Goal: Task Accomplishment & Management: Complete application form

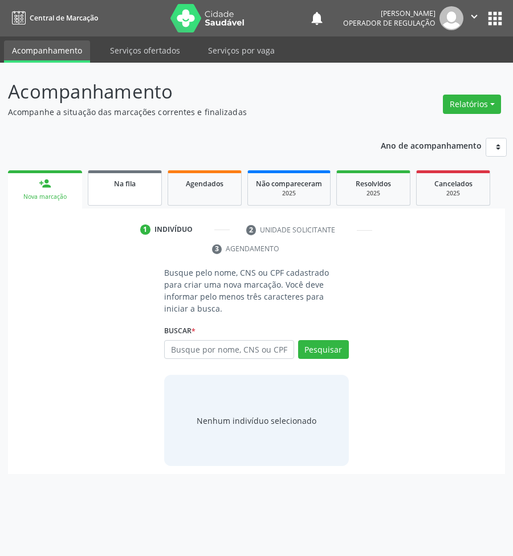
click at [118, 184] on span "Na fila" at bounding box center [125, 184] width 22 height 10
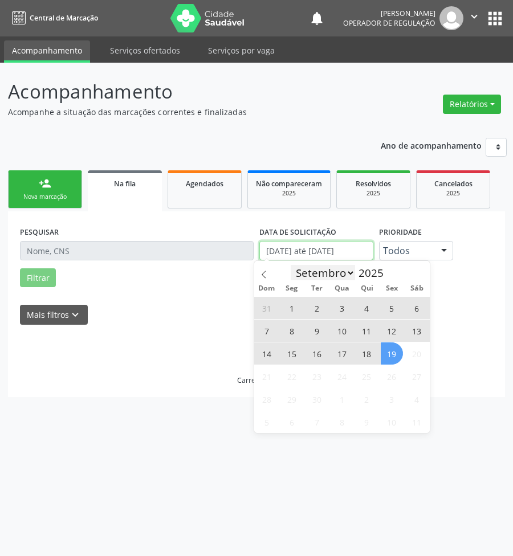
drag, startPoint x: 297, startPoint y: 249, endPoint x: 297, endPoint y: 265, distance: 16.0
click at [298, 249] on input "[DATE] até [DATE]" at bounding box center [316, 250] width 114 height 19
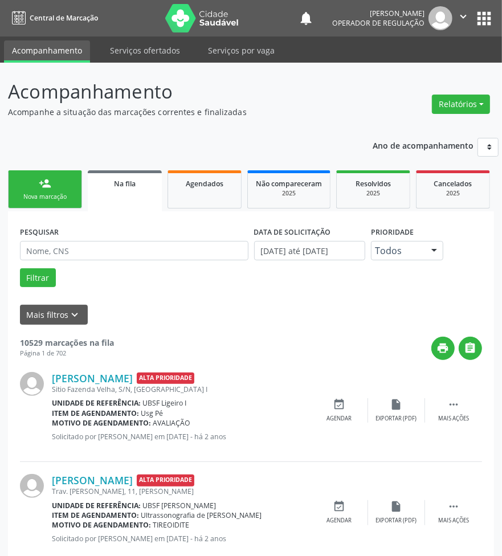
drag, startPoint x: 107, startPoint y: 240, endPoint x: 112, endPoint y: 248, distance: 9.7
click at [107, 240] on div "PESQUISAR" at bounding box center [134, 245] width 234 height 44
click at [114, 254] on input "text" at bounding box center [134, 250] width 228 height 19
paste input "700 6064 7883 4661"
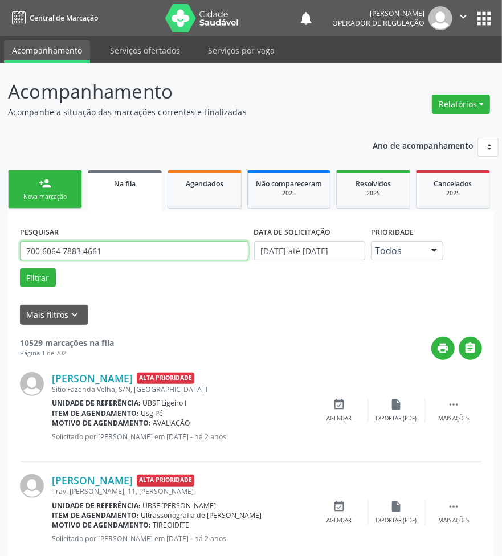
type input "700 6064 7883 4661"
click at [20, 268] on button "Filtrar" at bounding box center [38, 277] width 36 height 19
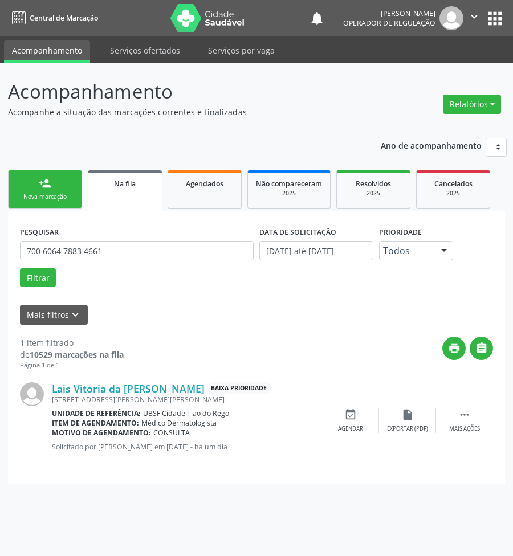
click at [59, 194] on div "Nova marcação" at bounding box center [45, 196] width 57 height 9
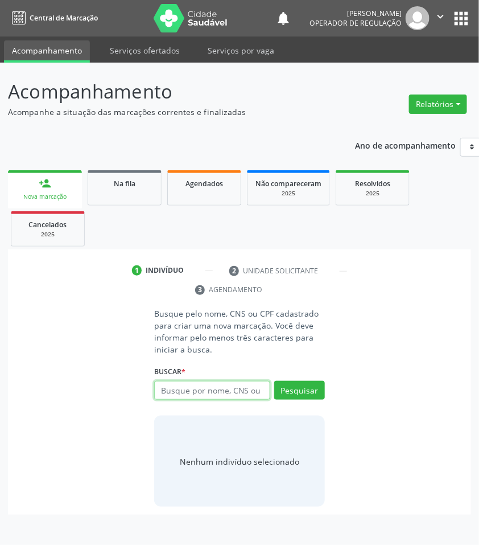
click at [181, 399] on input "text" at bounding box center [212, 390] width 116 height 19
type input "700008340401305"
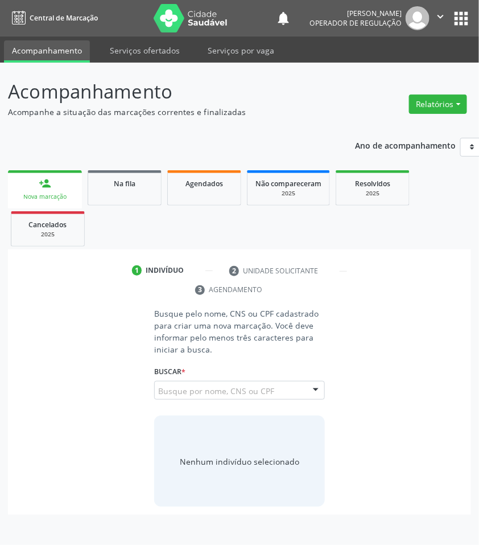
drag, startPoint x: 208, startPoint y: 391, endPoint x: 198, endPoint y: 389, distance: 10.4
click at [158, 391] on input "700008340401305" at bounding box center [158, 396] width 0 height 23
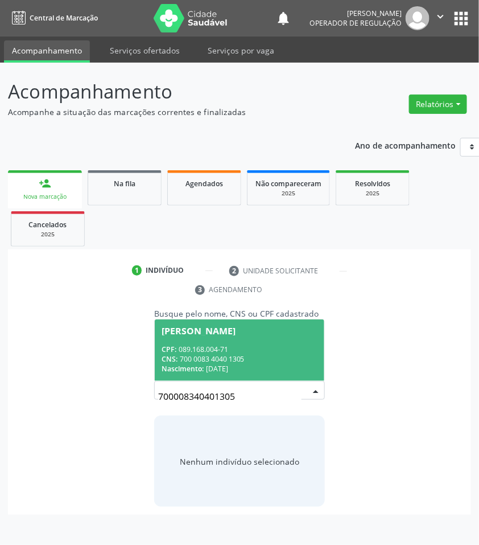
click at [175, 346] on div "CPF: 089.168.004-71" at bounding box center [240, 350] width 156 height 10
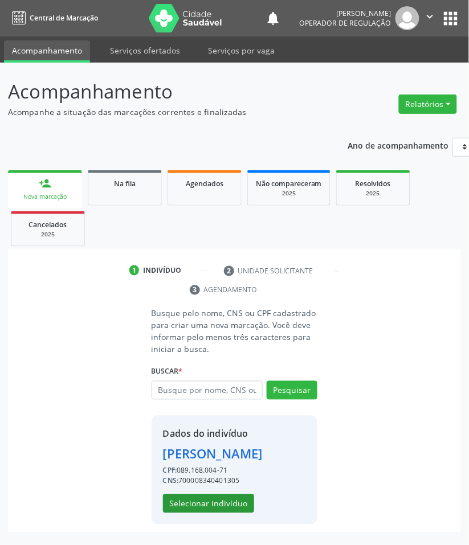
scroll to position [14, 0]
click at [224, 502] on button "Selecionar indivíduo" at bounding box center [208, 503] width 91 height 19
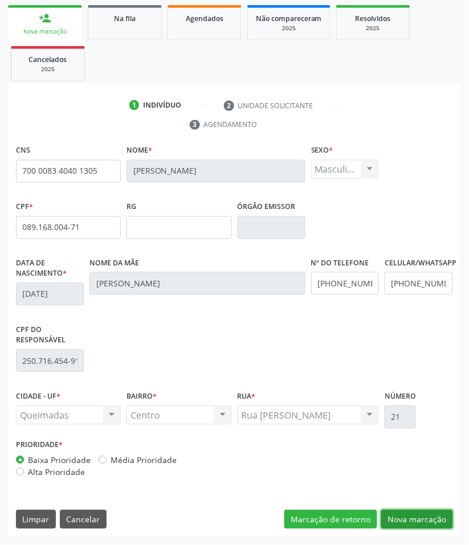
click at [428, 527] on button "Nova marcação" at bounding box center [417, 519] width 72 height 19
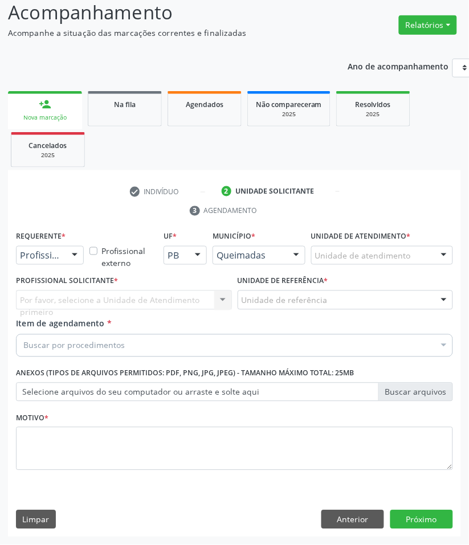
drag, startPoint x: 62, startPoint y: 257, endPoint x: 46, endPoint y: 269, distance: 19.9
click at [57, 260] on div "Profissional de Saúde" at bounding box center [50, 255] width 68 height 19
click at [27, 294] on span "Paciente" at bounding box center [41, 299] width 37 height 13
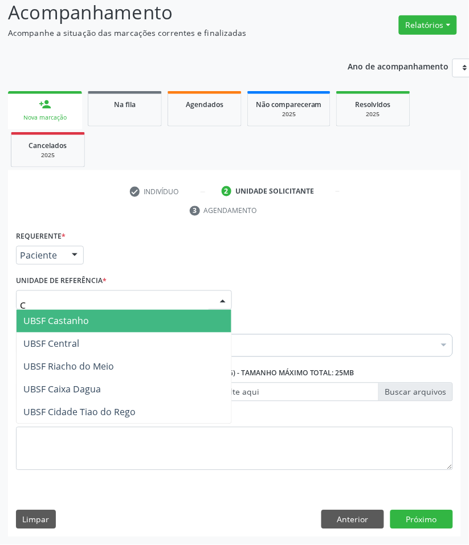
type input "CE"
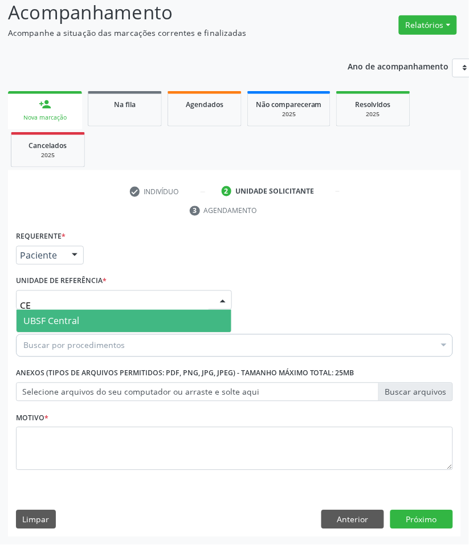
click at [64, 322] on span "UBSF Central" at bounding box center [51, 321] width 56 height 13
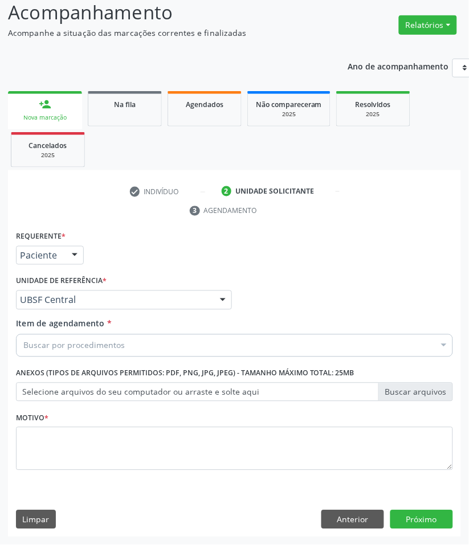
click at [238, 339] on div "Buscar por procedimentos" at bounding box center [234, 345] width 437 height 23
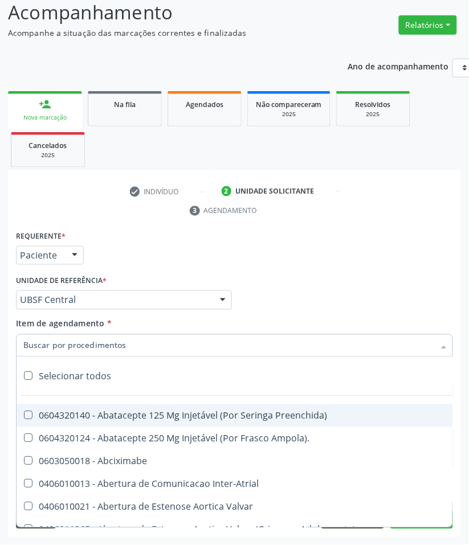
paste input "CARDIOLOGISTA"
type input "CARDIOLOGISTA"
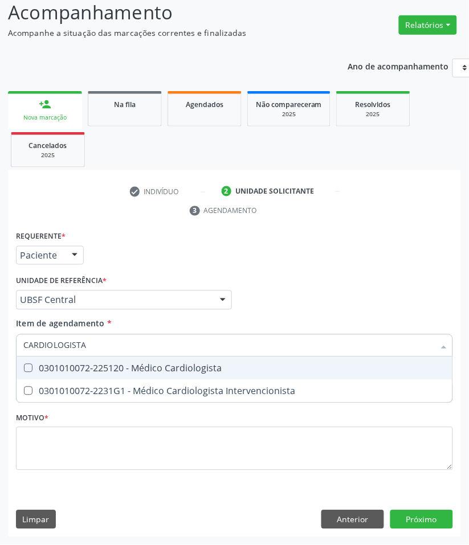
click at [50, 365] on div "0301010072-225120 - Médico Cardiologista" at bounding box center [234, 368] width 422 height 9
checkbox Cardiologista "true"
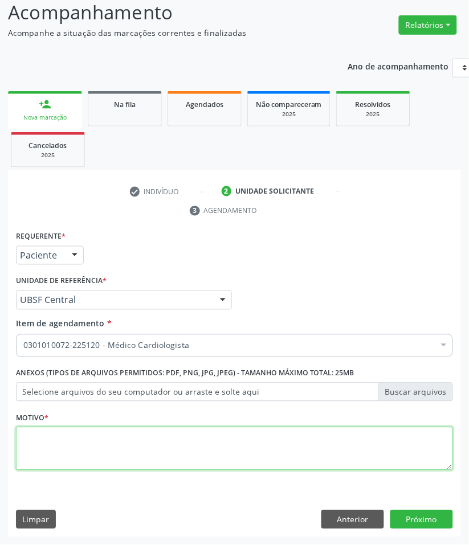
click at [121, 457] on textarea at bounding box center [234, 448] width 437 height 43
paste textarea "RETORNO MURILO (COM EXAMES/2025)"
type textarea "RETORNO MURILO (COM EXAMES/2025)"
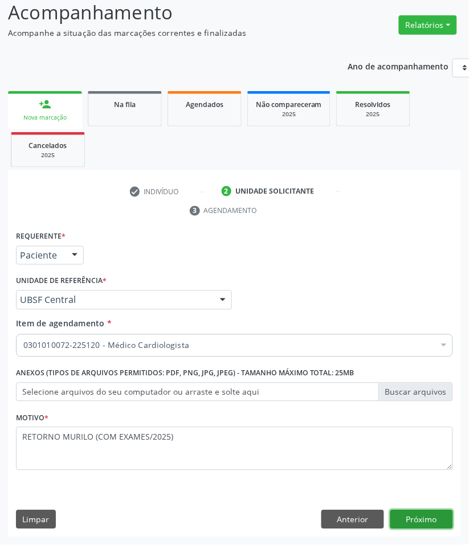
click at [438, 522] on button "Próximo" at bounding box center [421, 519] width 63 height 19
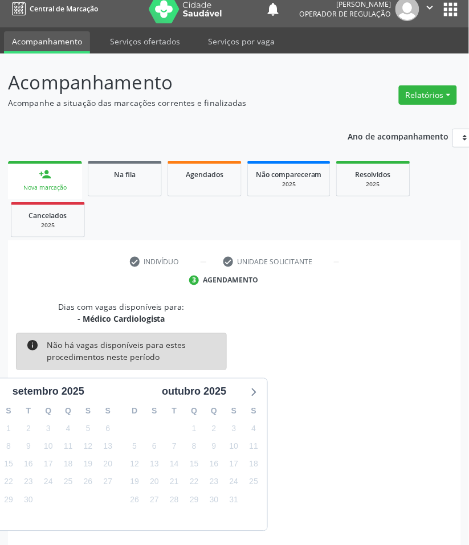
scroll to position [55, 0]
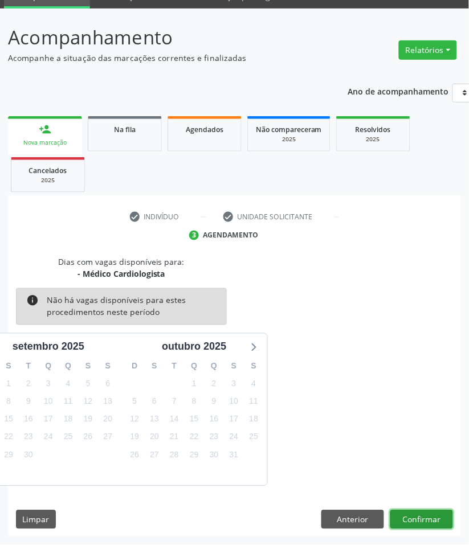
click at [429, 522] on button "Confirmar" at bounding box center [421, 519] width 63 height 19
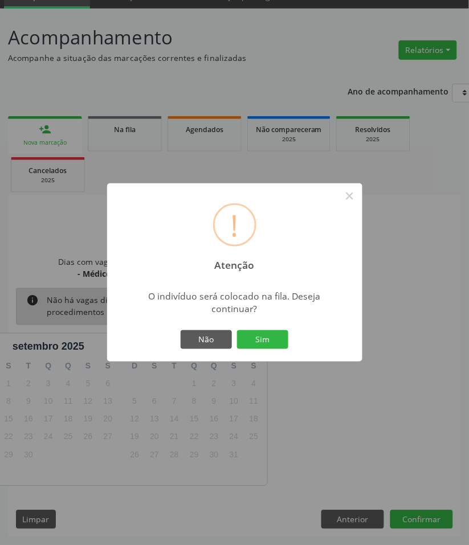
click at [237, 330] on button "Sim" at bounding box center [262, 339] width 51 height 19
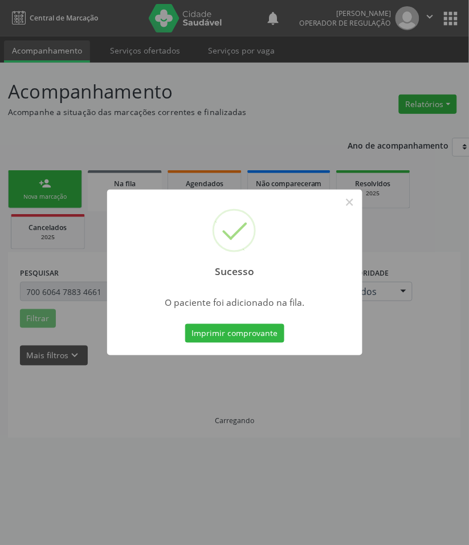
scroll to position [0, 0]
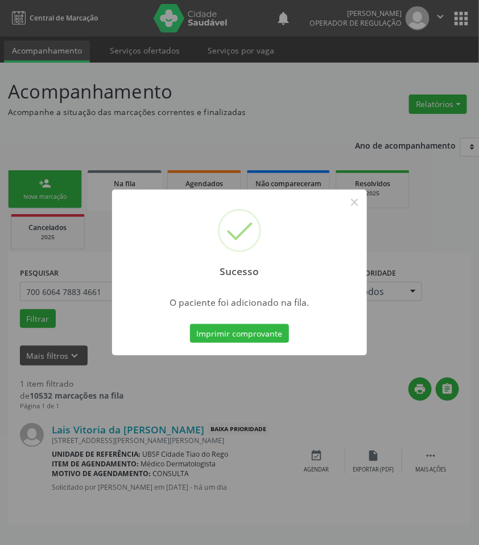
drag, startPoint x: 57, startPoint y: 448, endPoint x: 62, endPoint y: 399, distance: 48.6
click at [58, 438] on div "Sucesso × O paciente foi adicionado na fila. Imprimir comprovante Cancel" at bounding box center [239, 272] width 479 height 545
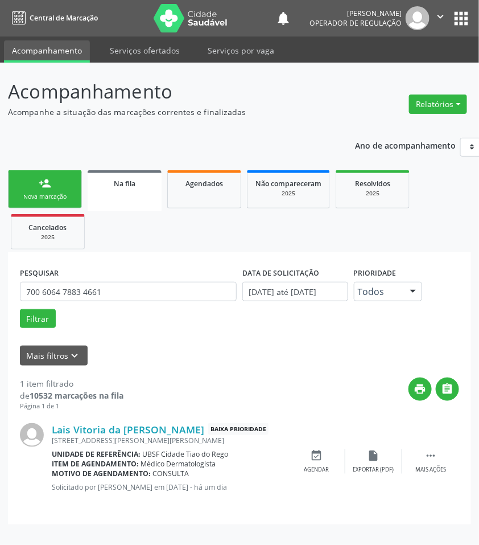
click at [46, 191] on link "person_add Nova marcação" at bounding box center [45, 189] width 74 height 38
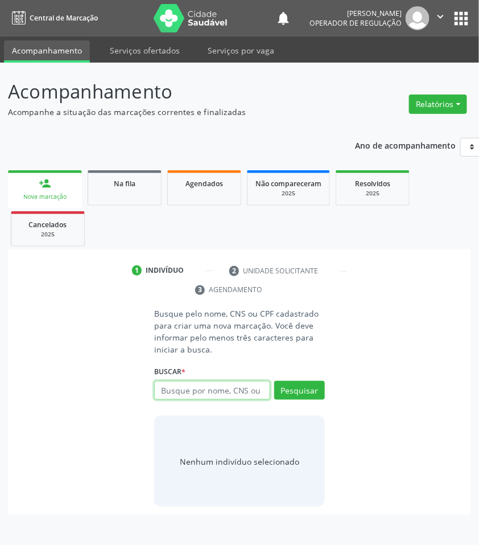
click at [240, 393] on input "text" at bounding box center [212, 390] width 116 height 19
type input "704700701818930"
click at [237, 384] on div "704700701818930 Busque por nome, CNS ou CPF [PERSON_NAME] CPF: 298.939.507-59 C…" at bounding box center [239, 394] width 171 height 27
click at [234, 395] on input "704700701818930" at bounding box center [212, 390] width 116 height 19
type input "704700701818930"
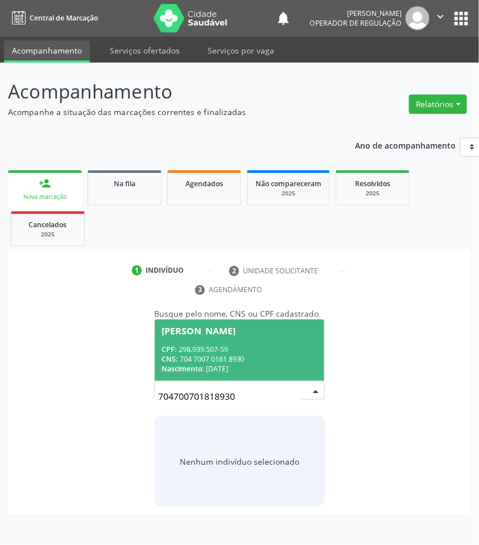
click at [282, 391] on input "704700701818930" at bounding box center [230, 396] width 144 height 23
click at [243, 337] on span "[PERSON_NAME] CPF: 298.939.507-59 CNS: 704 7007 0181 8930 Nascimento: [DATE]" at bounding box center [240, 349] width 170 height 61
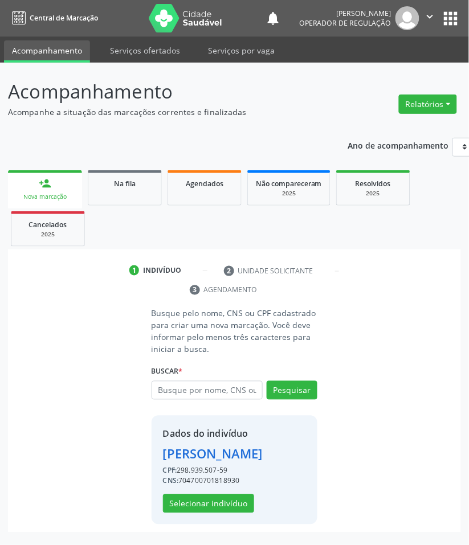
scroll to position [14, 0]
click at [225, 508] on button "Selecionar indivíduo" at bounding box center [208, 503] width 91 height 19
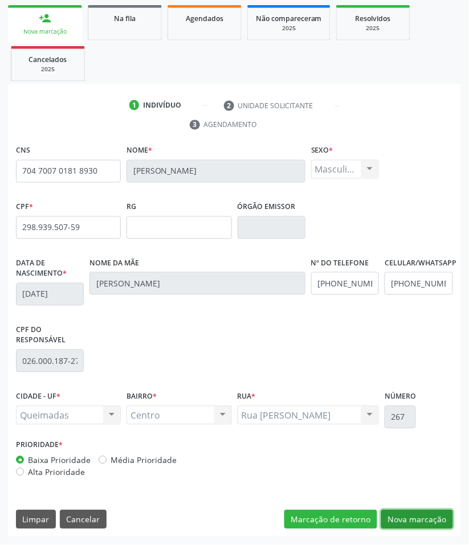
drag, startPoint x: 427, startPoint y: 525, endPoint x: 417, endPoint y: 517, distance: 13.3
click at [425, 525] on button "Nova marcação" at bounding box center [417, 519] width 72 height 19
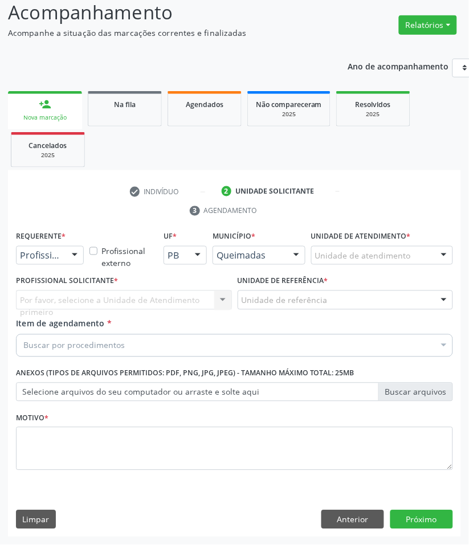
click at [72, 255] on div at bounding box center [74, 256] width 17 height 19
click at [55, 295] on span "Paciente" at bounding box center [41, 299] width 37 height 13
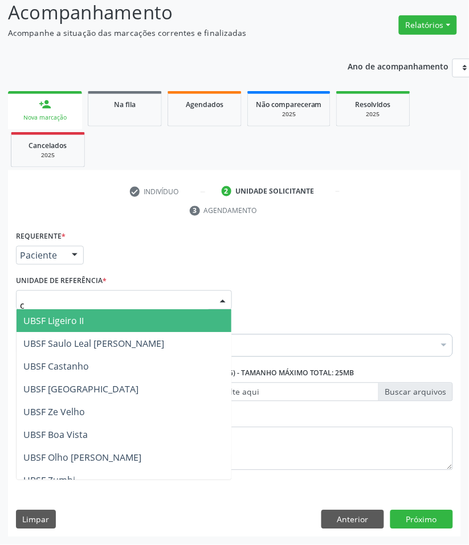
type input "ce"
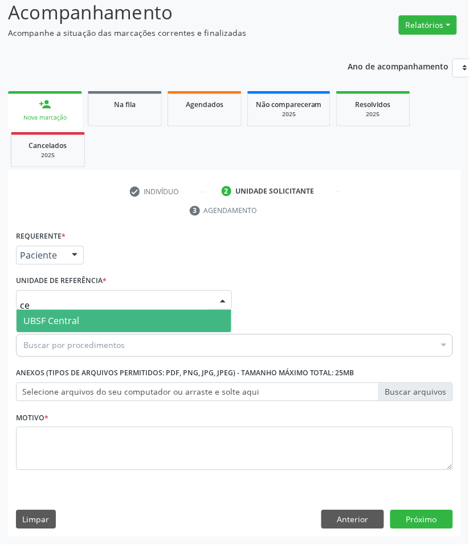
click at [89, 316] on span "UBSF Central" at bounding box center [124, 321] width 215 height 23
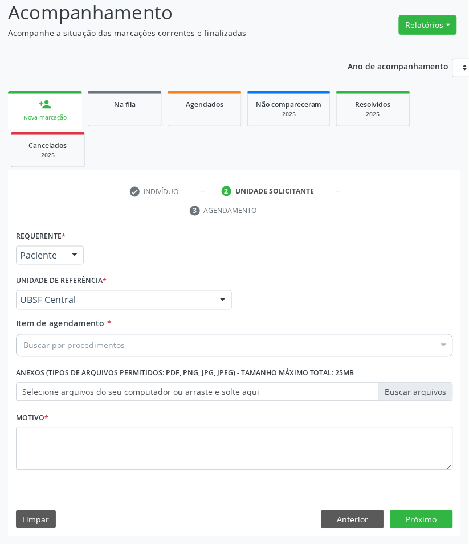
paste input "CARDIOLOGISTA"
type input "CARDIOLOGISTA"
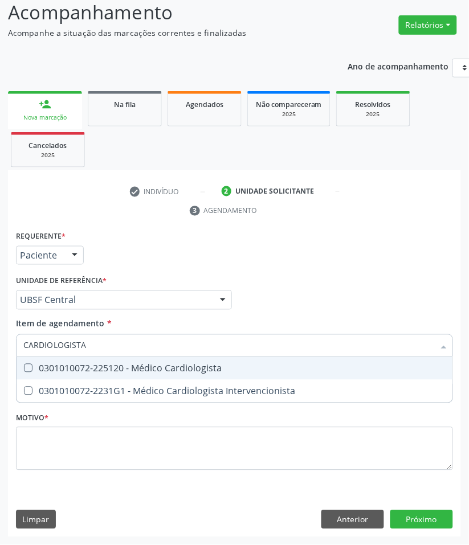
click at [88, 364] on div "0301010072-225120 - Médico Cardiologista" at bounding box center [234, 368] width 422 height 9
checkbox Cardiologista "true"
checkbox Intervencionista "true"
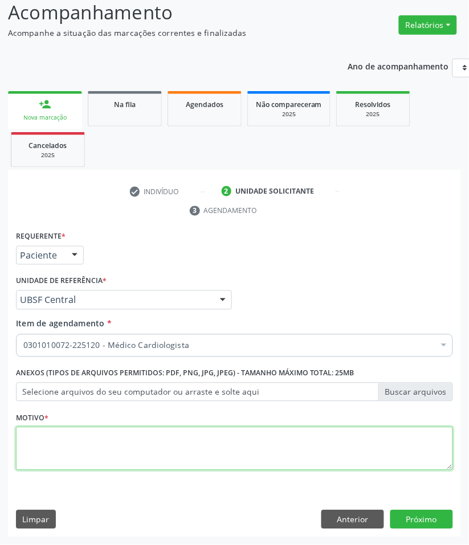
click at [155, 468] on textarea at bounding box center [234, 448] width 437 height 43
click at [70, 450] on textarea at bounding box center [234, 448] width 437 height 43
paste textarea "RETORNO MURILO (COM EXAMES/2025)"
type textarea "RETORNO MURILO (COM EXAMES/2025)"
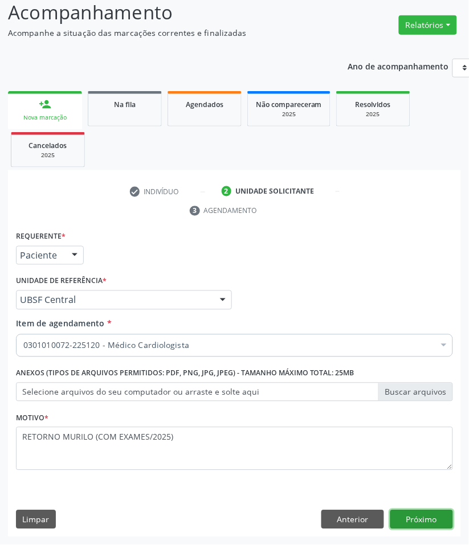
click at [404, 516] on button "Próximo" at bounding box center [421, 519] width 63 height 19
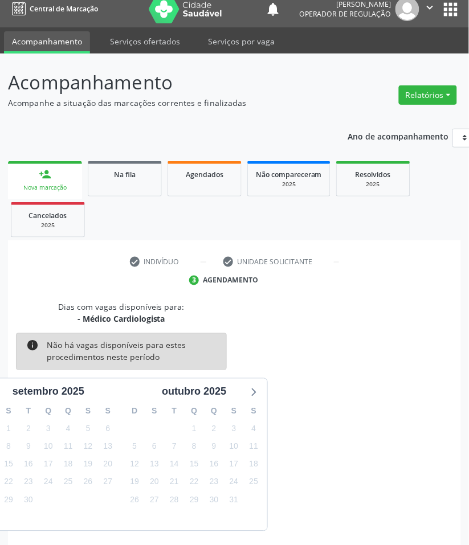
scroll to position [55, 0]
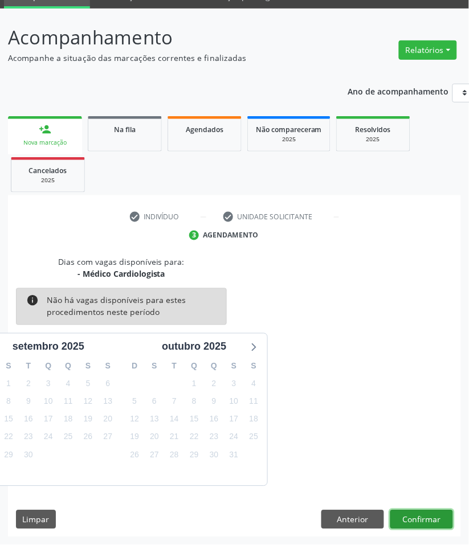
click at [420, 522] on button "Confirmar" at bounding box center [421, 519] width 63 height 19
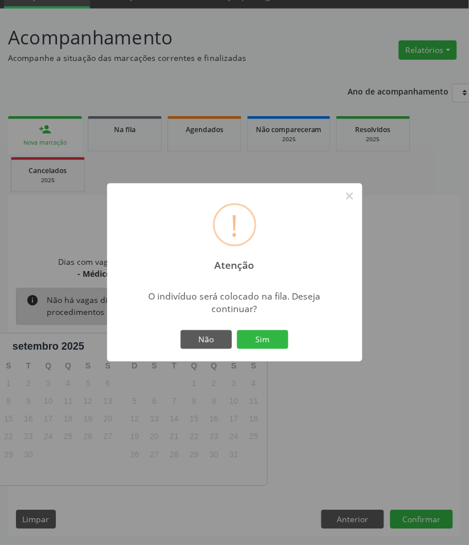
click at [237, 330] on button "Sim" at bounding box center [262, 339] width 51 height 19
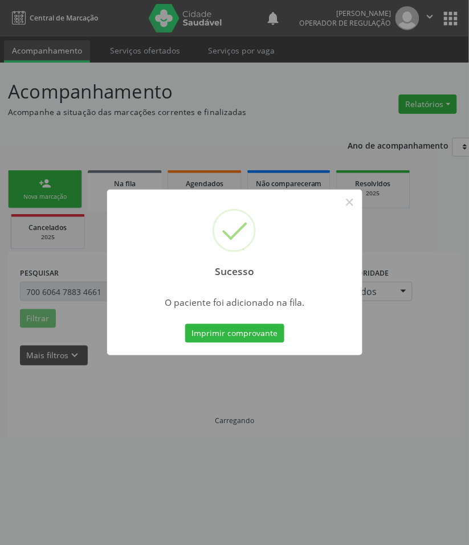
scroll to position [0, 0]
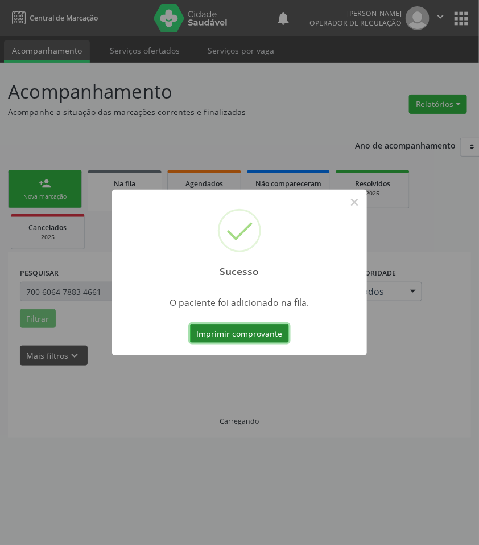
click at [254, 332] on button "Imprimir comprovante" at bounding box center [239, 333] width 99 height 19
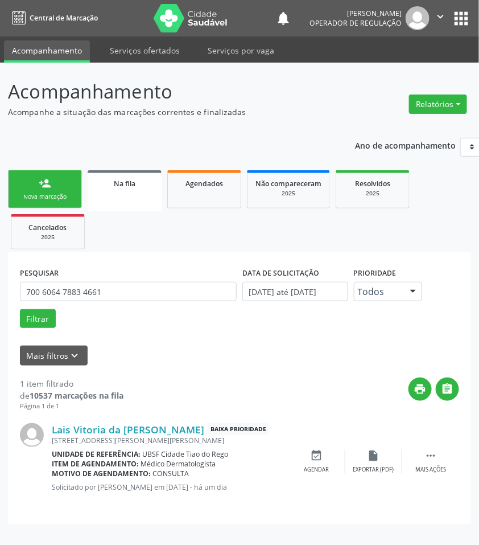
click at [59, 178] on link "person_add Nova marcação" at bounding box center [45, 189] width 74 height 38
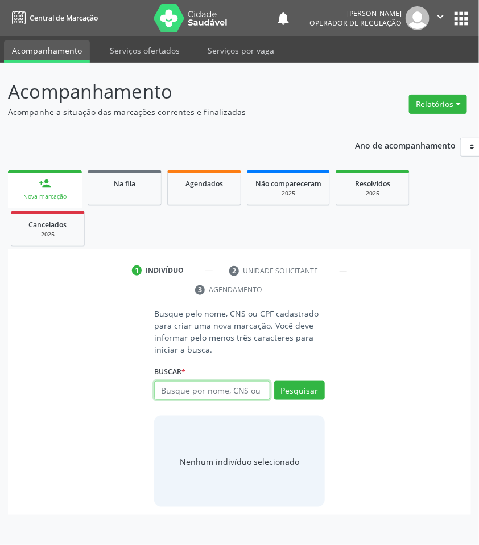
click at [229, 388] on input "text" at bounding box center [212, 390] width 116 height 19
type input "703101856522960"
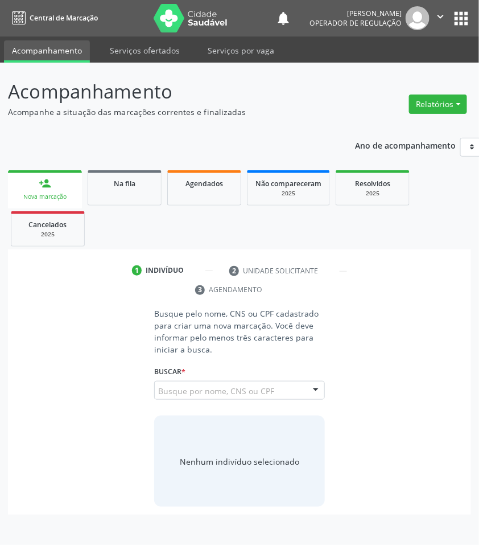
click at [158, 392] on input "703101856522960" at bounding box center [158, 396] width 0 height 23
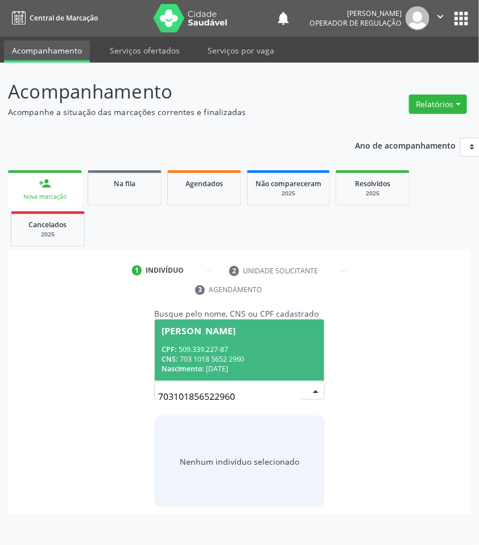
click at [208, 350] on div "CPF: 509.339.227-87" at bounding box center [240, 350] width 156 height 10
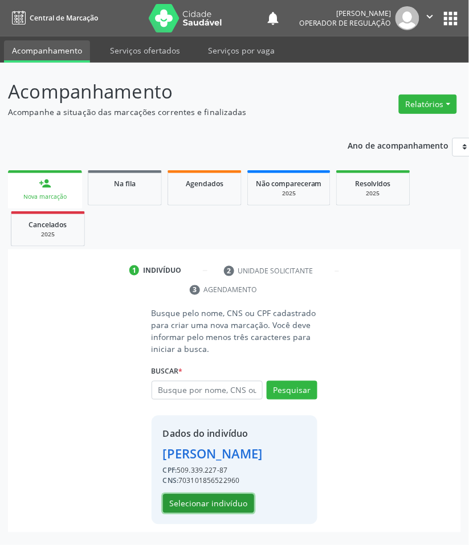
click at [204, 514] on button "Selecionar indivíduo" at bounding box center [208, 503] width 91 height 19
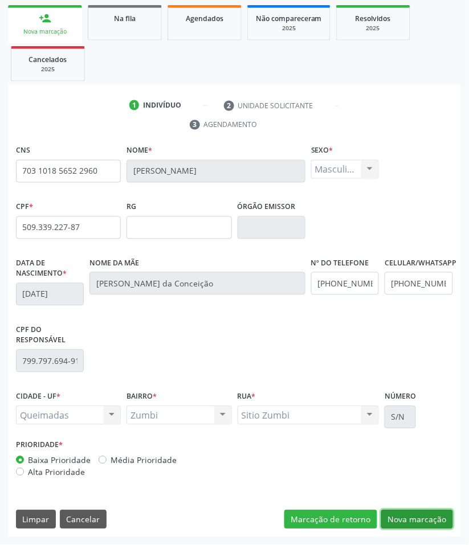
click at [437, 517] on button "Nova marcação" at bounding box center [417, 519] width 72 height 19
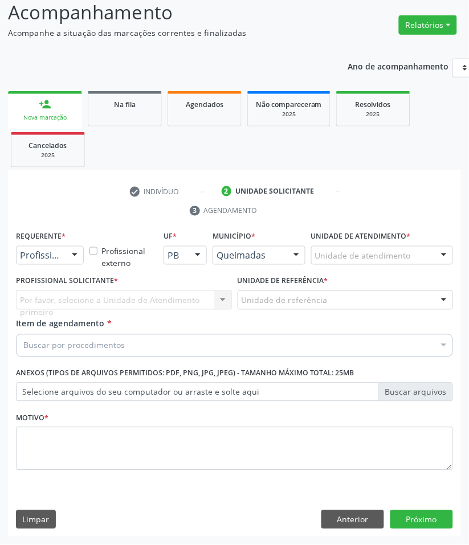
drag, startPoint x: 40, startPoint y: 237, endPoint x: 44, endPoint y: 252, distance: 15.9
click at [40, 240] on label "Requerente *" at bounding box center [41, 237] width 50 height 18
click at [52, 297] on span "Paciente" at bounding box center [41, 299] width 37 height 13
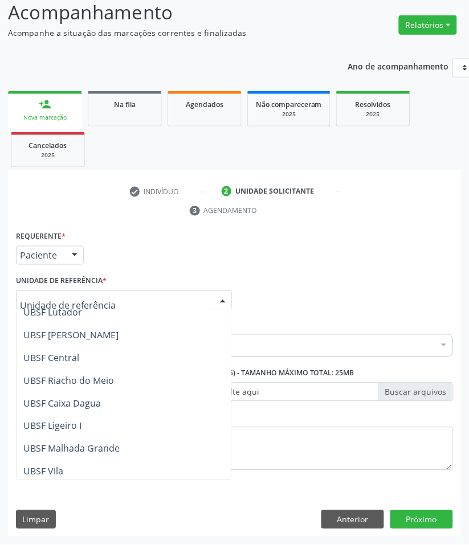
scroll to position [143, 0]
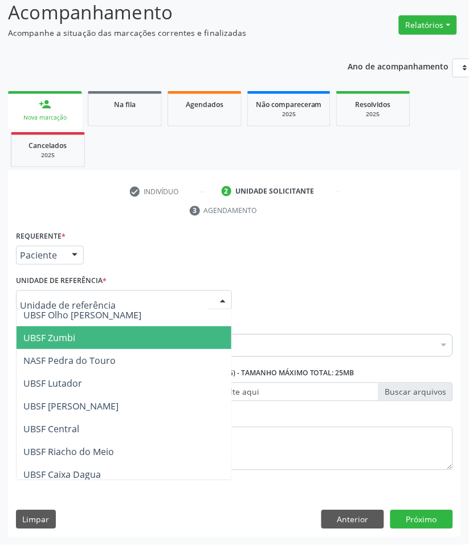
drag, startPoint x: 72, startPoint y: 334, endPoint x: 41, endPoint y: 335, distance: 30.8
click at [68, 334] on span "UBSF Zumbi" at bounding box center [49, 337] width 52 height 13
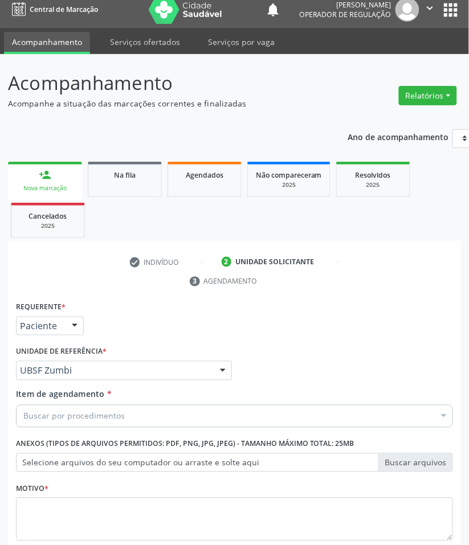
click at [62, 456] on label "Selecione arquivos do seu computador ou arraste e solte aqui" at bounding box center [234, 462] width 437 height 19
click at [62, 456] on input "Selecione arquivos do seu computador ou arraste e solte aqui" at bounding box center [234, 462] width 437 height 19
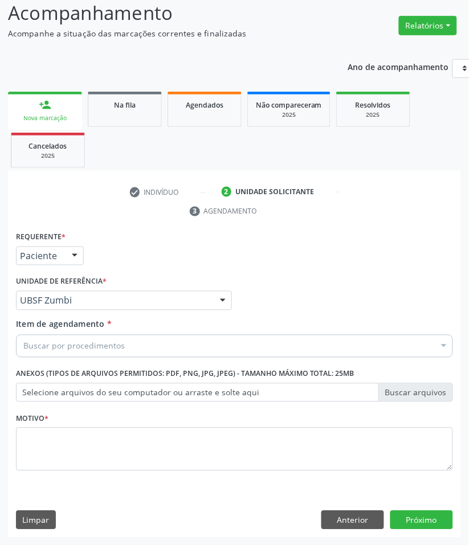
scroll to position [80, 0]
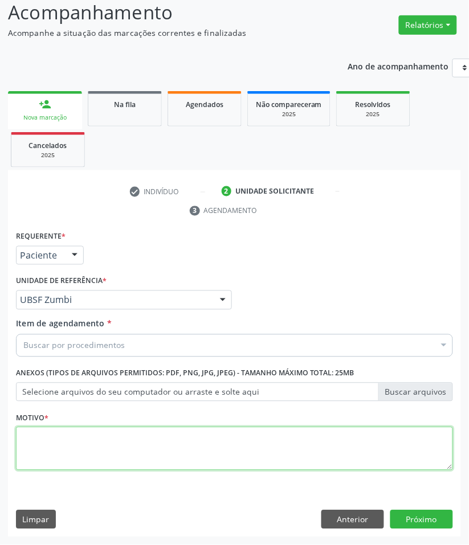
click at [37, 457] on textarea at bounding box center [234, 448] width 437 height 43
paste textarea "RETORNO MURILO (09/2025)"
type textarea "RETORNO MURILO (09/2025)"
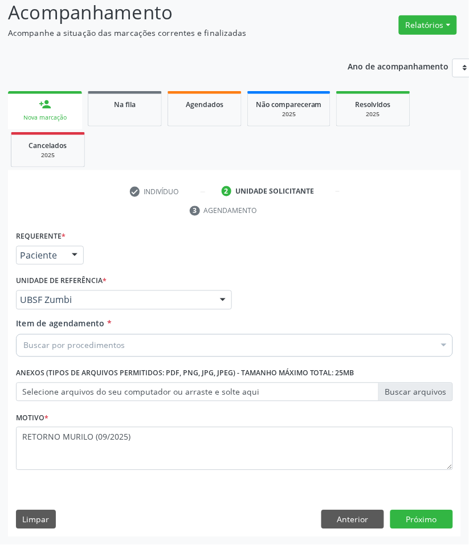
click at [66, 353] on div "Buscar por procedimentos" at bounding box center [234, 345] width 437 height 23
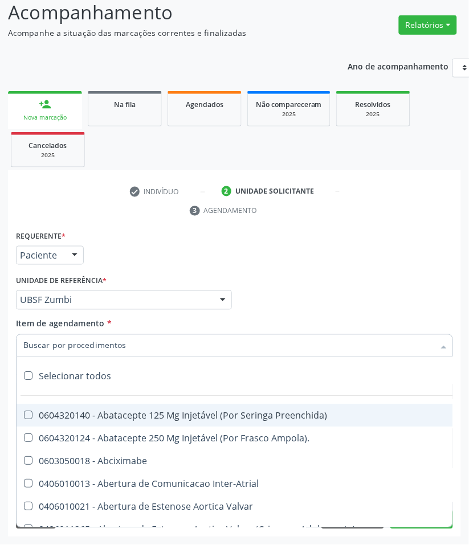
paste input "CARDIOLOGISTA"
type input "CARDIOLOGISTA"
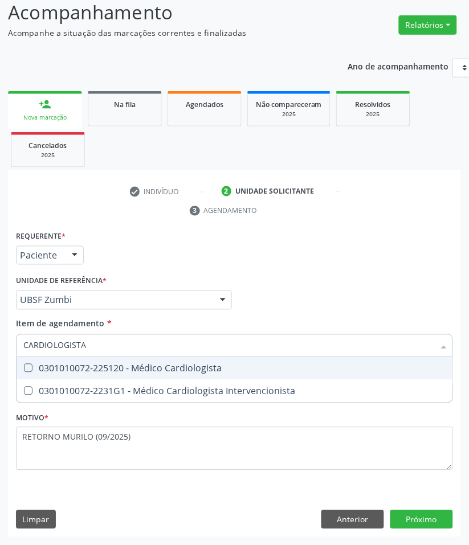
drag, startPoint x: 67, startPoint y: 369, endPoint x: 10, endPoint y: 357, distance: 57.6
click at [67, 368] on div "0301010072-225120 - Médico Cardiologista" at bounding box center [234, 368] width 422 height 9
checkbox Cardiologista "true"
checkbox Intervencionista "true"
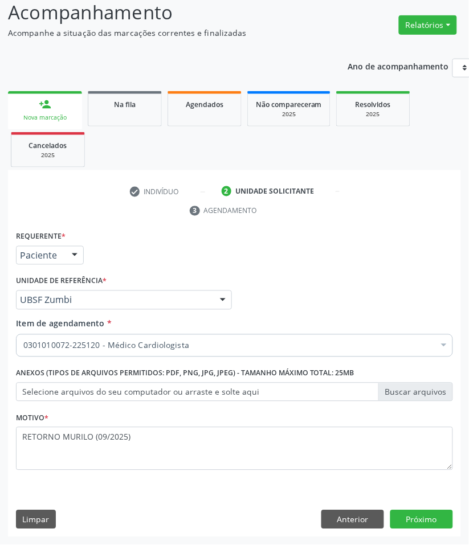
click at [423, 530] on div "Requerente * Paciente Profissional de Saúde Paciente Nenhum resultado encontrad…" at bounding box center [234, 382] width 453 height 309
click at [420, 522] on button "Próximo" at bounding box center [421, 519] width 63 height 19
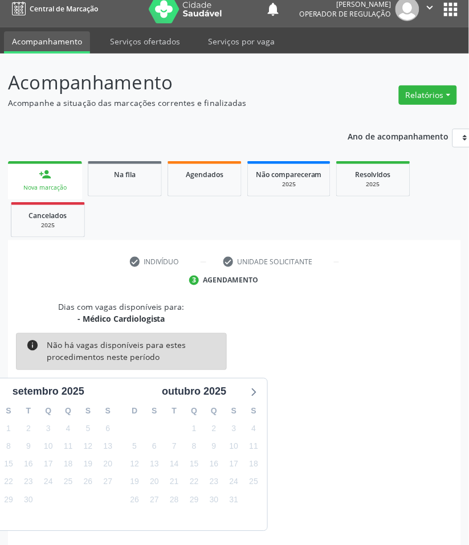
scroll to position [55, 0]
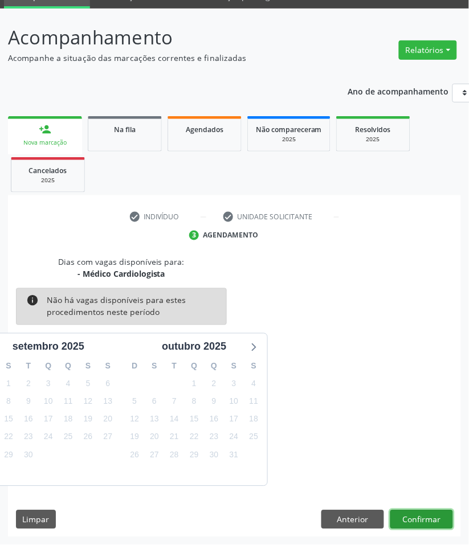
click at [417, 528] on button "Confirmar" at bounding box center [421, 519] width 63 height 19
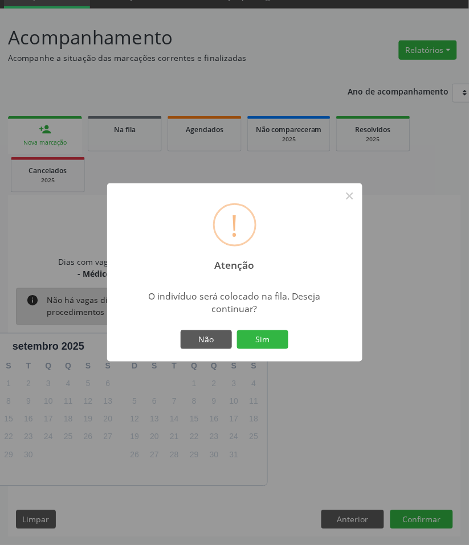
click at [237, 330] on button "Sim" at bounding box center [262, 339] width 51 height 19
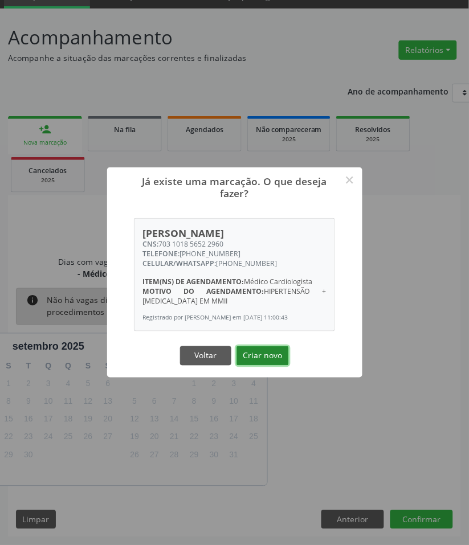
drag, startPoint x: 277, startPoint y: 366, endPoint x: 33, endPoint y: 346, distance: 245.1
click at [277, 366] on button "Criar novo" at bounding box center [262, 355] width 52 height 19
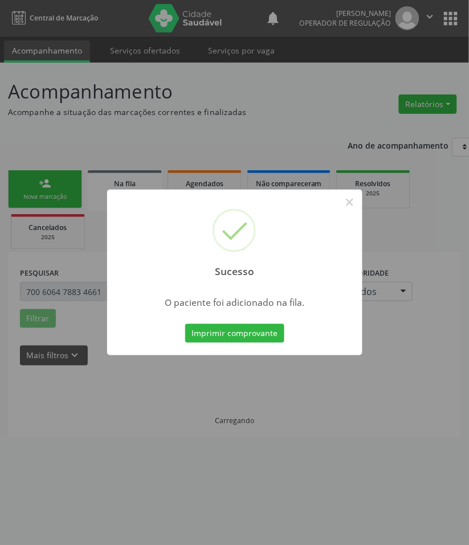
scroll to position [0, 0]
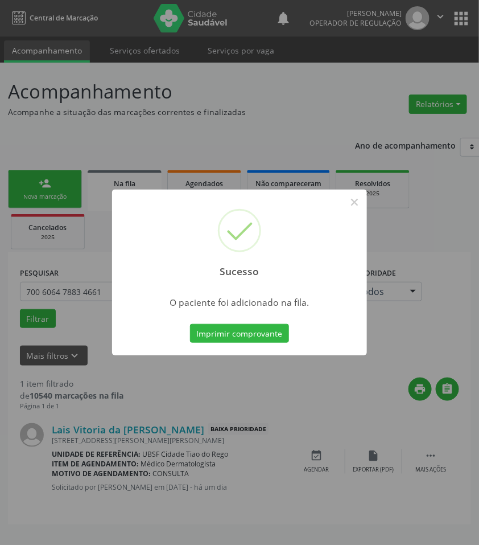
drag, startPoint x: 196, startPoint y: 175, endPoint x: 95, endPoint y: 200, distance: 104.4
click at [190, 175] on div "Sucesso × O paciente foi adicionado na fila. Imprimir comprovante Cancel" at bounding box center [239, 272] width 479 height 545
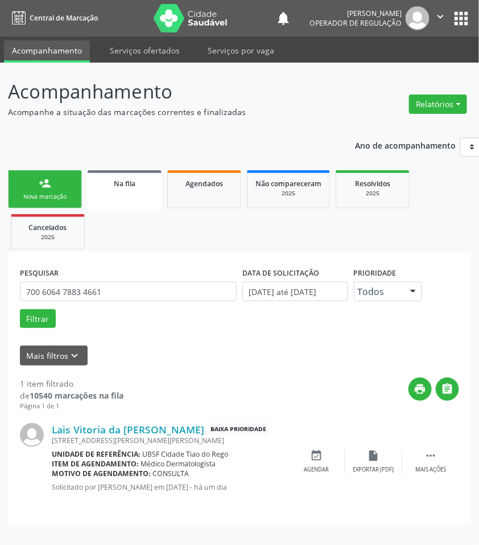
click at [30, 182] on link "person_add Nova marcação" at bounding box center [45, 189] width 74 height 38
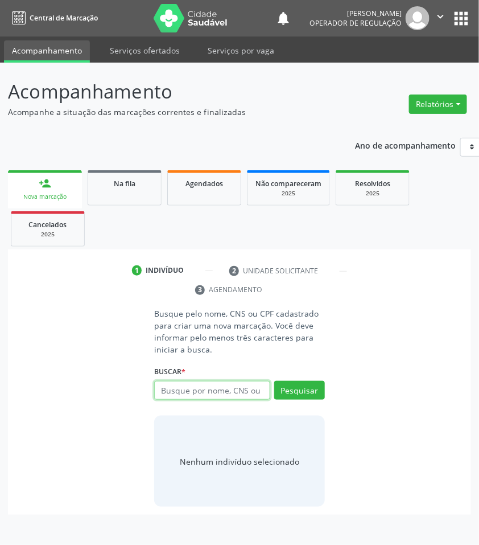
click at [196, 399] on input "text" at bounding box center [212, 390] width 116 height 19
type input "706402173613189"
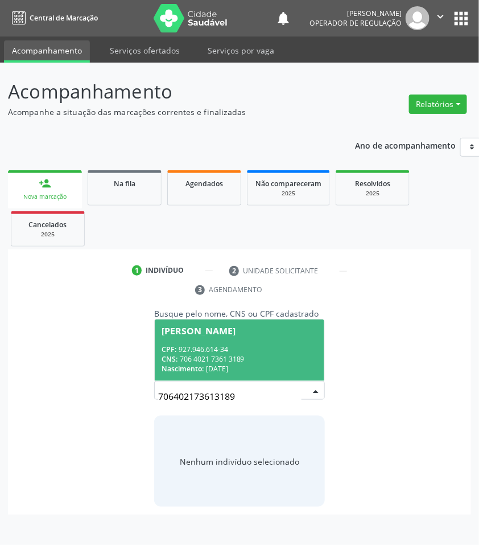
click at [228, 392] on input "706402173613189" at bounding box center [230, 396] width 144 height 23
click at [240, 348] on div "CPF: 927.946.614-34" at bounding box center [240, 350] width 156 height 10
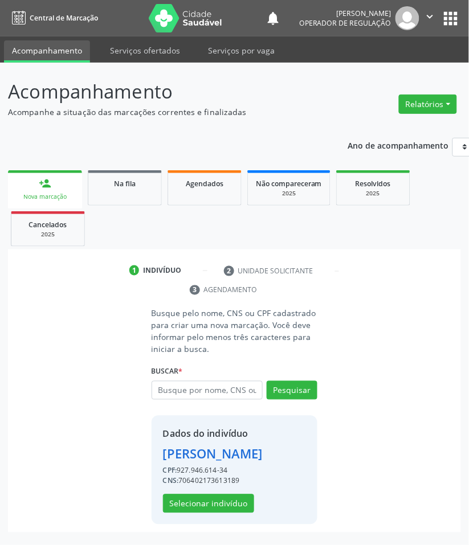
scroll to position [14, 0]
drag, startPoint x: 220, startPoint y: 509, endPoint x: 34, endPoint y: 548, distance: 190.3
click at [220, 509] on button "Selecionar indivíduo" at bounding box center [208, 503] width 91 height 19
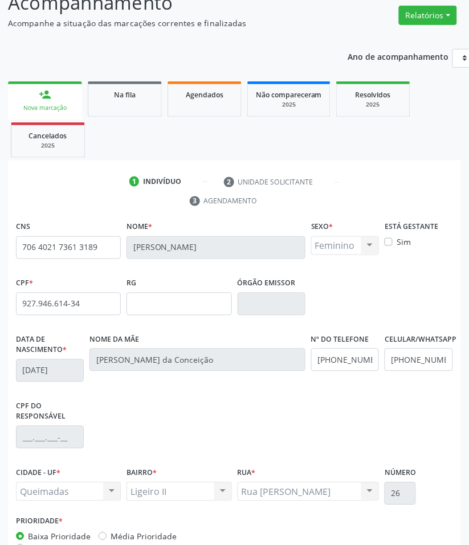
scroll to position [165, 0]
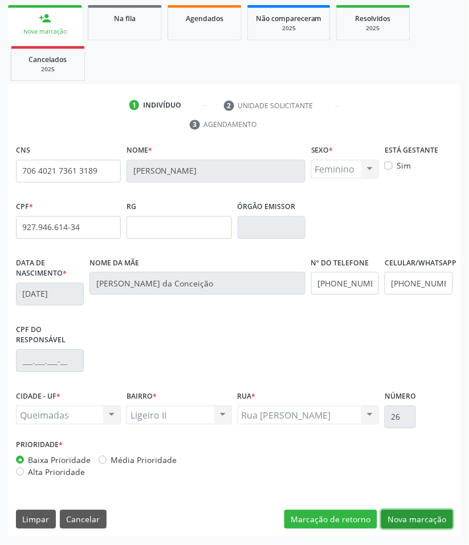
click at [435, 513] on button "Nova marcação" at bounding box center [417, 519] width 72 height 19
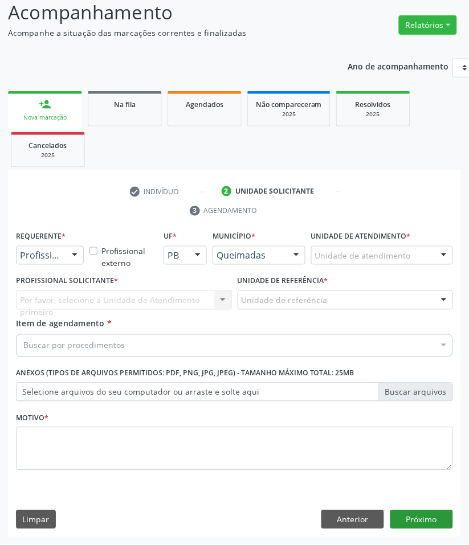
scroll to position [80, 0]
click at [285, 470] on fieldset "Motivo *" at bounding box center [234, 443] width 437 height 68
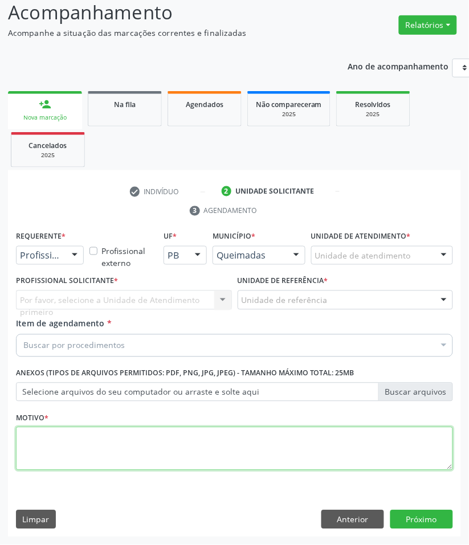
click at [271, 445] on textarea at bounding box center [234, 448] width 437 height 43
paste textarea "RETORNO RENAN (COM EXAMES/2025)"
type textarea "RETORNO RENAN (COM EXAMES/2025)"
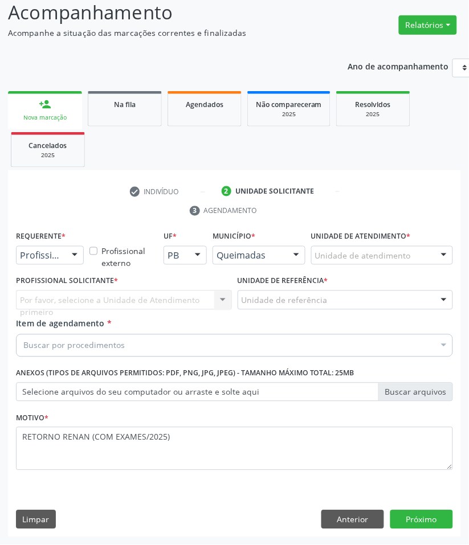
click at [175, 340] on div "Buscar por procedimentos" at bounding box center [234, 345] width 437 height 23
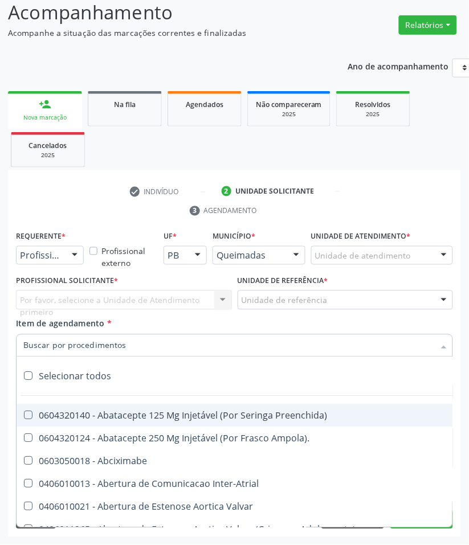
paste input "CARDIOLOGISTA"
type input "CARDIOLOGISTA"
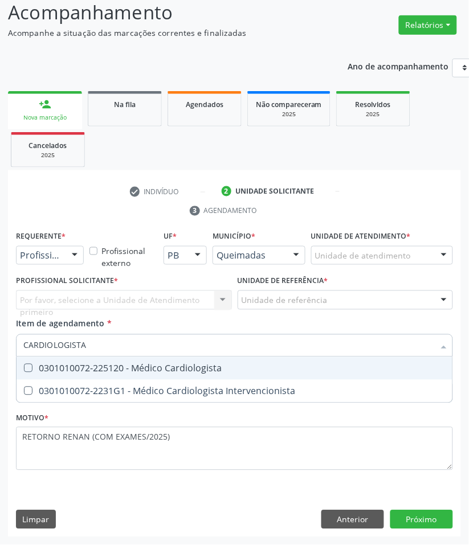
click at [149, 364] on div "0301010072-225120 - Médico Cardiologista" at bounding box center [234, 368] width 422 height 9
checkbox Cardiologista "true"
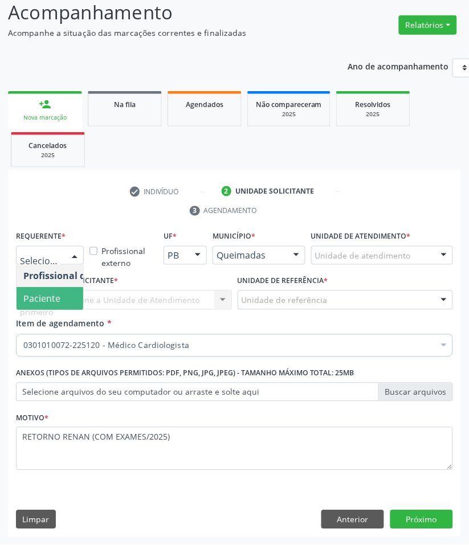
click at [46, 290] on span "Paciente" at bounding box center [72, 299] width 111 height 23
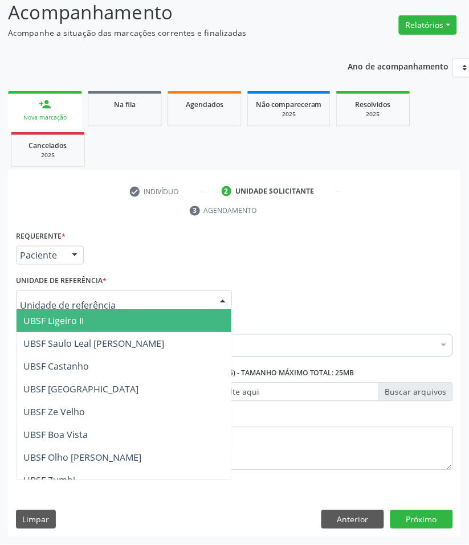
click at [72, 326] on span "UBSF Ligeiro II" at bounding box center [124, 321] width 215 height 23
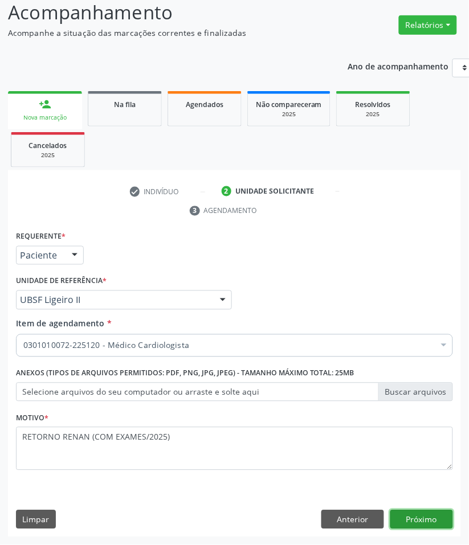
click at [405, 514] on button "Próximo" at bounding box center [421, 519] width 63 height 19
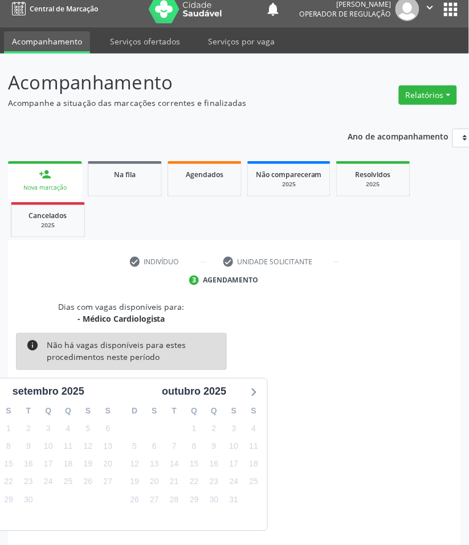
scroll to position [55, 0]
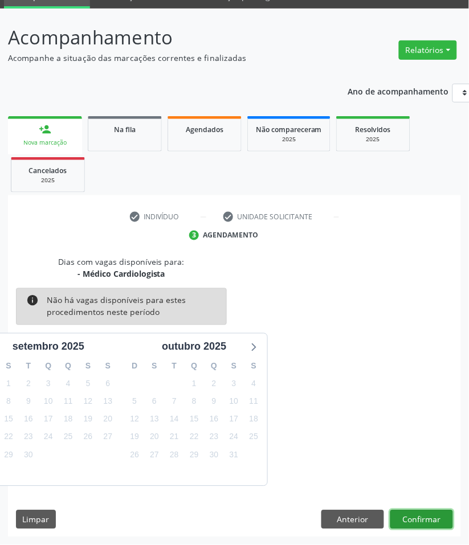
click at [428, 524] on button "Confirmar" at bounding box center [421, 519] width 63 height 19
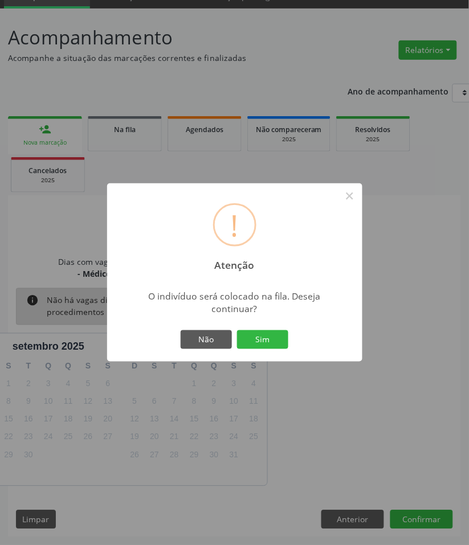
click at [237, 330] on button "Sim" at bounding box center [262, 339] width 51 height 19
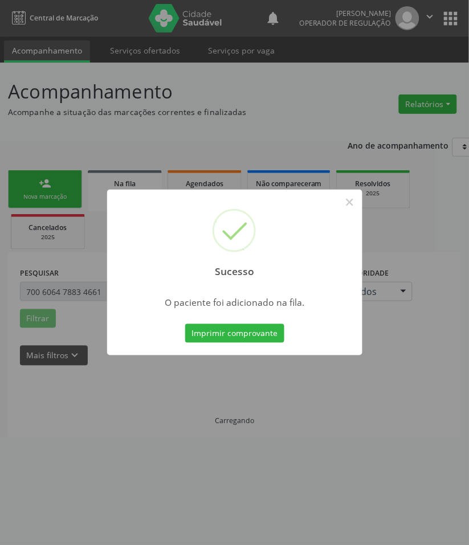
scroll to position [0, 0]
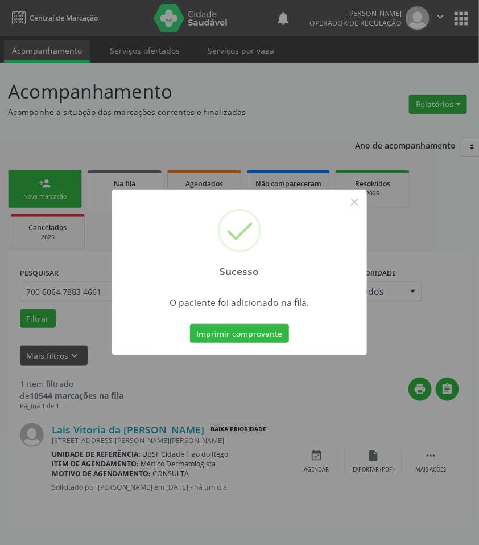
drag, startPoint x: 158, startPoint y: 407, endPoint x: 141, endPoint y: 388, distance: 25.4
click at [157, 407] on div "Sucesso × O paciente foi adicionado na fila. Imprimir comprovante Cancel" at bounding box center [239, 272] width 479 height 545
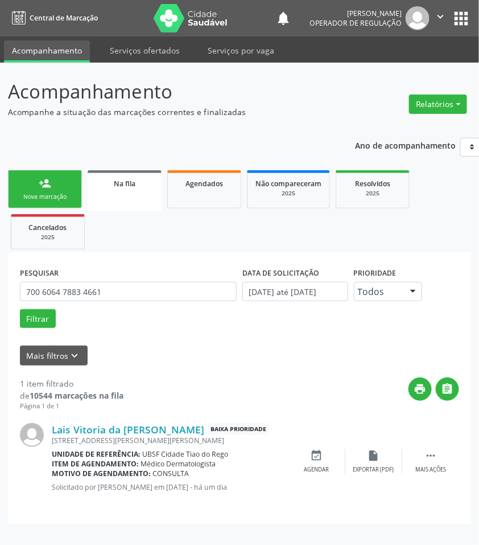
drag, startPoint x: 23, startPoint y: 187, endPoint x: 9, endPoint y: 186, distance: 14.3
click at [22, 187] on link "person_add Nova marcação" at bounding box center [45, 189] width 74 height 38
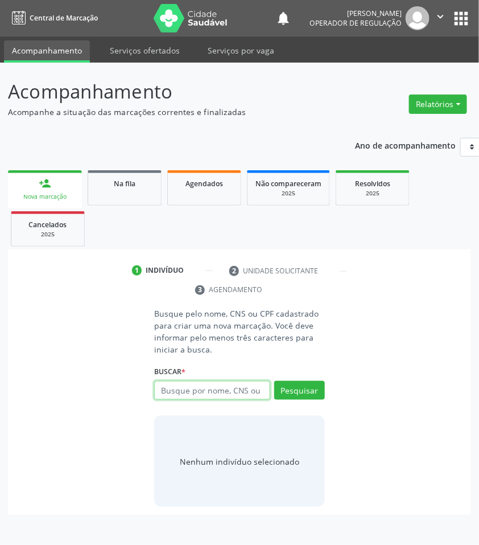
click at [161, 390] on input "text" at bounding box center [212, 390] width 116 height 19
type input "703405369688600"
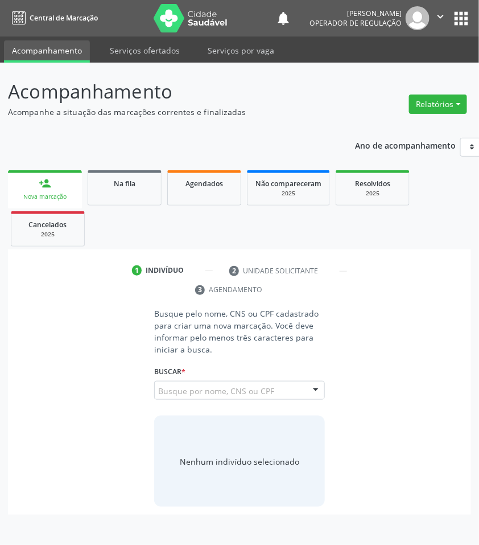
click at [158, 391] on input "703405369688600" at bounding box center [158, 396] width 0 height 23
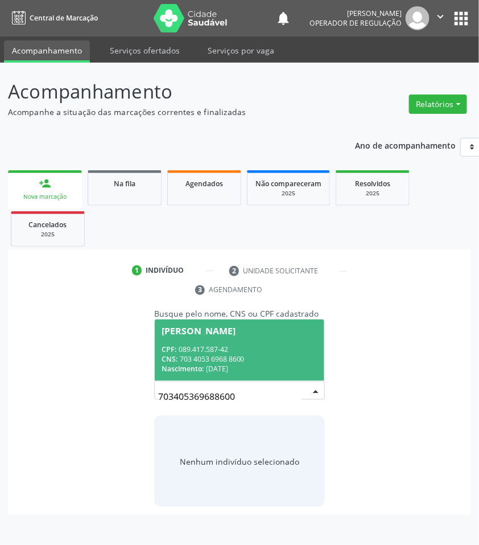
click at [242, 352] on div "CPF: 089.417.587-42" at bounding box center [240, 350] width 156 height 10
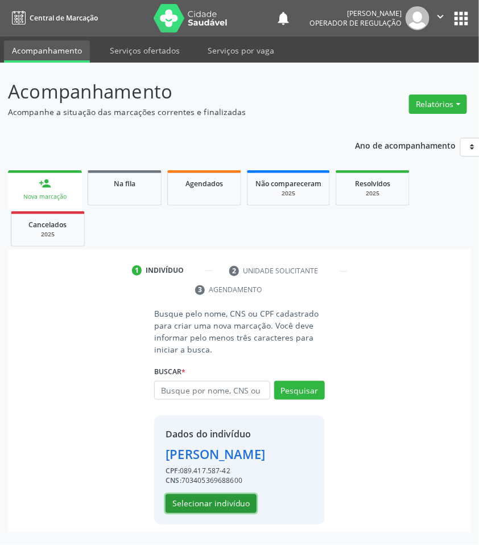
click at [240, 508] on button "Selecionar indivíduo" at bounding box center [211, 503] width 91 height 19
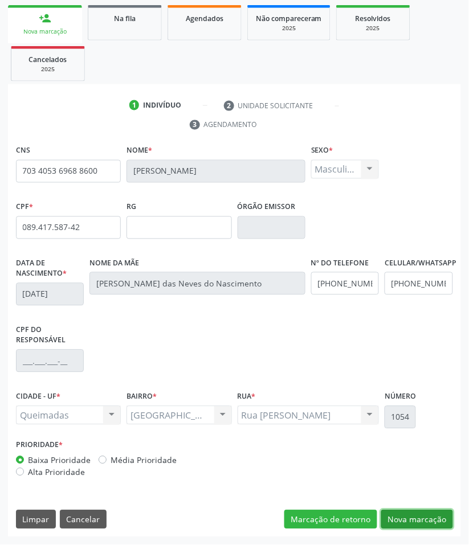
click at [413, 514] on button "Nova marcação" at bounding box center [417, 519] width 72 height 19
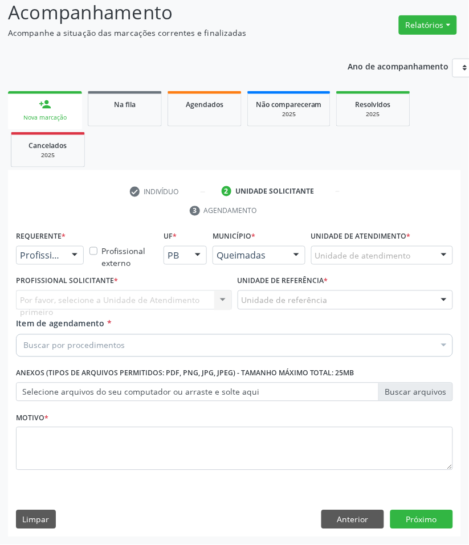
scroll to position [80, 0]
click at [51, 302] on span "Paciente" at bounding box center [41, 299] width 37 height 13
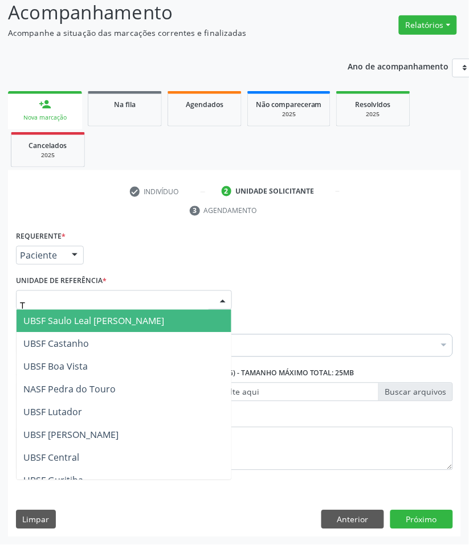
type input "TI"
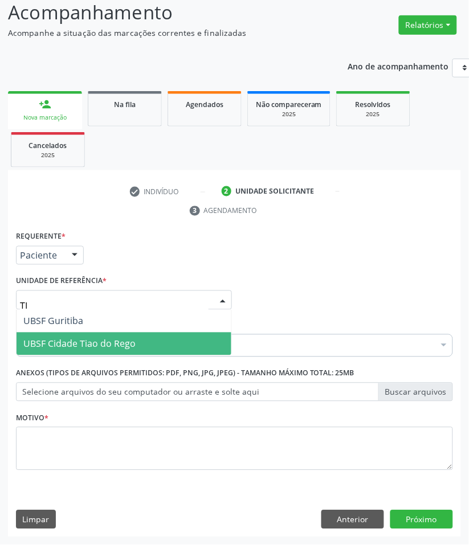
click at [75, 335] on span "UBSF Cidade Tiao do Rego" at bounding box center [124, 344] width 215 height 23
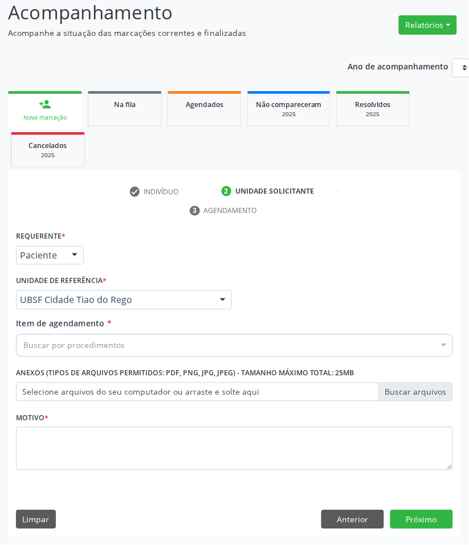
paste input "CARDIOLOGISTA"
type input "CARDIOLOGISTA"
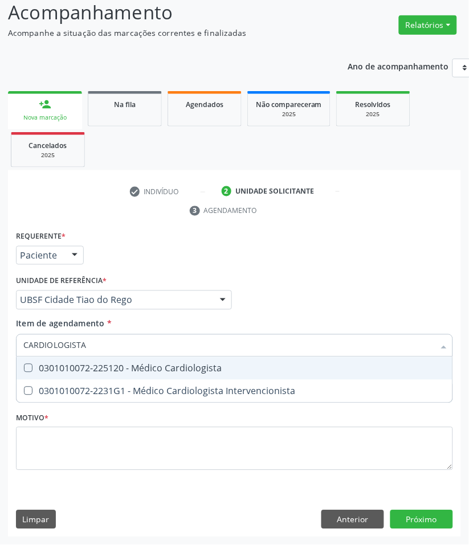
click at [70, 371] on div "0301010072-225120 - Médico Cardiologista" at bounding box center [234, 368] width 422 height 9
checkbox Cardiologista "true"
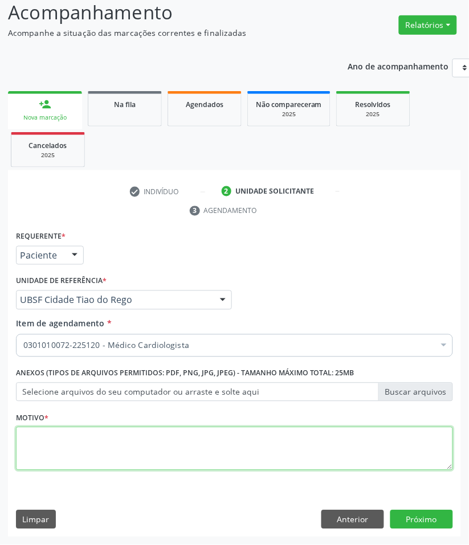
click at [122, 451] on textarea at bounding box center [234, 448] width 437 height 43
paste textarea "RETORNO PEDROSA (05/2025)"
type textarea "RETORNO PEDROSA (05/2025)"
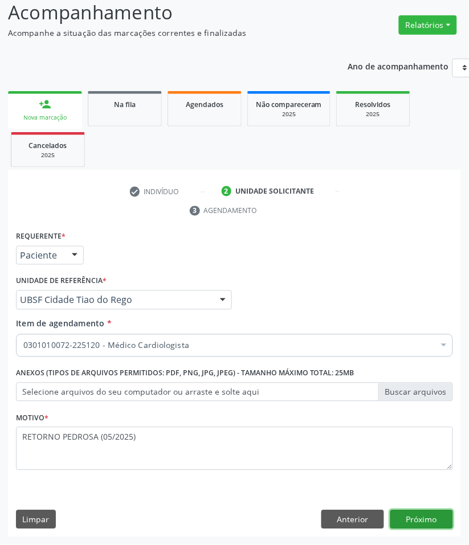
click at [420, 510] on button "Próximo" at bounding box center [421, 519] width 63 height 19
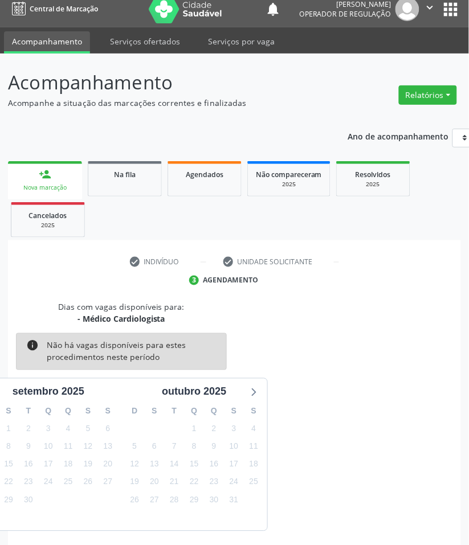
scroll to position [55, 0]
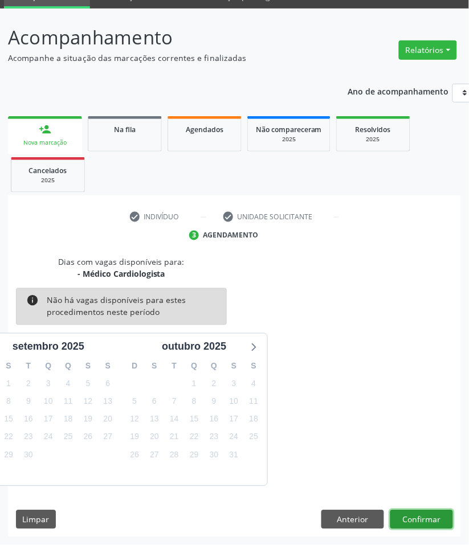
click at [448, 526] on button "Confirmar" at bounding box center [421, 519] width 63 height 19
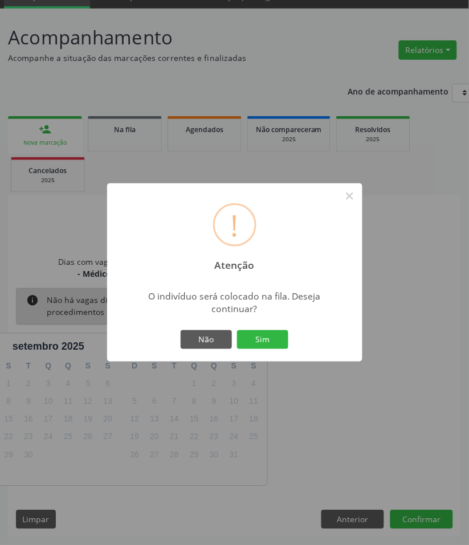
click at [237, 330] on button "Sim" at bounding box center [262, 339] width 51 height 19
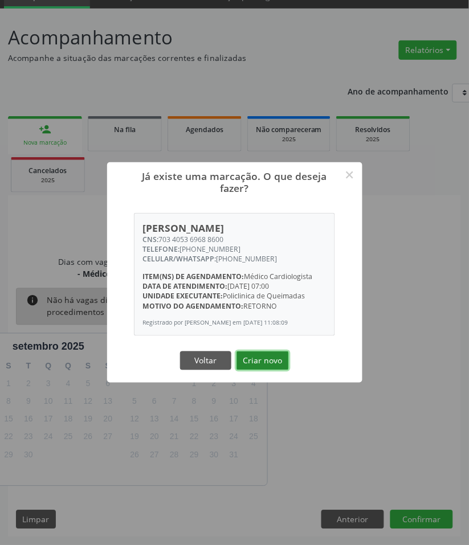
click at [257, 360] on button "Criar novo" at bounding box center [262, 360] width 52 height 19
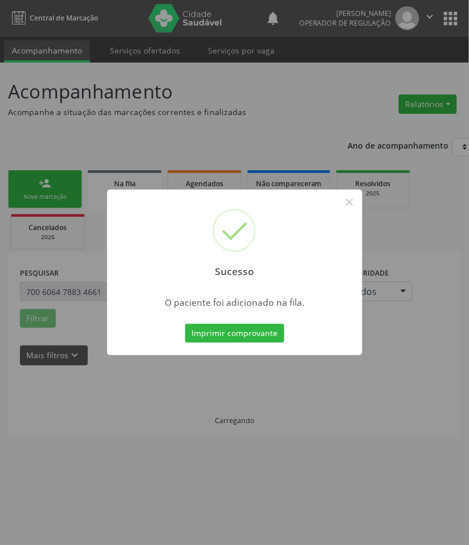
scroll to position [0, 0]
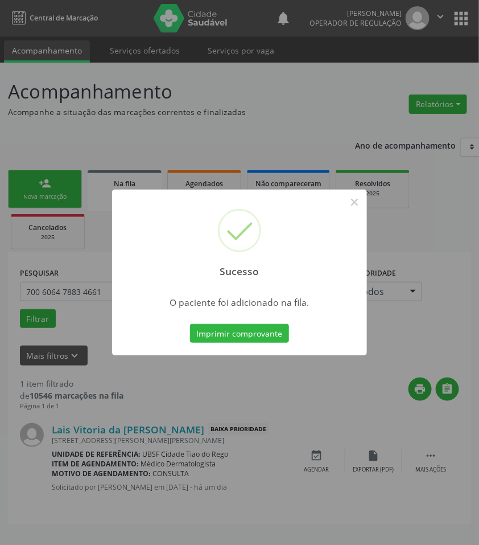
click at [99, 172] on div "Sucesso × O paciente foi adicionado na fila. Imprimir comprovante Cancel" at bounding box center [239, 272] width 479 height 545
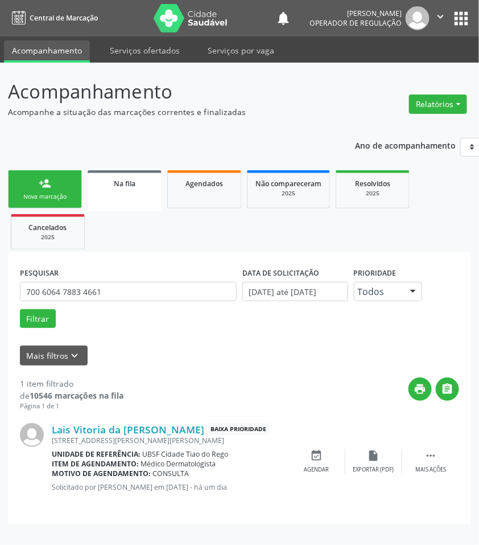
click at [54, 185] on link "person_add Nova marcação" at bounding box center [45, 189] width 74 height 38
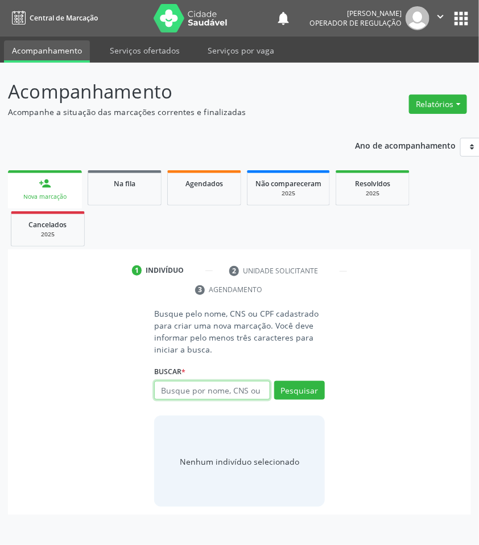
click at [183, 393] on input "text" at bounding box center [212, 390] width 116 height 19
type input "705006891354655"
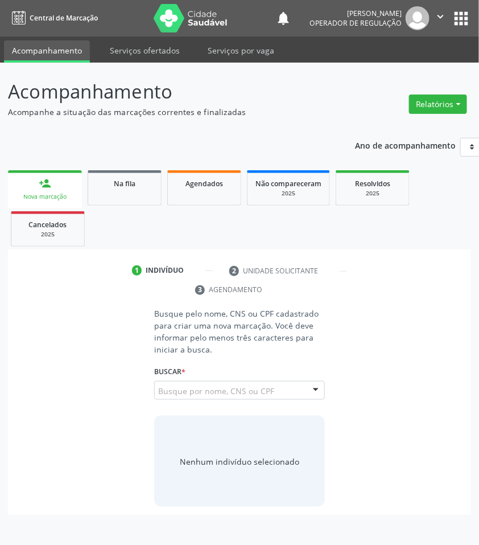
click at [158, 399] on input "705006891354655" at bounding box center [158, 396] width 0 height 23
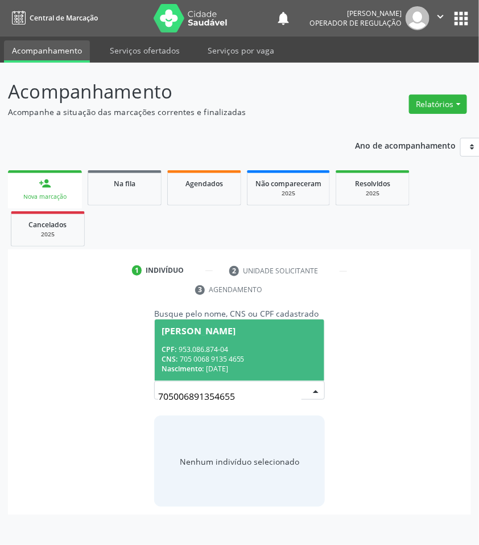
drag, startPoint x: 234, startPoint y: 343, endPoint x: 228, endPoint y: 341, distance: 6.4
click at [232, 343] on span "[PERSON_NAME] CPF: 953.086.874-04 CNS: 705 0068 9135 4655 Nascimento: [DATE]" at bounding box center [240, 349] width 170 height 61
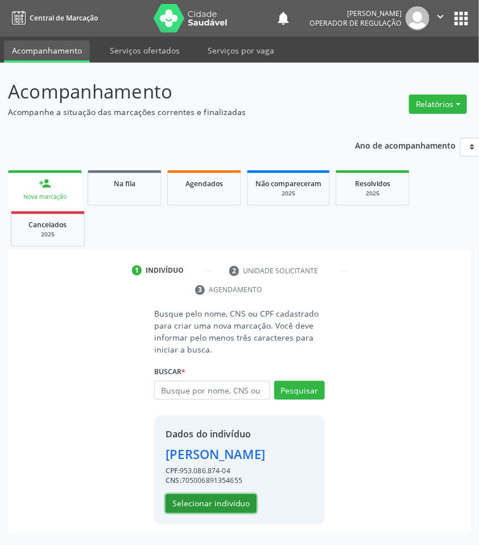
click at [194, 495] on button "Selecionar indivíduo" at bounding box center [211, 503] width 91 height 19
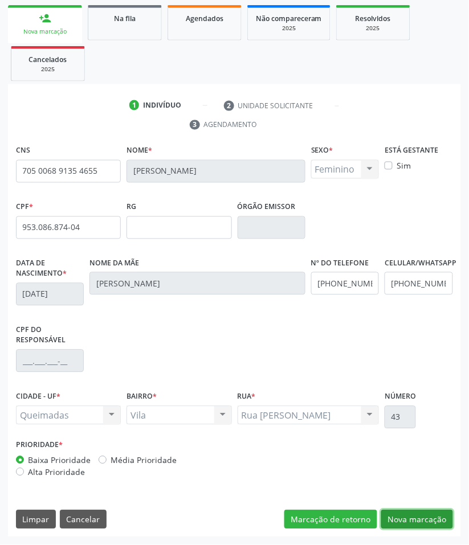
drag, startPoint x: 440, startPoint y: 515, endPoint x: 419, endPoint y: 504, distance: 23.5
click at [439, 515] on button "Nova marcação" at bounding box center [417, 519] width 72 height 19
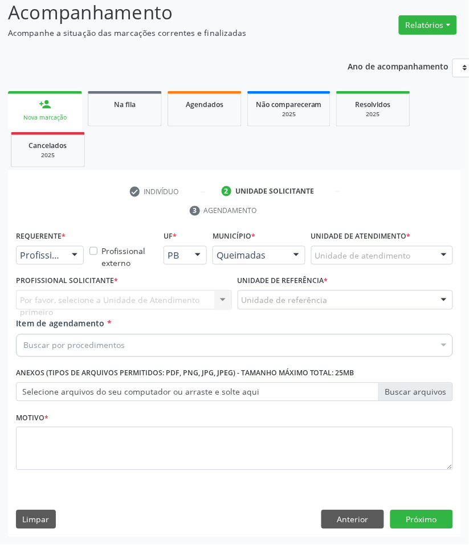
scroll to position [80, 0]
click at [26, 267] on div "Requerente * Profissional de Saúde Profissional de Saúde Paciente Nenhum result…" at bounding box center [49, 250] width 73 height 44
drag, startPoint x: 35, startPoint y: 257, endPoint x: 34, endPoint y: 268, distance: 10.9
click at [32, 294] on span "Paciente" at bounding box center [41, 299] width 37 height 13
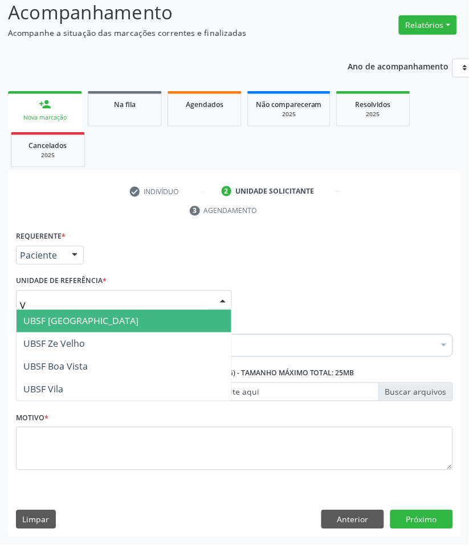
type input "VI"
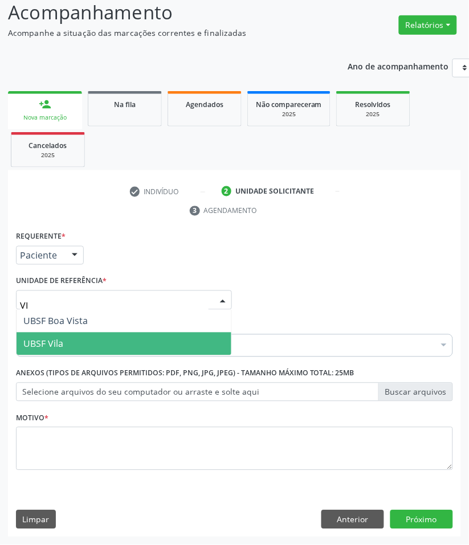
click at [54, 339] on span "UBSF Vila" at bounding box center [43, 344] width 40 height 13
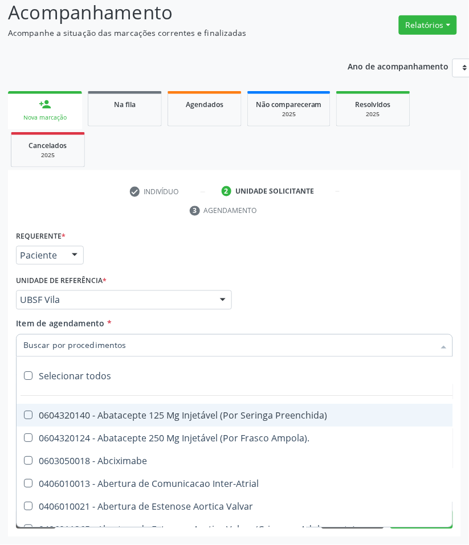
paste input "CARDIOLOGISTA"
type input "CARDIOLOGISTA"
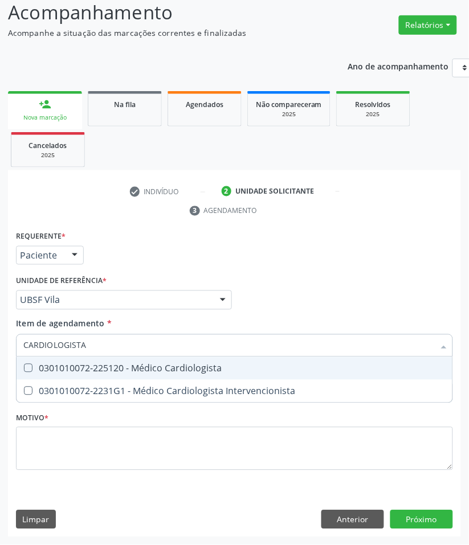
click at [46, 357] on span "0301010072-225120 - Médico Cardiologista" at bounding box center [235, 368] width 436 height 23
checkbox Cardiologista "true"
checkbox Intervencionista "true"
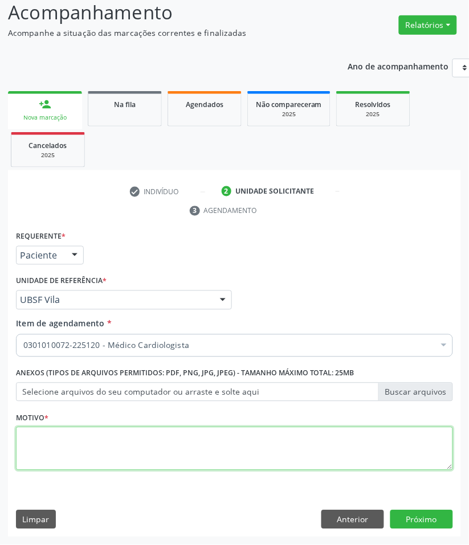
click at [55, 440] on textarea at bounding box center [234, 448] width 437 height 43
paste textarea "RETORNO PEDROSA (07/2025)"
type textarea "RETORNO PEDROSA (07/2025)"
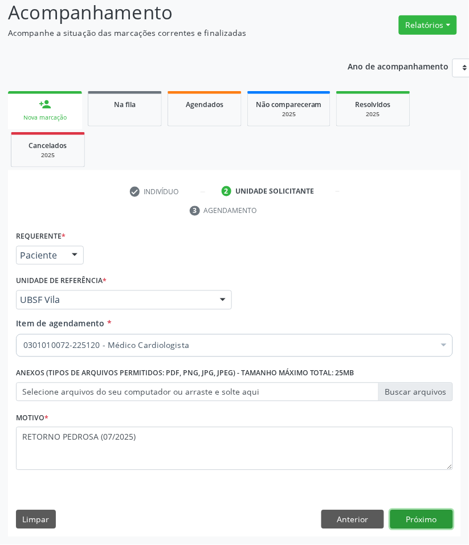
click at [429, 523] on button "Próximo" at bounding box center [421, 519] width 63 height 19
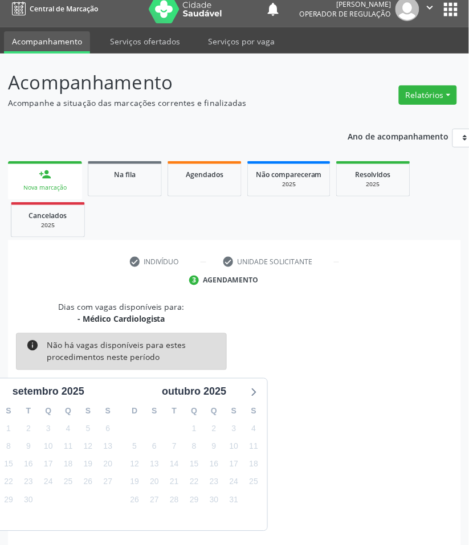
scroll to position [55, 0]
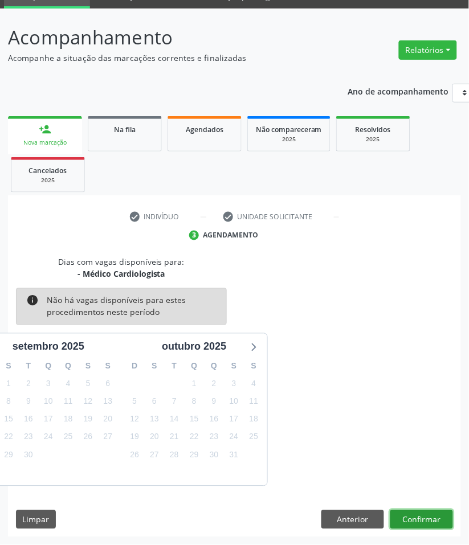
click at [433, 513] on button "Confirmar" at bounding box center [421, 519] width 63 height 19
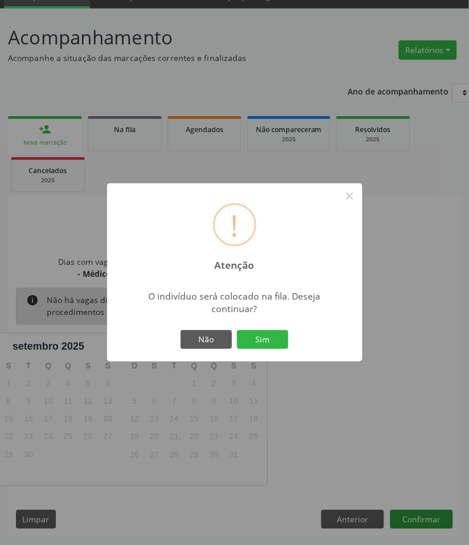
click at [237, 330] on button "Sim" at bounding box center [262, 339] width 51 height 19
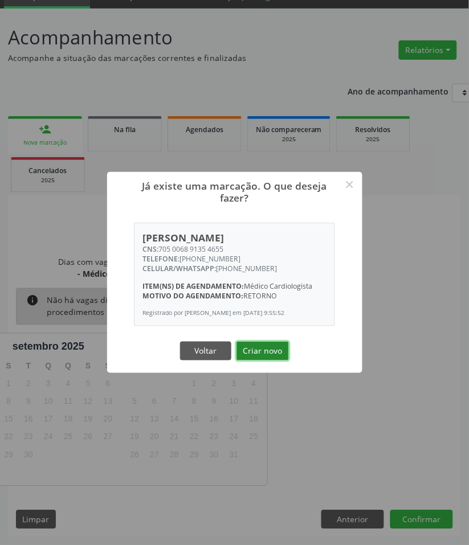
click at [278, 354] on button "Criar novo" at bounding box center [262, 351] width 52 height 19
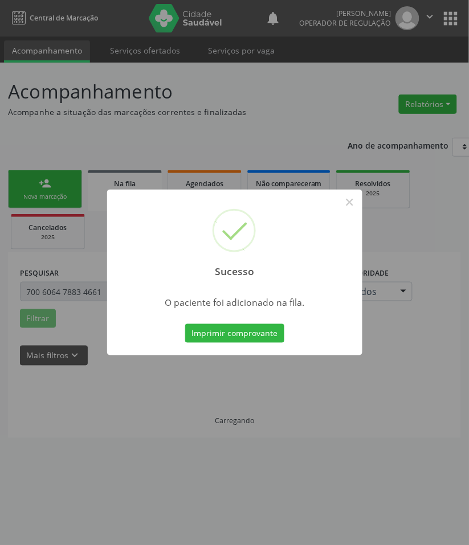
scroll to position [0, 0]
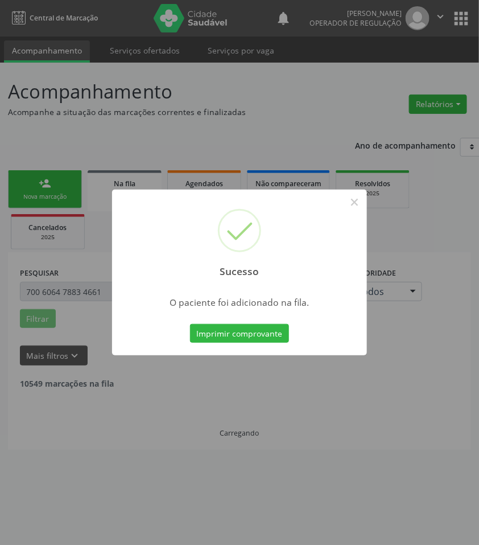
drag, startPoint x: 181, startPoint y: 400, endPoint x: 18, endPoint y: 374, distance: 165.6
click at [180, 400] on div "Sucesso × O paciente foi adicionado na fila. Imprimir comprovante Cancel" at bounding box center [239, 272] width 479 height 545
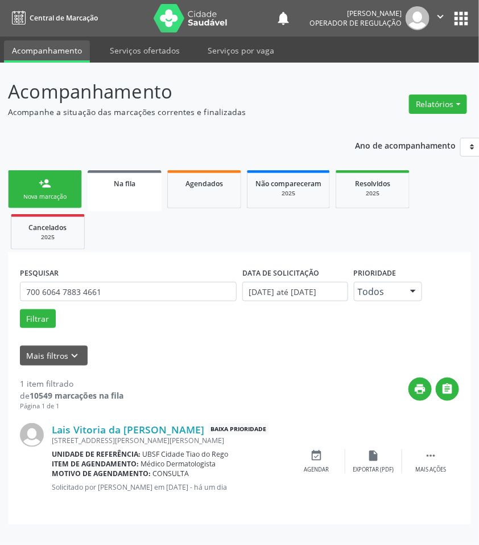
click at [59, 200] on div "Nova marcação" at bounding box center [45, 196] width 57 height 9
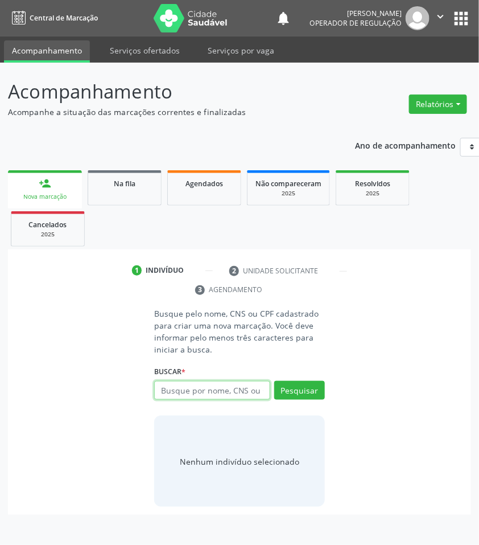
click at [187, 387] on input "text" at bounding box center [212, 390] width 116 height 19
type input "701000888117895"
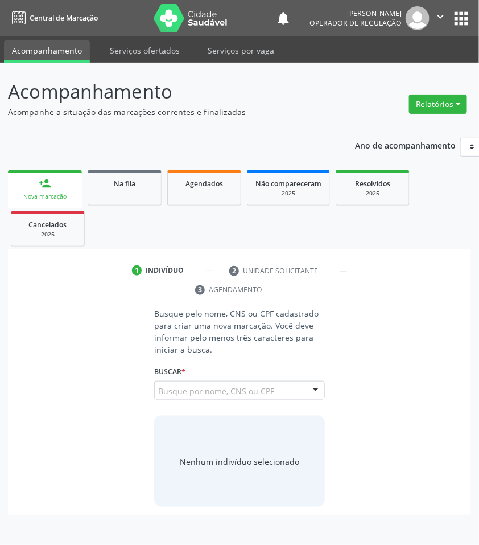
click at [158, 391] on input "701000888117895" at bounding box center [158, 396] width 0 height 23
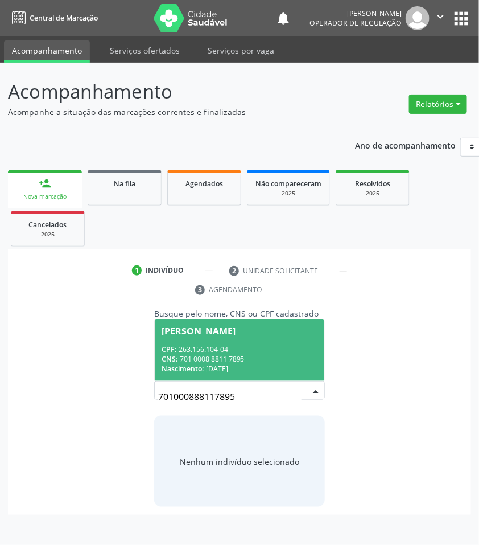
click at [229, 334] on div "[PERSON_NAME]" at bounding box center [199, 330] width 74 height 9
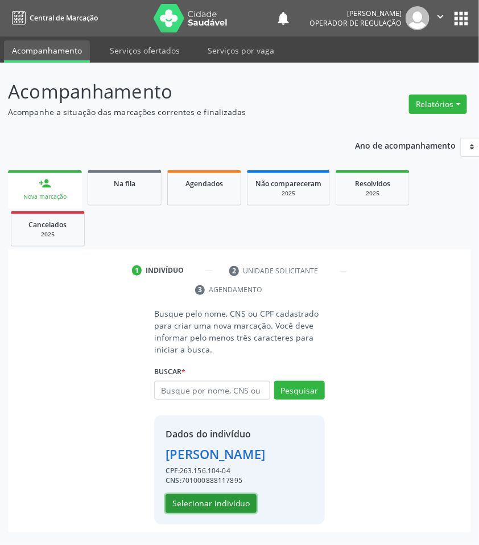
click at [207, 500] on button "Selecionar indivíduo" at bounding box center [211, 503] width 91 height 19
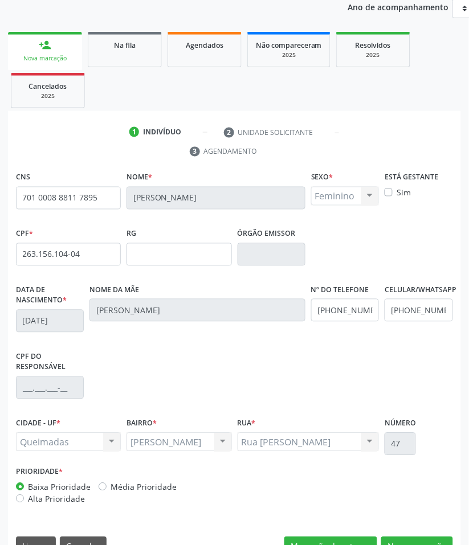
scroll to position [142, 0]
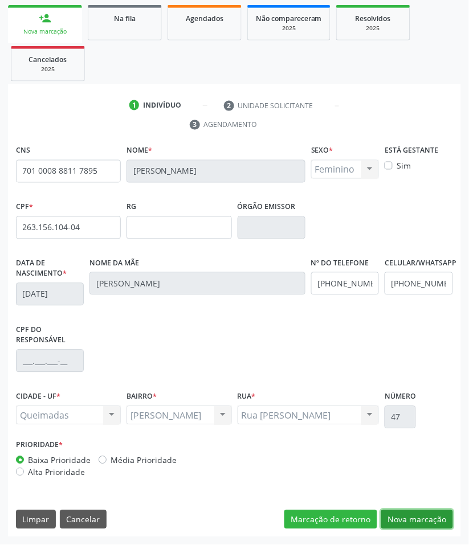
click at [406, 527] on button "Nova marcação" at bounding box center [417, 519] width 72 height 19
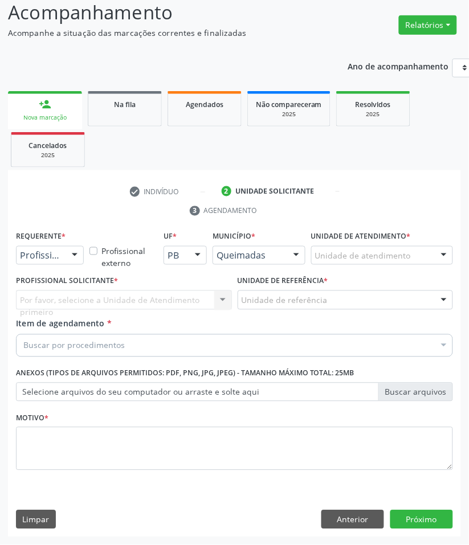
click at [50, 248] on div "Profissional de Saúde" at bounding box center [50, 255] width 68 height 19
click at [50, 289] on span "Paciente" at bounding box center [72, 299] width 111 height 23
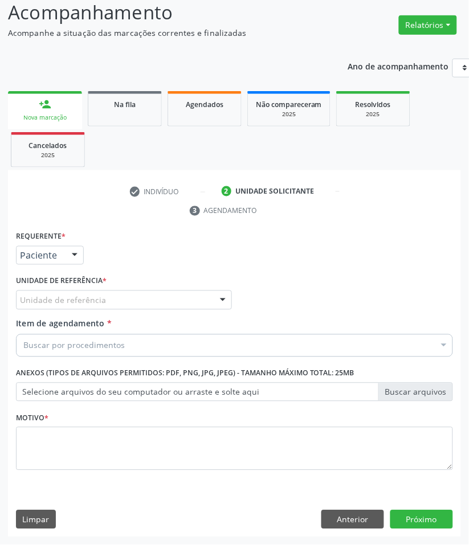
click at [60, 294] on div "Unidade de referência" at bounding box center [124, 299] width 216 height 19
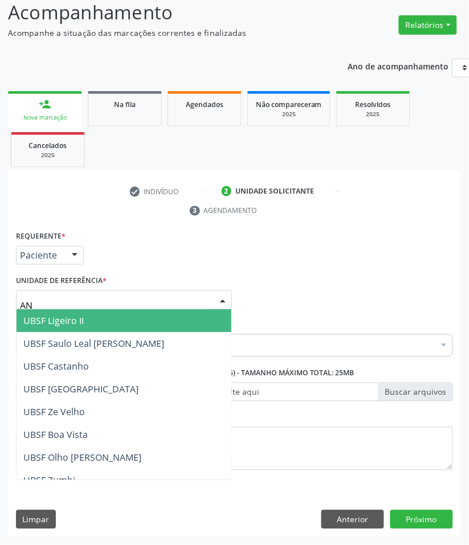
type input "ANI"
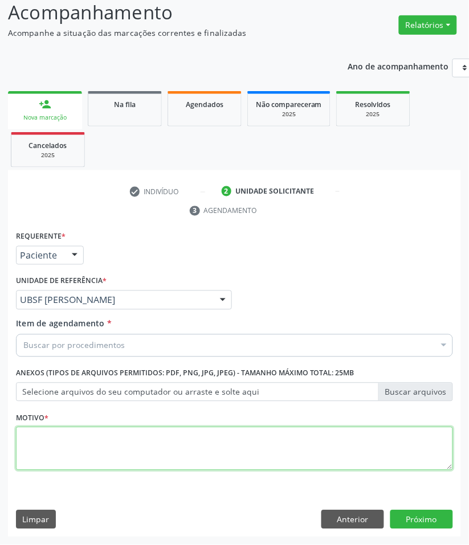
click at [56, 466] on textarea at bounding box center [234, 448] width 437 height 43
paste textarea "RETORNO PEDROSA (07/2025)"
type textarea "RETORNO PEDROSA (07/2025)"
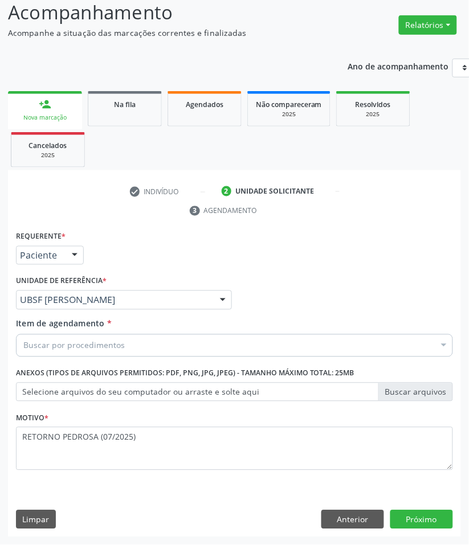
paste input "CARDIOLOGISTA"
type input "CARDIOLOGISTA"
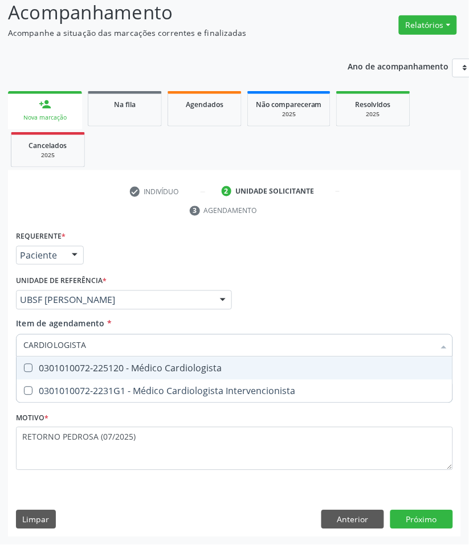
click at [96, 375] on span "0301010072-225120 - Médico Cardiologista" at bounding box center [235, 368] width 436 height 23
checkbox Cardiologista "true"
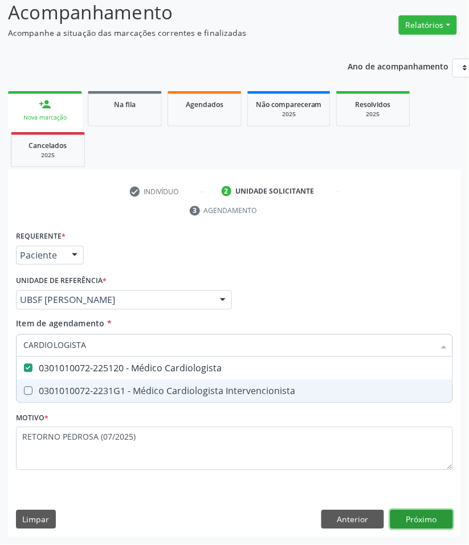
click at [412, 511] on div "Requerente * Paciente Profissional de Saúde Paciente Nenhum resultado encontrad…" at bounding box center [234, 382] width 453 height 309
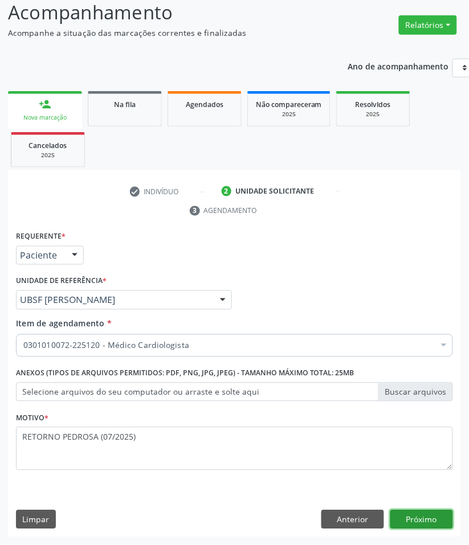
click at [429, 511] on button "Próximo" at bounding box center [421, 519] width 63 height 19
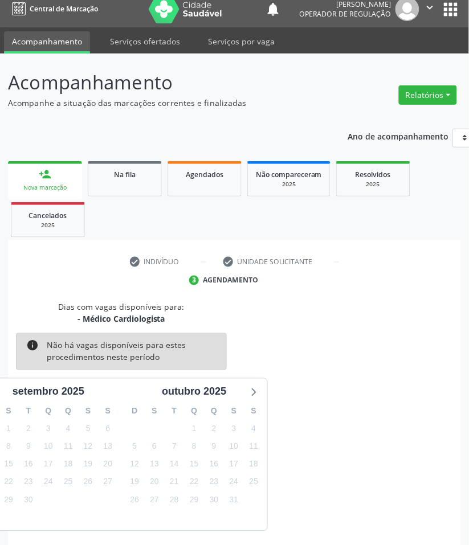
scroll to position [55, 0]
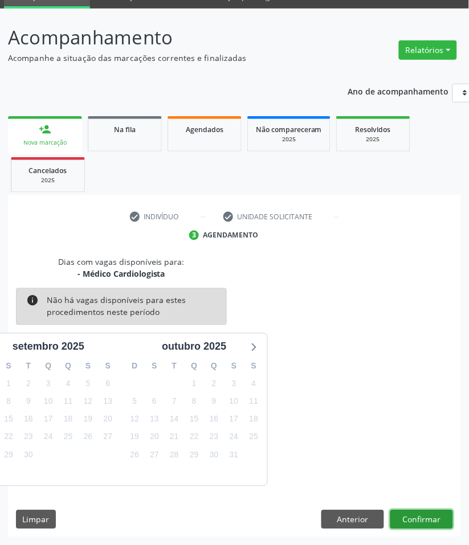
click at [437, 518] on button "Confirmar" at bounding box center [421, 519] width 63 height 19
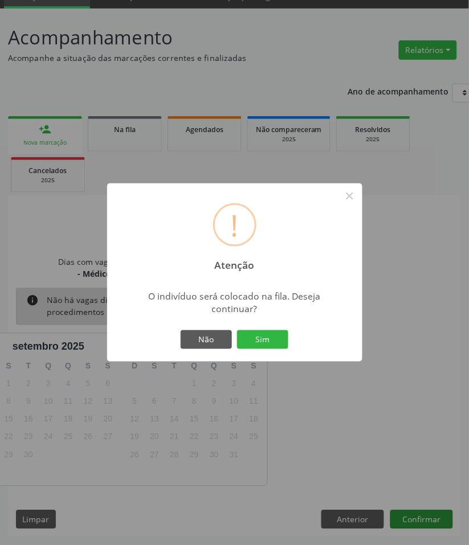
click at [237, 330] on button "Sim" at bounding box center [262, 339] width 51 height 19
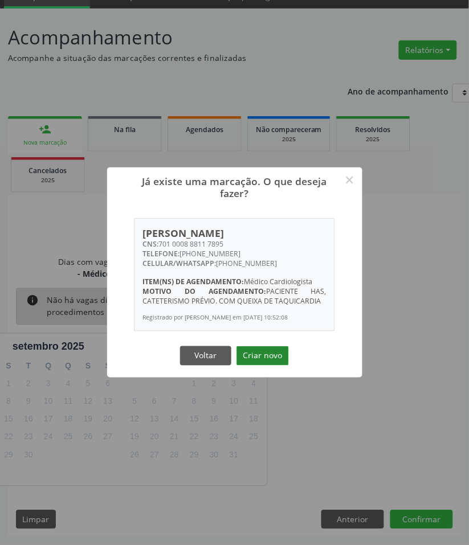
click at [245, 352] on button "Criar novo" at bounding box center [262, 355] width 52 height 19
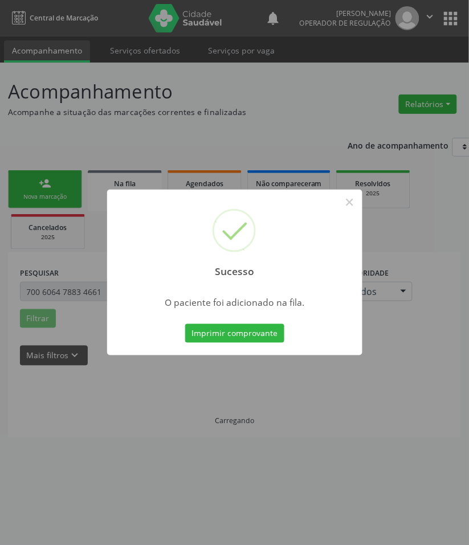
scroll to position [0, 0]
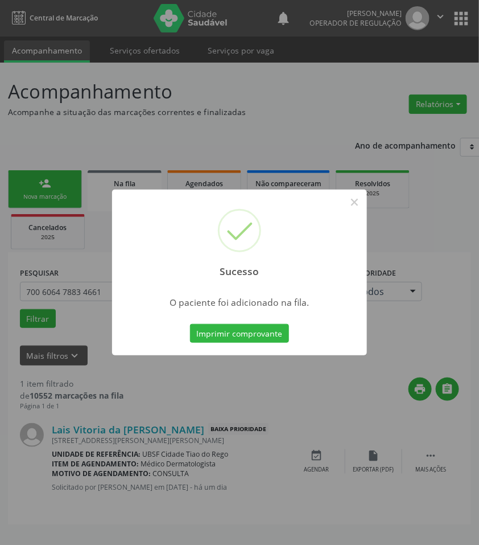
click at [210, 433] on div "Sucesso × O paciente foi adicionado na fila. Imprimir comprovante Cancel" at bounding box center [239, 272] width 479 height 545
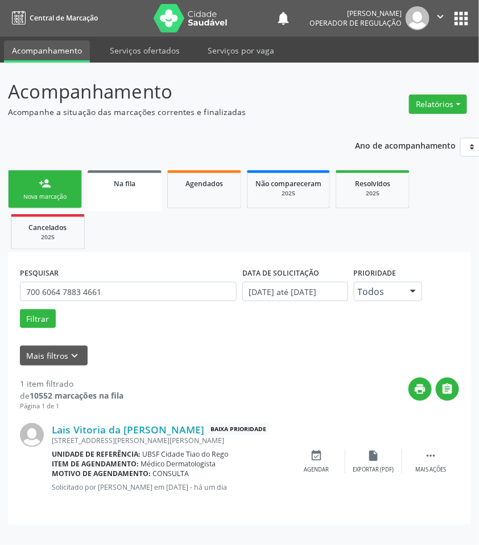
click at [41, 200] on div "Nova marcação" at bounding box center [45, 196] width 57 height 9
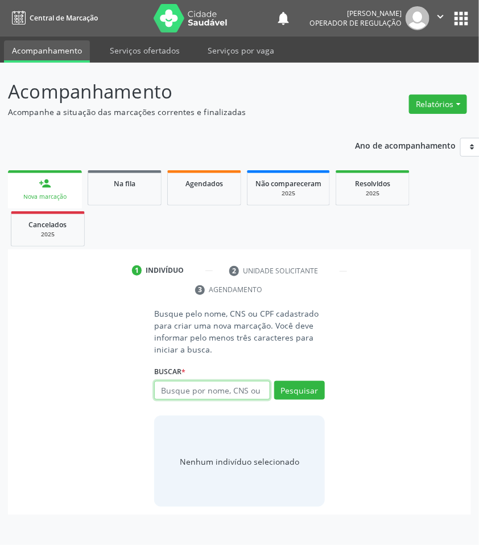
click at [211, 389] on input "text" at bounding box center [212, 390] width 116 height 19
type input "705001810298852"
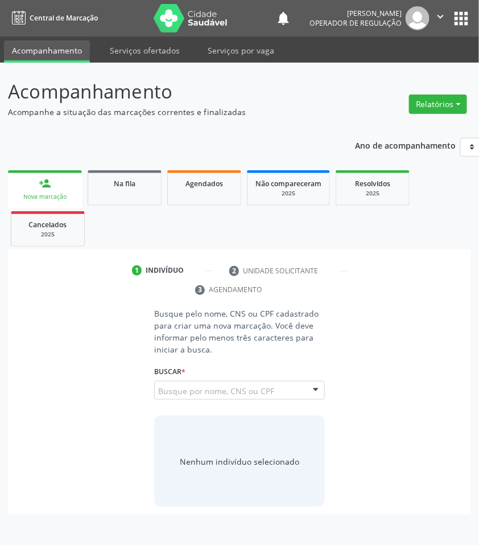
click at [158, 386] on input "705001810298852" at bounding box center [158, 396] width 0 height 23
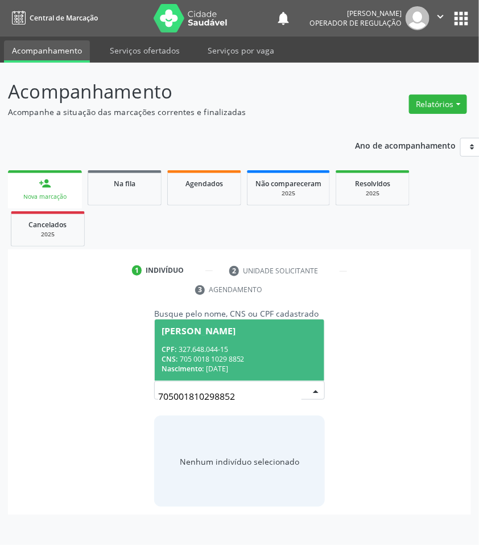
click at [240, 352] on div "CPF: 327.648.044-15" at bounding box center [240, 350] width 156 height 10
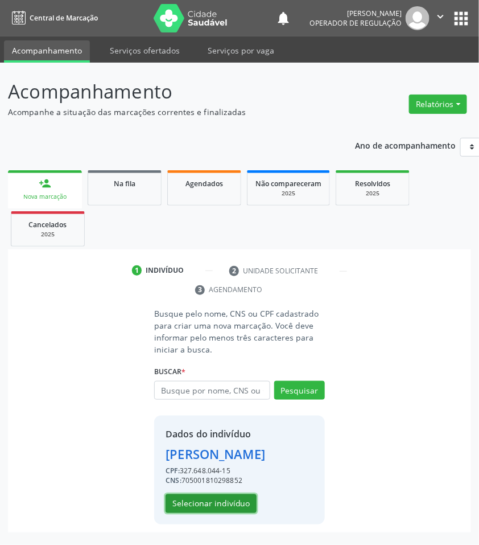
click at [229, 502] on button "Selecionar indivíduo" at bounding box center [211, 503] width 91 height 19
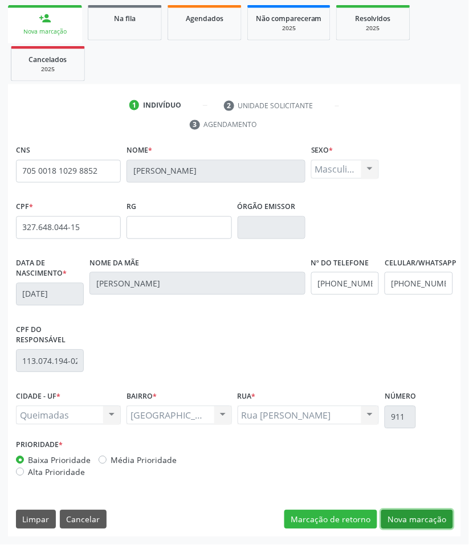
click at [430, 520] on button "Nova marcação" at bounding box center [417, 519] width 72 height 19
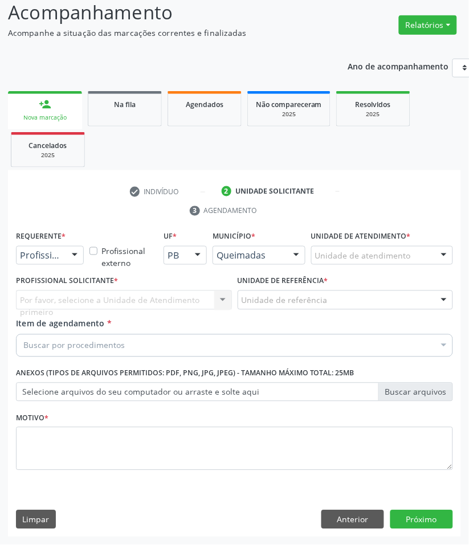
scroll to position [80, 0]
drag, startPoint x: 61, startPoint y: 258, endPoint x: 57, endPoint y: 278, distance: 20.3
click at [60, 258] on div "Profissional de Saúde" at bounding box center [50, 255] width 68 height 19
click at [55, 293] on span "Paciente" at bounding box center [41, 299] width 37 height 13
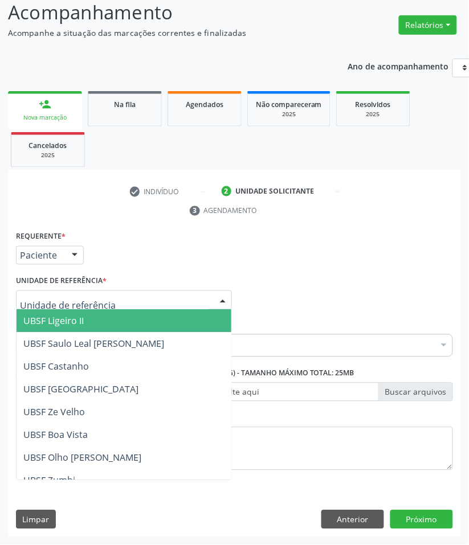
click at [73, 293] on div at bounding box center [124, 299] width 216 height 19
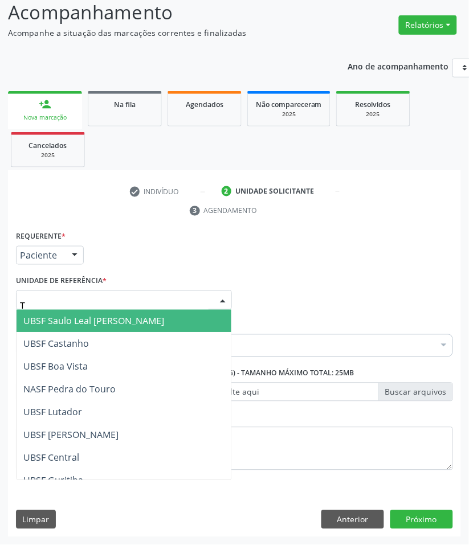
type input "TI"
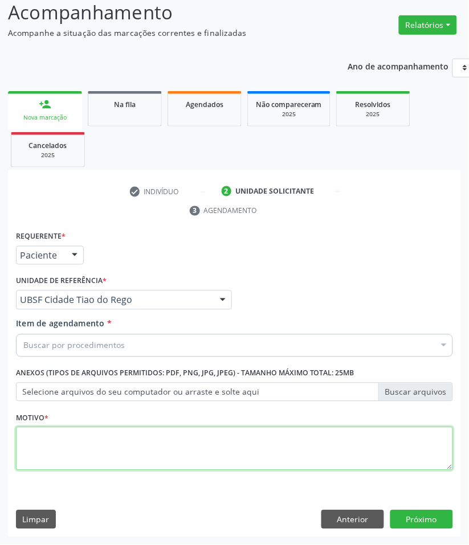
click at [114, 456] on textarea at bounding box center [234, 448] width 437 height 43
paste textarea "RETORNO PEDROSA (08/2025)"
type textarea "RETORNO PEDROSA (08/2025)"
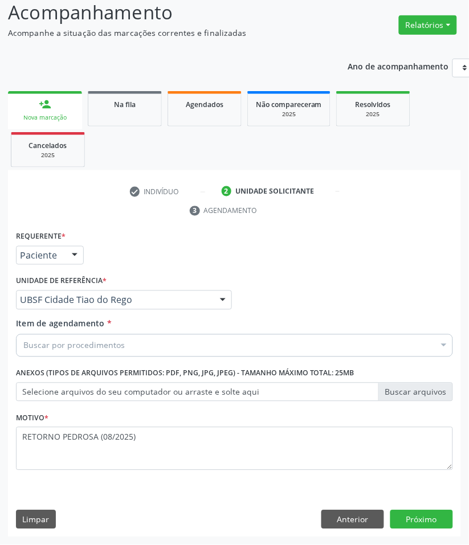
paste input "CARDIOLOGISTA"
type input "CARDIOLOGISTA"
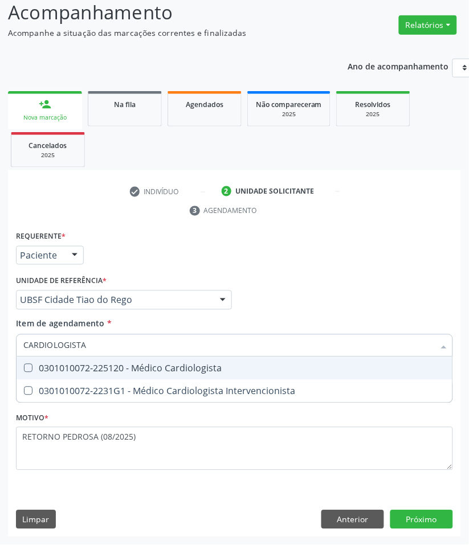
click at [72, 364] on div "0301010072-225120 - Médico Cardiologista" at bounding box center [234, 368] width 422 height 9
checkbox Cardiologista "true"
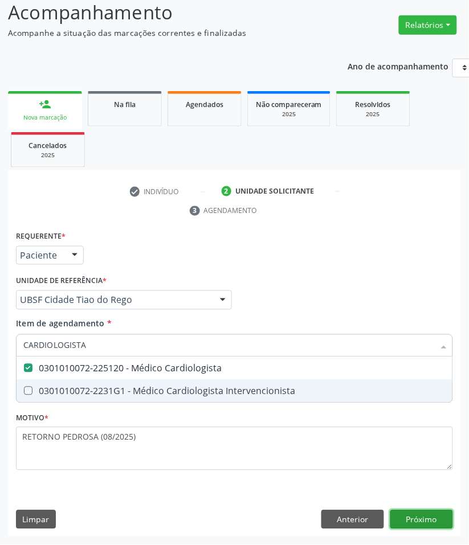
click at [417, 510] on div "Requerente * Paciente Profissional de Saúde Paciente Nenhum resultado encontrad…" at bounding box center [234, 382] width 453 height 309
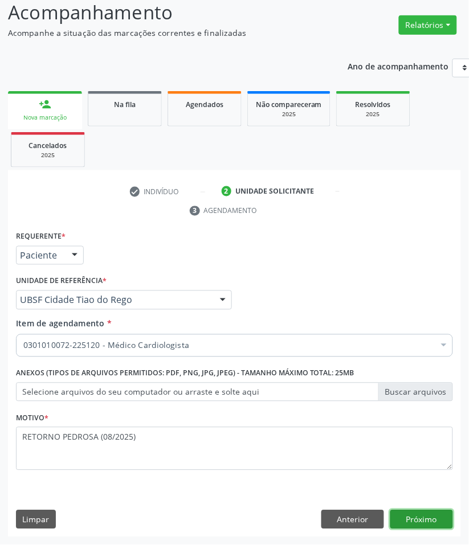
click at [421, 518] on button "Próximo" at bounding box center [421, 519] width 63 height 19
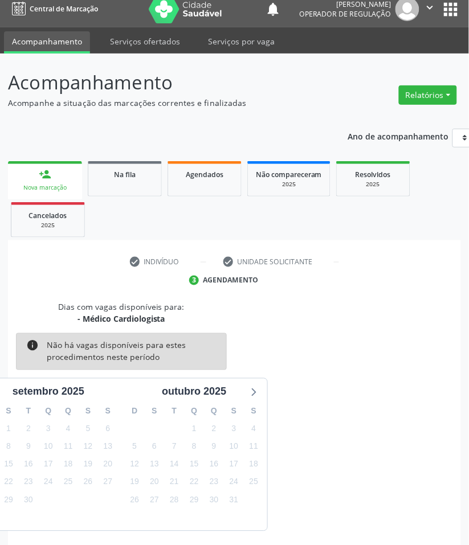
scroll to position [55, 0]
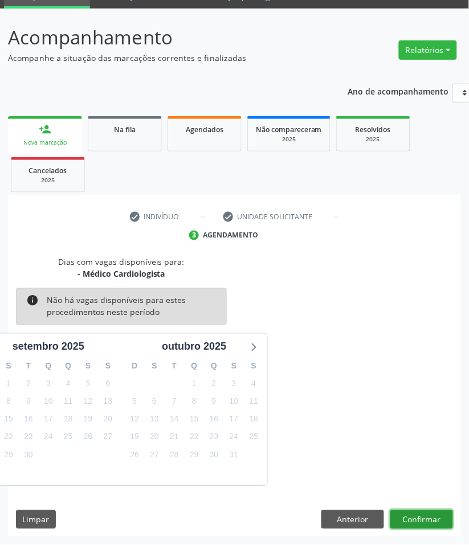
click at [417, 517] on button "Confirmar" at bounding box center [421, 519] width 63 height 19
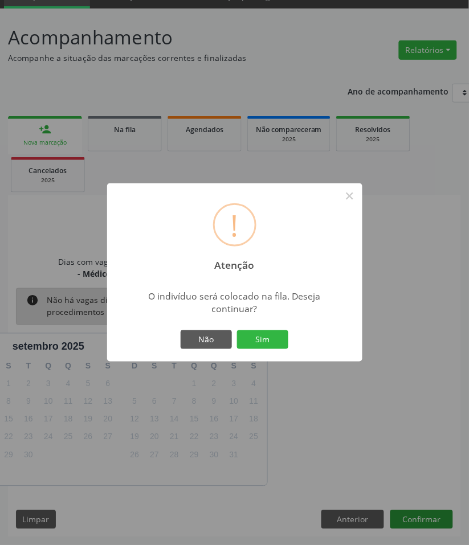
click at [237, 330] on button "Sim" at bounding box center [262, 339] width 51 height 19
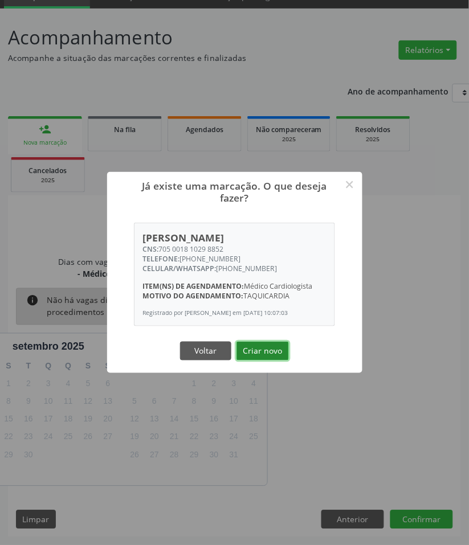
click at [257, 357] on button "Criar novo" at bounding box center [262, 351] width 52 height 19
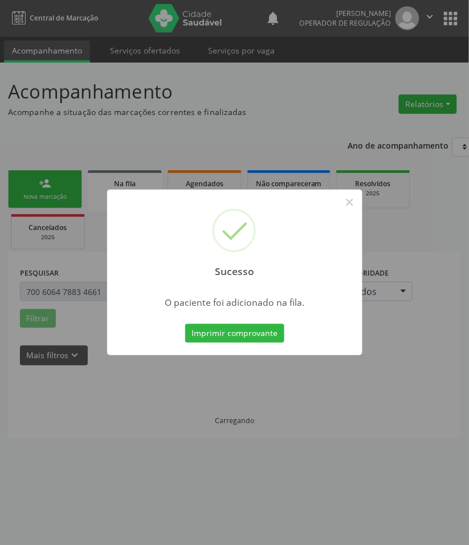
scroll to position [0, 0]
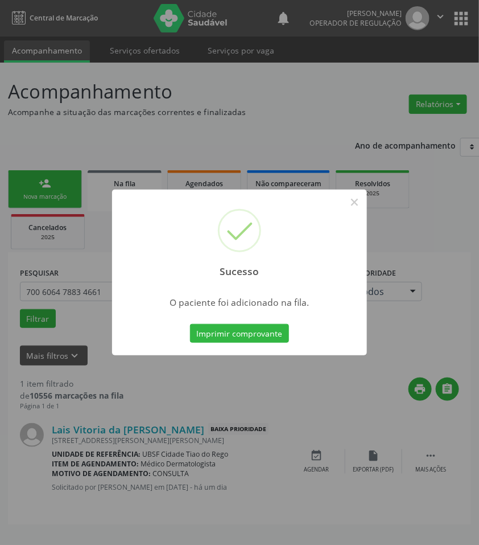
click at [112, 240] on div "Sucesso ×" at bounding box center [239, 239] width 255 height 98
drag, startPoint x: 352, startPoint y: 206, endPoint x: 30, endPoint y: 218, distance: 322.5
click at [351, 206] on button "×" at bounding box center [354, 201] width 19 height 19
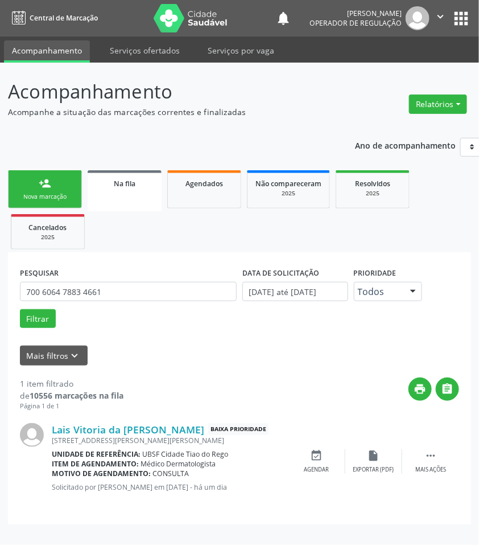
click at [33, 197] on div "Nova marcação" at bounding box center [45, 196] width 57 height 9
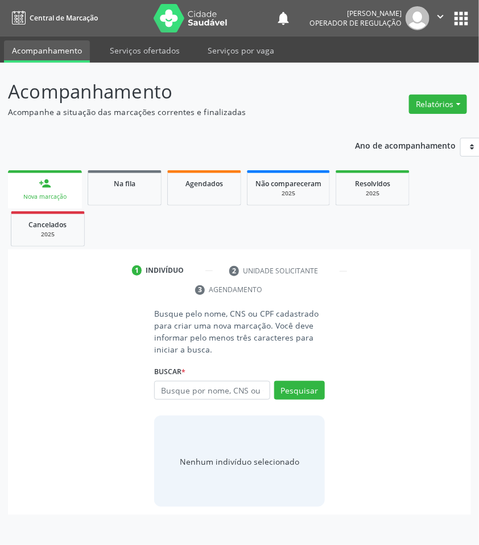
click at [48, 289] on ul "1 Indivíduo 2 Unidade solicitante 3 Agendamento" at bounding box center [240, 280] width 464 height 38
click at [232, 391] on input "text" at bounding box center [212, 390] width 116 height 19
type input "705001889295855"
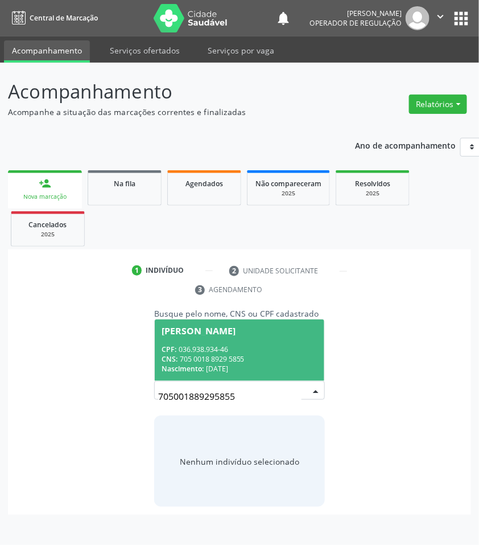
click at [191, 397] on input "705001889295855" at bounding box center [230, 396] width 144 height 23
click at [210, 345] on div "CPF: 036.938.934-46" at bounding box center [240, 350] width 156 height 10
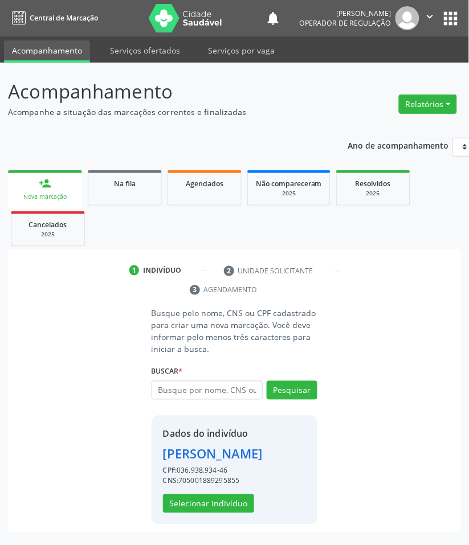
scroll to position [14, 0]
click at [231, 507] on button "Selecionar indivíduo" at bounding box center [208, 503] width 91 height 19
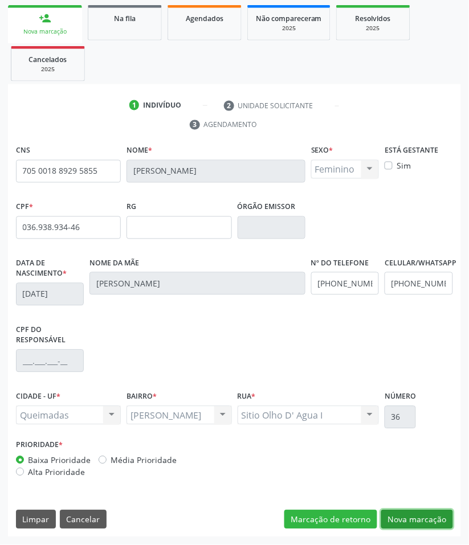
click at [399, 517] on button "Nova marcação" at bounding box center [417, 519] width 72 height 19
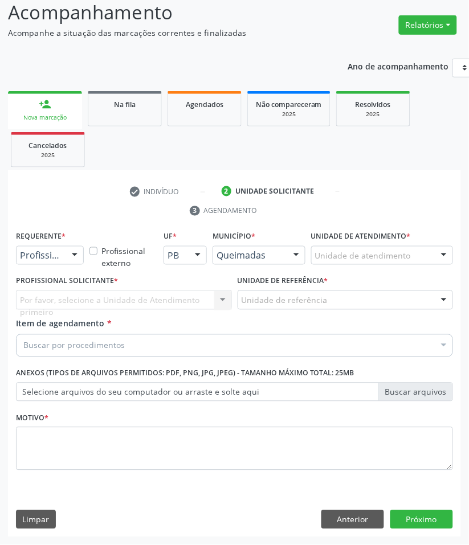
click at [57, 332] on div "Item de agendamento * Buscar por procedimentos Selecionar todos 0604320140 - Ab…" at bounding box center [234, 336] width 437 height 36
paste input "CARDIOLOGISTA"
type input "CARDIOLOGISTA"
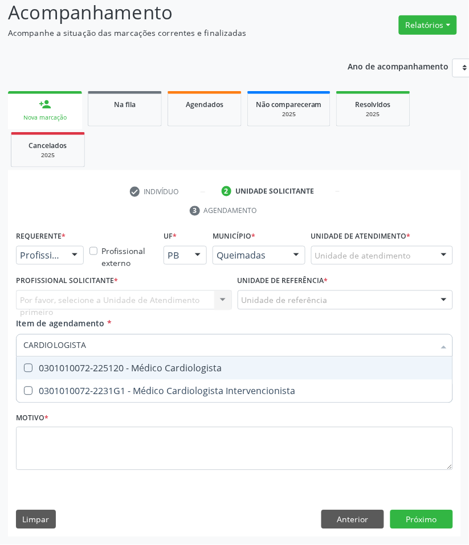
drag, startPoint x: 64, startPoint y: 365, endPoint x: 17, endPoint y: 376, distance: 48.6
click at [63, 365] on div "0301010072-225120 - Médico Cardiologista" at bounding box center [234, 368] width 422 height 9
checkbox Cardiologista "true"
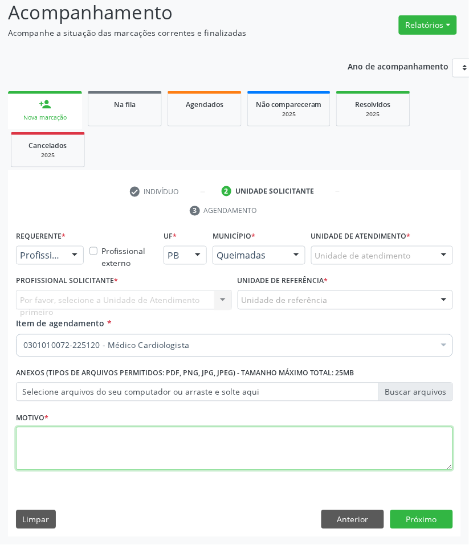
click at [100, 437] on textarea at bounding box center [234, 448] width 437 height 43
paste textarea "RETORNO PEDROSA (08/2025)"
type textarea "RETORNO PEDROSA (08/2025)"
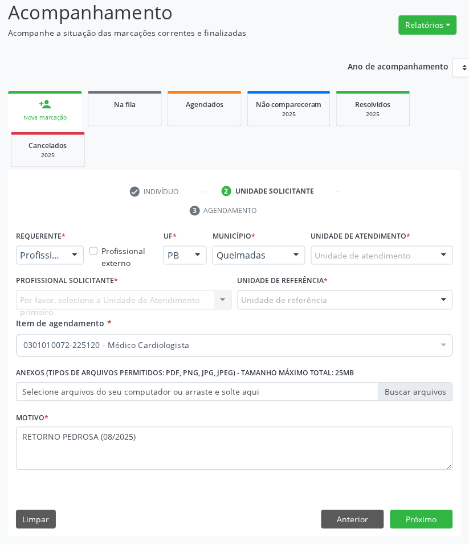
click at [68, 252] on div at bounding box center [74, 256] width 17 height 19
click at [58, 294] on span "Paciente" at bounding box center [41, 299] width 37 height 13
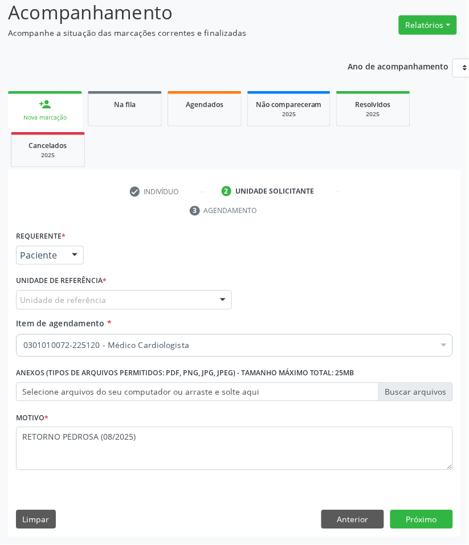
click at [75, 293] on div "Requerente * Paciente Profissional de Saúde Paciente Nenhum resultado encontrad…" at bounding box center [234, 357] width 437 height 258
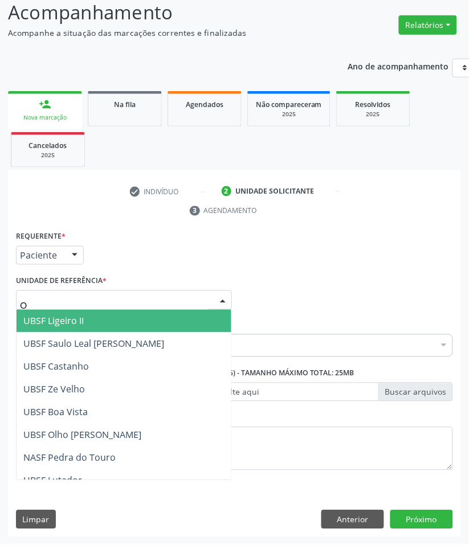
type input "OL"
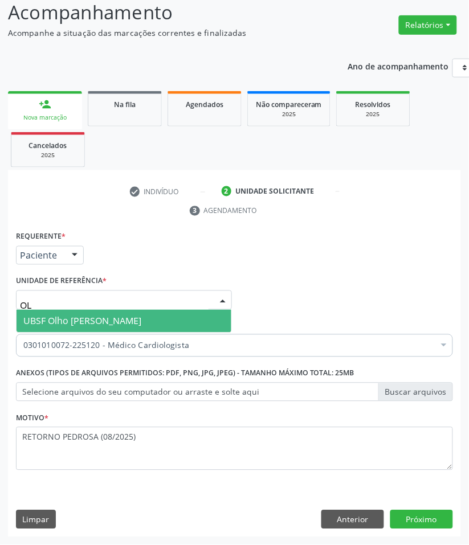
click at [79, 319] on span "UBSF Olho [PERSON_NAME]" at bounding box center [82, 321] width 118 height 13
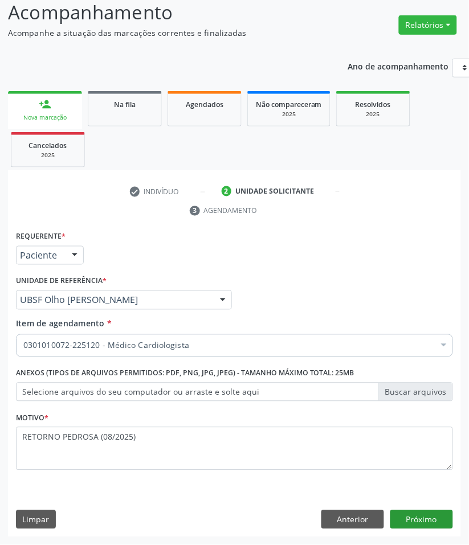
drag, startPoint x: 425, startPoint y: 530, endPoint x: 423, endPoint y: 522, distance: 9.0
click at [425, 527] on div "Requerente * Paciente Profissional de Saúde Paciente Nenhum resultado encontrad…" at bounding box center [234, 382] width 453 height 309
drag, startPoint x: 423, startPoint y: 522, endPoint x: 7, endPoint y: 519, distance: 415.7
click at [416, 522] on button "Próximo" at bounding box center [421, 519] width 63 height 19
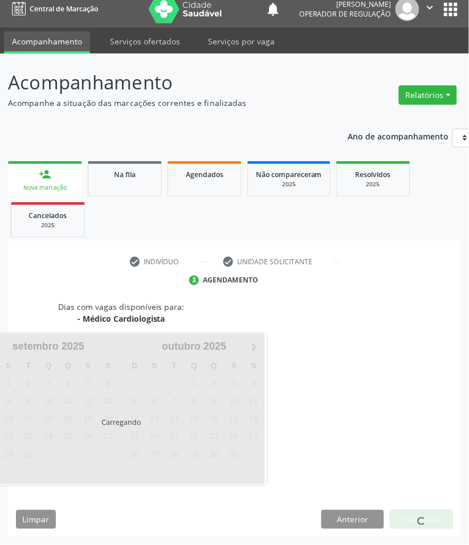
scroll to position [55, 0]
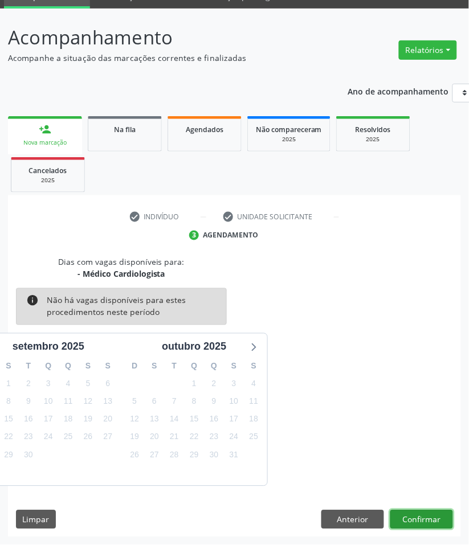
click at [419, 514] on button "Confirmar" at bounding box center [421, 519] width 63 height 19
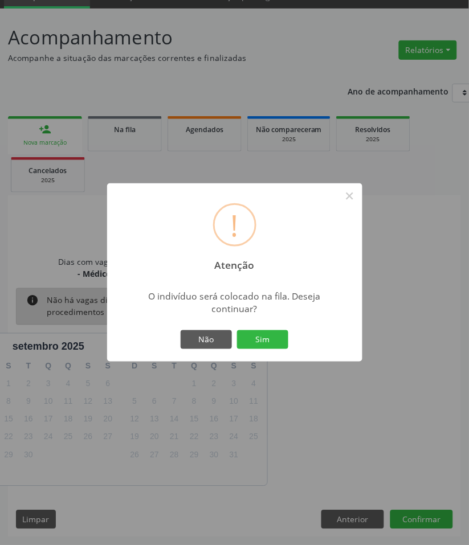
click at [237, 330] on button "Sim" at bounding box center [262, 339] width 51 height 19
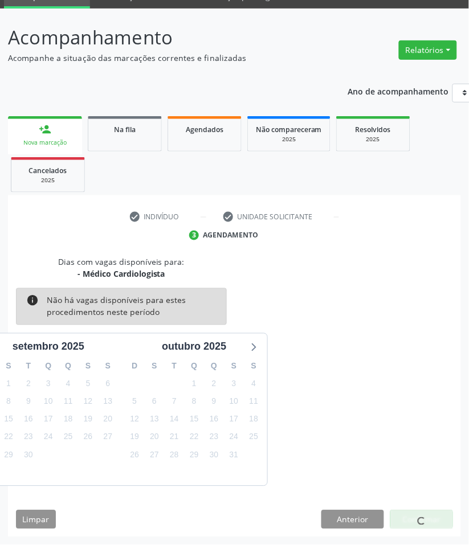
scroll to position [0, 0]
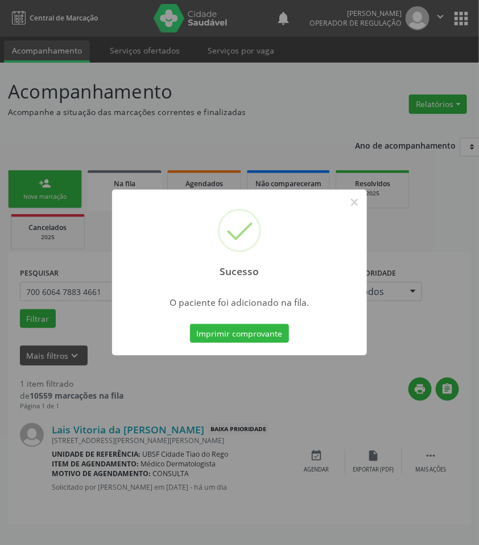
drag, startPoint x: 212, startPoint y: 428, endPoint x: 67, endPoint y: 321, distance: 181.2
click at [212, 428] on div "Sucesso × O paciente foi adicionado na fila. Imprimir comprovante Cancel" at bounding box center [239, 272] width 479 height 545
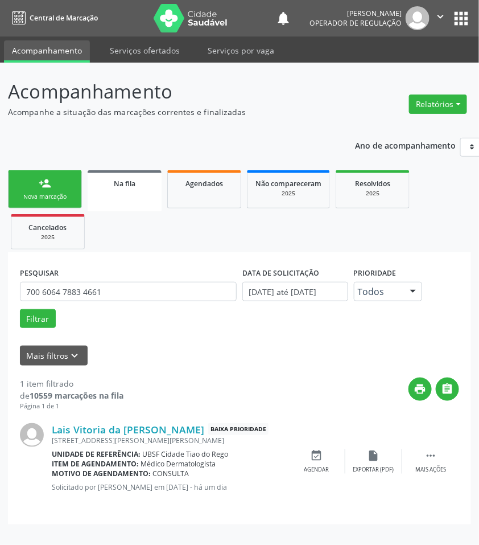
click at [32, 187] on link "person_add Nova marcação" at bounding box center [45, 189] width 74 height 38
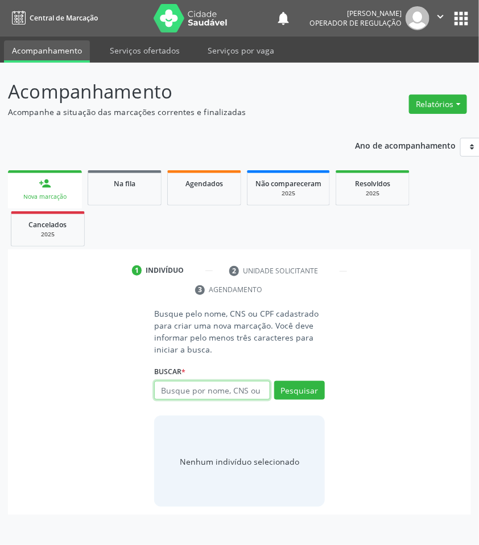
click at [194, 386] on input "text" at bounding box center [212, 390] width 116 height 19
type input "708605064342882"
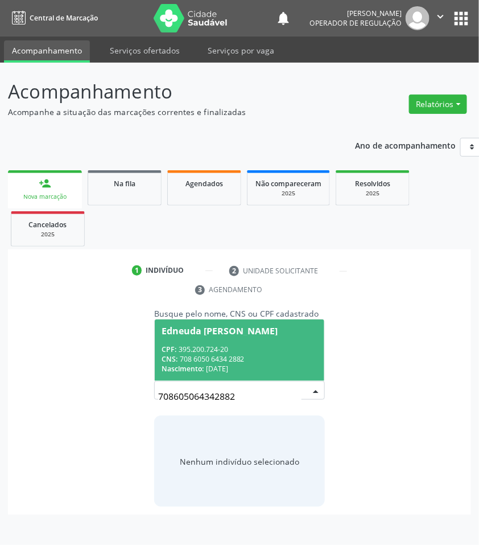
click at [216, 401] on input "708605064342882" at bounding box center [230, 396] width 144 height 23
drag, startPoint x: 216, startPoint y: 341, endPoint x: 210, endPoint y: 343, distance: 7.2
click at [216, 342] on span "Edneuda [PERSON_NAME] CPF: 395.200.724-20 CNS: 708 6050 6434 2882 Nascimento: […" at bounding box center [240, 349] width 170 height 61
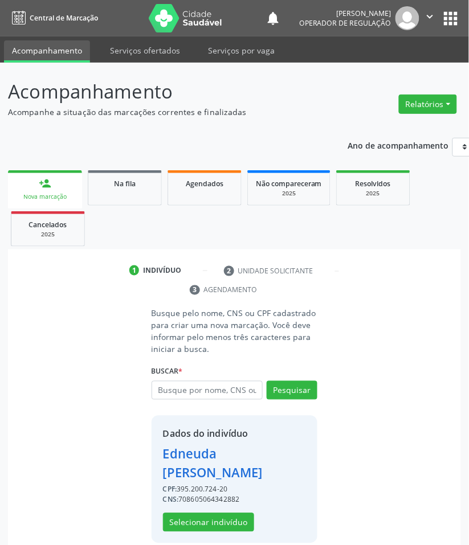
scroll to position [14, 0]
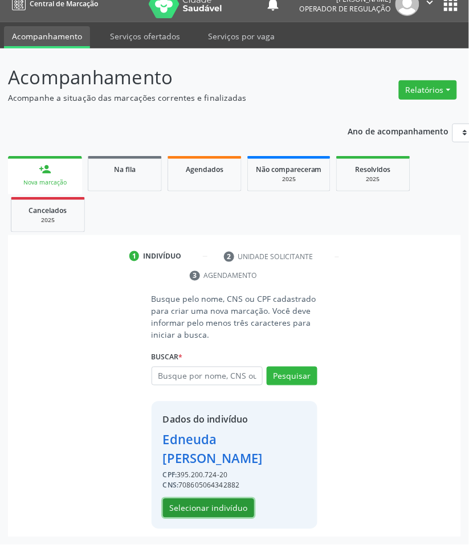
click at [175, 509] on button "Selecionar indivíduo" at bounding box center [208, 508] width 91 height 19
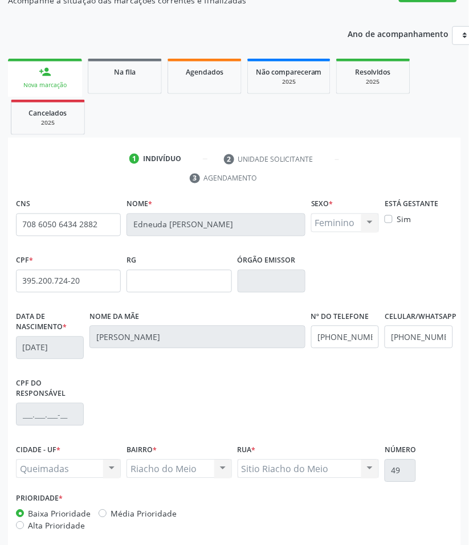
scroll to position [165, 0]
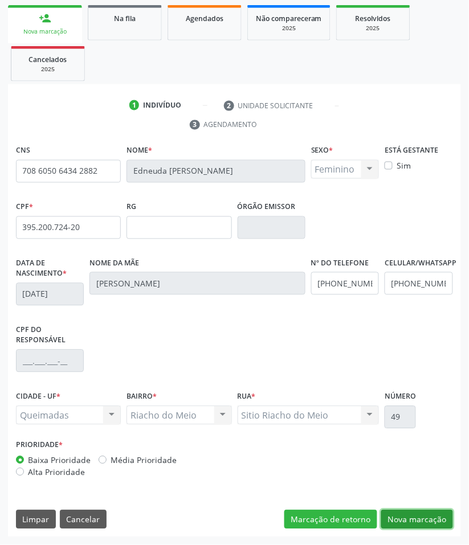
click at [394, 510] on button "Nova marcação" at bounding box center [417, 519] width 72 height 19
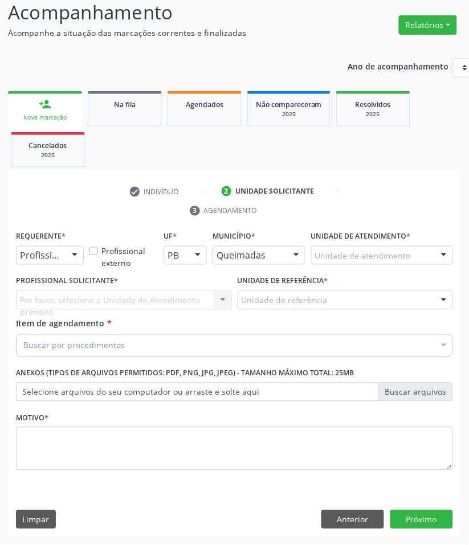
scroll to position [80, 0]
click at [141, 341] on div "Buscar por procedimentos" at bounding box center [234, 345] width 437 height 23
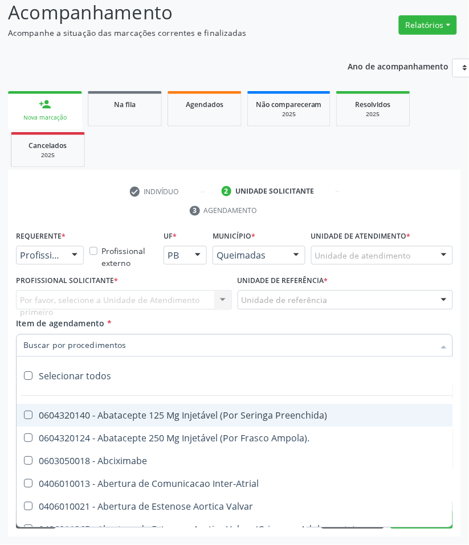
paste input "CARDIOLOGISTA"
type input "CARDIOLOGISTA"
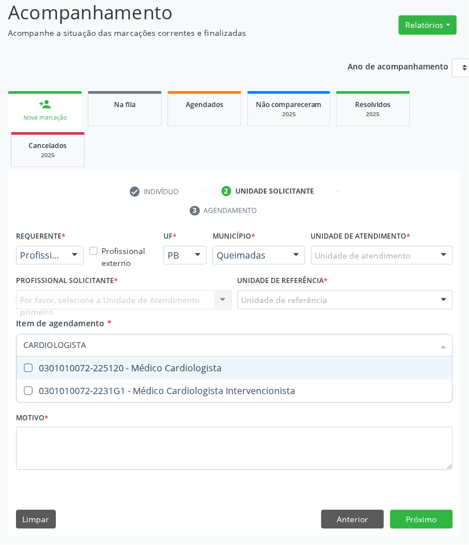
click at [114, 371] on div "0301010072-225120 - Médico Cardiologista" at bounding box center [234, 368] width 422 height 9
checkbox Cardiologista "true"
drag, startPoint x: 67, startPoint y: 257, endPoint x: 52, endPoint y: 319, distance: 64.5
click at [67, 258] on div at bounding box center [74, 256] width 17 height 19
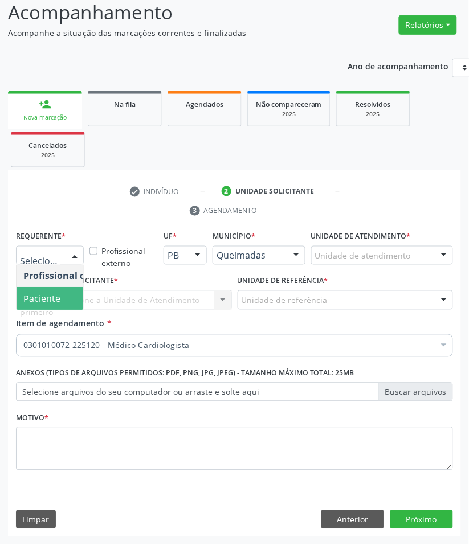
click at [65, 295] on span "Paciente" at bounding box center [72, 299] width 111 height 23
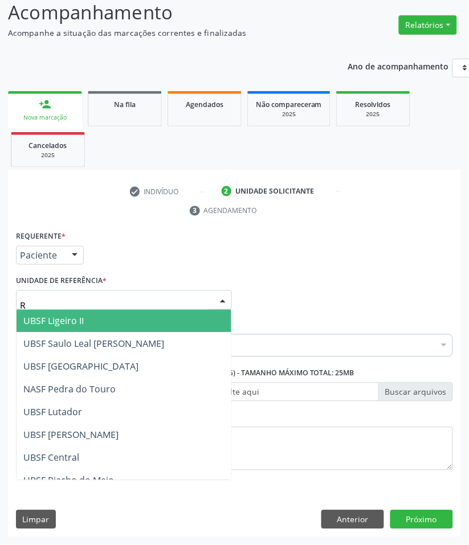
type input "RI"
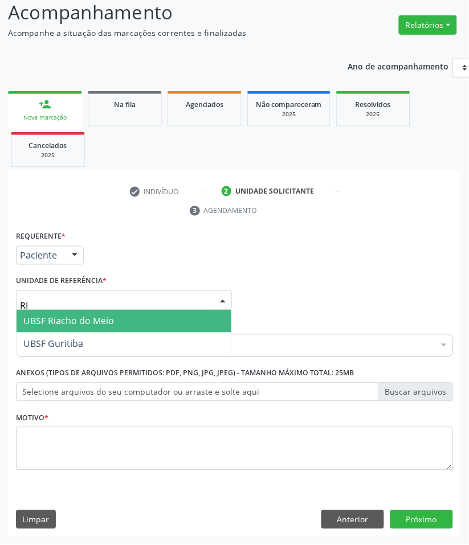
click at [66, 328] on span "UBSF Riacho do Meio" at bounding box center [124, 321] width 215 height 23
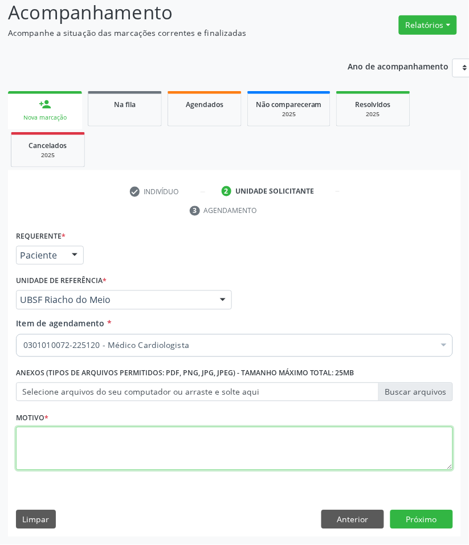
click at [103, 443] on textarea at bounding box center [234, 448] width 437 height 43
paste textarea "RETORNO PEDROSA (08/2025)"
click at [110, 440] on textarea "RETORNO PEDROSA (08/2025)" at bounding box center [234, 448] width 437 height 43
type textarea "RETORNO PEDROSA (09/2025)"
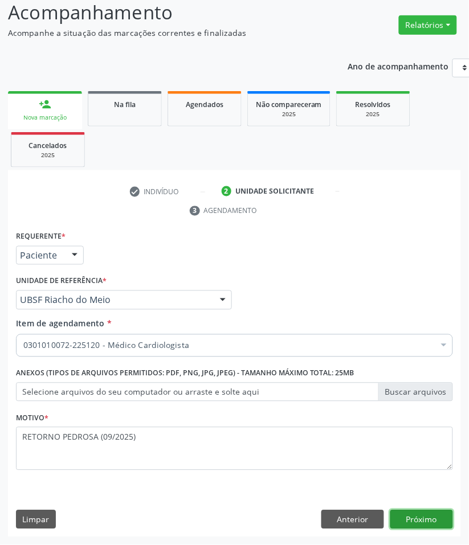
click at [431, 511] on button "Próximo" at bounding box center [421, 519] width 63 height 19
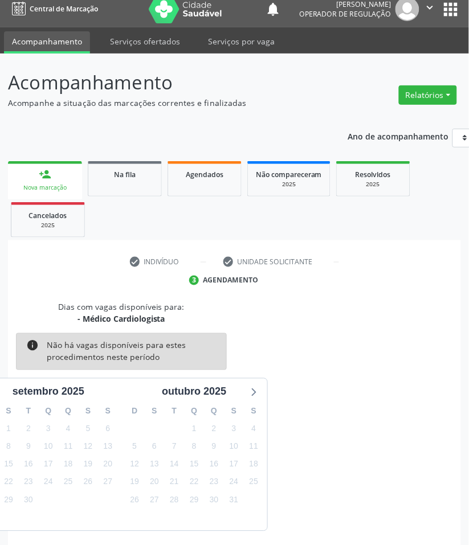
scroll to position [55, 0]
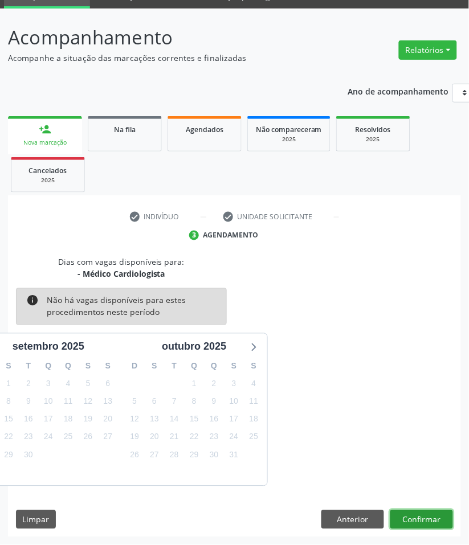
click at [424, 518] on button "Confirmar" at bounding box center [421, 519] width 63 height 19
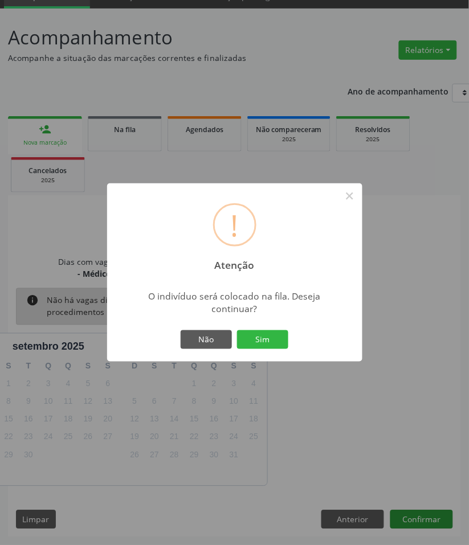
click at [237, 330] on button "Sim" at bounding box center [262, 339] width 51 height 19
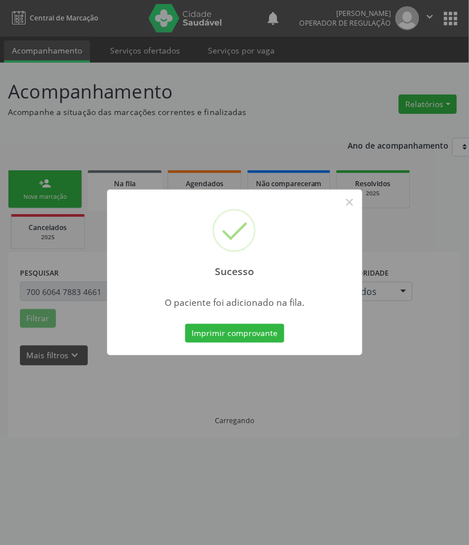
scroll to position [0, 0]
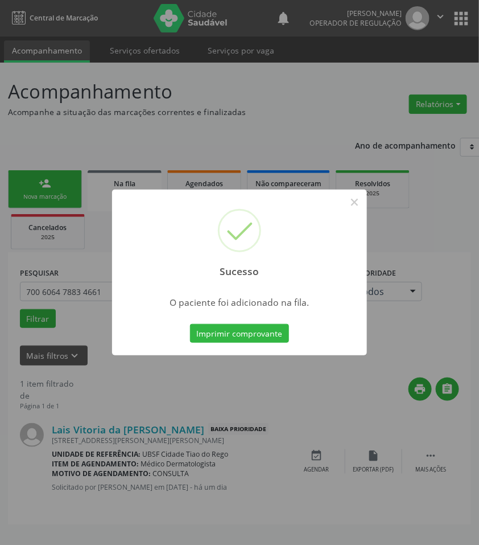
drag, startPoint x: 77, startPoint y: 406, endPoint x: 75, endPoint y: 359, distance: 47.3
click at [76, 402] on div "Sucesso × O paciente foi adicionado na fila. Imprimir comprovante Cancel" at bounding box center [239, 272] width 479 height 545
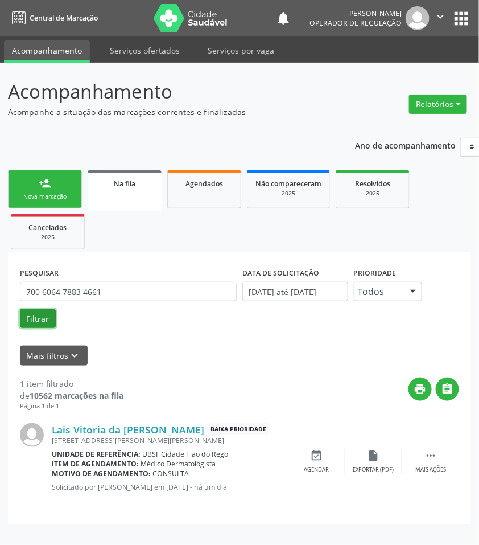
click at [49, 322] on button "Filtrar" at bounding box center [38, 318] width 36 height 19
click at [65, 362] on button "Mais filtros keyboard_arrow_down" at bounding box center [54, 356] width 68 height 20
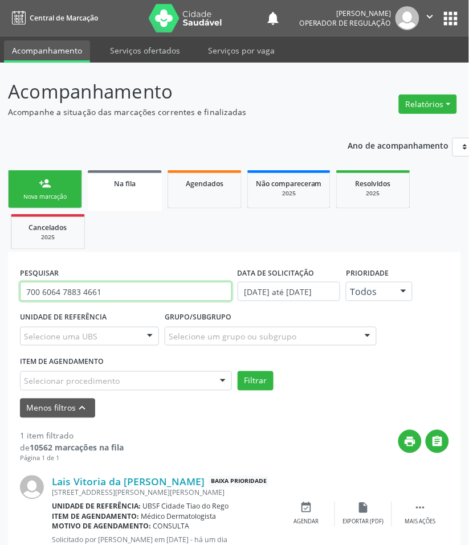
click at [97, 295] on input "700 6064 7883 4661" at bounding box center [126, 291] width 212 height 19
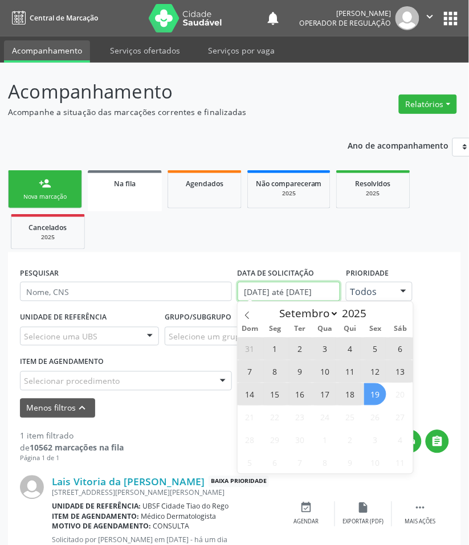
click at [260, 291] on input "[DATE] até [DATE]" at bounding box center [288, 291] width 103 height 19
click at [377, 400] on span "19" at bounding box center [375, 394] width 22 height 22
type input "[DATE]"
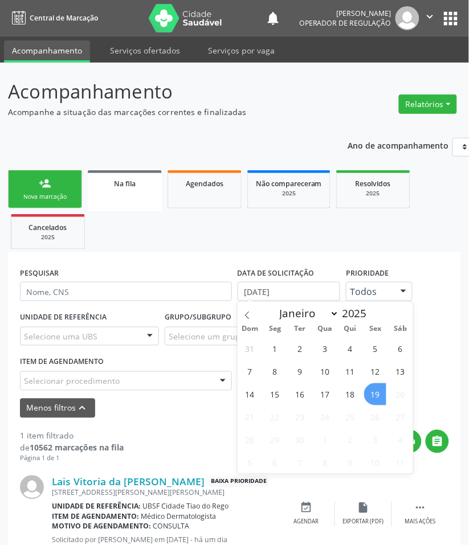
click at [377, 400] on span "19" at bounding box center [375, 394] width 22 height 22
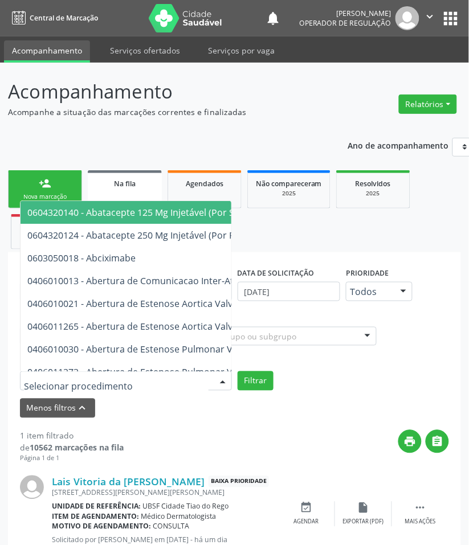
paste input "RETORNO PEDROSA (08/2025)"
type input "RETORNO PEDROSA (08/2025)"
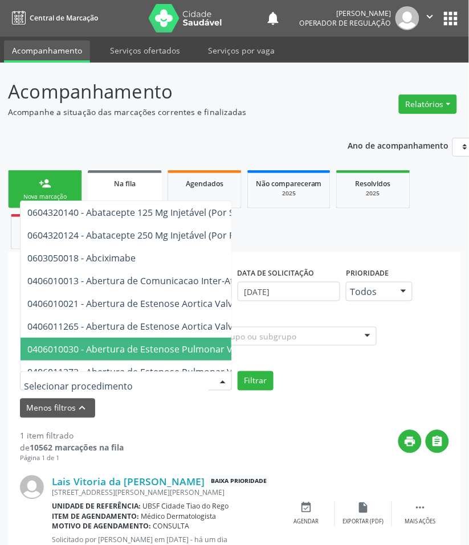
paste input "CARDIOLOGISTA"
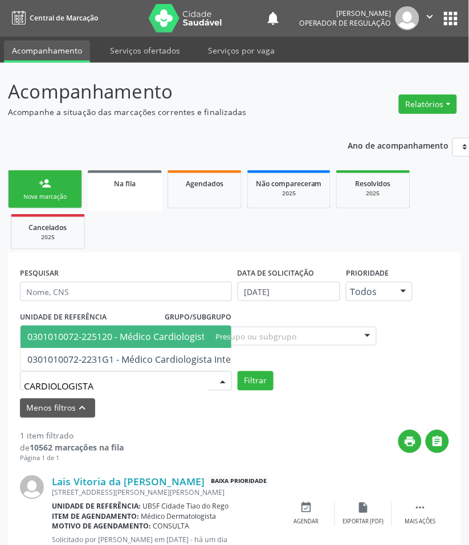
click at [122, 313] on div "UNIDADE DE REFERÊNCIA Selecione uma UBS Todas as UBS UBSF Ligeiro II UBSF Saulo…" at bounding box center [234, 349] width 435 height 81
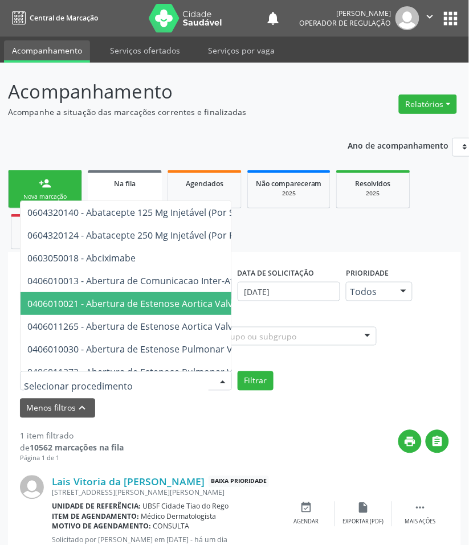
paste input "CARDIOLOGISTA"
type input "CARDIOLOGISTA"
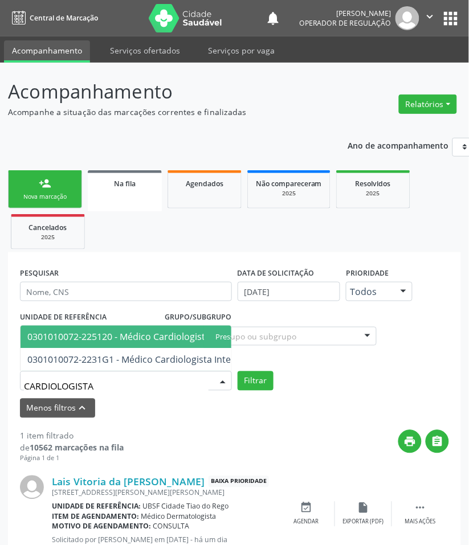
click at [121, 331] on span "0301010072-225120 - Médico Cardiologista" at bounding box center [118, 337] width 183 height 13
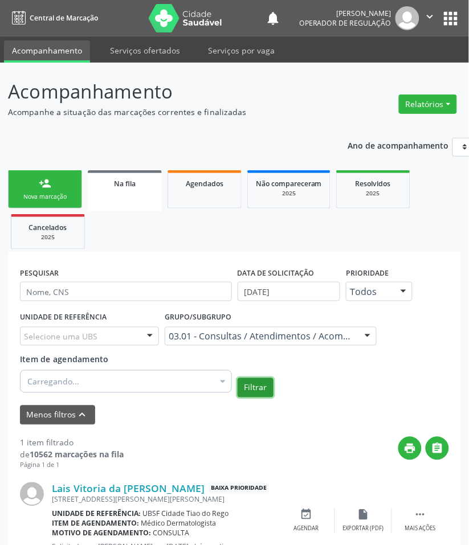
click at [251, 388] on button "Filtrar" at bounding box center [255, 387] width 36 height 19
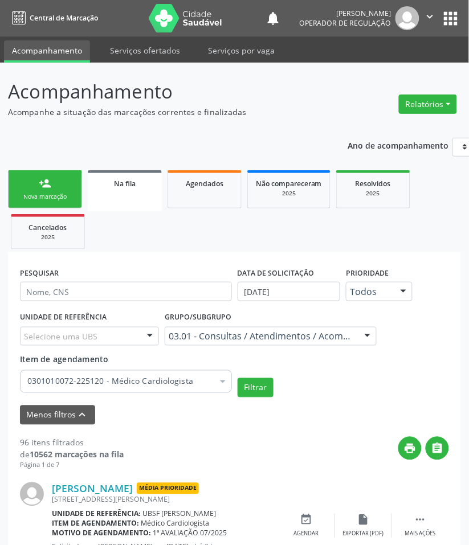
click at [298, 277] on label "DATA DE SOLICITAÇÃO" at bounding box center [275, 273] width 77 height 18
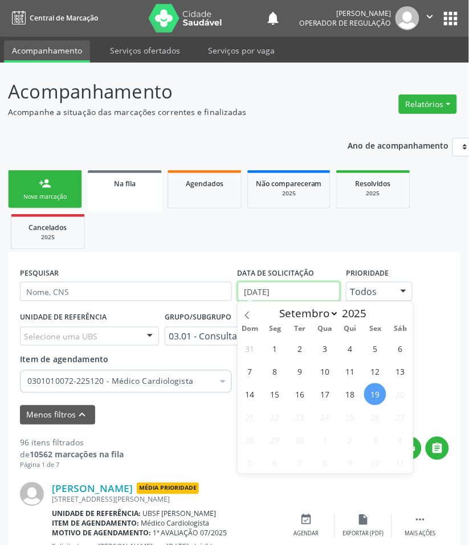
click at [302, 288] on input "[DATE]" at bounding box center [288, 291] width 103 height 19
click at [375, 389] on span "19" at bounding box center [375, 394] width 22 height 22
type input "[DATE]"
click at [376, 389] on span "19" at bounding box center [375, 394] width 22 height 22
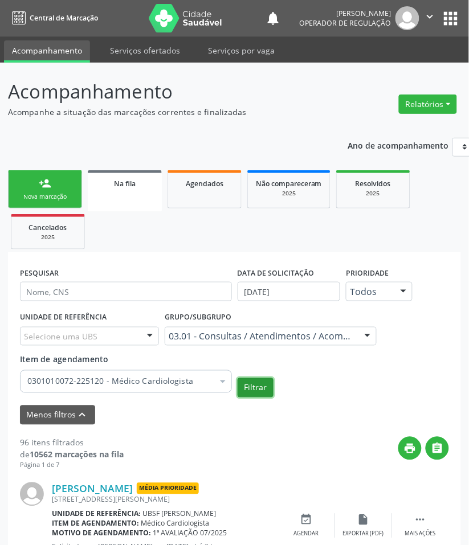
click at [260, 383] on button "Filtrar" at bounding box center [255, 387] width 36 height 19
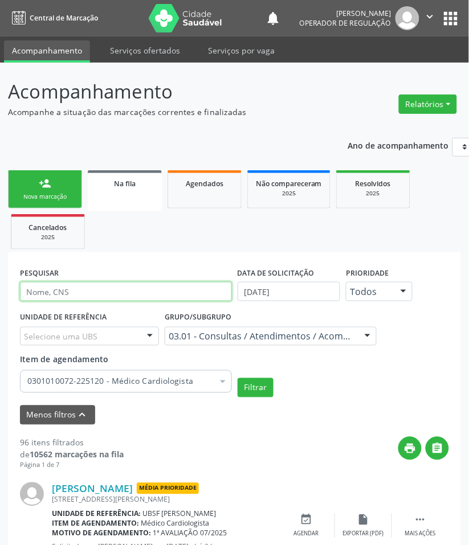
click at [112, 294] on input "text" at bounding box center [126, 291] width 212 height 19
type input "DALVANIRA"
click at [237, 378] on button "Filtrar" at bounding box center [255, 387] width 36 height 19
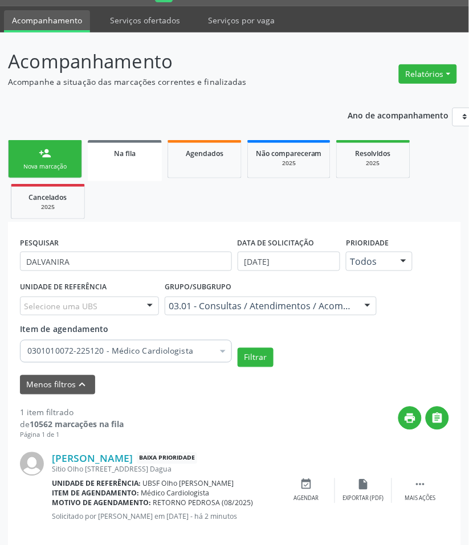
scroll to position [47, 0]
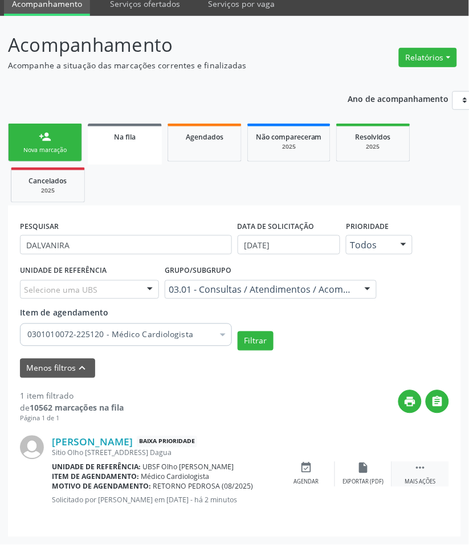
drag, startPoint x: 417, startPoint y: 470, endPoint x: 404, endPoint y: 470, distance: 12.5
click at [416, 470] on icon "" at bounding box center [420, 468] width 13 height 13
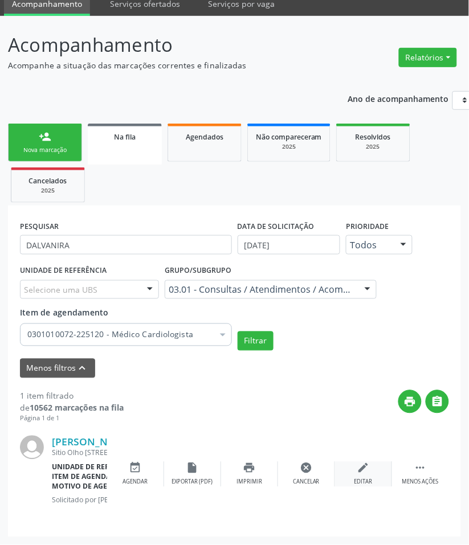
click at [349, 474] on div "edit Editar" at bounding box center [363, 474] width 57 height 24
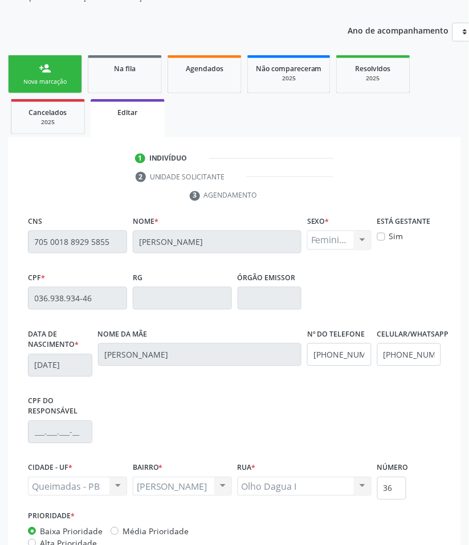
scroll to position [198, 0]
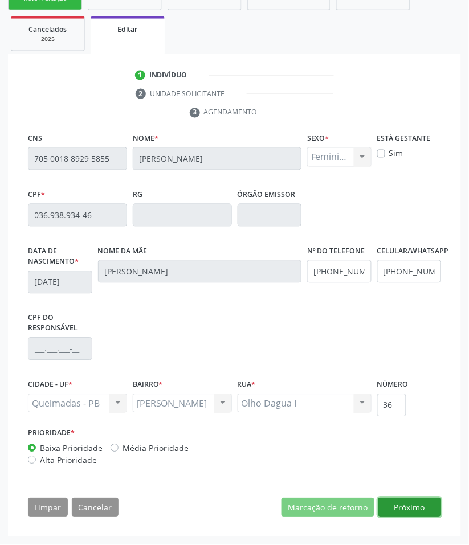
click at [411, 515] on button "Próximo" at bounding box center [409, 507] width 63 height 19
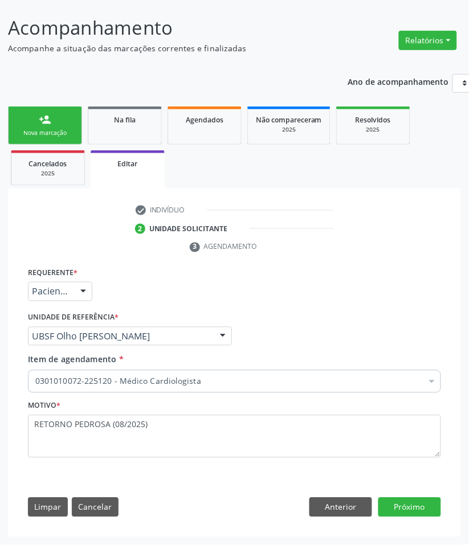
scroll to position [64, 0]
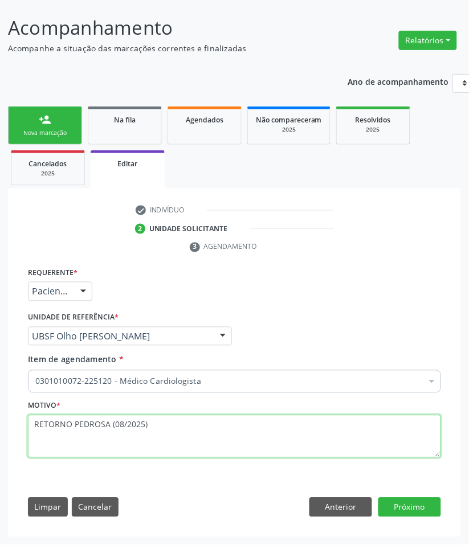
click at [121, 424] on textarea "RETORNO PEDROSA (08/2025)" at bounding box center [234, 436] width 413 height 43
type textarea "RETORNO PEDROSA (09/2025)"
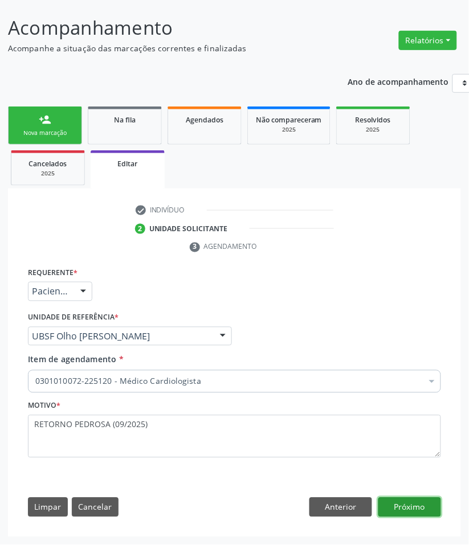
click at [417, 513] on button "Próximo" at bounding box center [409, 507] width 63 height 19
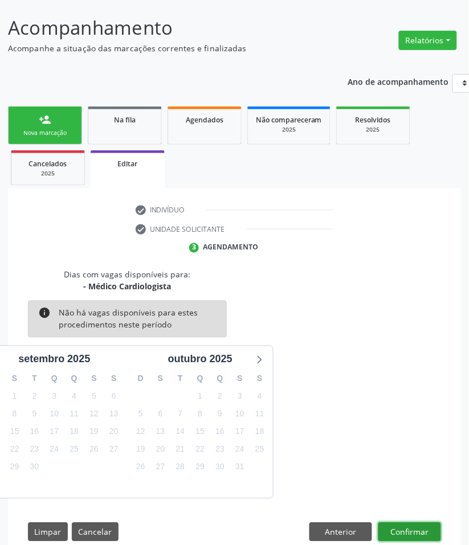
click at [416, 536] on button "Confirmar" at bounding box center [409, 532] width 63 height 19
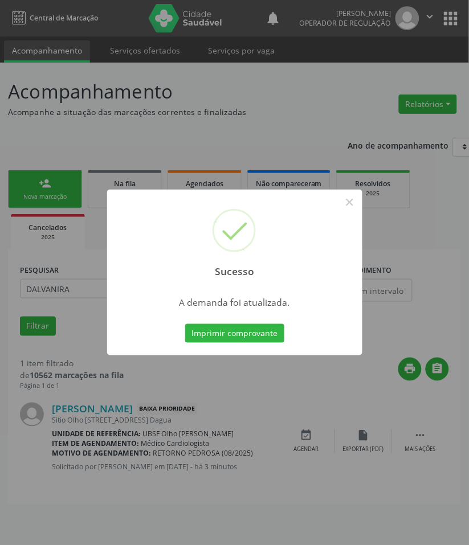
scroll to position [0, 0]
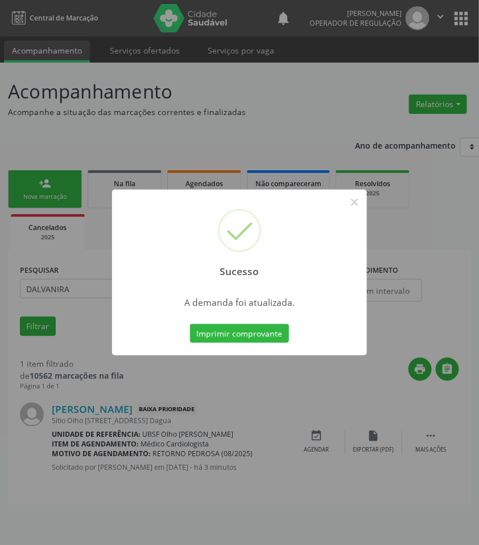
click at [95, 428] on div "Sucesso × A demanda foi atualizada. Imprimir comprovante Cancel" at bounding box center [239, 272] width 479 height 545
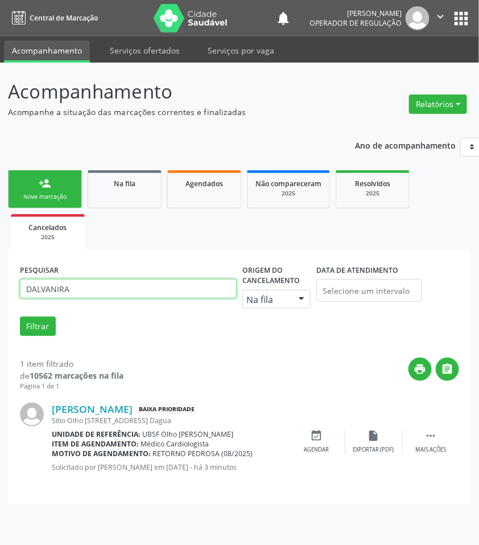
click at [90, 286] on input "DALVANIRA" at bounding box center [128, 288] width 217 height 19
type input "ALUIZIO"
click at [20, 317] on button "Filtrar" at bounding box center [38, 326] width 36 height 19
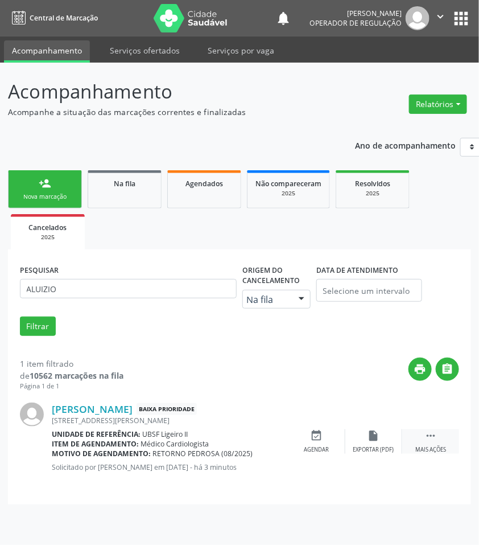
click at [423, 442] on div " Mais ações" at bounding box center [431, 441] width 57 height 24
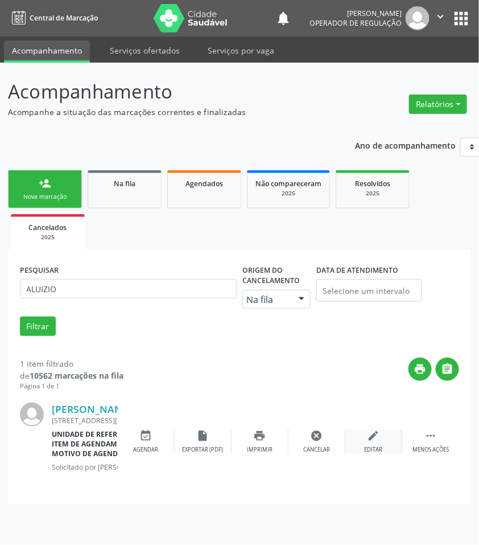
click at [374, 448] on div "Editar" at bounding box center [374, 450] width 18 height 8
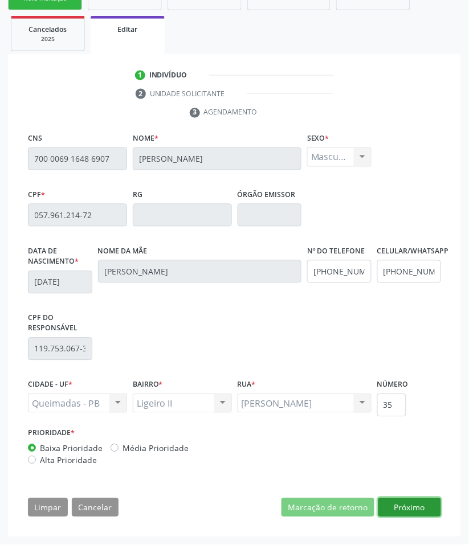
click at [420, 514] on button "Próximo" at bounding box center [409, 507] width 63 height 19
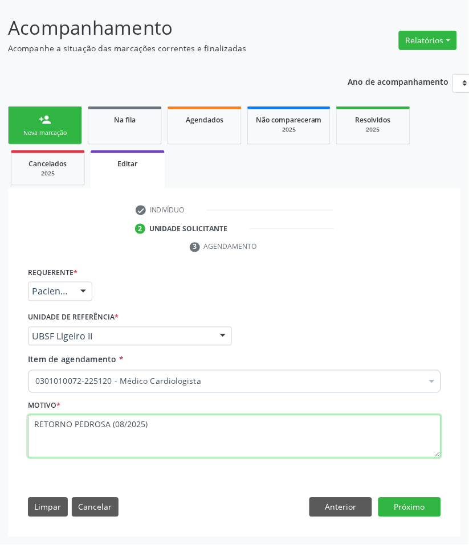
click at [121, 431] on textarea "RETORNO PEDROSA (08/2025)" at bounding box center [234, 436] width 413 height 43
type textarea "RETORNO PEDROSA (09/2025)"
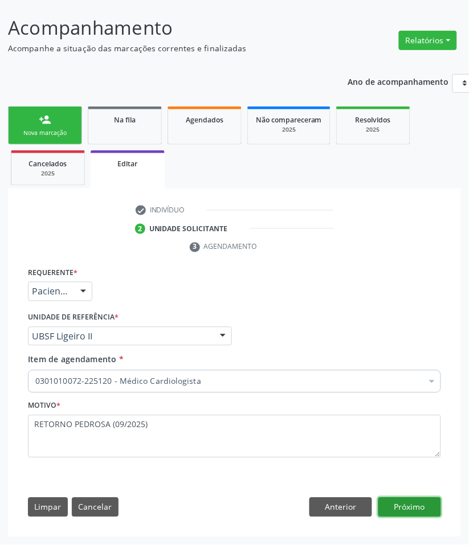
click at [436, 507] on button "Próximo" at bounding box center [409, 507] width 63 height 19
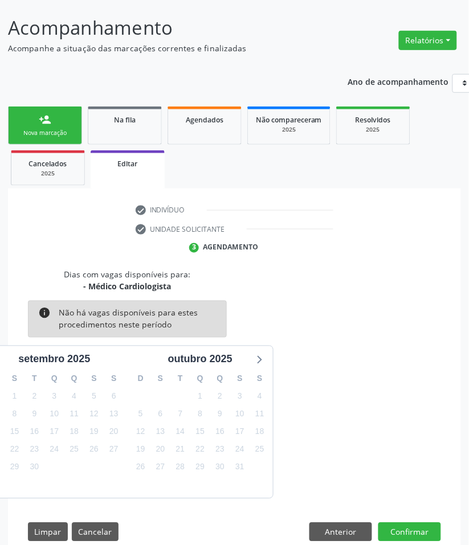
click at [168, 427] on div "13" at bounding box center [161, 432] width 16 height 18
click at [169, 428] on div "13" at bounding box center [160, 432] width 20 height 18
click at [171, 430] on div "14" at bounding box center [180, 432] width 20 height 18
click at [183, 433] on span "14" at bounding box center [180, 432] width 16 height 16
click at [422, 533] on button "Confirmar" at bounding box center [409, 532] width 63 height 19
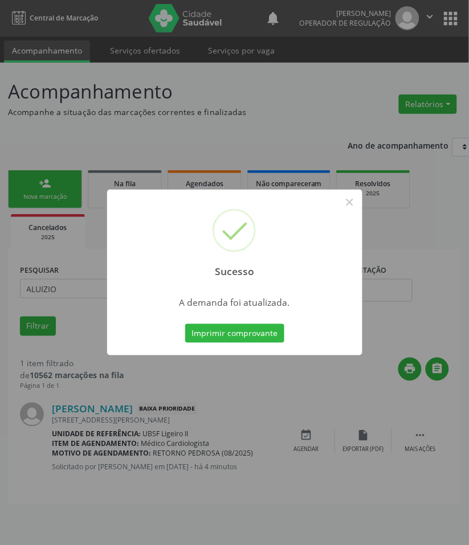
scroll to position [0, 0]
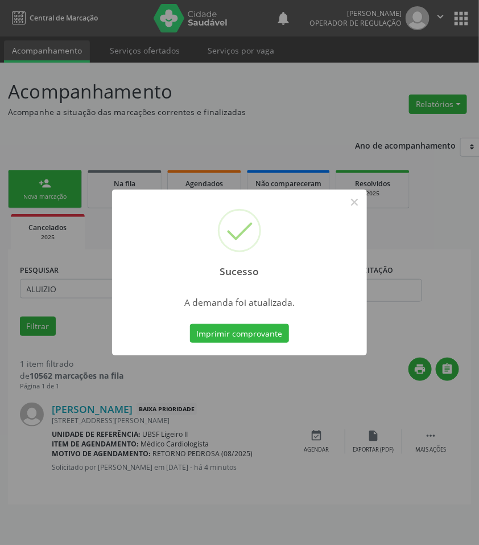
drag, startPoint x: 81, startPoint y: 424, endPoint x: 78, endPoint y: 378, distance: 46.8
click at [81, 423] on div "Sucesso × A demanda foi atualizada. Imprimir comprovante Cancel" at bounding box center [239, 272] width 479 height 545
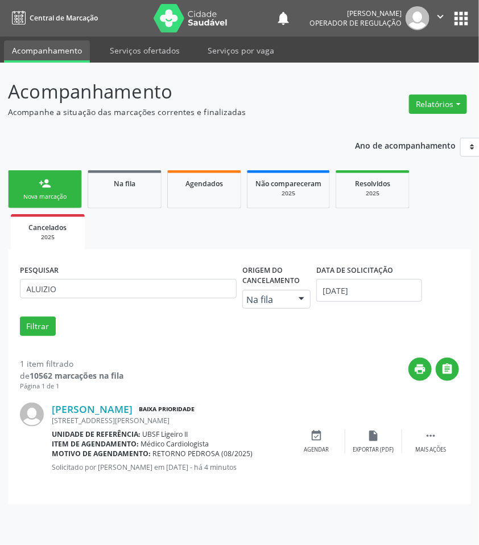
click at [58, 191] on link "person_add Nova marcação" at bounding box center [45, 189] width 74 height 38
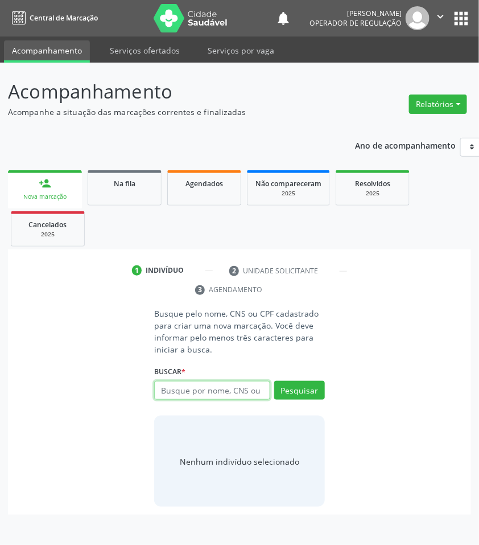
click at [201, 396] on input "text" at bounding box center [212, 390] width 116 height 19
type input "700401955180750"
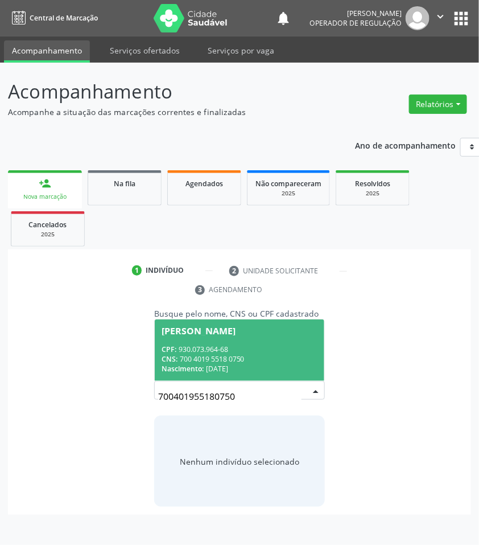
click at [190, 360] on div "CNS: 700 4019 5518 0750" at bounding box center [240, 359] width 156 height 10
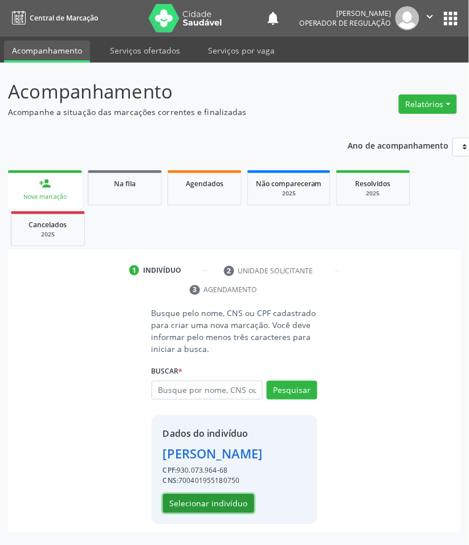
click at [237, 514] on button "Selecionar indivíduo" at bounding box center [208, 503] width 91 height 19
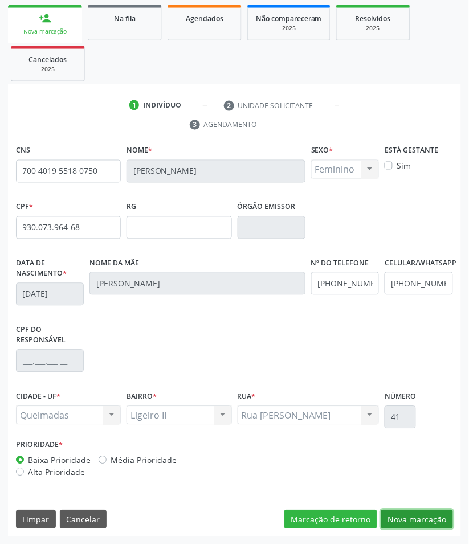
click at [394, 517] on button "Nova marcação" at bounding box center [417, 519] width 72 height 19
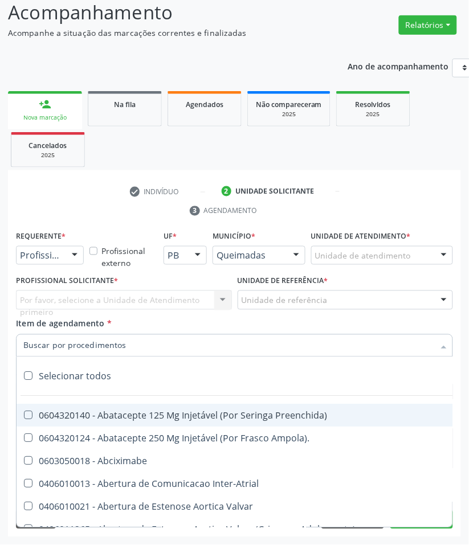
paste input "CARDIOLOGISTA"
type input "CARDIOLOGISTA"
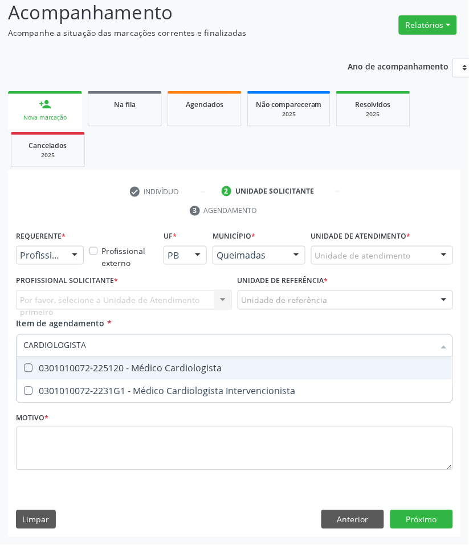
drag, startPoint x: 67, startPoint y: 367, endPoint x: 18, endPoint y: 358, distance: 49.4
click at [64, 367] on div "0301010072-225120 - Médico Cardiologista" at bounding box center [234, 368] width 422 height 9
checkbox Cardiologista "true"
checkbox Intervencionista "true"
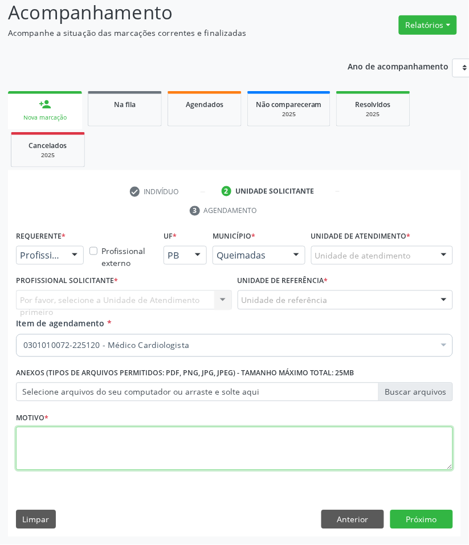
paste textarea "RETORNO PEDROSA (09/2025)"
click at [141, 435] on textarea at bounding box center [234, 448] width 437 height 43
type textarea "RETORNO PEDROSA (09/2025)"
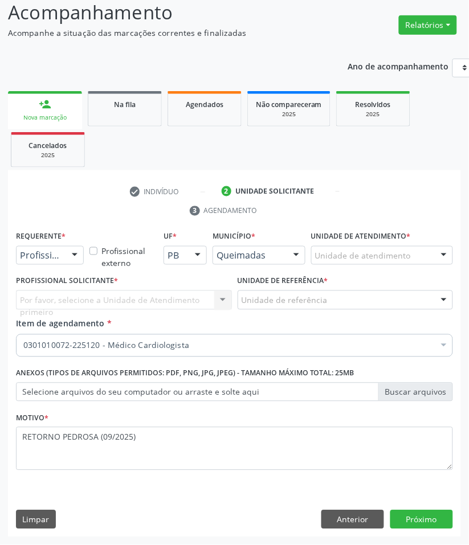
drag, startPoint x: 97, startPoint y: 295, endPoint x: 77, endPoint y: 258, distance: 42.0
click at [97, 294] on div "Por favor, selecione a Unidade de Atendimento primeiro Nenhum resultado encontr…" at bounding box center [124, 299] width 216 height 19
drag, startPoint x: 77, startPoint y: 257, endPoint x: 72, endPoint y: 274, distance: 18.0
click at [77, 260] on div at bounding box center [74, 256] width 17 height 19
click at [69, 300] on span "Paciente" at bounding box center [72, 299] width 111 height 23
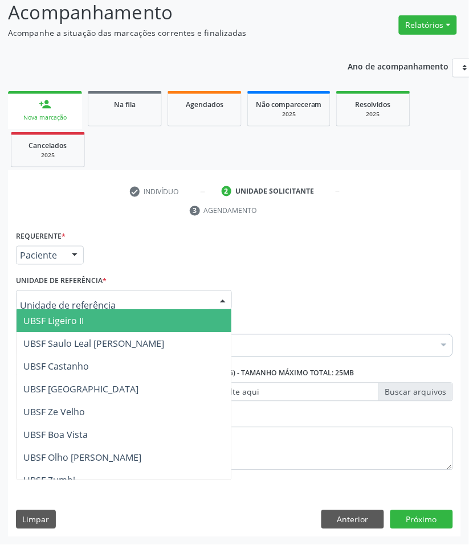
drag, startPoint x: 157, startPoint y: 298, endPoint x: 144, endPoint y: 309, distance: 17.4
click at [157, 300] on div at bounding box center [124, 299] width 216 height 19
click at [140, 322] on span "UBSF Ligeiro II" at bounding box center [124, 321] width 215 height 23
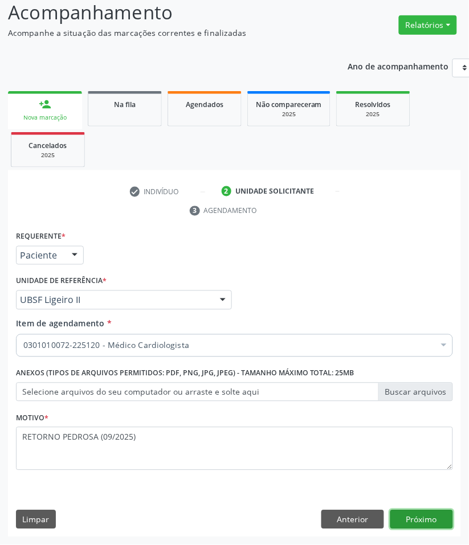
click at [421, 527] on button "Próximo" at bounding box center [421, 519] width 63 height 19
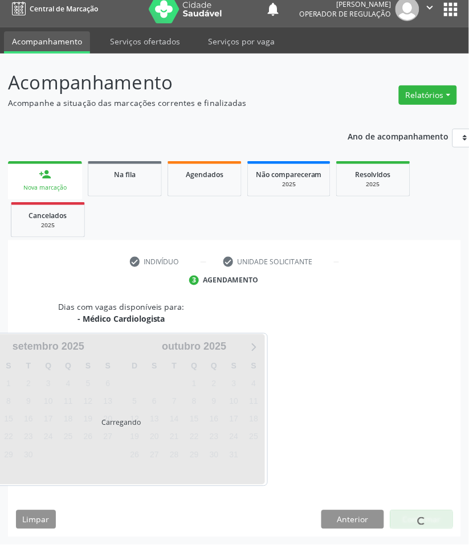
scroll to position [55, 0]
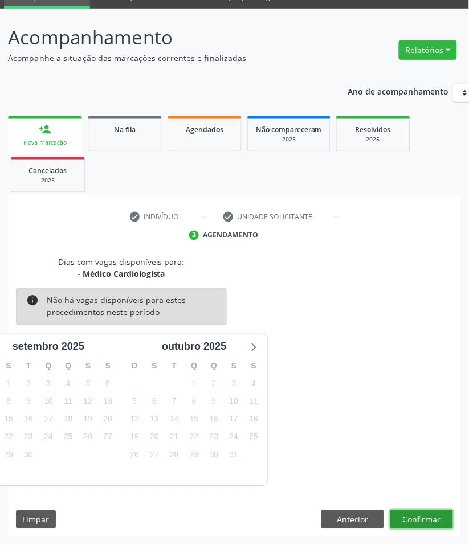
click at [413, 519] on button "Confirmar" at bounding box center [421, 519] width 63 height 19
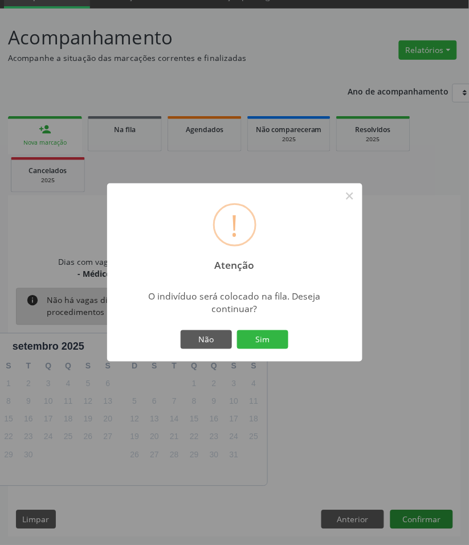
click at [237, 330] on button "Sim" at bounding box center [262, 339] width 51 height 19
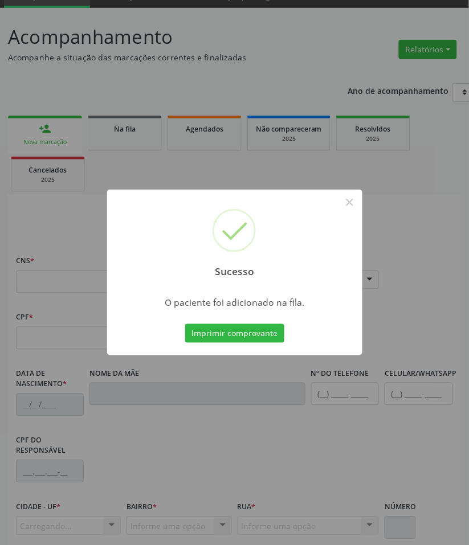
click at [114, 410] on div "Sucesso × O paciente foi adicionado na fila. Imprimir comprovante Cancel" at bounding box center [234, 272] width 469 height 545
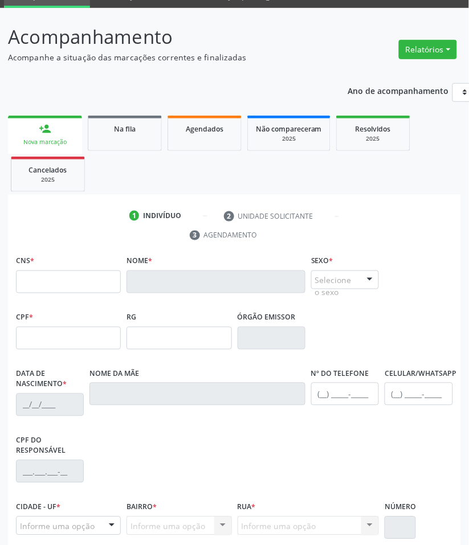
drag, startPoint x: 36, startPoint y: 147, endPoint x: 13, endPoint y: 151, distance: 23.1
click at [37, 148] on link "person_add Nova marcação" at bounding box center [45, 135] width 74 height 38
click at [67, 143] on div "Nova marcação" at bounding box center [45, 142] width 58 height 9
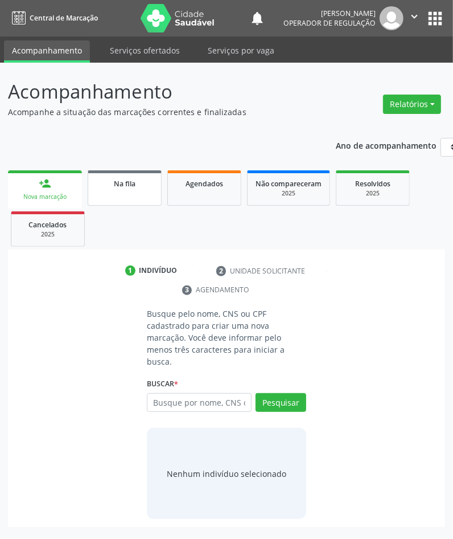
click at [128, 179] on span "Na fila" at bounding box center [125, 184] width 22 height 10
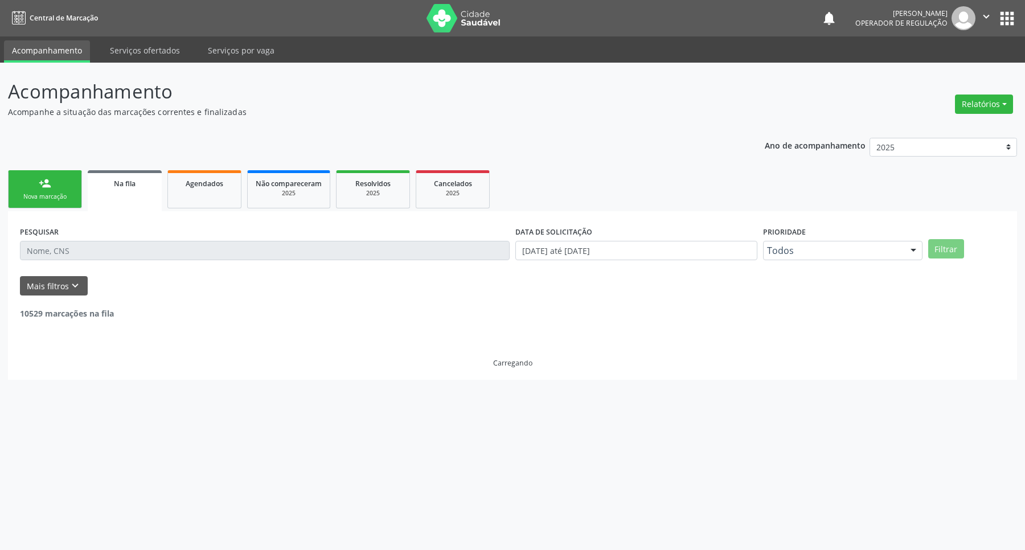
drag, startPoint x: 237, startPoint y: 232, endPoint x: 243, endPoint y: 266, distance: 34.2
click at [237, 235] on div "PESQUISAR" at bounding box center [264, 245] width 495 height 44
click at [243, 266] on div "PESQUISAR" at bounding box center [264, 245] width 495 height 44
click at [211, 200] on link "Agendados" at bounding box center [204, 189] width 74 height 38
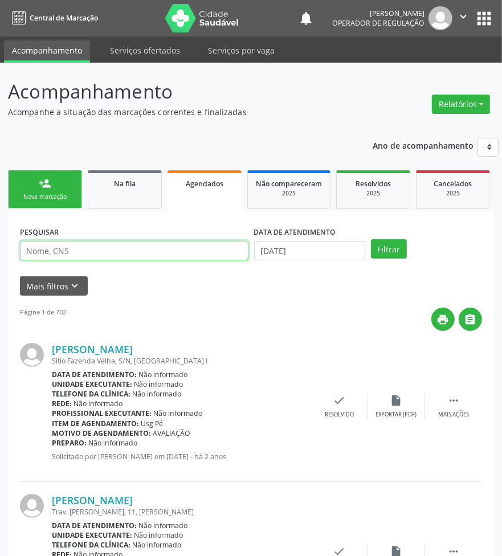
click at [122, 245] on input "text" at bounding box center [134, 250] width 228 height 19
paste input "700 6064 7883 4661"
type input "700 6064 7883 4661"
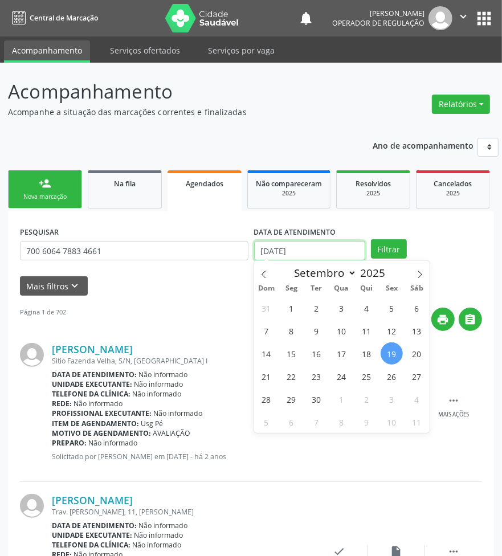
click at [326, 255] on input "[DATE]" at bounding box center [309, 250] width 111 height 19
click at [315, 322] on span "9" at bounding box center [316, 330] width 22 height 22
type input "09/09/2025"
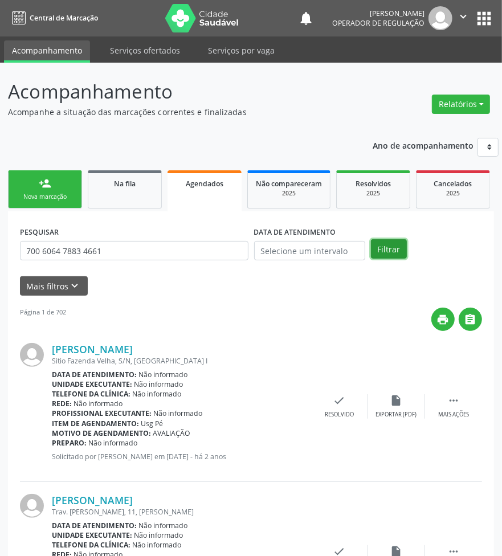
click at [386, 256] on button "Filtrar" at bounding box center [389, 248] width 36 height 19
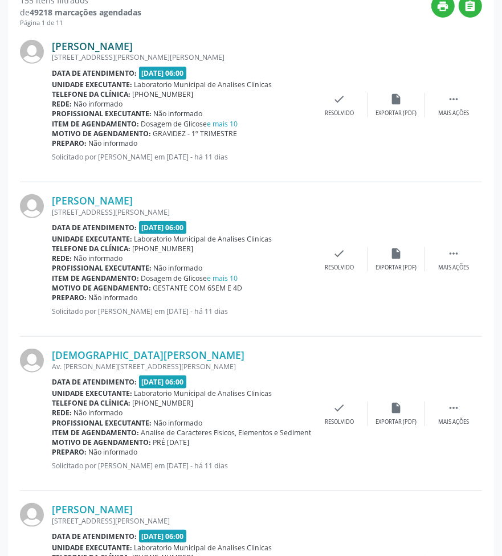
scroll to position [71, 0]
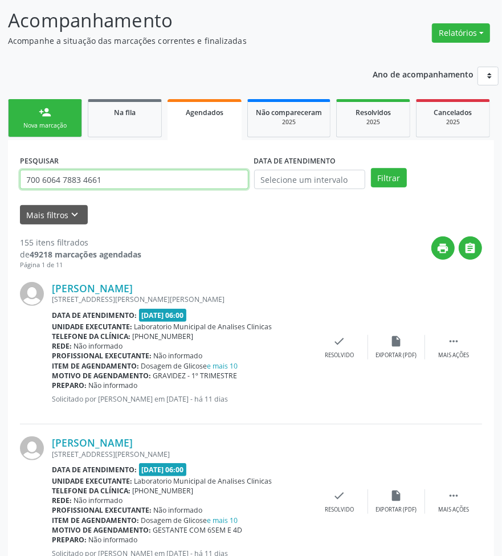
click at [140, 183] on input "700 6064 7883 4661" at bounding box center [134, 179] width 228 height 19
click at [371, 168] on button "Filtrar" at bounding box center [389, 177] width 36 height 19
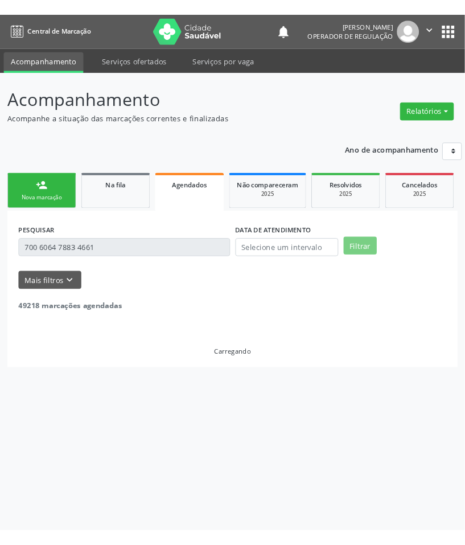
scroll to position [0, 0]
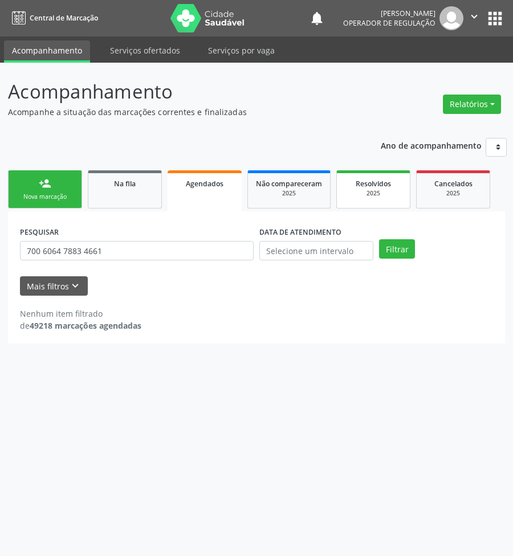
click at [393, 203] on link "Resolvidos 2025" at bounding box center [373, 189] width 74 height 38
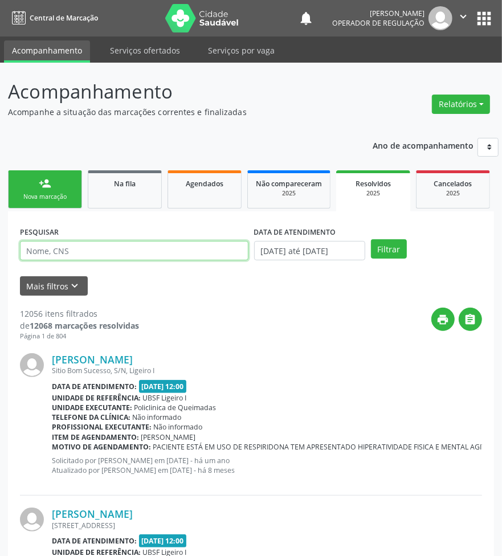
click at [208, 245] on input "text" at bounding box center [134, 250] width 228 height 19
paste input "700 6064 7883 4661"
type input "700 6064 7883 4661"
click at [371, 239] on button "Filtrar" at bounding box center [389, 248] width 36 height 19
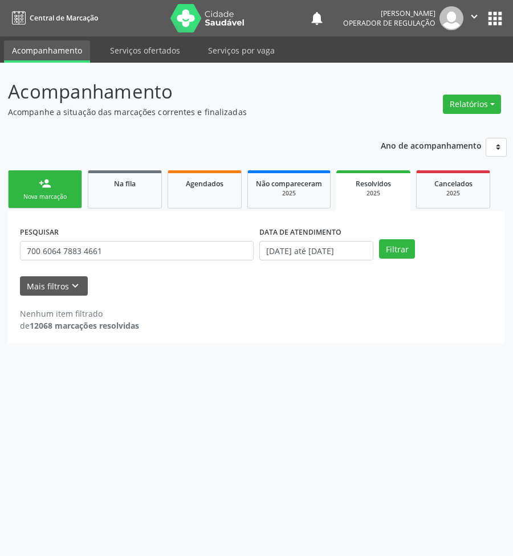
click at [50, 189] on div "person_add" at bounding box center [45, 183] width 13 height 13
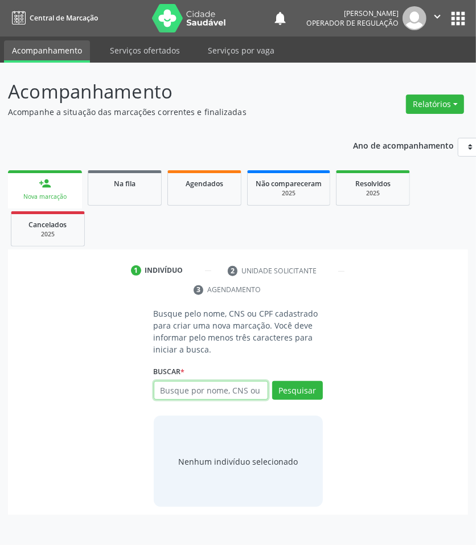
click at [200, 384] on input "text" at bounding box center [211, 390] width 114 height 19
type input "702409551610625"
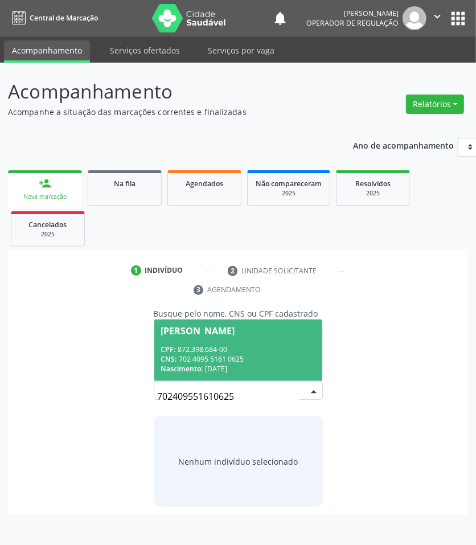
click at [274, 394] on input "702409551610625" at bounding box center [229, 396] width 142 height 23
click at [248, 343] on span "Luciana Oliveira Nobrega CPF: 872.398.684-00 CNS: 702 4095 5161 0625 Nascimento…" at bounding box center [238, 349] width 168 height 61
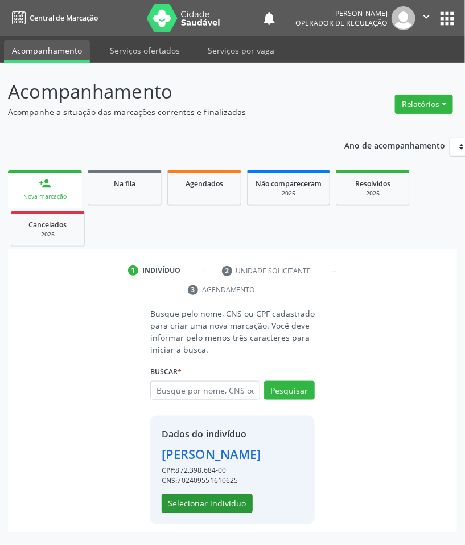
scroll to position [14, 0]
click at [240, 514] on button "Selecionar indivíduo" at bounding box center [207, 503] width 91 height 19
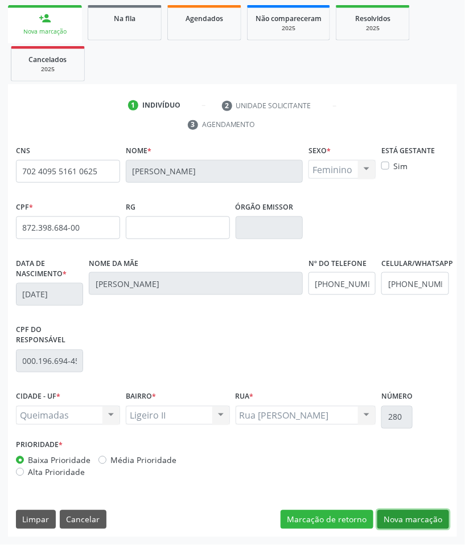
drag, startPoint x: 402, startPoint y: 524, endPoint x: 289, endPoint y: 489, distance: 118.7
click at [400, 524] on button "Nova marcação" at bounding box center [414, 519] width 72 height 19
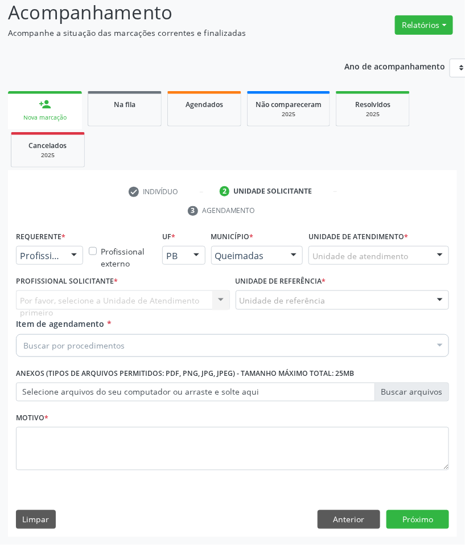
scroll to position [80, 0]
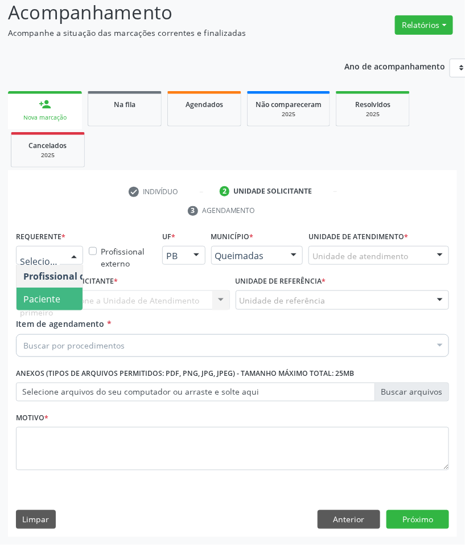
click at [46, 302] on span "Paciente" at bounding box center [41, 299] width 37 height 13
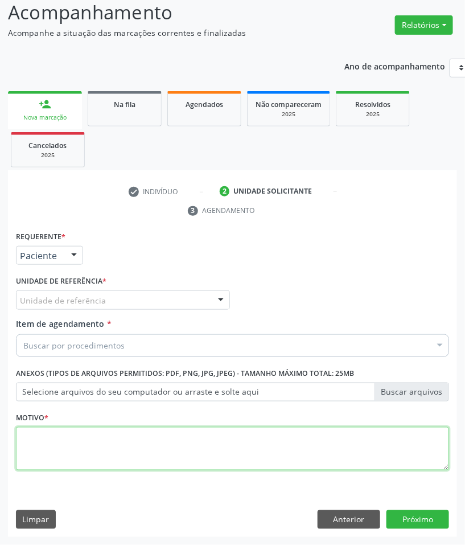
click at [101, 446] on textarea at bounding box center [232, 448] width 433 height 43
paste textarea "RETORNO MURILO (COM EXAMES/2025)"
type textarea "RETORNO MURILO (COM EXAMES/2025)"
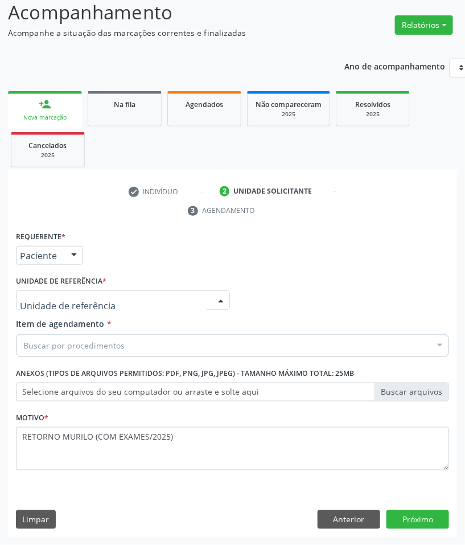
click at [81, 292] on div at bounding box center [123, 299] width 214 height 19
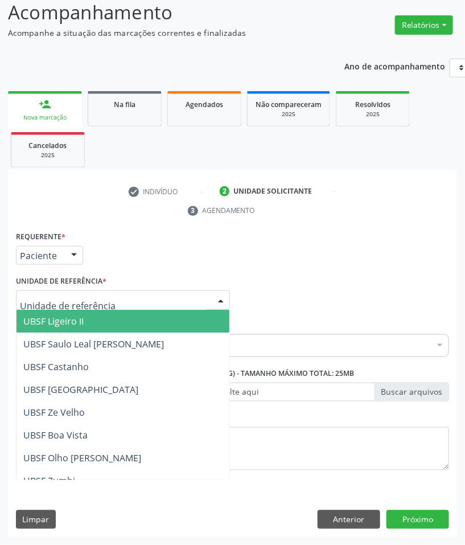
click at [95, 314] on span "UBSF Ligeiro II" at bounding box center [123, 321] width 213 height 23
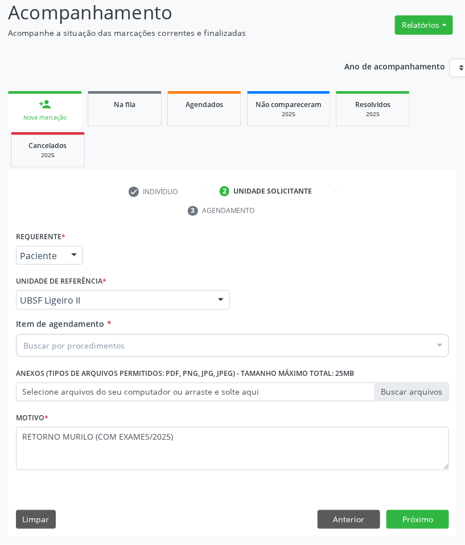
click at [167, 349] on div "Buscar por procedimentos" at bounding box center [232, 345] width 433 height 23
paste input "CARDIOLOGISTA"
type input "CARDIOLOGISTA"
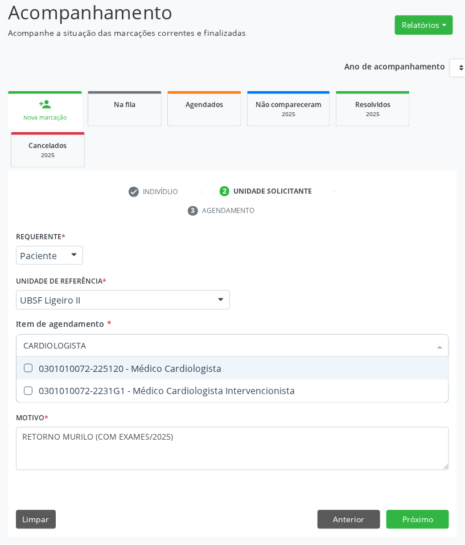
click at [163, 365] on div "0301010072-225120 - Médico Cardiologista" at bounding box center [232, 368] width 419 height 9
checkbox Cardiologista "true"
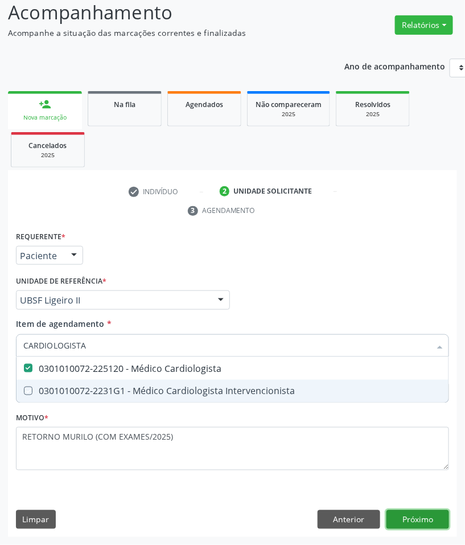
click at [443, 521] on div "Requerente * Paciente Profissional de Saúde Paciente Nenhum resultado encontrad…" at bounding box center [232, 382] width 449 height 309
checkbox Intervencionista "true"
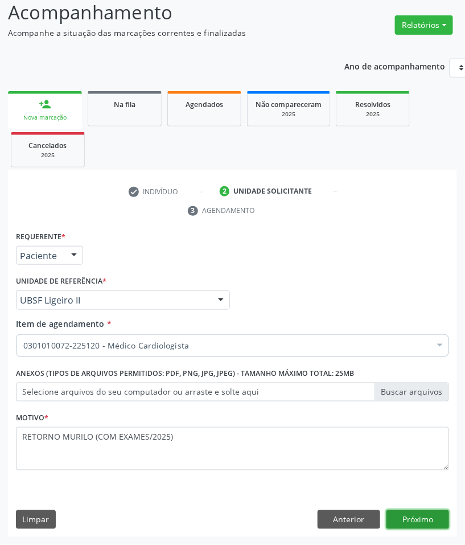
click at [415, 527] on button "Próximo" at bounding box center [418, 519] width 63 height 19
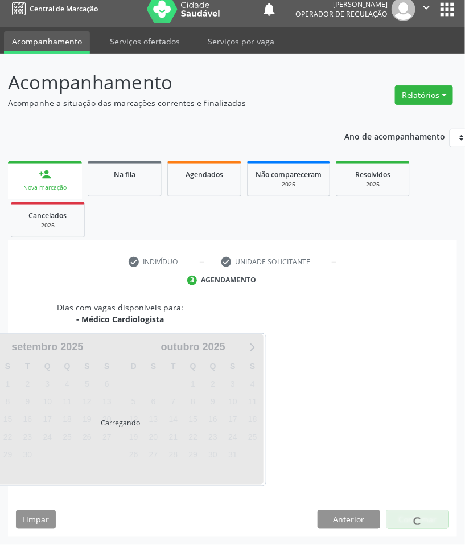
scroll to position [55, 0]
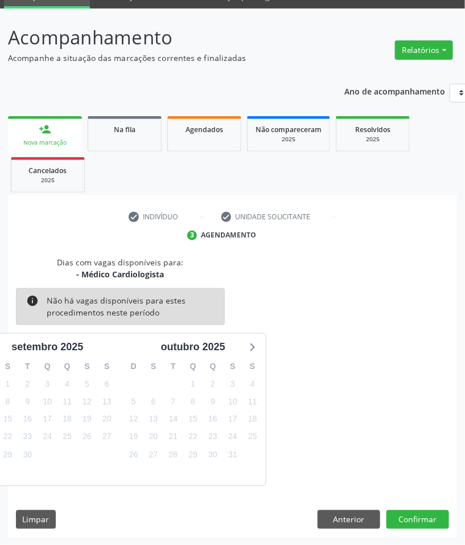
click at [452, 514] on div "Dias com vagas disponíveis para: - Médico Cardiologista info Não há vagas dispo…" at bounding box center [232, 396] width 449 height 281
click at [442, 522] on button "Confirmar" at bounding box center [418, 519] width 63 height 19
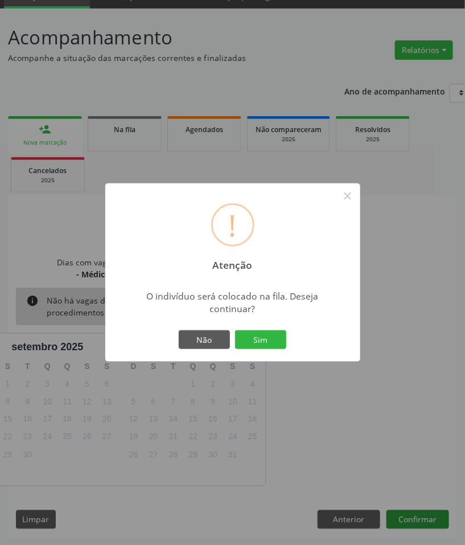
click at [235, 330] on button "Sim" at bounding box center [260, 339] width 51 height 19
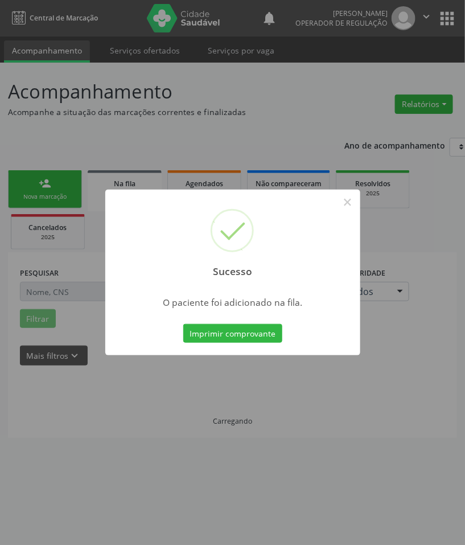
scroll to position [0, 0]
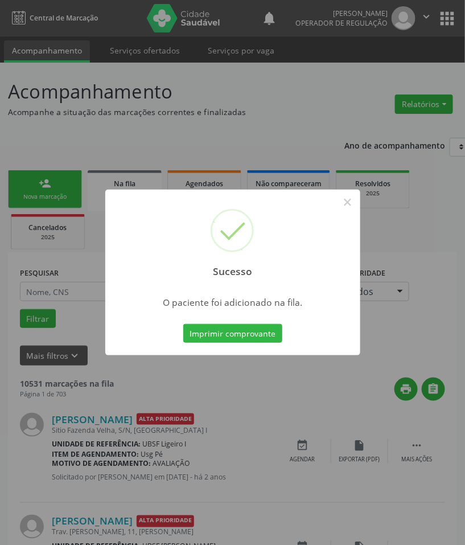
drag, startPoint x: 388, startPoint y: 480, endPoint x: 392, endPoint y: 474, distance: 7.0
click at [387, 479] on div "Sucesso × O paciente foi adicionado na fila. Imprimir comprovante Cancel" at bounding box center [232, 272] width 465 height 545
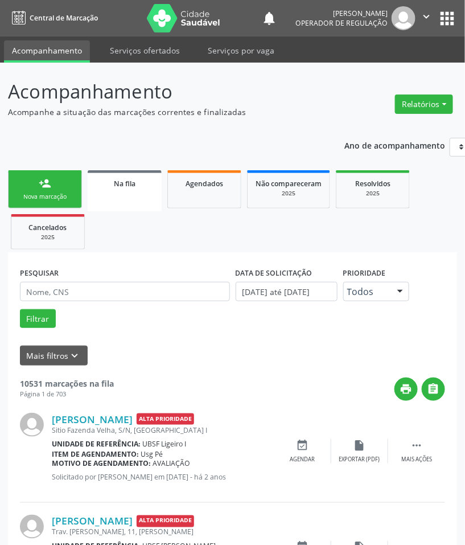
click at [54, 182] on link "person_add Nova marcação" at bounding box center [45, 189] width 74 height 38
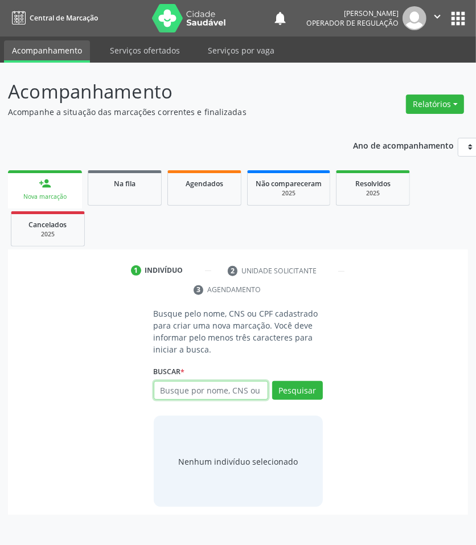
click at [205, 391] on input "text" at bounding box center [211, 390] width 114 height 19
type input "706100807967230"
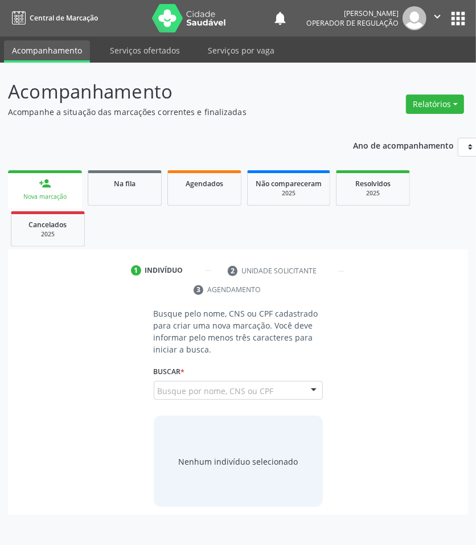
click at [158, 392] on input "706100807967230" at bounding box center [158, 396] width 0 height 23
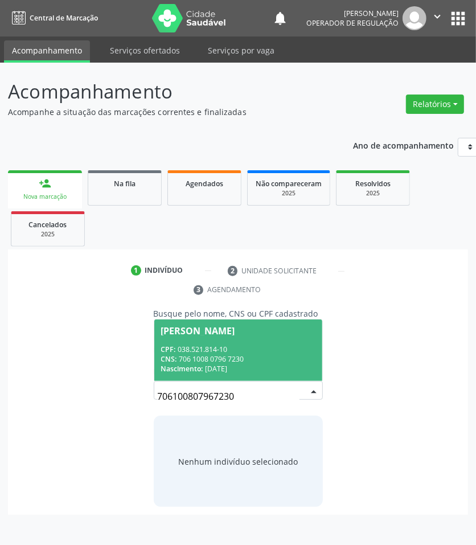
click at [220, 349] on div "CPF: 038.521.814-10" at bounding box center [238, 350] width 154 height 10
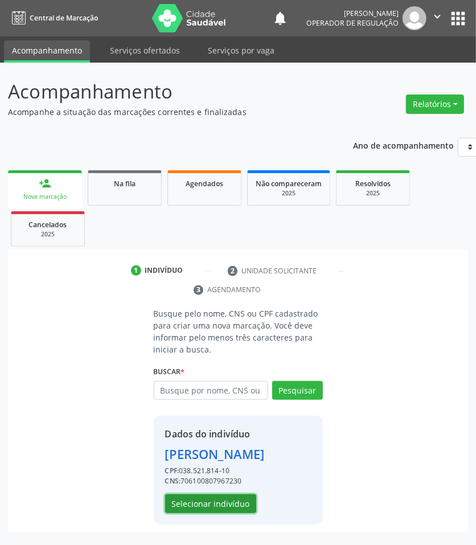
click at [203, 505] on button "Selecionar indivíduo" at bounding box center [210, 503] width 91 height 19
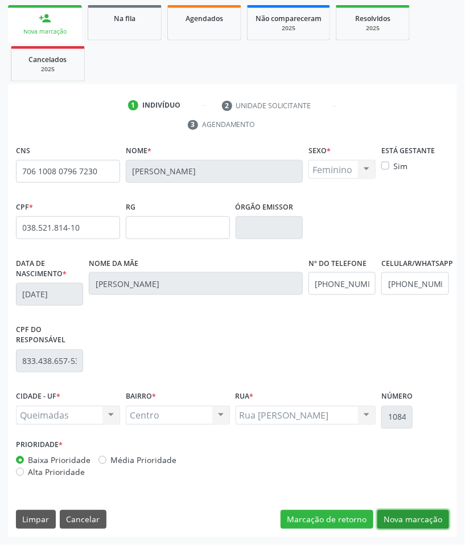
click at [428, 515] on button "Nova marcação" at bounding box center [414, 519] width 72 height 19
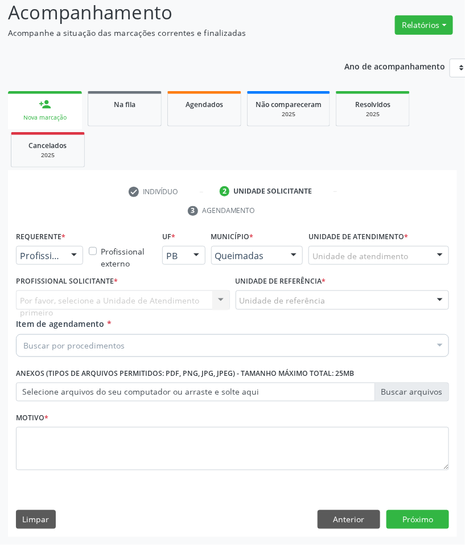
scroll to position [80, 0]
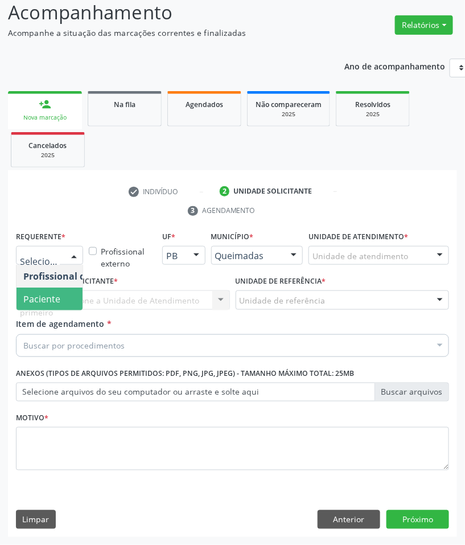
click at [44, 288] on span "Paciente" at bounding box center [72, 299] width 111 height 23
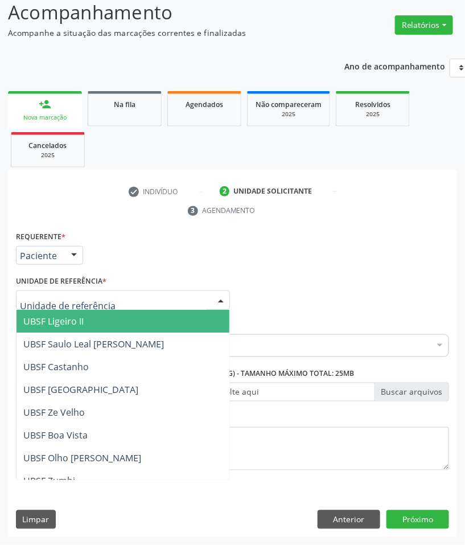
click at [54, 292] on div at bounding box center [123, 299] width 214 height 19
type input "CE"
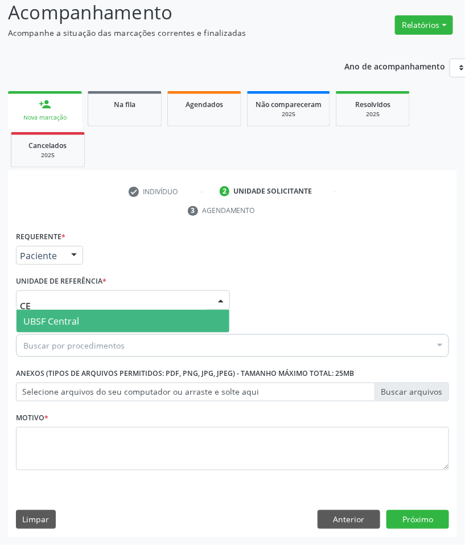
click at [61, 317] on span "UBSF Central" at bounding box center [51, 321] width 56 height 13
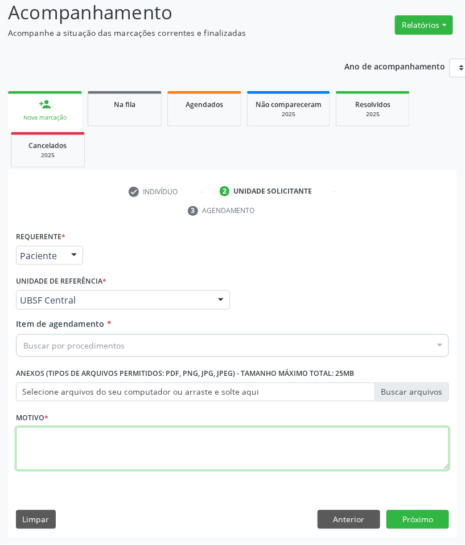
click at [256, 454] on textarea at bounding box center [232, 448] width 433 height 43
paste textarea "RETORNO MURILO (COM EXAMES/2025)"
type textarea "RETORNO MURILO (COM EXAMES/2025)"
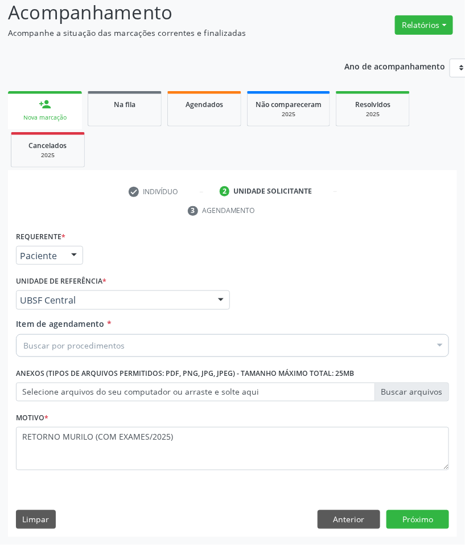
click at [243, 351] on div "Buscar por procedimentos" at bounding box center [232, 345] width 433 height 23
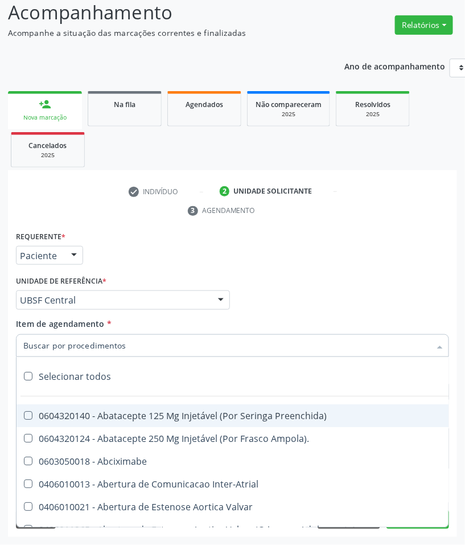
paste input "CARDIOLOGISTA"
type input "CARDIOLOGISTA"
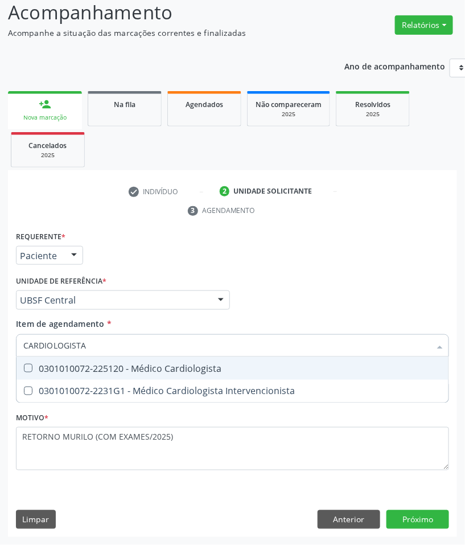
click at [232, 359] on span "0301010072-225120 - Médico Cardiologista" at bounding box center [233, 368] width 432 height 23
checkbox Cardiologista "true"
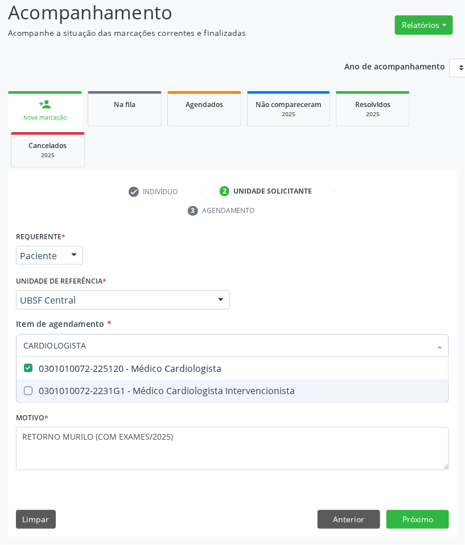
checkbox Intervencionista "true"
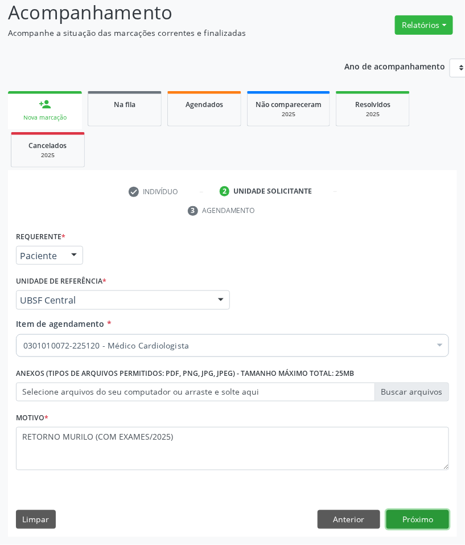
click at [428, 523] on button "Próximo" at bounding box center [418, 519] width 63 height 19
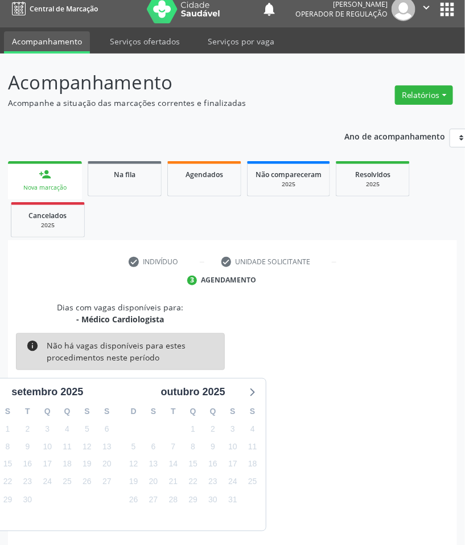
scroll to position [55, 0]
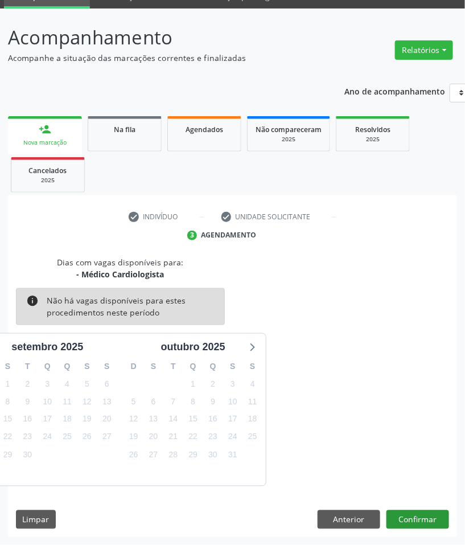
drag, startPoint x: 405, startPoint y: 494, endPoint x: 419, endPoint y: 522, distance: 30.6
click at [405, 496] on div "Dias com vagas disponíveis para: - Médico Cardiologista info Não há vagas dispo…" at bounding box center [232, 396] width 449 height 281
click at [422, 524] on button "Confirmar" at bounding box center [418, 519] width 63 height 19
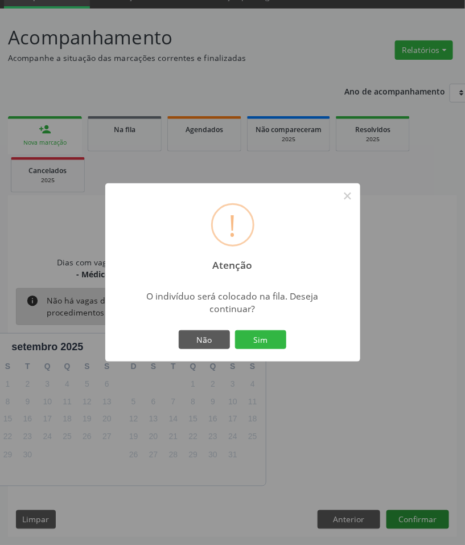
click at [235, 330] on button "Sim" at bounding box center [260, 339] width 51 height 19
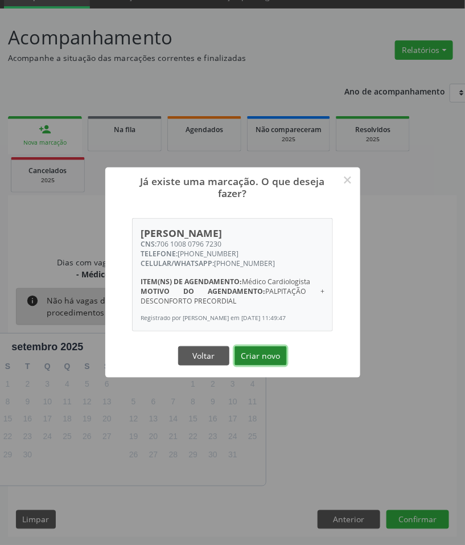
click at [252, 358] on button "Criar novo" at bounding box center [261, 355] width 52 height 19
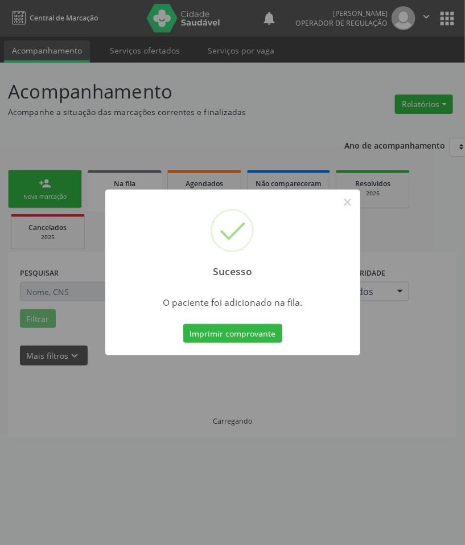
scroll to position [0, 0]
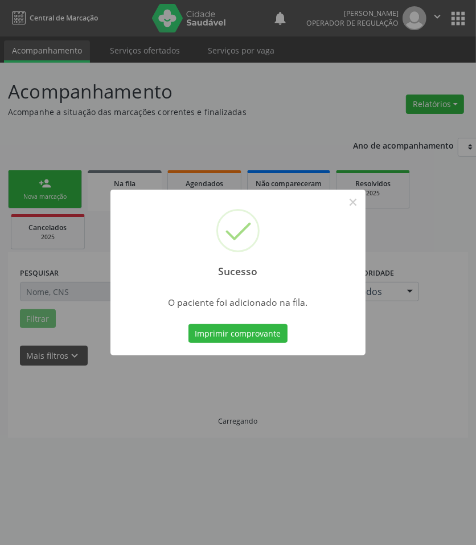
click at [302, 408] on div "Sucesso × O paciente foi adicionado na fila. Imprimir comprovante Cancel" at bounding box center [238, 272] width 476 height 545
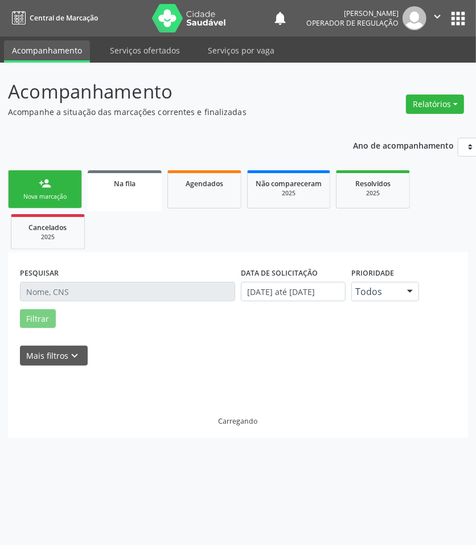
click at [27, 183] on link "person_add Nova marcação" at bounding box center [45, 189] width 74 height 38
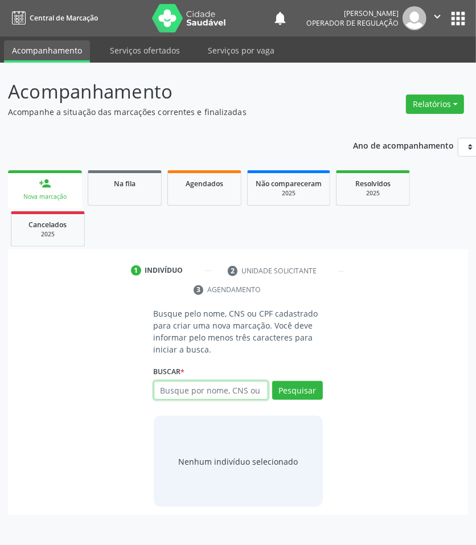
click at [232, 387] on input "text" at bounding box center [211, 390] width 114 height 19
type input "703405876406800"
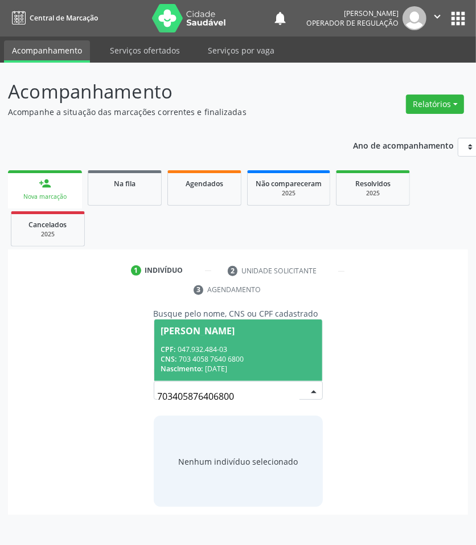
click at [235, 329] on div "Maria do Carmo Galdino" at bounding box center [198, 330] width 74 height 9
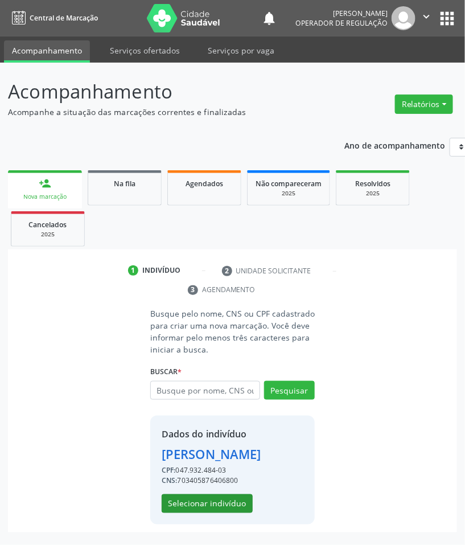
scroll to position [14, 0]
click at [208, 513] on button "Selecionar indivíduo" at bounding box center [207, 503] width 91 height 19
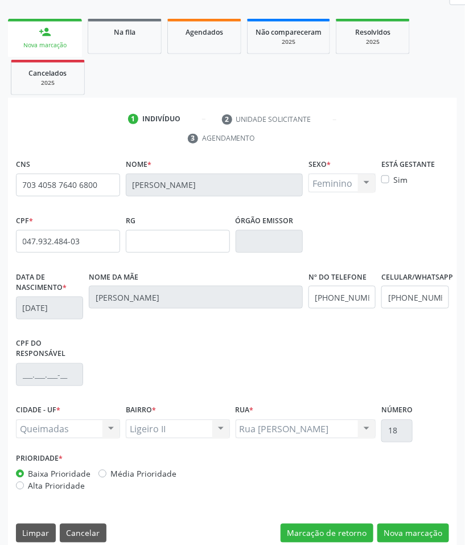
scroll to position [165, 0]
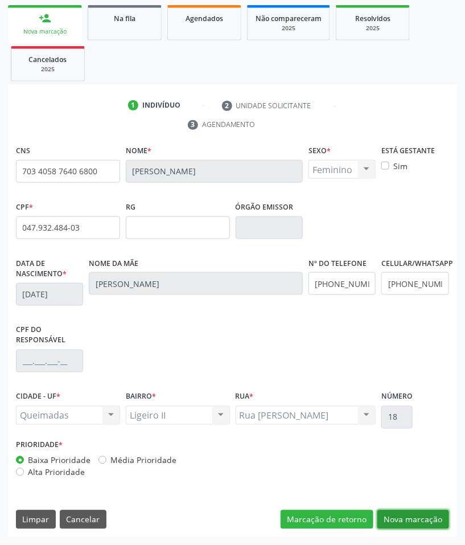
click at [431, 523] on button "Nova marcação" at bounding box center [414, 519] width 72 height 19
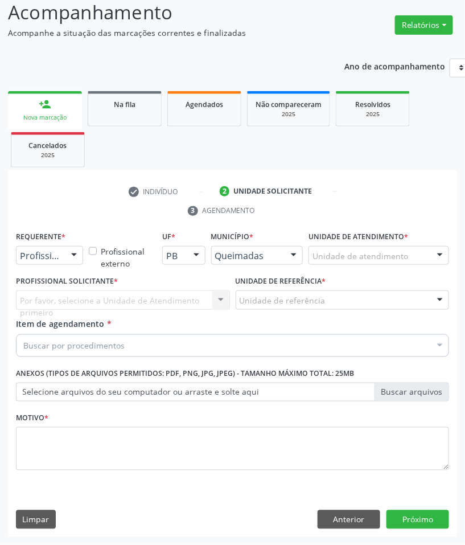
scroll to position [80, 0]
drag, startPoint x: 59, startPoint y: 252, endPoint x: 49, endPoint y: 268, distance: 18.2
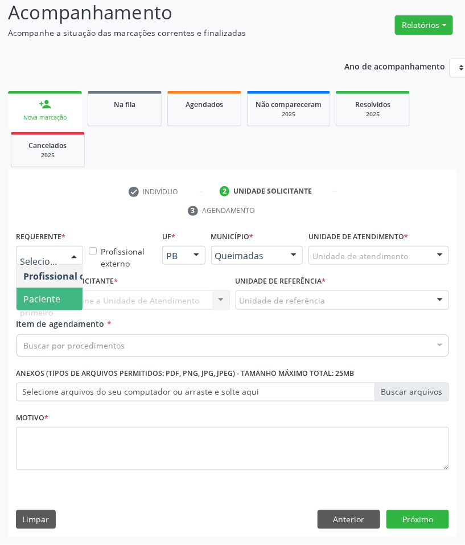
click at [41, 301] on span "Paciente" at bounding box center [41, 299] width 37 height 13
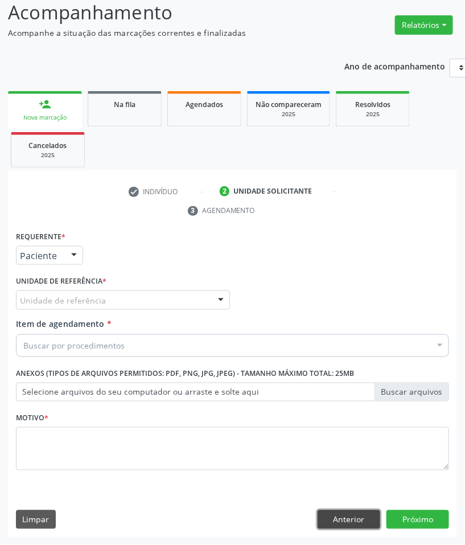
click at [343, 526] on button "Anterior" at bounding box center [349, 519] width 63 height 19
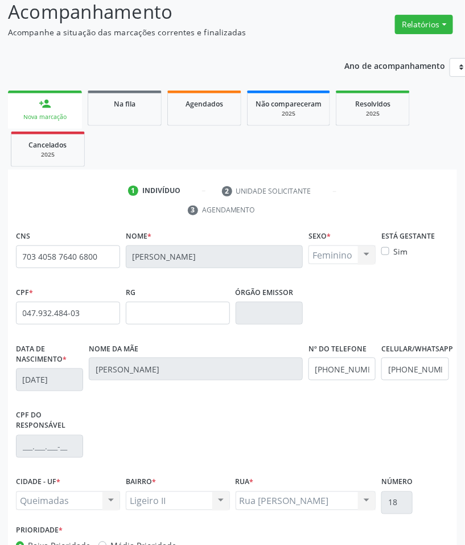
click at [420, 525] on div "Prioridade * Baixa Prioridade Média Prioridade Alta Prioridade" at bounding box center [232, 547] width 439 height 50
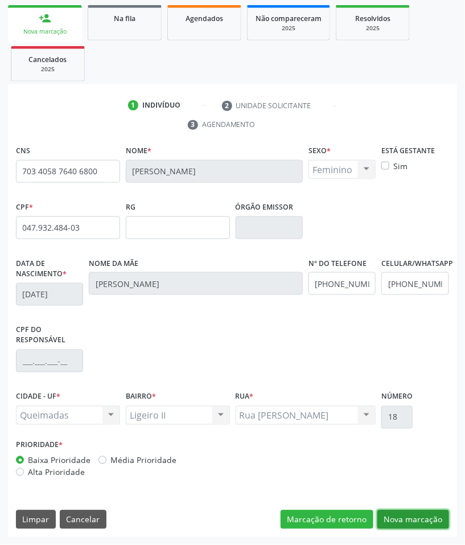
drag, startPoint x: 421, startPoint y: 525, endPoint x: 339, endPoint y: 486, distance: 91.4
click at [420, 525] on button "Nova marcação" at bounding box center [414, 519] width 72 height 19
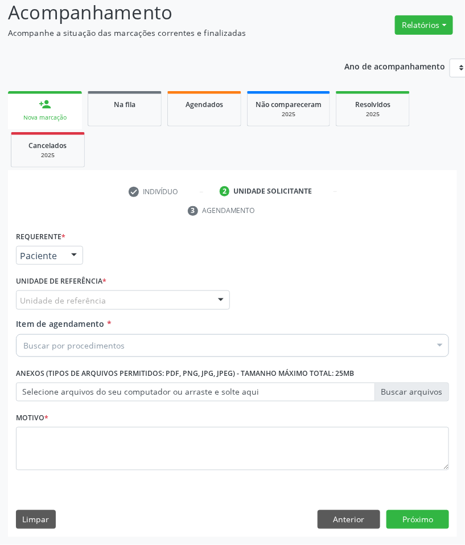
drag, startPoint x: 50, startPoint y: 304, endPoint x: 49, endPoint y: 315, distance: 11.4
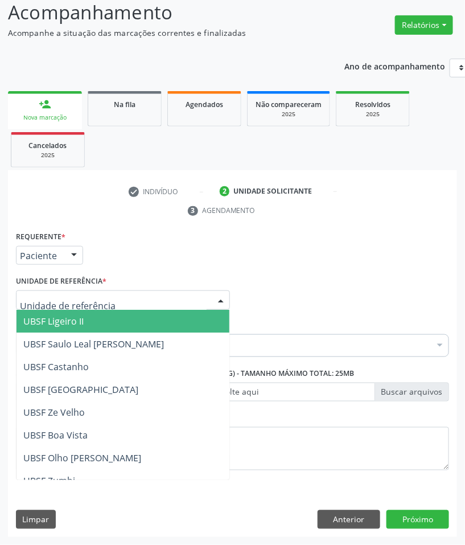
drag, startPoint x: 52, startPoint y: 327, endPoint x: 77, endPoint y: 331, distance: 25.3
click at [52, 327] on span "UBSF Ligeiro II" at bounding box center [123, 321] width 213 height 23
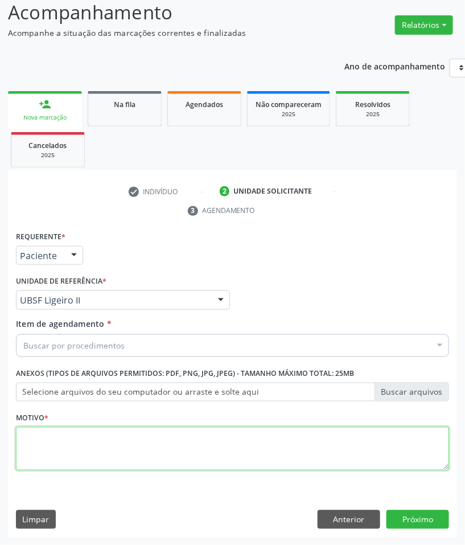
click at [171, 445] on textarea at bounding box center [232, 448] width 433 height 43
paste textarea "RETORNO MURILO (COM EXAMES/2025)"
type textarea "RETORNO MURILO (COM EXAMES/2025)"
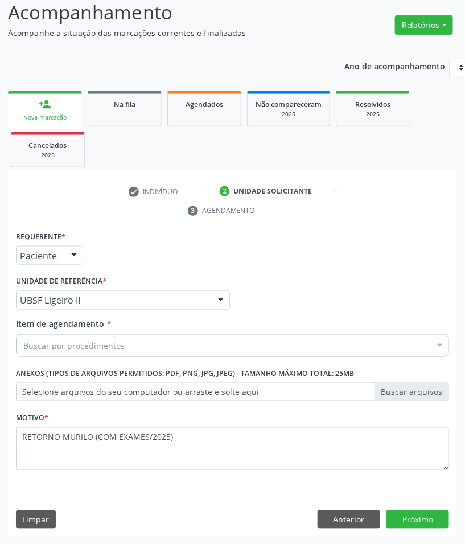
click at [174, 352] on div "Buscar por procedimentos" at bounding box center [232, 345] width 433 height 23
paste input "CARDIOLOGISTA"
type input "CARDIOLOGISTA"
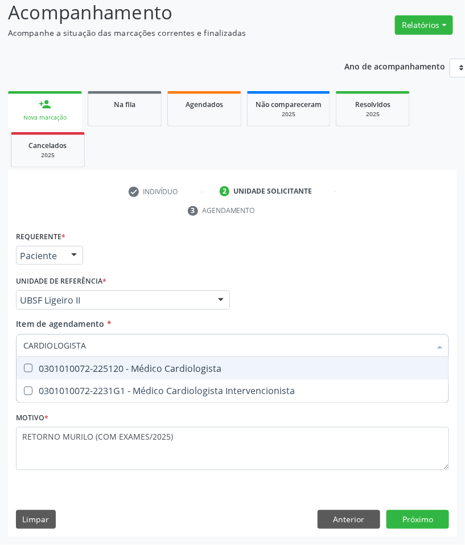
click at [166, 369] on div "0301010072-225120 - Médico Cardiologista" at bounding box center [232, 368] width 419 height 9
checkbox Cardiologista "true"
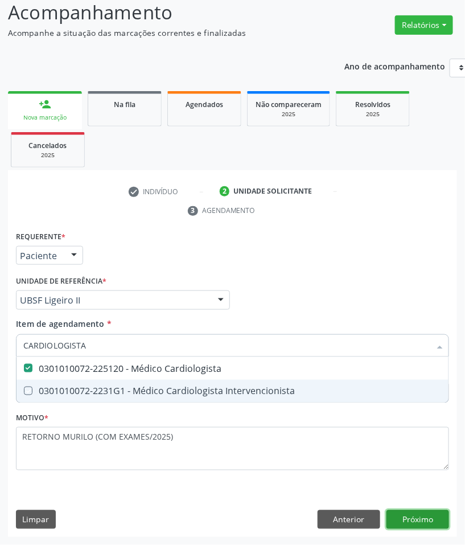
click at [425, 517] on div "Requerente * Paciente Profissional de Saúde Paciente Nenhum resultado encontrad…" at bounding box center [232, 382] width 449 height 309
checkbox Intervencionista "true"
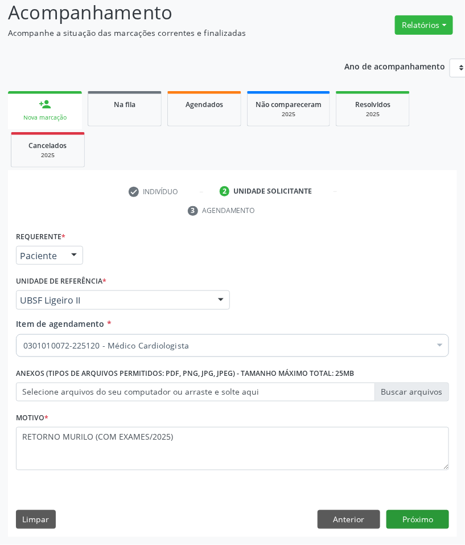
drag, startPoint x: 404, startPoint y: 531, endPoint x: 406, endPoint y: 524, distance: 6.5
click at [405, 530] on div "Requerente * Paciente Profissional de Saúde Paciente Nenhum resultado encontrad…" at bounding box center [232, 382] width 449 height 309
click at [406, 523] on button "Próximo" at bounding box center [418, 519] width 63 height 19
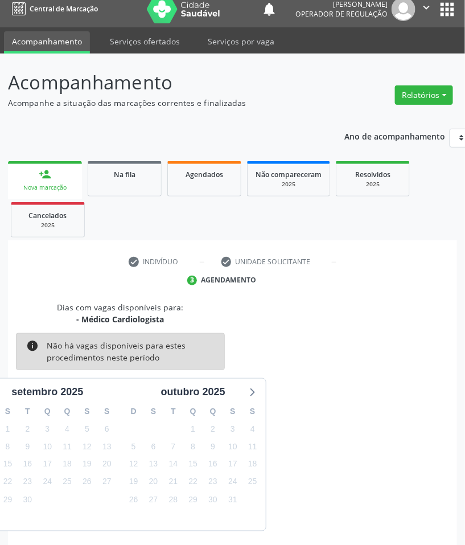
scroll to position [55, 0]
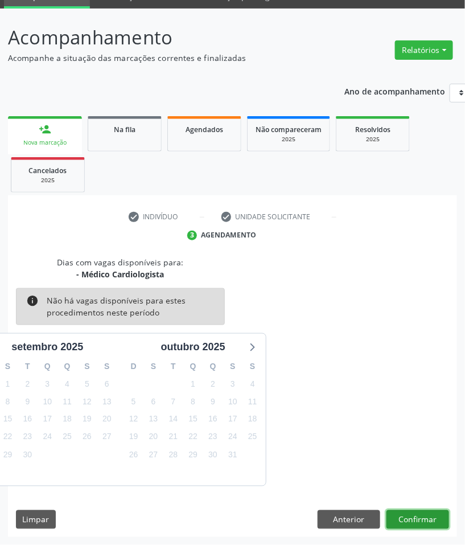
click at [397, 514] on button "Confirmar" at bounding box center [418, 519] width 63 height 19
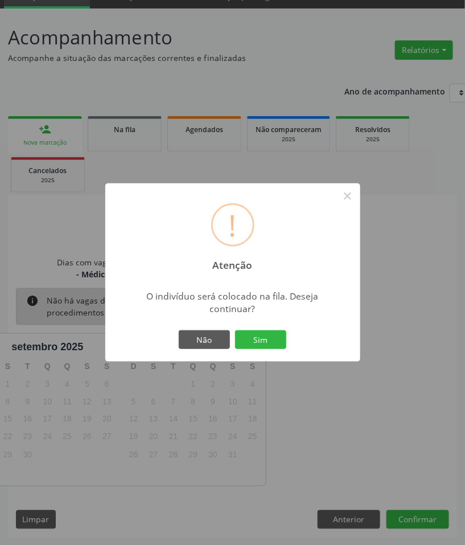
click at [235, 330] on button "Sim" at bounding box center [260, 339] width 51 height 19
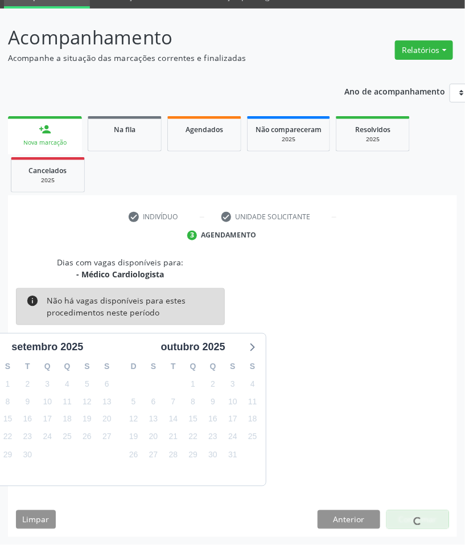
scroll to position [0, 0]
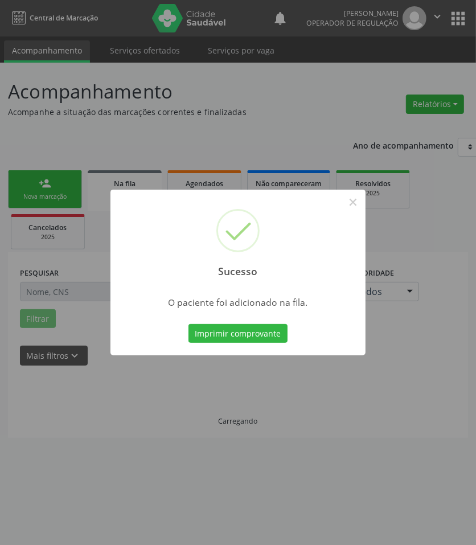
click at [95, 400] on div "Sucesso × O paciente foi adicionado na fila. Imprimir comprovante Cancel" at bounding box center [238, 272] width 476 height 545
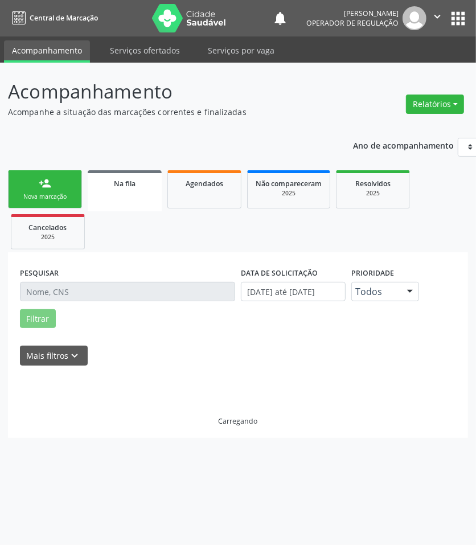
drag, startPoint x: 55, startPoint y: 138, endPoint x: 50, endPoint y: 151, distance: 14.6
click at [52, 141] on div "Ano de acompanhamento 2025 2024 2023 2022 2021 person_add Nova marcação Na fila…" at bounding box center [238, 284] width 460 height 308
click at [52, 192] on div "Nova marcação" at bounding box center [45, 196] width 57 height 9
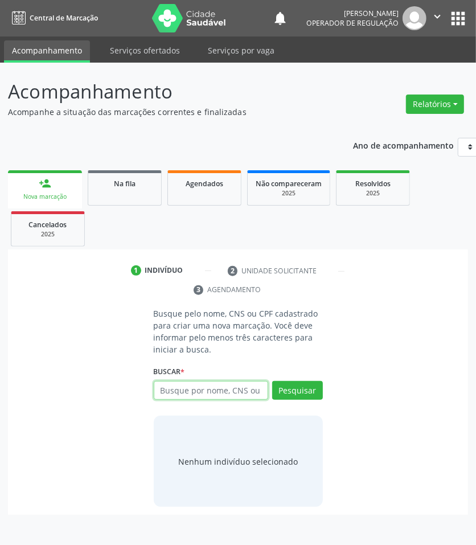
click at [180, 392] on input "text" at bounding box center [211, 390] width 114 height 19
type input "704607634706223"
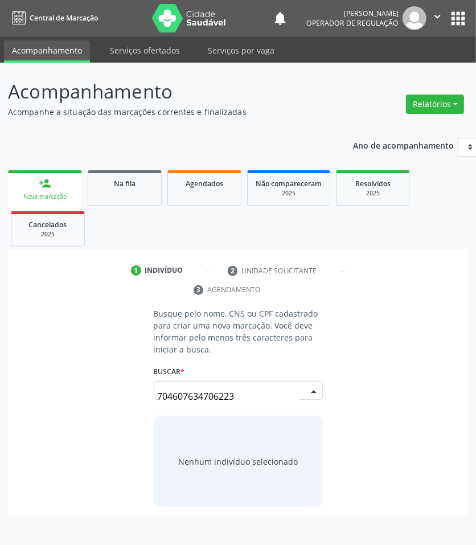
click at [278, 386] on input "704607634706223" at bounding box center [229, 396] width 142 height 23
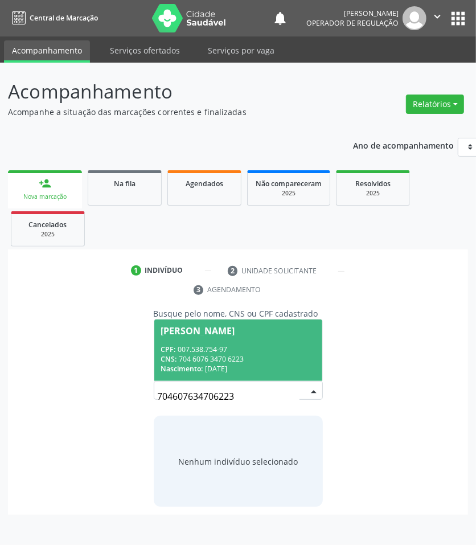
drag, startPoint x: 248, startPoint y: 348, endPoint x: 244, endPoint y: 352, distance: 6.1
click at [248, 347] on div "CPF: 007.538.754-97" at bounding box center [238, 350] width 154 height 10
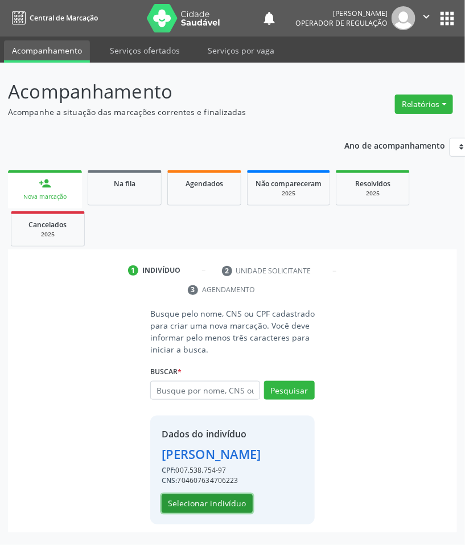
click at [215, 514] on button "Selecionar indivíduo" at bounding box center [207, 503] width 91 height 19
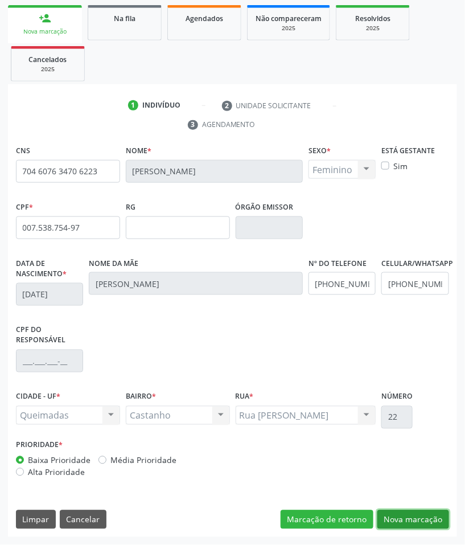
click at [425, 516] on button "Nova marcação" at bounding box center [414, 519] width 72 height 19
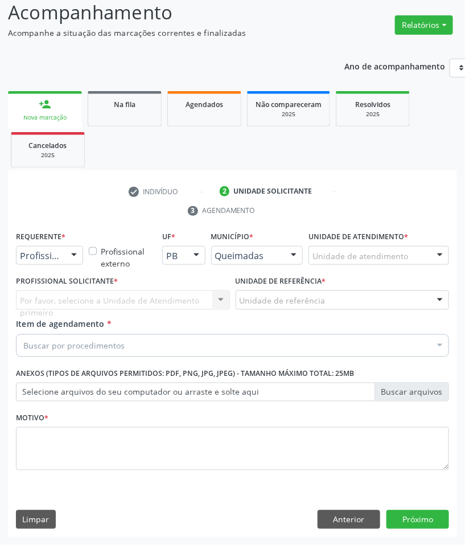
scroll to position [80, 0]
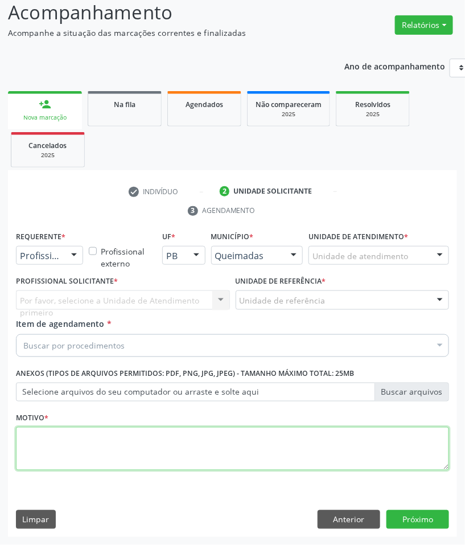
click at [282, 454] on textarea at bounding box center [232, 448] width 433 height 43
paste textarea "RETORNO MURILO (09/2025)"
type textarea "RETORNO MURILO (09/2025)"
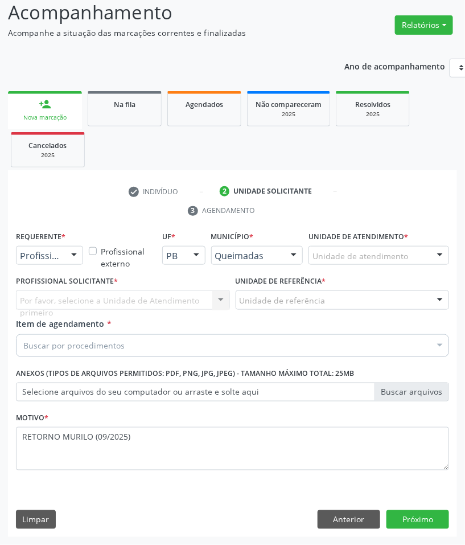
click at [47, 306] on div "Por favor, selecione a Unidade de Atendimento primeiro Nenhum resultado encontr…" at bounding box center [123, 299] width 214 height 19
drag, startPoint x: 64, startPoint y: 260, endPoint x: 56, endPoint y: 288, distance: 28.6
click at [64, 261] on div at bounding box center [49, 255] width 67 height 19
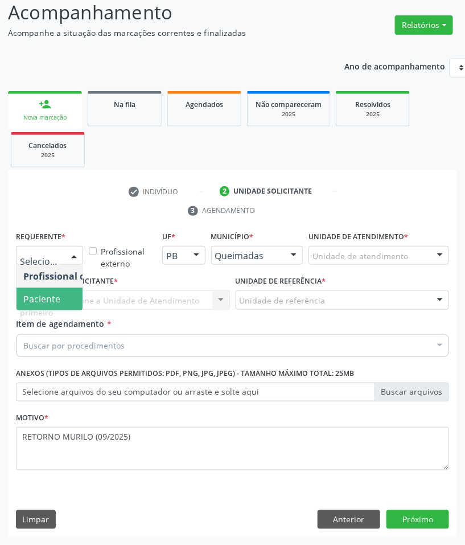
click at [56, 297] on span "Paciente" at bounding box center [41, 299] width 37 height 13
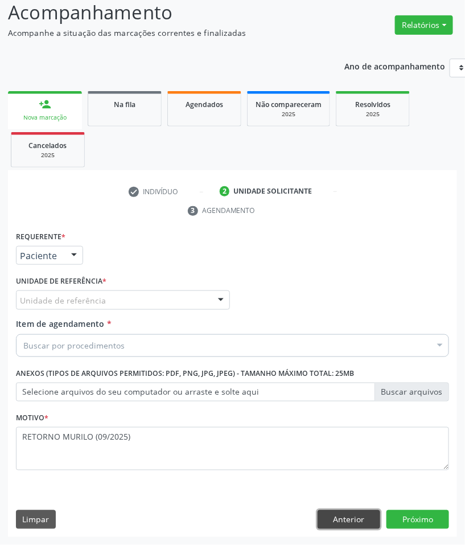
click at [365, 514] on button "Anterior" at bounding box center [349, 519] width 63 height 19
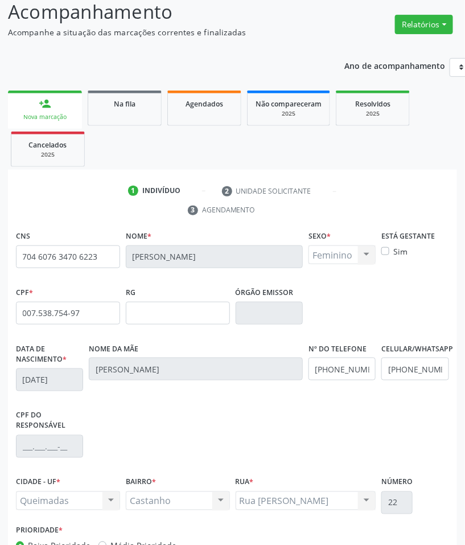
click at [399, 520] on div "Número 22" at bounding box center [397, 498] width 36 height 48
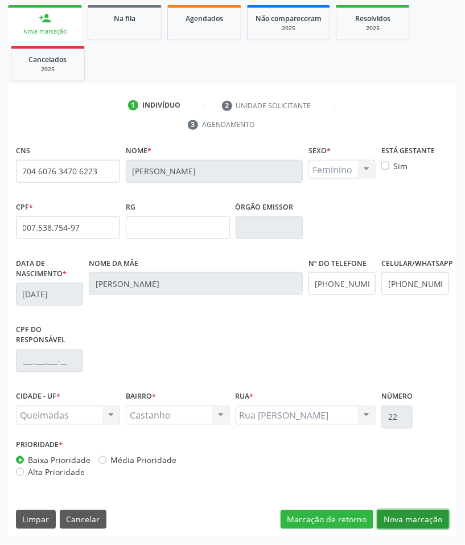
drag, startPoint x: 413, startPoint y: 510, endPoint x: 409, endPoint y: 518, distance: 9.2
click at [413, 511] on button "Nova marcação" at bounding box center [414, 519] width 72 height 19
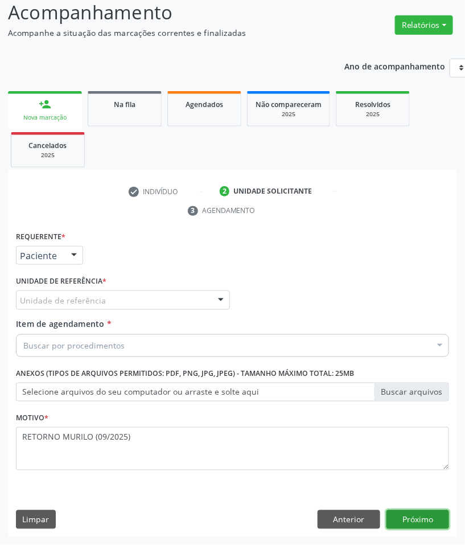
click at [409, 519] on button "Próximo" at bounding box center [418, 519] width 63 height 19
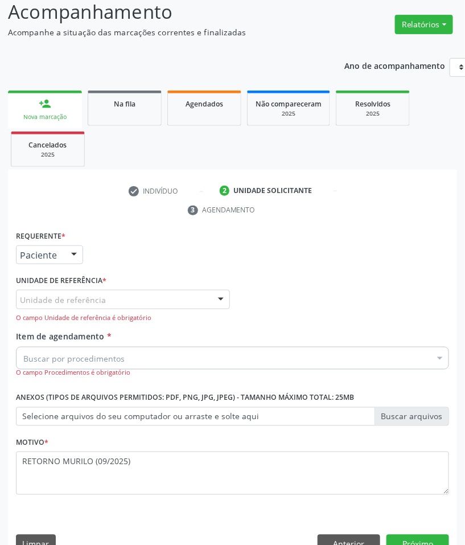
click at [58, 313] on div "O campo Unidade de referência é obrigatório" at bounding box center [123, 318] width 214 height 10
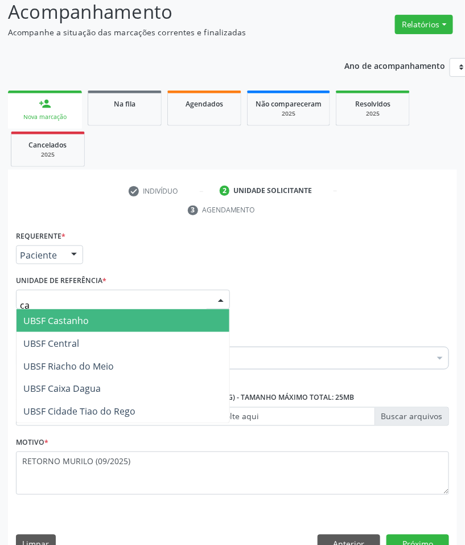
type input "cas"
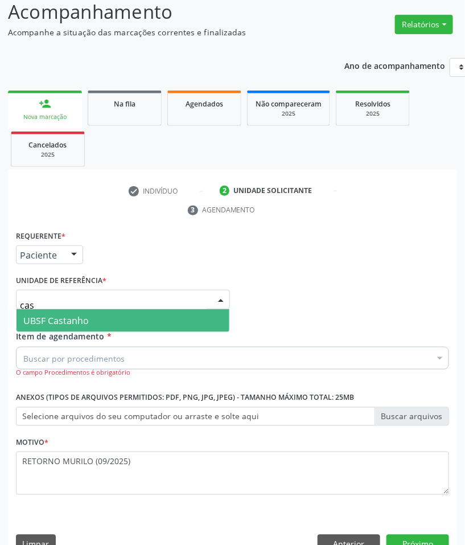
click at [63, 321] on span "UBSF Castanho" at bounding box center [55, 320] width 65 height 13
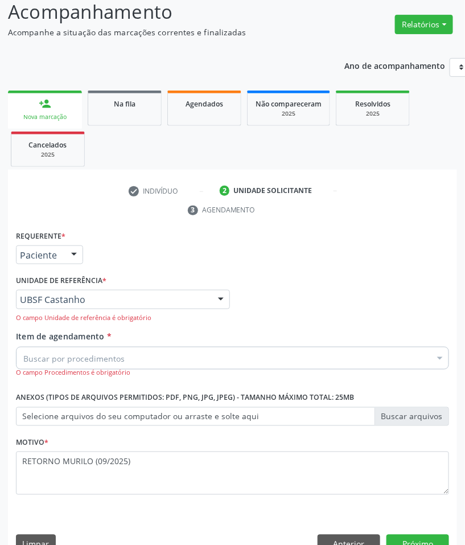
paste input "CARDIOLOGISTA"
type input "CARDIOLOGISTA"
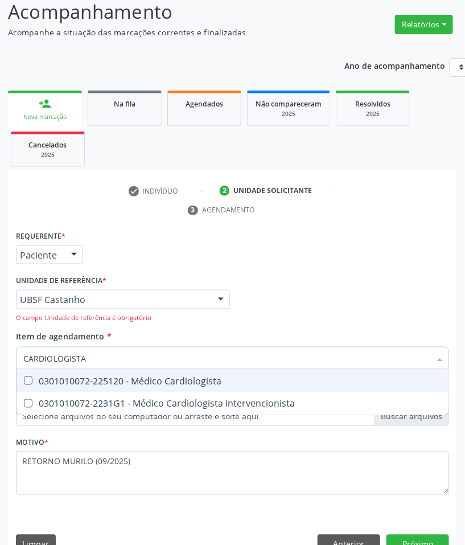
drag, startPoint x: 103, startPoint y: 382, endPoint x: 126, endPoint y: 386, distance: 23.7
click at [103, 382] on div "0301010072-225120 - Médico Cardiologista" at bounding box center [232, 380] width 419 height 9
checkbox Cardiologista "true"
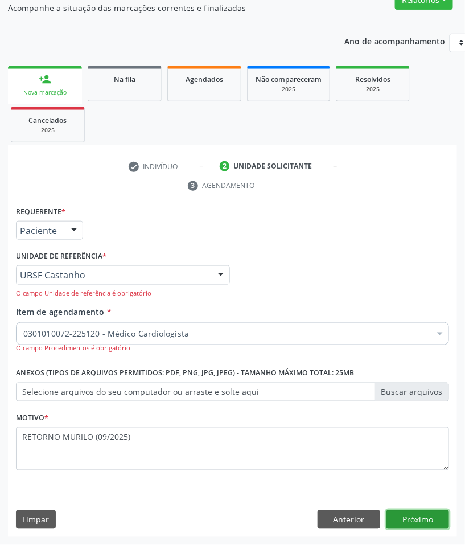
click at [424, 517] on button "Próximo" at bounding box center [418, 519] width 63 height 19
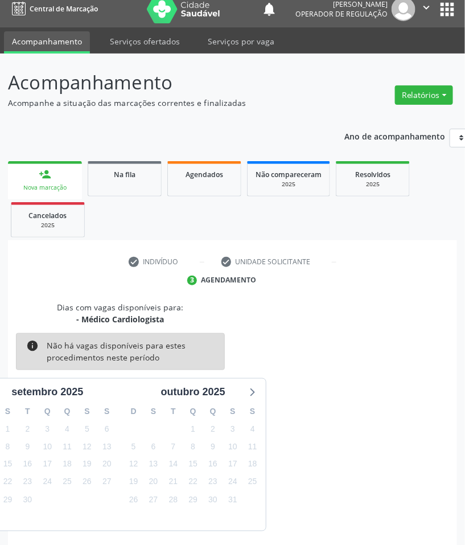
scroll to position [55, 0]
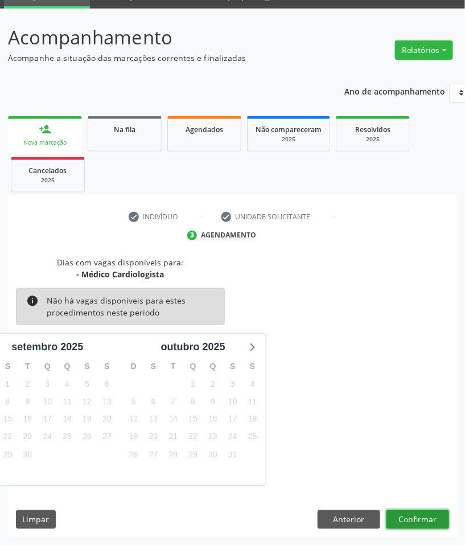
click at [420, 515] on button "Confirmar" at bounding box center [418, 519] width 63 height 19
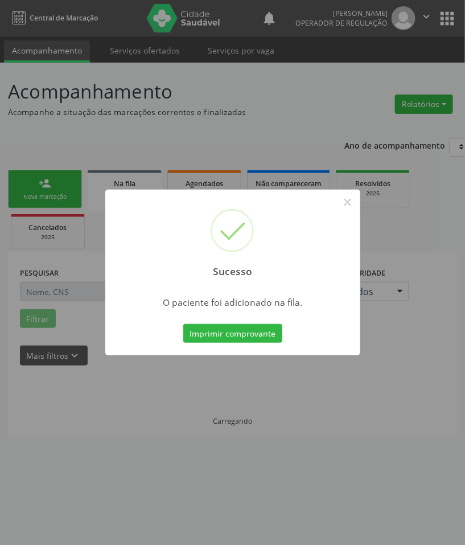
scroll to position [0, 0]
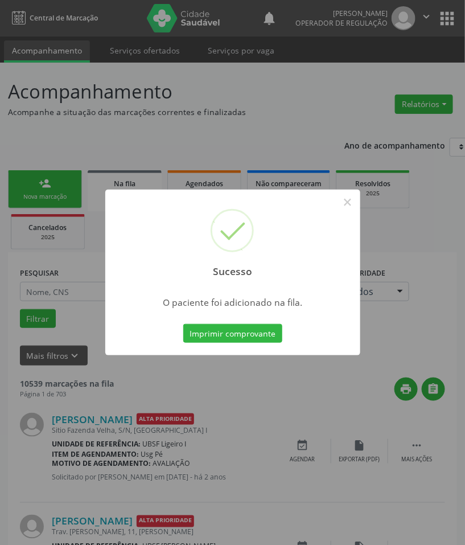
drag, startPoint x: 186, startPoint y: 369, endPoint x: 40, endPoint y: 221, distance: 208.2
click at [179, 363] on div "Sucesso × O paciente foi adicionado na fila. Imprimir comprovante Cancel" at bounding box center [232, 272] width 465 height 545
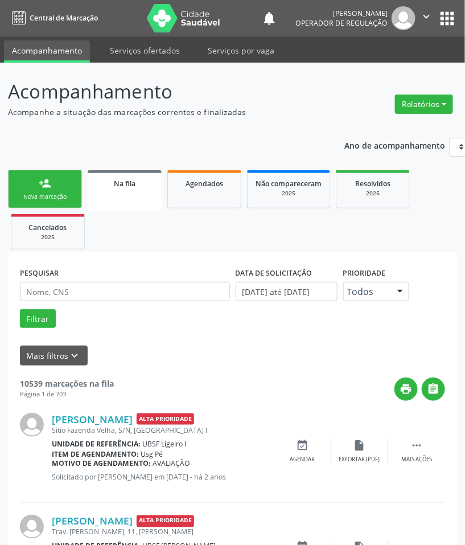
click at [32, 194] on div "Nova marcação" at bounding box center [45, 196] width 57 height 9
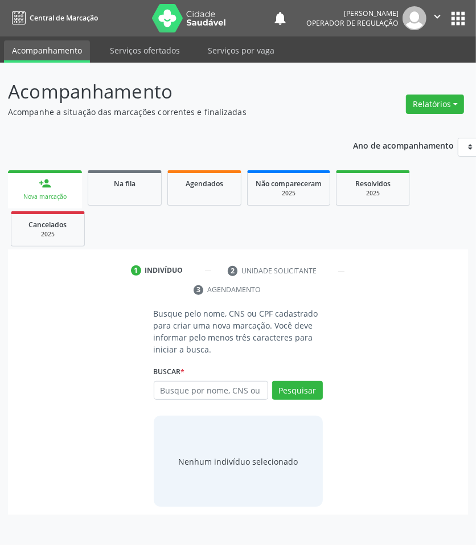
drag, startPoint x: 189, startPoint y: 400, endPoint x: 194, endPoint y: 395, distance: 7.3
click at [189, 400] on div "Busque por nome, CNS ou CPF Nenhum resultado encontrado para: " " Digite nome, …" at bounding box center [238, 394] width 169 height 27
click at [194, 395] on input "text" at bounding box center [211, 390] width 114 height 19
type input "700600983199263"
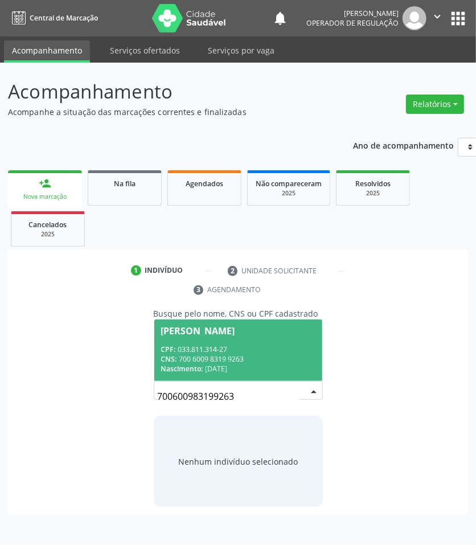
click at [206, 343] on span "Inês da Silva Aleixo CPF: 033.811.314-27 CNS: 700 6009 8319 9263 Nascimento: 08…" at bounding box center [238, 349] width 168 height 61
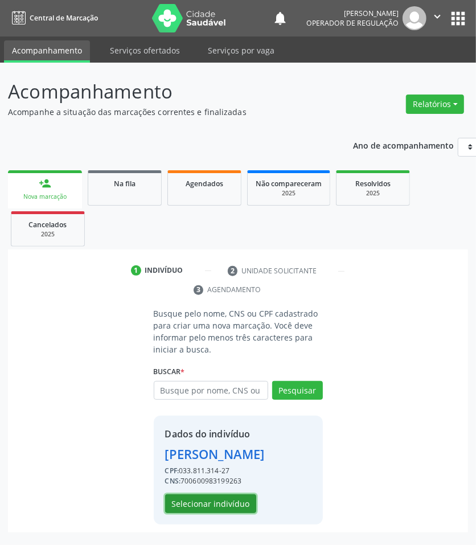
click at [233, 508] on button "Selecionar indivíduo" at bounding box center [210, 503] width 91 height 19
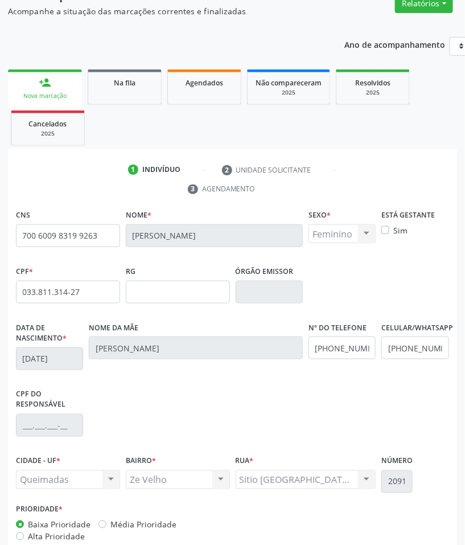
scroll to position [165, 0]
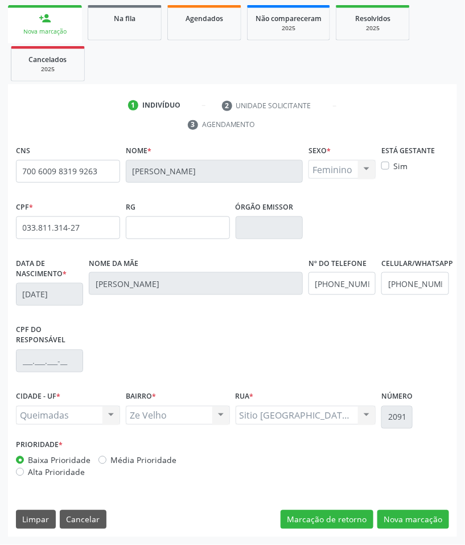
click at [413, 502] on div "CNS 700 6009 8319 9263 Nome * Inês da Silva Aleixo Sexo * Feminino Masculino Fe…" at bounding box center [232, 339] width 449 height 395
click at [420, 516] on button "Nova marcação" at bounding box center [414, 519] width 72 height 19
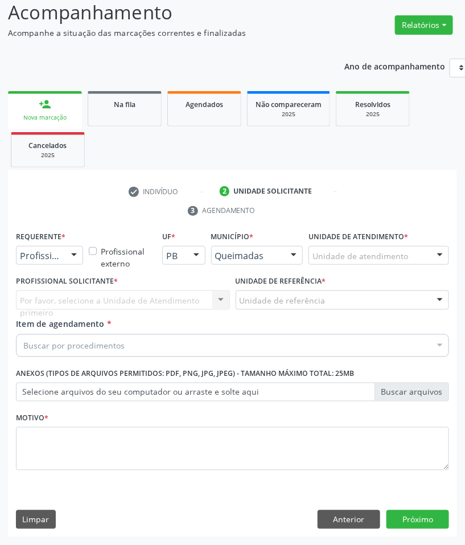
click at [68, 262] on div at bounding box center [73, 256] width 17 height 19
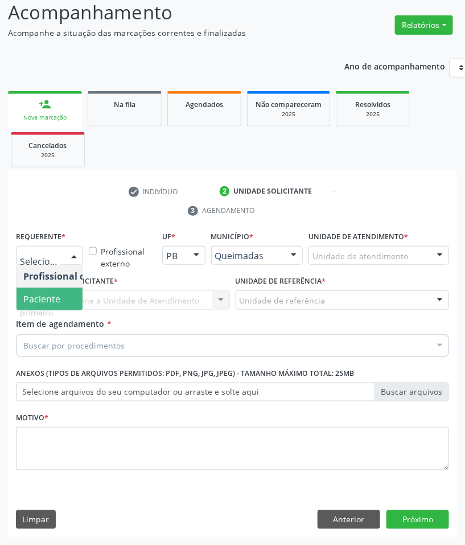
drag, startPoint x: 58, startPoint y: 297, endPoint x: 80, endPoint y: 298, distance: 21.6
click at [58, 297] on span "Paciente" at bounding box center [41, 299] width 37 height 13
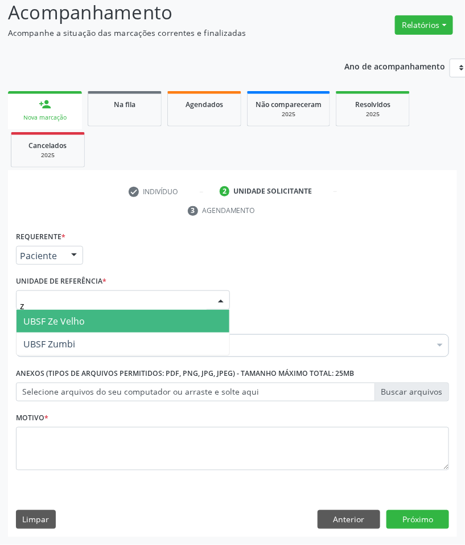
type input "ze"
click at [100, 323] on span "UBSF Ze Velho" at bounding box center [123, 321] width 213 height 23
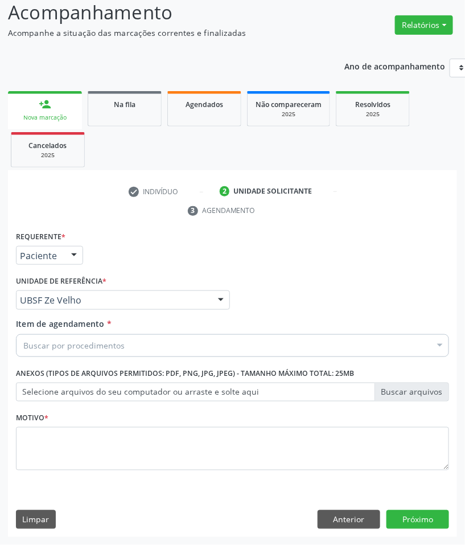
paste input "CARDIOLOGISTA"
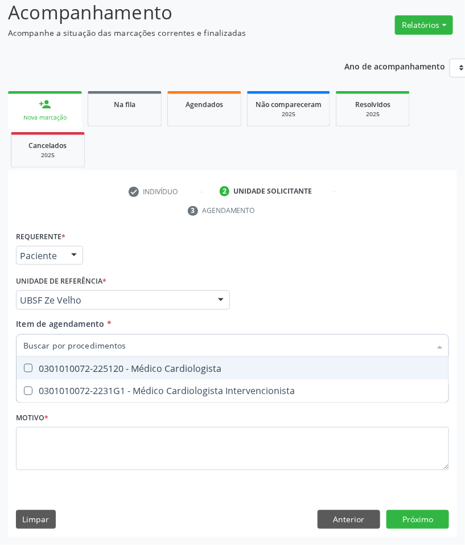
type input "CARDIOLOGISTA"
click at [103, 366] on div "0301010072-225120 - Médico Cardiologista" at bounding box center [232, 368] width 419 height 9
checkbox Cardiologista "true"
checkbox Intervencionista "true"
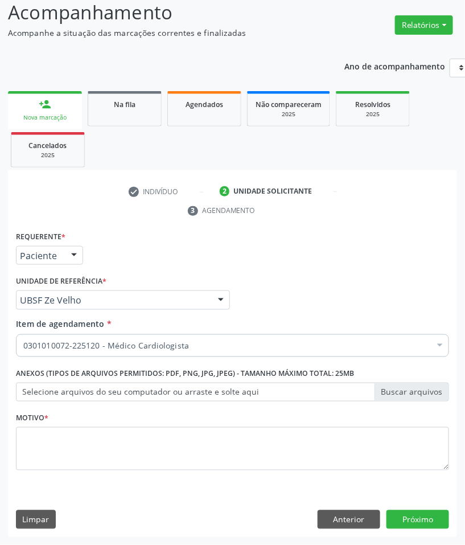
click at [195, 473] on fieldset "Motivo *" at bounding box center [232, 443] width 433 height 68
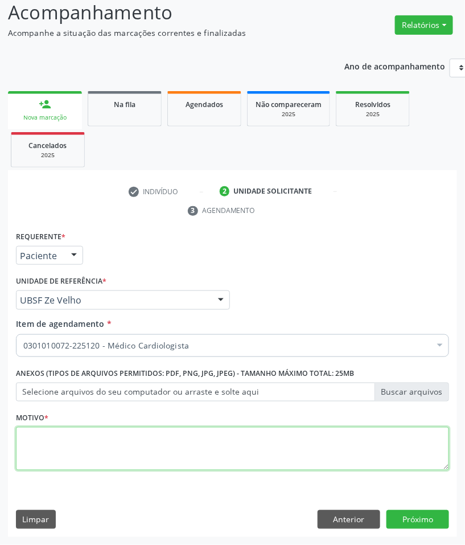
click at [188, 454] on textarea at bounding box center [232, 448] width 433 height 43
paste textarea "RETORNO MURILO (09/2025)"
type textarea "RETORNO MURILO (09/2025)"
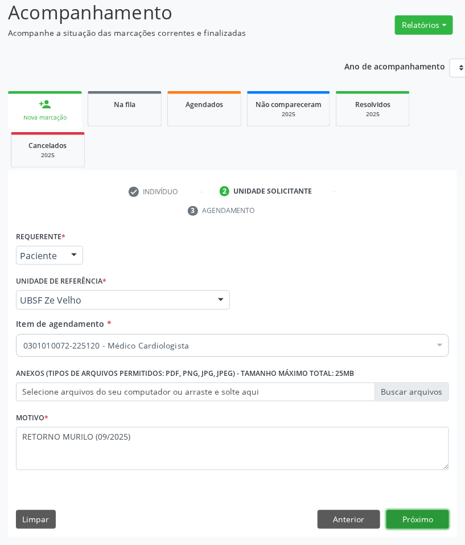
click at [403, 514] on button "Próximo" at bounding box center [418, 519] width 63 height 19
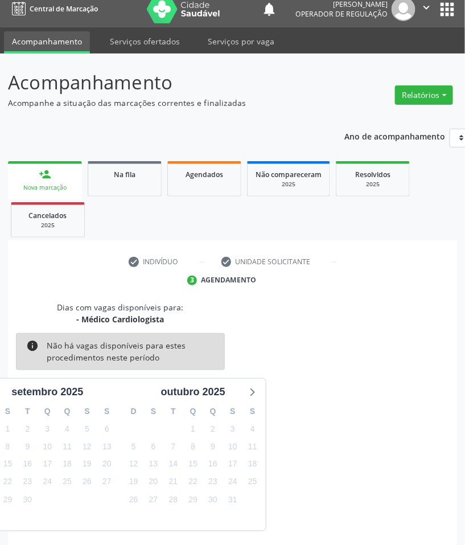
scroll to position [55, 0]
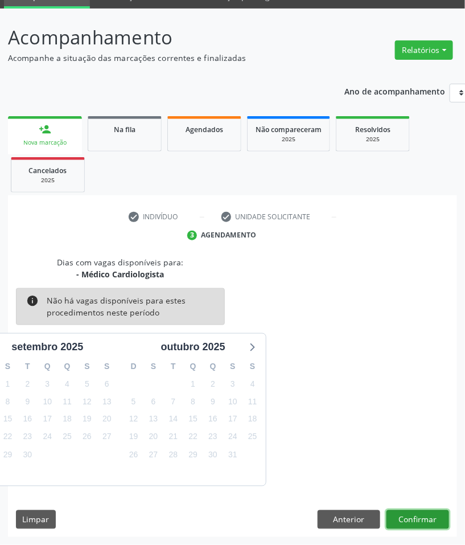
click at [419, 521] on button "Confirmar" at bounding box center [418, 519] width 63 height 19
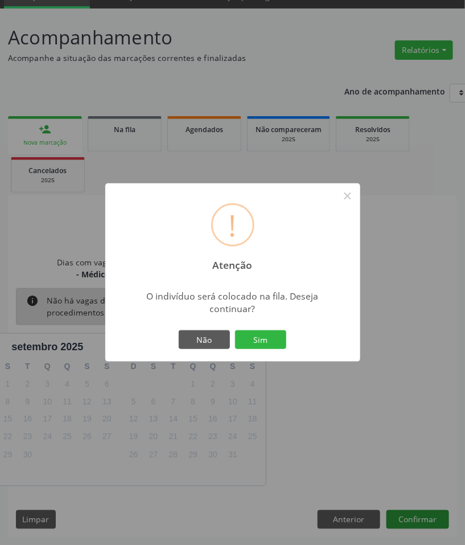
click at [235, 330] on button "Sim" at bounding box center [260, 339] width 51 height 19
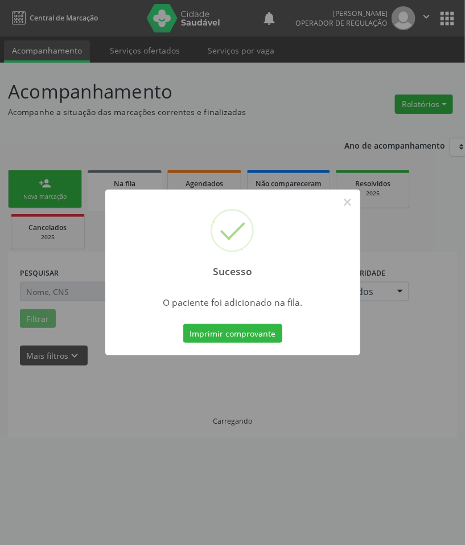
scroll to position [0, 0]
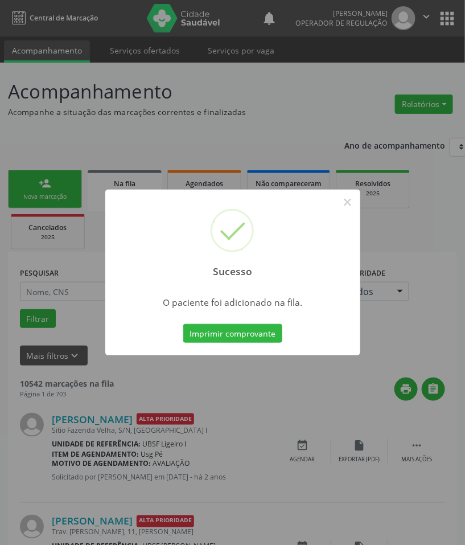
click at [327, 466] on div "Sucesso × O paciente foi adicionado na fila. Imprimir comprovante Cancel" at bounding box center [232, 272] width 465 height 545
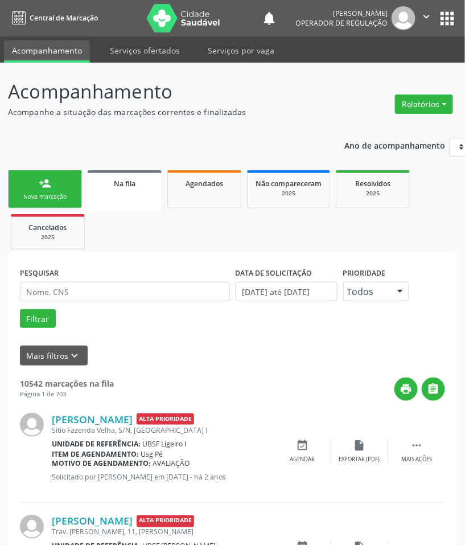
click at [65, 194] on div "Nova marcação" at bounding box center [45, 196] width 57 height 9
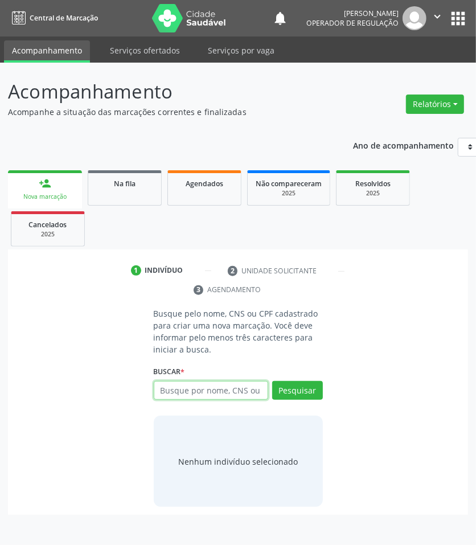
click at [223, 388] on input "text" at bounding box center [211, 390] width 114 height 19
type input "708006384929422"
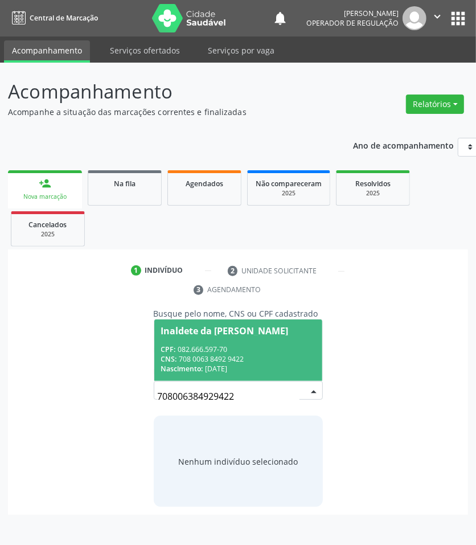
click at [243, 386] on input "708006384929422" at bounding box center [229, 396] width 142 height 23
click at [255, 354] on div "CNS: 708 0063 8492 9422" at bounding box center [238, 359] width 154 height 10
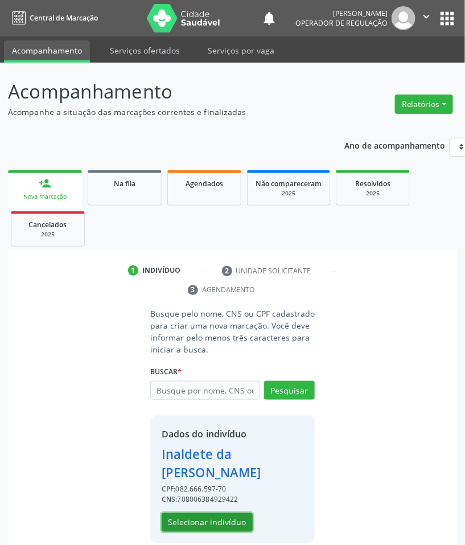
click at [195, 520] on button "Selecionar indivíduo" at bounding box center [207, 522] width 91 height 19
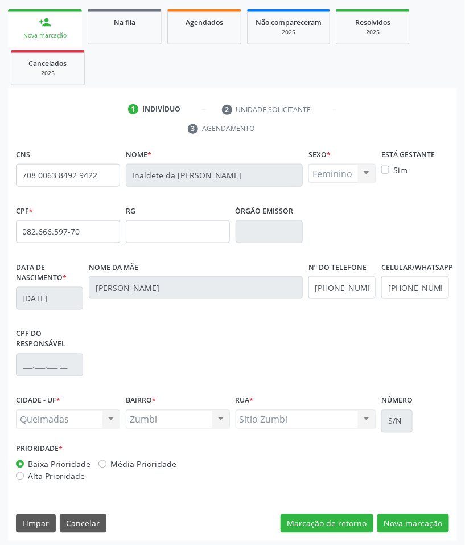
scroll to position [165, 0]
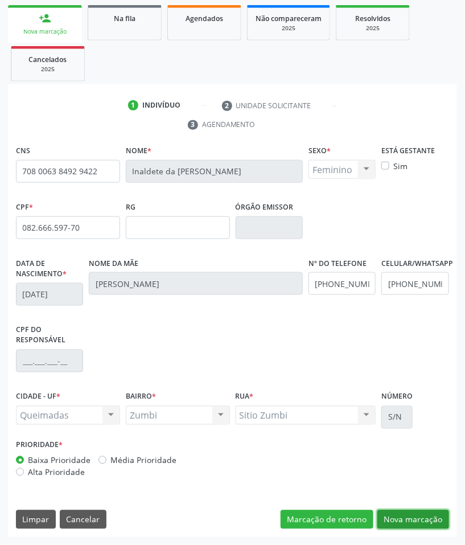
click at [436, 514] on button "Nova marcação" at bounding box center [414, 519] width 72 height 19
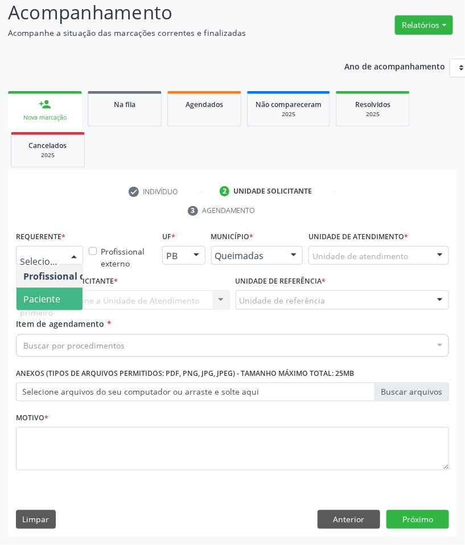
click at [44, 288] on span "Paciente" at bounding box center [72, 299] width 111 height 23
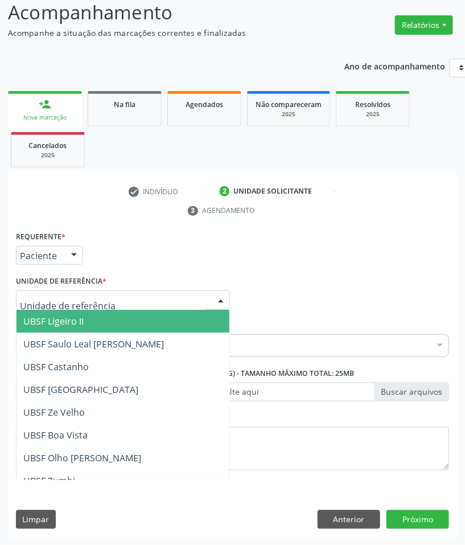
type input "Z"
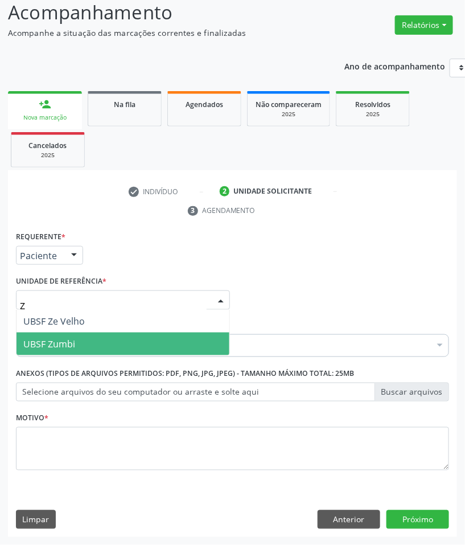
click at [69, 343] on span "UBSF Zumbi" at bounding box center [49, 344] width 52 height 13
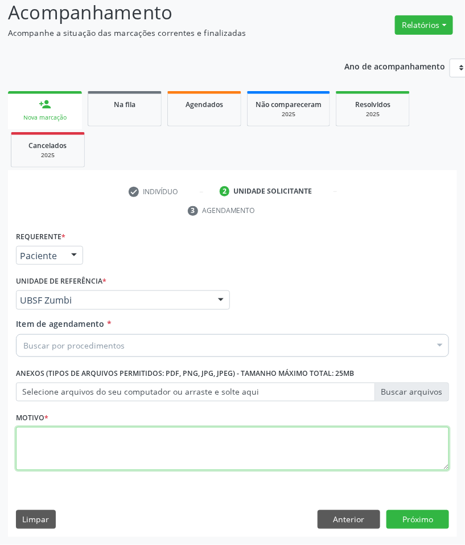
click at [95, 456] on textarea at bounding box center [232, 448] width 433 height 43
paste textarea "RETORNO RENAN (COM EXAMES/2025)"
type textarea "RETORNO RENAN (COM EXAMES/2025)"
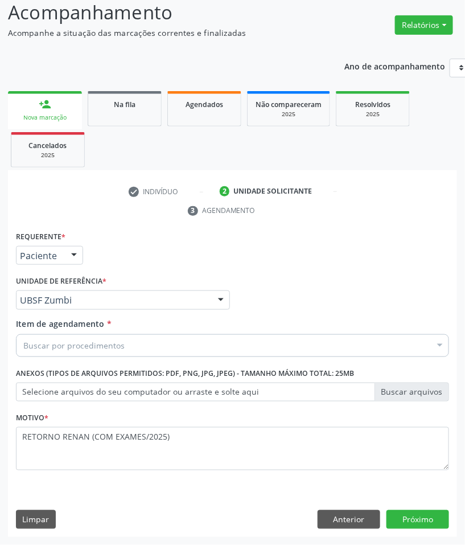
click at [223, 351] on div "Buscar por procedimentos" at bounding box center [232, 345] width 433 height 23
paste input "CARDIOLOGISTA"
type input "CARDIOLOGISTA"
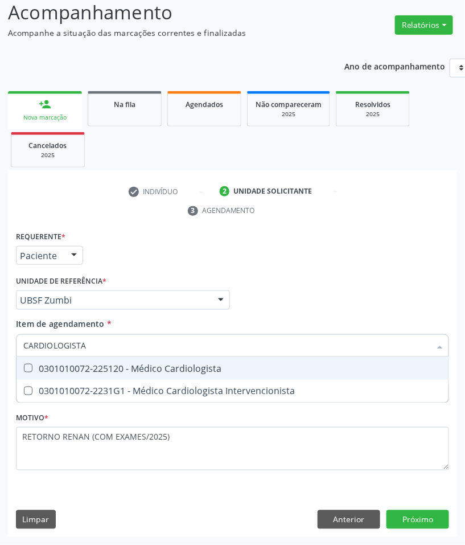
click at [233, 365] on div "0301010072-225120 - Médico Cardiologista" at bounding box center [232, 368] width 419 height 9
checkbox Cardiologista "true"
checkbox Intervencionista "true"
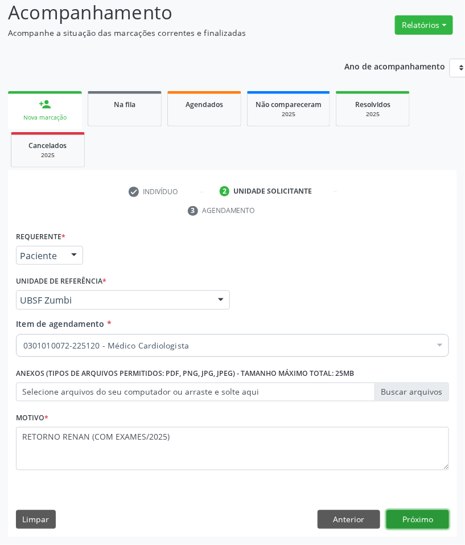
click at [410, 521] on button "Próximo" at bounding box center [418, 519] width 63 height 19
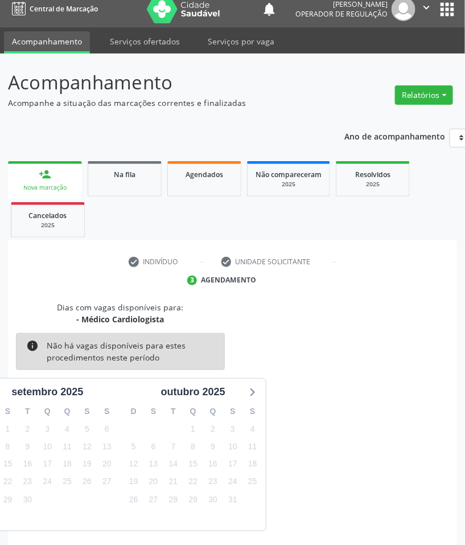
scroll to position [55, 0]
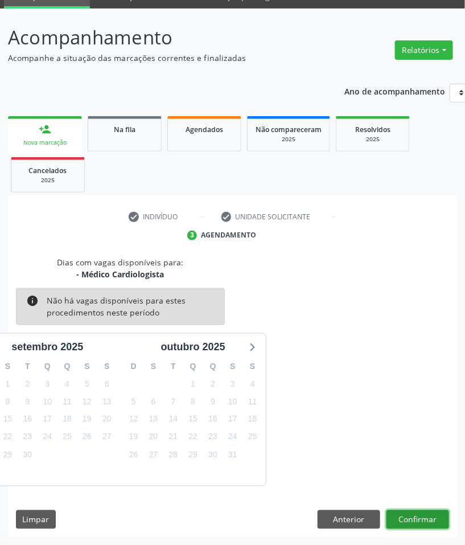
click at [425, 510] on button "Confirmar" at bounding box center [418, 519] width 63 height 19
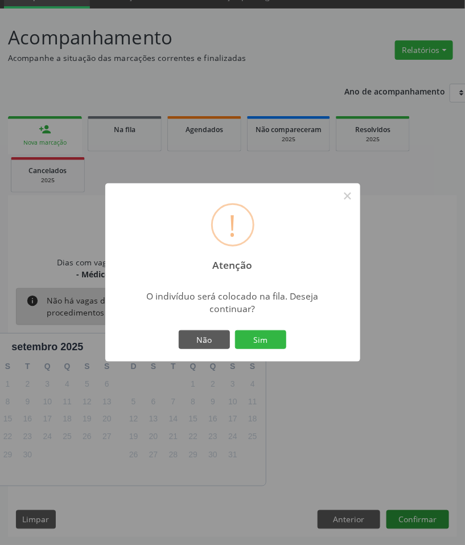
click at [235, 330] on button "Sim" at bounding box center [260, 339] width 51 height 19
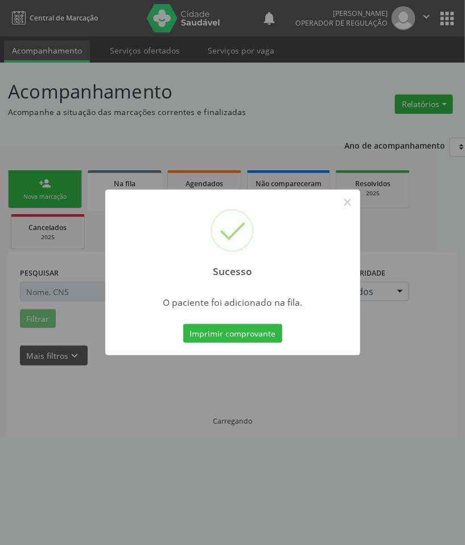
scroll to position [0, 0]
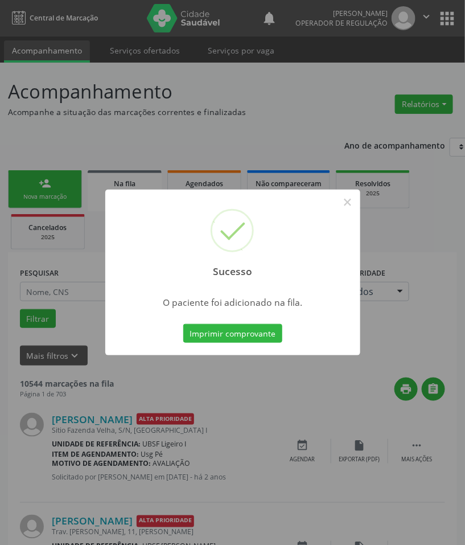
click at [364, 405] on div "Sucesso × O paciente foi adicionado na fila. Imprimir comprovante Cancel" at bounding box center [232, 272] width 465 height 545
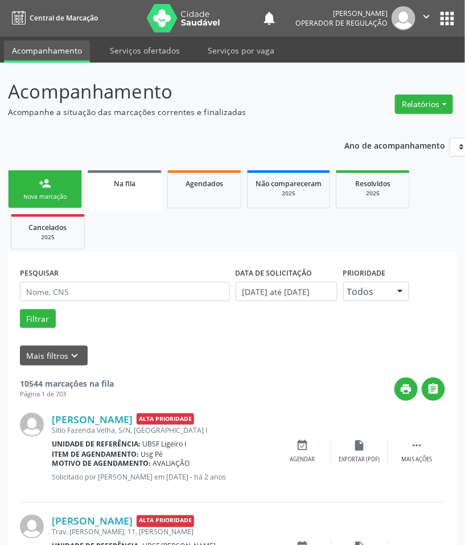
drag, startPoint x: 26, startPoint y: 178, endPoint x: 51, endPoint y: 178, distance: 25.1
click at [26, 178] on link "person_add Nova marcação" at bounding box center [45, 189] width 74 height 38
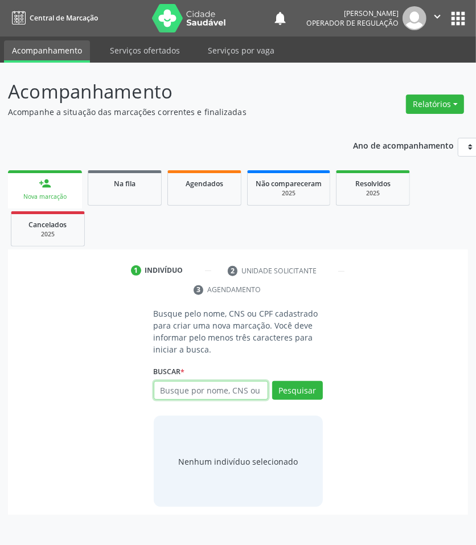
click at [174, 389] on input "text" at bounding box center [211, 390] width 114 height 19
type input "700303989622139"
click at [304, 376] on div "Buscar * 700303989622139 Busque por nome, CNS ou CPF Marina Maria da Silva Oliv…" at bounding box center [238, 385] width 169 height 44
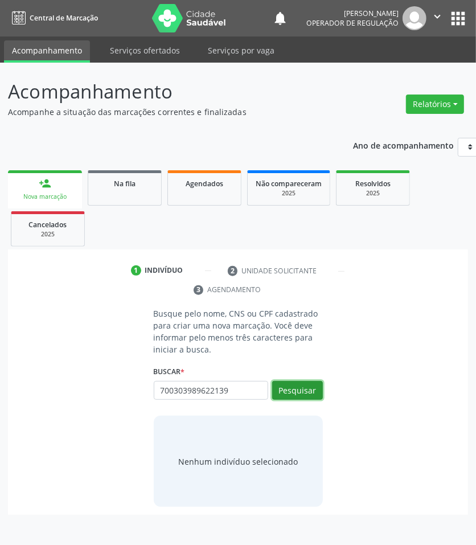
click at [305, 383] on button "Pesquisar" at bounding box center [297, 390] width 51 height 19
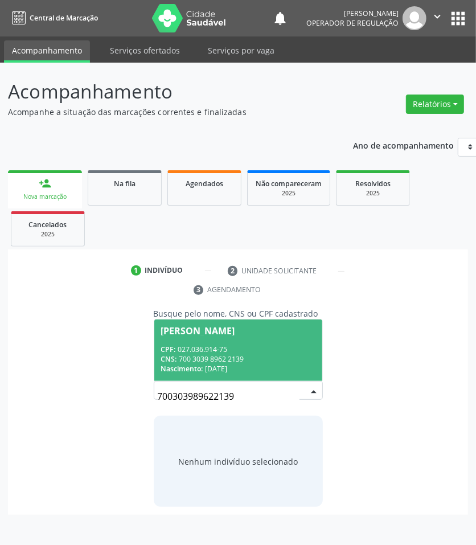
click at [284, 359] on div "CNS: 700 3039 8962 2139" at bounding box center [238, 359] width 154 height 10
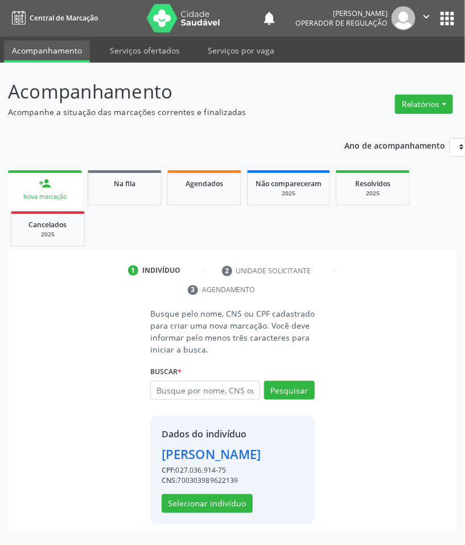
scroll to position [14, 0]
click at [220, 510] on button "Selecionar indivíduo" at bounding box center [207, 503] width 91 height 19
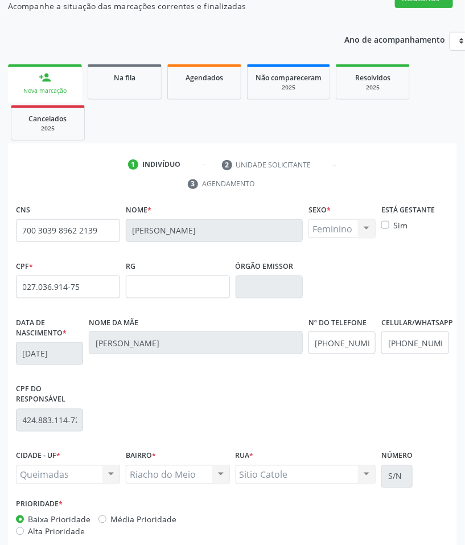
scroll to position [165, 0]
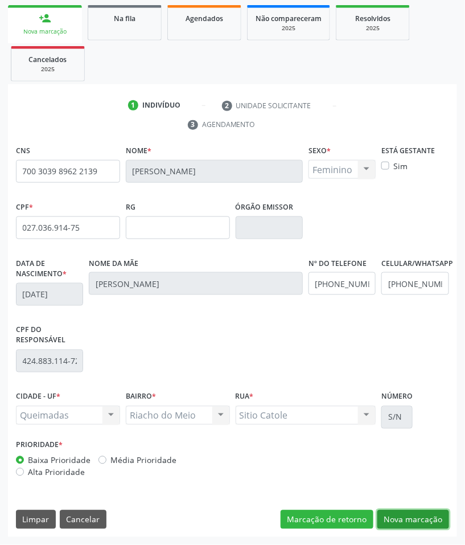
click at [419, 519] on button "Nova marcação" at bounding box center [414, 519] width 72 height 19
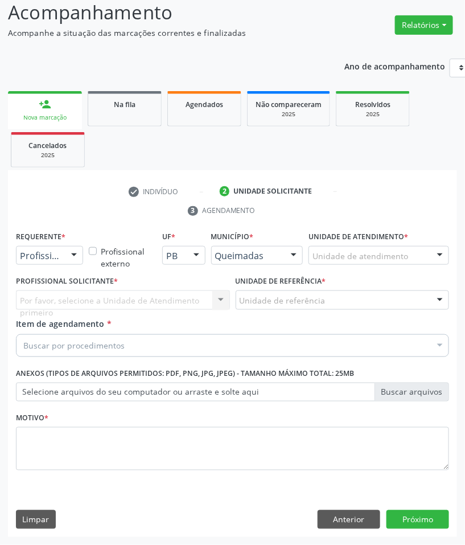
scroll to position [80, 0]
click at [58, 263] on div at bounding box center [49, 255] width 67 height 19
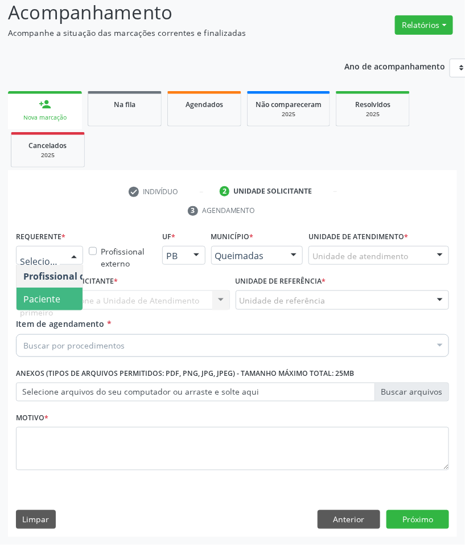
click at [52, 294] on span "Paciente" at bounding box center [41, 299] width 37 height 13
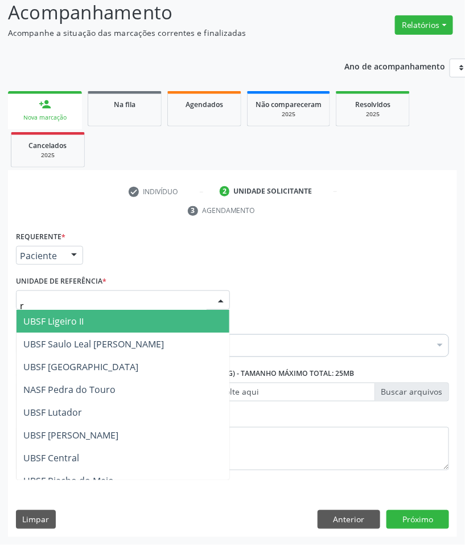
type input "ri"
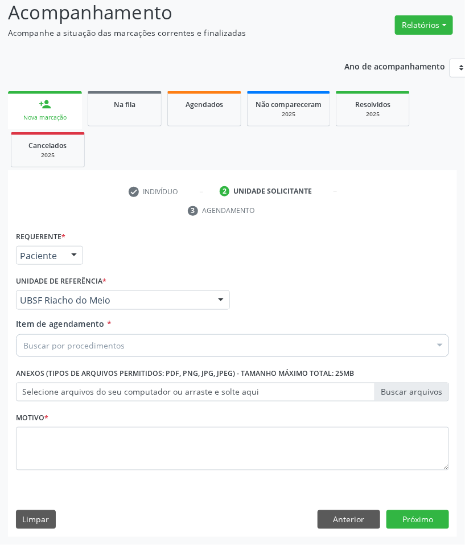
click at [69, 424] on div "Motivo *" at bounding box center [232, 439] width 433 height 60
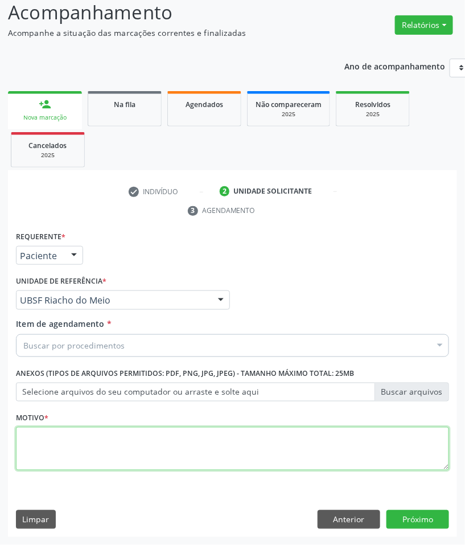
click at [75, 448] on textarea at bounding box center [232, 448] width 433 height 43
paste textarea "RETORNO THALYSSA (COM EXAMES/2025)"
type textarea "RETORNO THALYSSA (COM EXAMES/2025)"
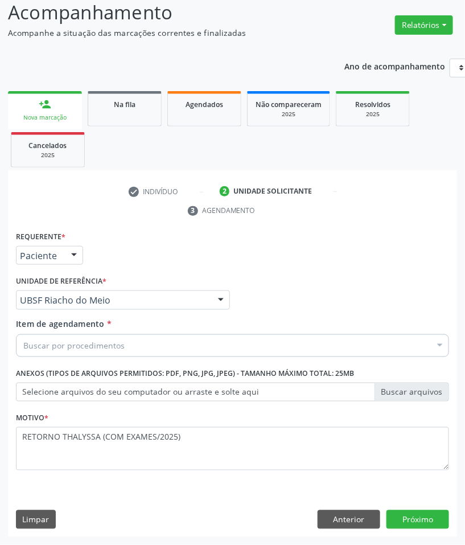
click at [186, 327] on div "Item de agendamento * Buscar por procedimentos Selecionar todos 0604320140 - Ab…" at bounding box center [232, 336] width 433 height 36
click at [186, 341] on div "Buscar por procedimentos" at bounding box center [232, 345] width 433 height 23
paste input "CARDIOLOGISTA"
type input "CARDIOLOGISTA"
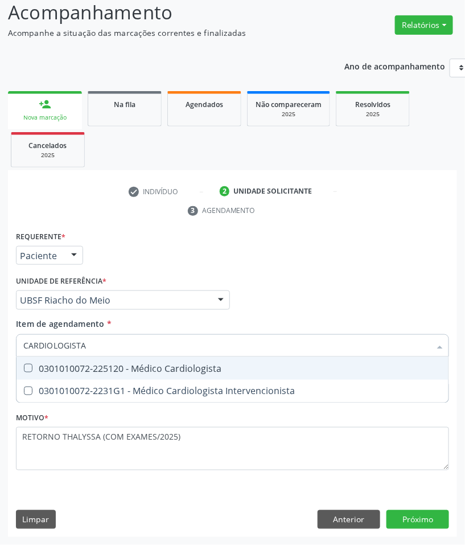
click at [177, 364] on div "0301010072-225120 - Médico Cardiologista" at bounding box center [232, 368] width 419 height 9
checkbox Cardiologista "true"
checkbox Intervencionista "true"
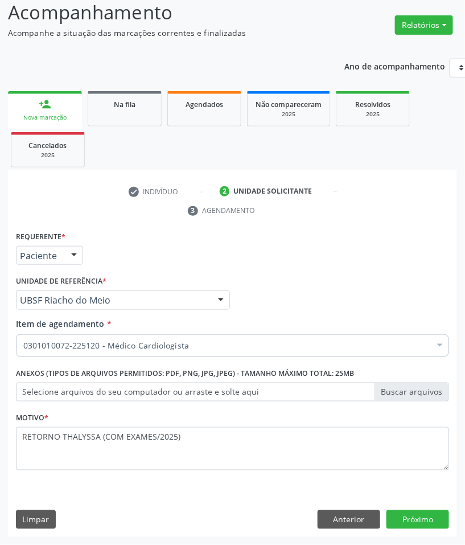
click at [415, 508] on div "Requerente * Paciente Profissional de Saúde Paciente Nenhum resultado encontrad…" at bounding box center [232, 382] width 449 height 309
drag, startPoint x: 419, startPoint y: 511, endPoint x: 463, endPoint y: 505, distance: 44.2
click at [420, 511] on button "Próximo" at bounding box center [418, 519] width 63 height 19
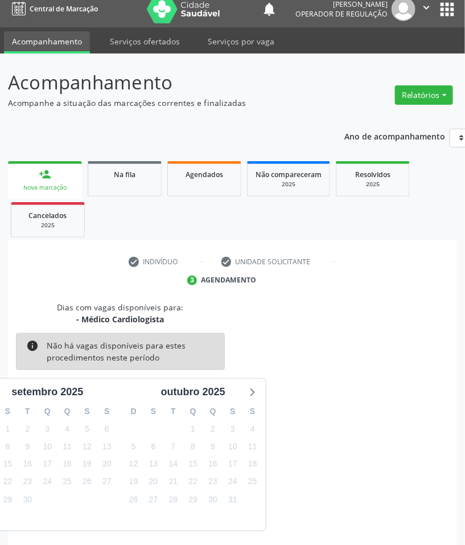
scroll to position [55, 0]
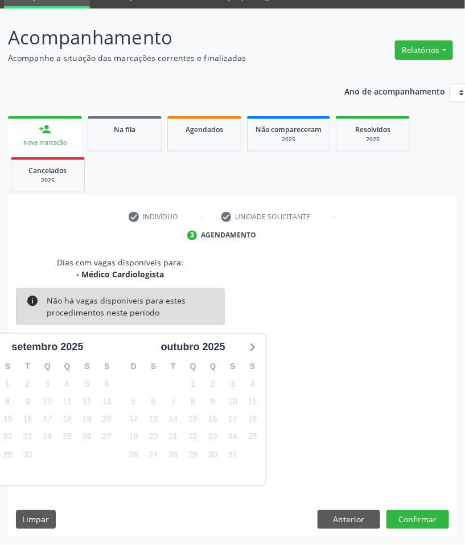
click at [428, 532] on div "Dias com vagas disponíveis para: - Médico Cardiologista info Não há vagas dispo…" at bounding box center [232, 396] width 449 height 281
click at [431, 519] on button "Confirmar" at bounding box center [418, 519] width 63 height 19
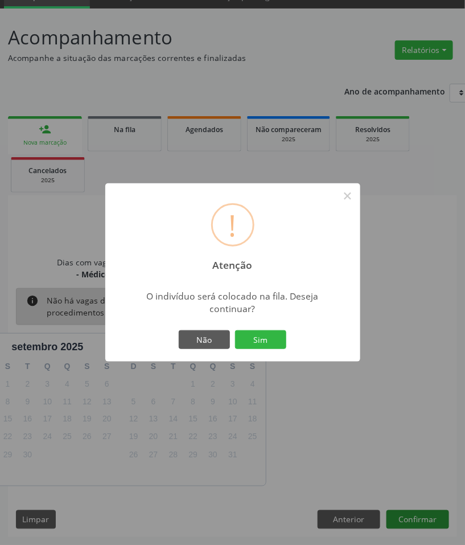
click at [235, 330] on button "Sim" at bounding box center [260, 339] width 51 height 19
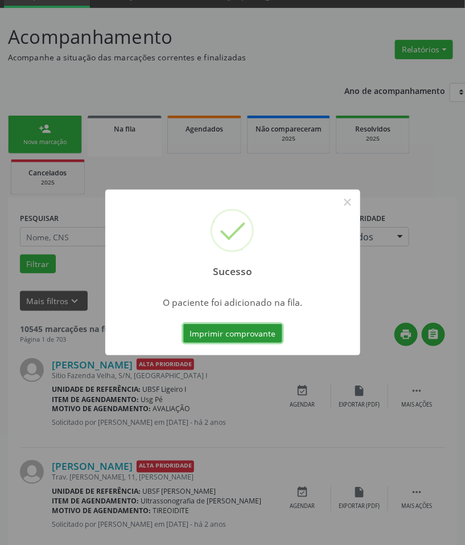
scroll to position [0, 0]
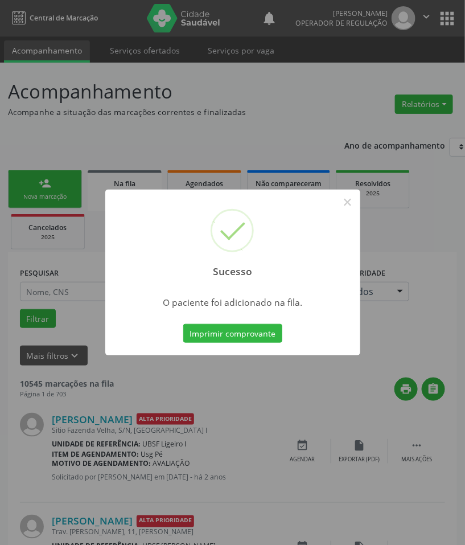
click at [253, 444] on div "Sucesso × O paciente foi adicionado na fila. Imprimir comprovante Cancel" at bounding box center [232, 272] width 465 height 545
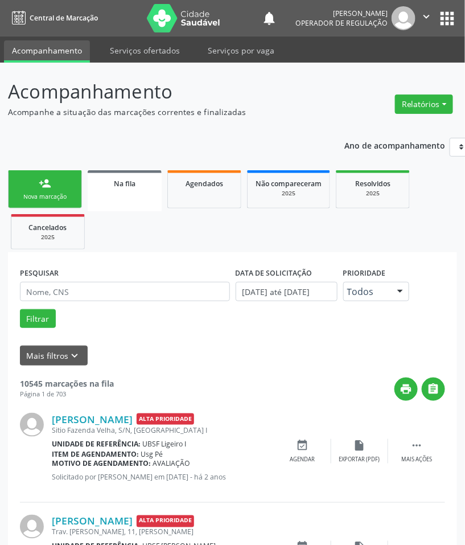
click at [61, 196] on div "Nova marcação" at bounding box center [45, 196] width 57 height 9
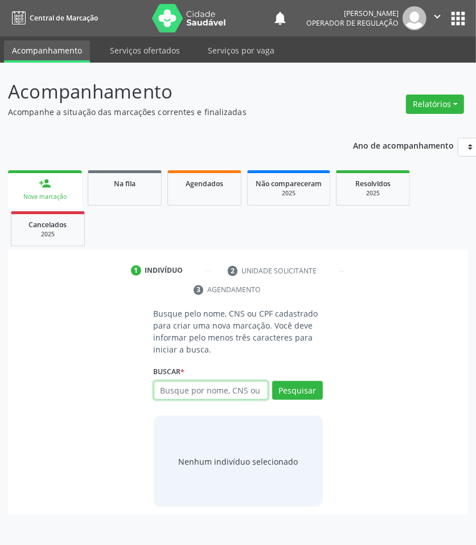
click at [202, 388] on input "text" at bounding box center [211, 390] width 114 height 19
type input "700809925992181"
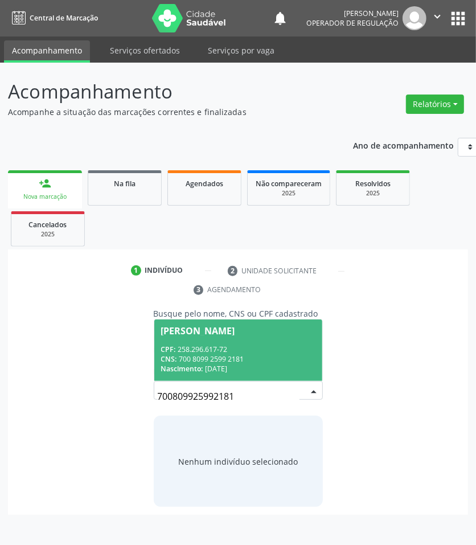
click at [284, 362] on div "CNS: 700 8099 2599 2181" at bounding box center [238, 359] width 154 height 10
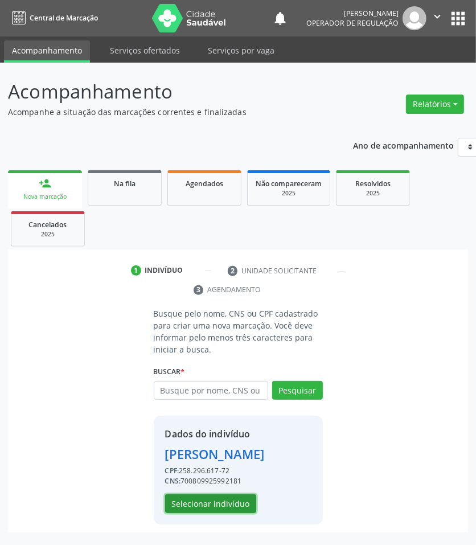
click at [226, 502] on button "Selecionar indivíduo" at bounding box center [210, 503] width 91 height 19
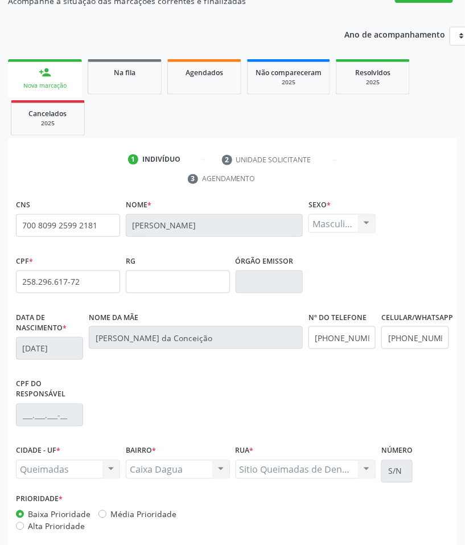
scroll to position [165, 0]
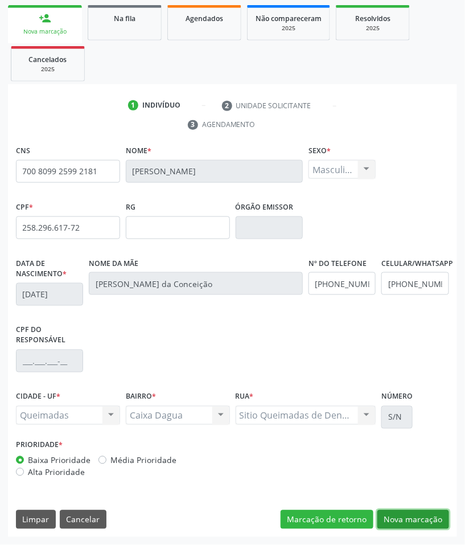
drag, startPoint x: 430, startPoint y: 520, endPoint x: 282, endPoint y: 433, distance: 171.8
click at [429, 520] on button "Nova marcação" at bounding box center [414, 519] width 72 height 19
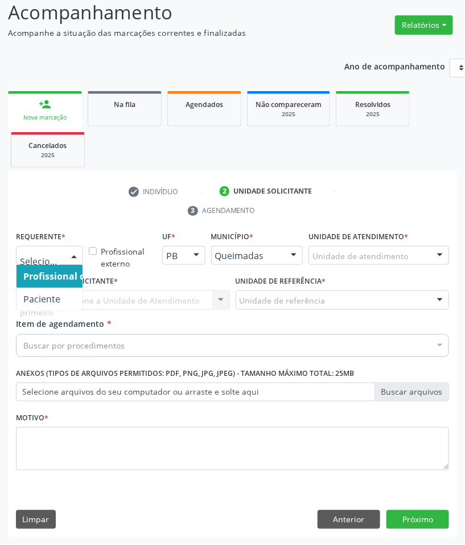
click at [61, 256] on div "Profissional de Saúde Paciente Nenhum resultado encontrado para: " " Não há nen…" at bounding box center [49, 255] width 67 height 19
click at [61, 293] on span "Paciente" at bounding box center [72, 299] width 111 height 23
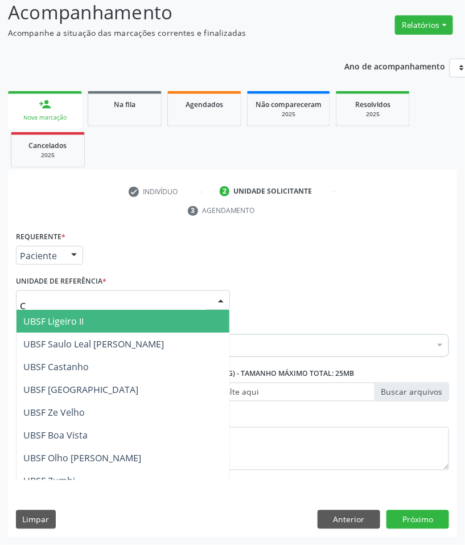
type input "CA"
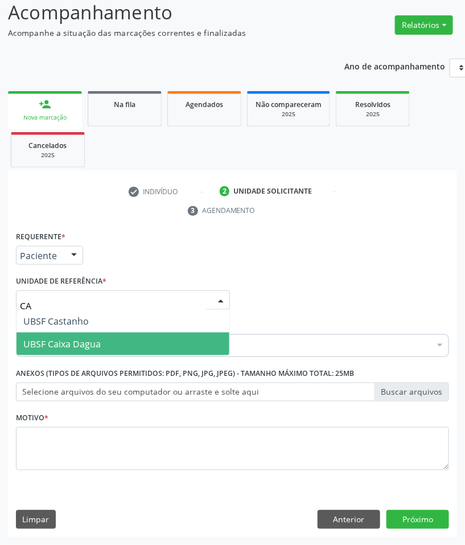
click at [99, 341] on span "UBSF Caixa Dagua" at bounding box center [61, 344] width 77 height 13
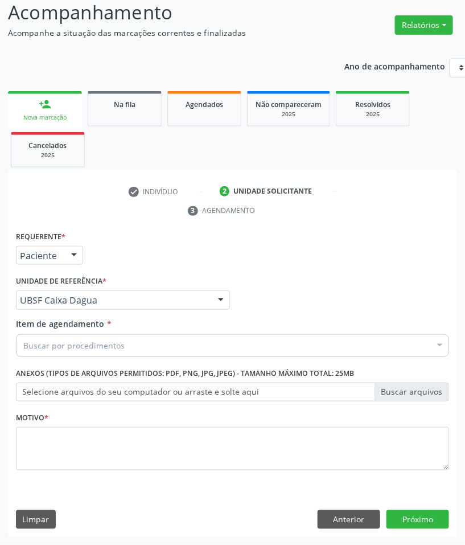
paste input "RETORNO PEDROSA (05/2025)"
type input "RETORNO PEDROSA (05/2025)"
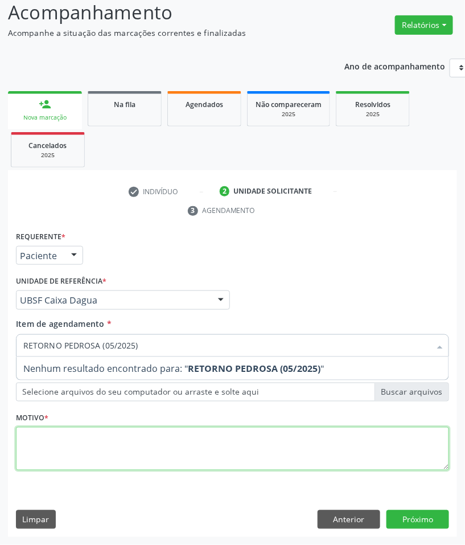
click at [144, 456] on div "Requerente * Paciente Profissional de Saúde Paciente Nenhum resultado encontrad…" at bounding box center [232, 357] width 433 height 258
paste textarea "RETORNO PEDROSA (05/2025)"
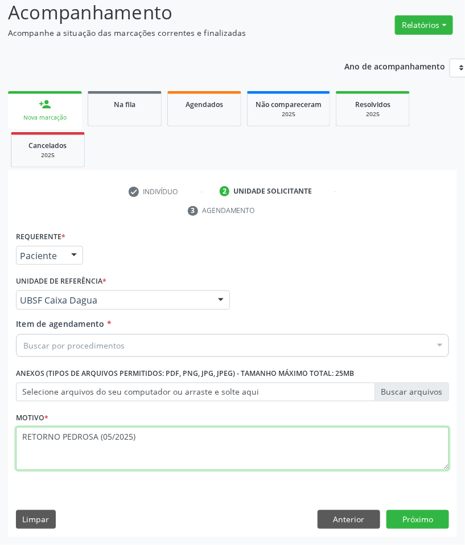
type textarea "RETORNO PEDROSA (05/2025)"
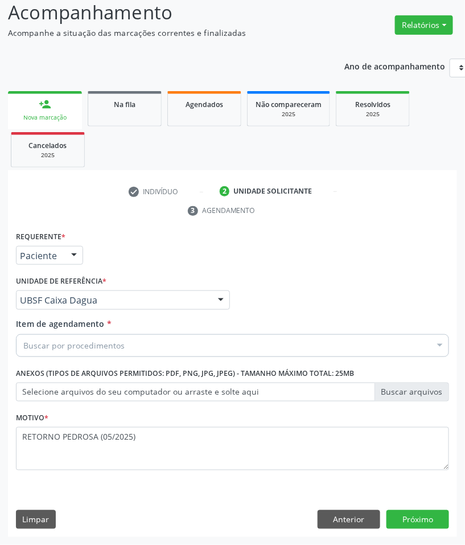
click at [145, 348] on div "Buscar por procedimentos" at bounding box center [232, 345] width 433 height 23
paste input "CARDIOLOGISTA"
type input "CARDIOLOGISTA"
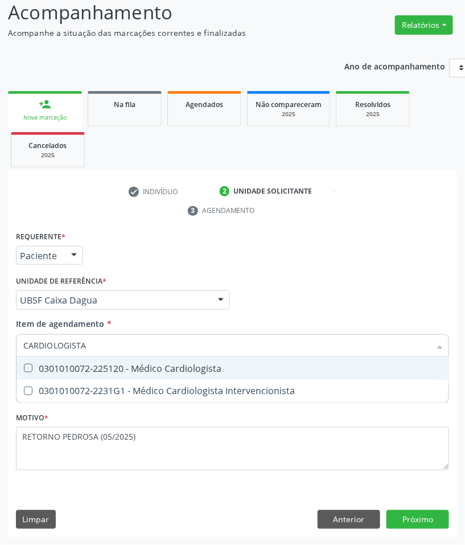
click at [144, 364] on div "0301010072-225120 - Médico Cardiologista" at bounding box center [232, 368] width 419 height 9
checkbox Cardiologista "true"
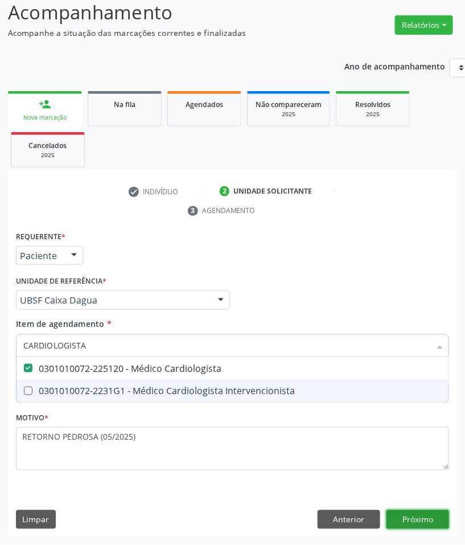
click at [434, 522] on div "Requerente * Paciente Profissional de Saúde Paciente Nenhum resultado encontrad…" at bounding box center [232, 382] width 449 height 309
checkbox Intervencionista "true"
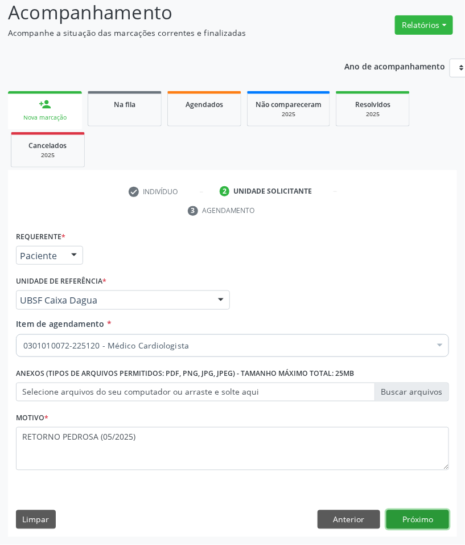
click at [434, 522] on button "Próximo" at bounding box center [418, 519] width 63 height 19
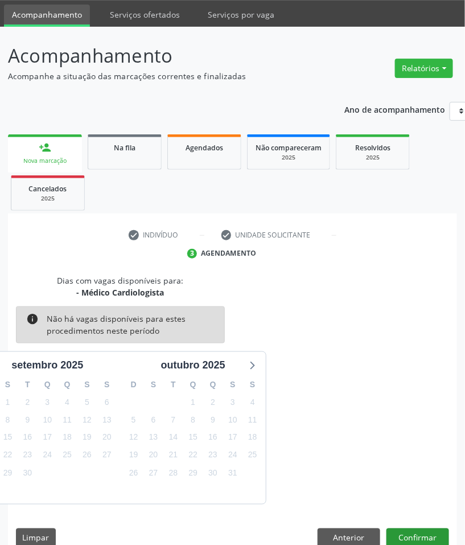
scroll to position [55, 0]
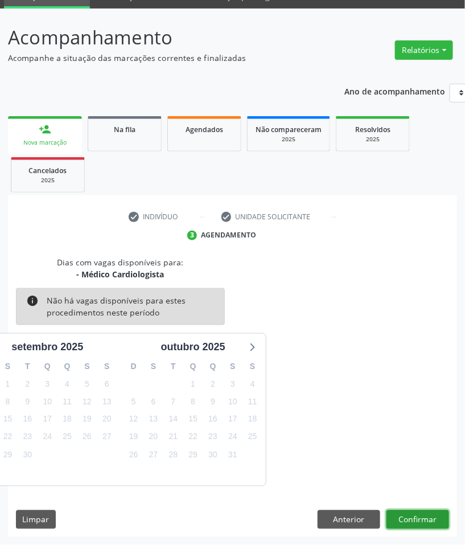
click at [417, 517] on button "Confirmar" at bounding box center [418, 519] width 63 height 19
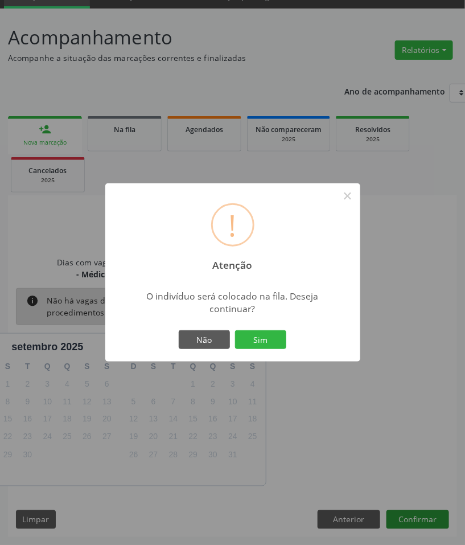
click at [235, 330] on button "Sim" at bounding box center [260, 339] width 51 height 19
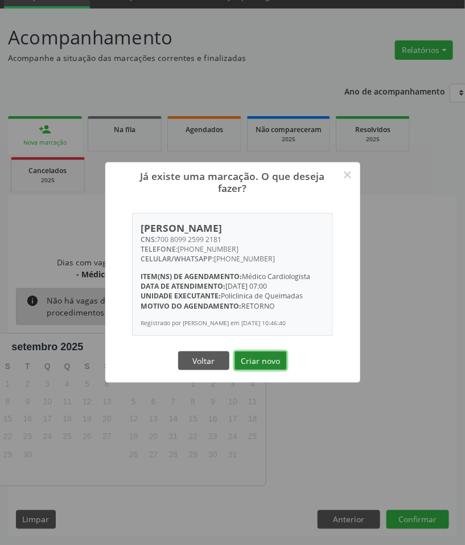
click at [255, 362] on button "Criar novo" at bounding box center [261, 360] width 52 height 19
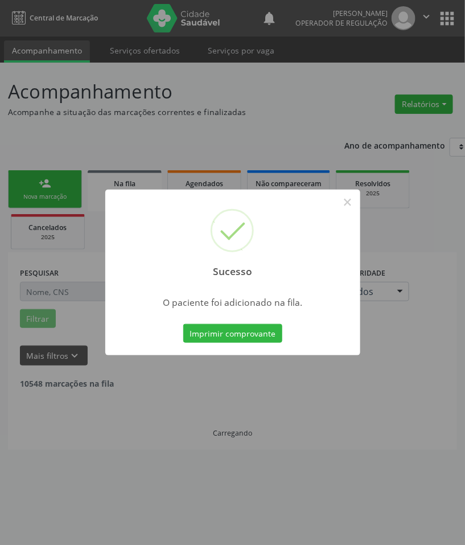
scroll to position [0, 0]
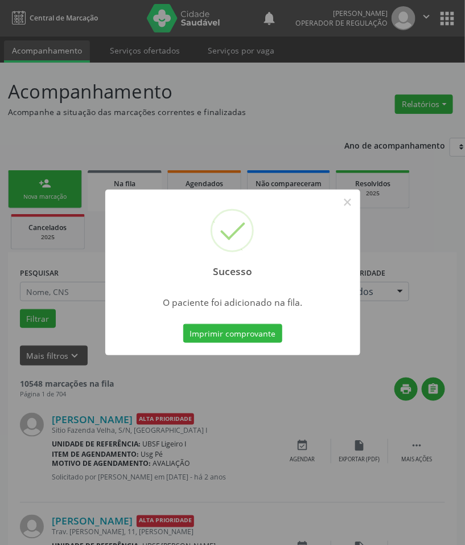
click at [237, 379] on div "Sucesso × O paciente foi adicionado na fila. Imprimir comprovante Cancel" at bounding box center [232, 272] width 465 height 545
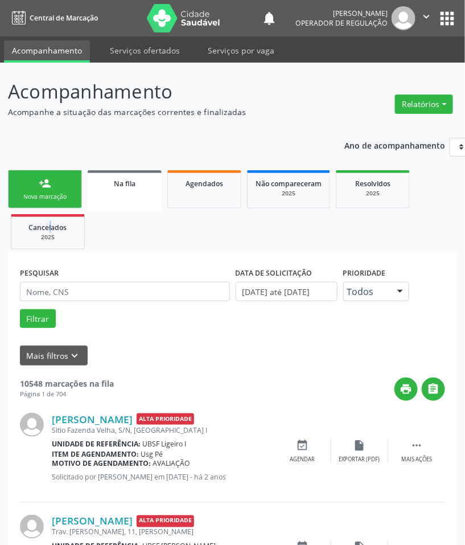
click at [49, 214] on ul "person_add Nova marcação Na fila Agendados Não compareceram 2025 Resolvidos 202…" at bounding box center [232, 209] width 449 height 85
click at [46, 207] on link "person_add Nova marcação" at bounding box center [45, 189] width 74 height 38
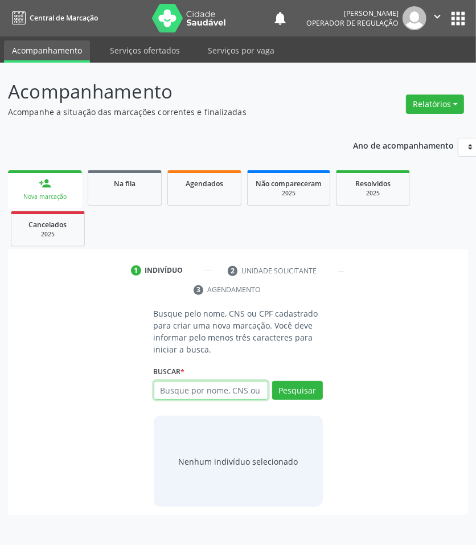
click at [181, 382] on input "text" at bounding box center [211, 390] width 114 height 19
type input "700400444479741"
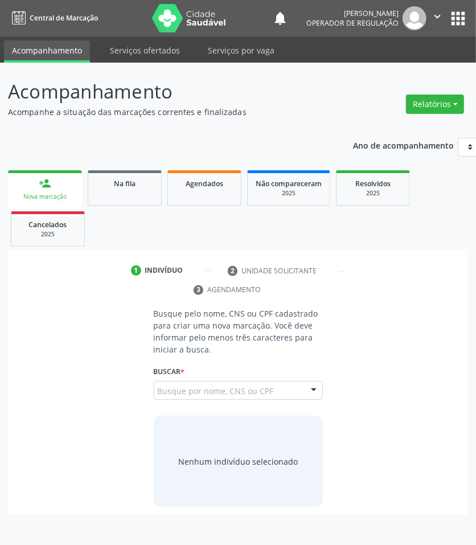
click at [158, 392] on input "700400444479741" at bounding box center [158, 396] width 0 height 23
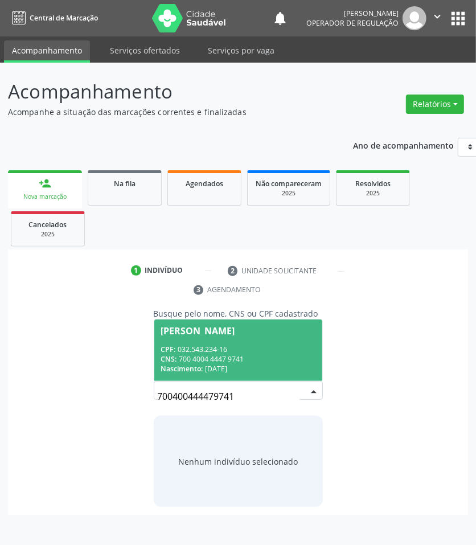
click at [227, 359] on div "CNS: 700 4004 4447 9741" at bounding box center [238, 359] width 154 height 10
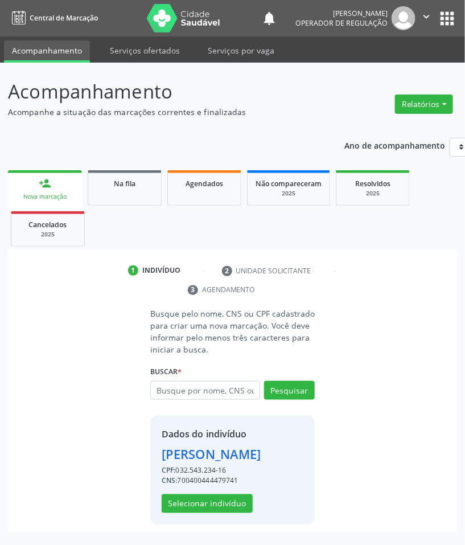
click at [232, 486] on div "CNS: 700400444479741" at bounding box center [212, 481] width 100 height 10
click at [235, 514] on button "Selecionar indivíduo" at bounding box center [207, 503] width 91 height 19
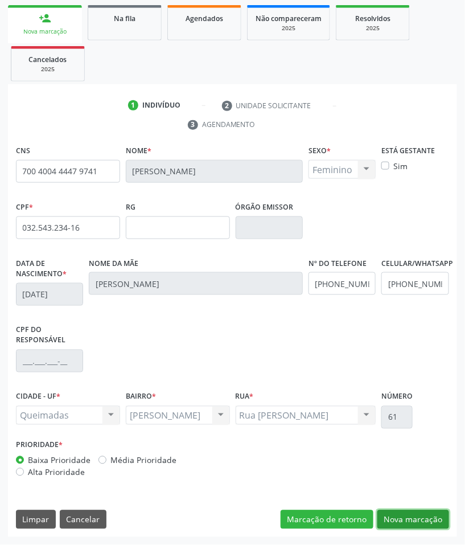
click at [414, 523] on button "Nova marcação" at bounding box center [414, 519] width 72 height 19
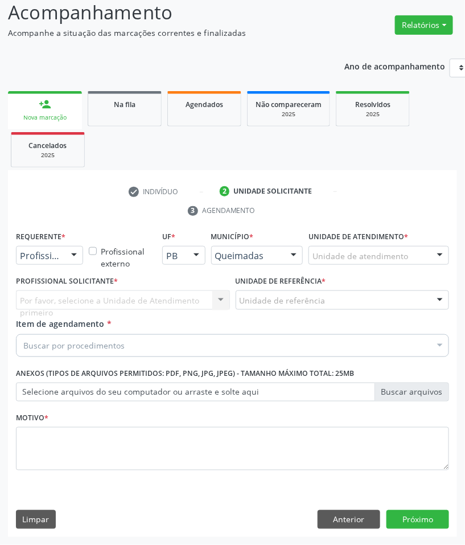
scroll to position [80, 0]
drag, startPoint x: 46, startPoint y: 251, endPoint x: 40, endPoint y: 285, distance: 34.0
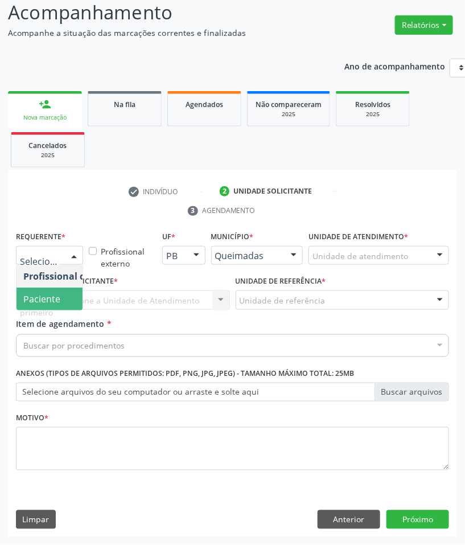
click at [40, 293] on span "Paciente" at bounding box center [41, 299] width 37 height 13
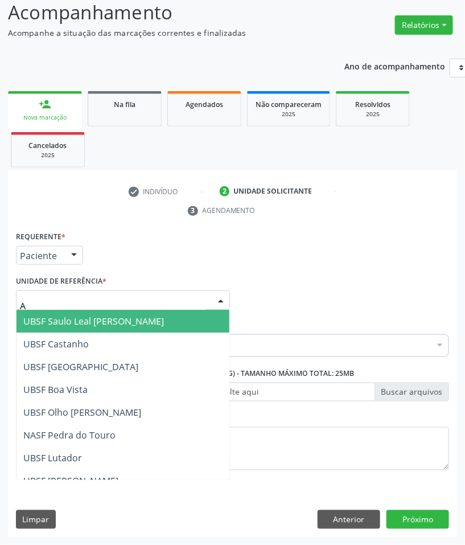
type input "AN"
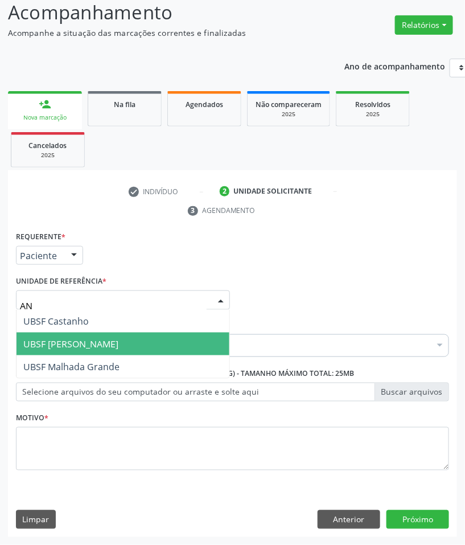
click at [61, 338] on span "UBSF [PERSON_NAME]" at bounding box center [70, 344] width 95 height 13
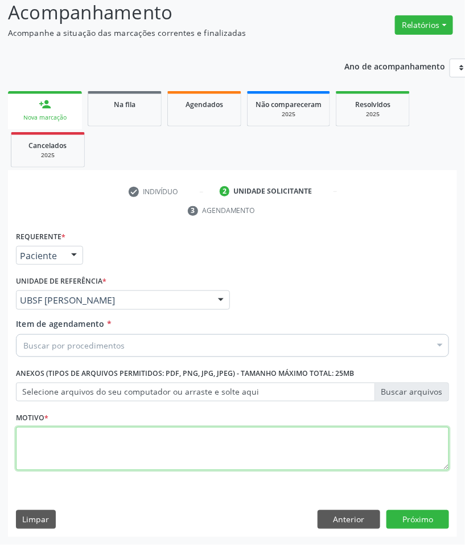
click at [84, 463] on textarea at bounding box center [232, 448] width 433 height 43
paste textarea "RETORNO PEDROSA (07/2025)"
type textarea "RETORNO PEDROSA (07/2025)"
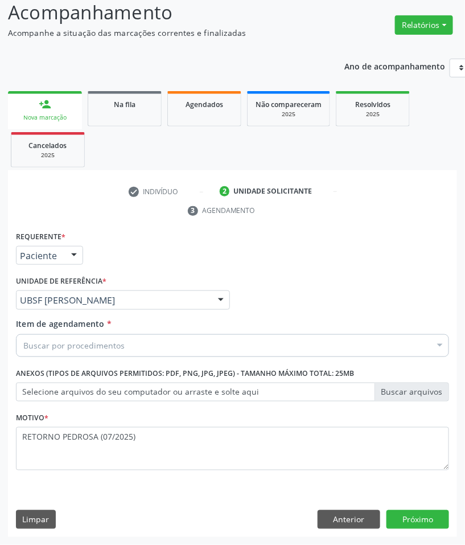
paste input "CARDIOLOGISTA"
click at [204, 350] on div "Buscar por procedimentos" at bounding box center [232, 345] width 433 height 23
type input "CARDIOLOGISTA"
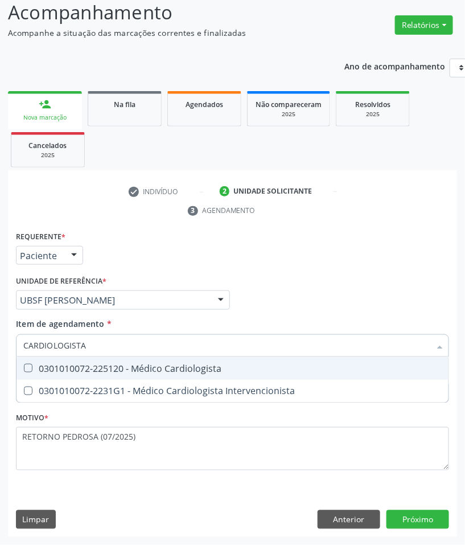
click at [189, 374] on span "0301010072-225120 - Médico Cardiologista" at bounding box center [233, 368] width 432 height 23
checkbox Cardiologista "true"
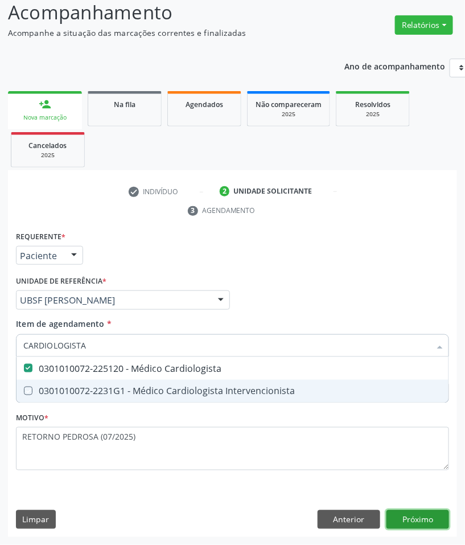
click at [406, 524] on div "Requerente * Paciente Profissional de Saúde Paciente Nenhum resultado encontrad…" at bounding box center [232, 382] width 449 height 309
checkbox Intervencionista "true"
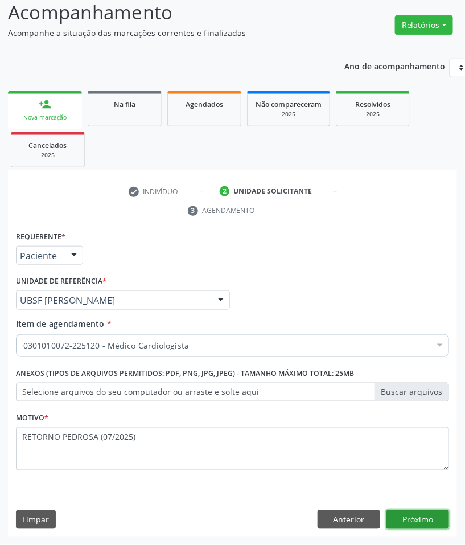
click at [406, 524] on button "Próximo" at bounding box center [418, 519] width 63 height 19
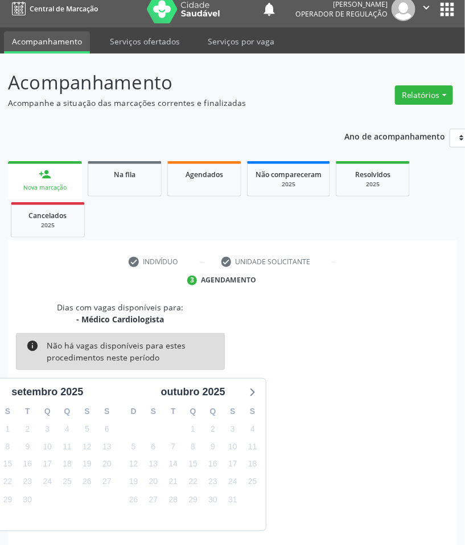
scroll to position [55, 0]
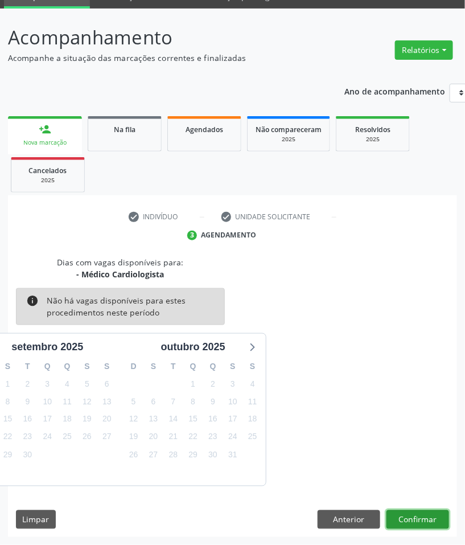
click at [399, 520] on button "Confirmar" at bounding box center [418, 519] width 63 height 19
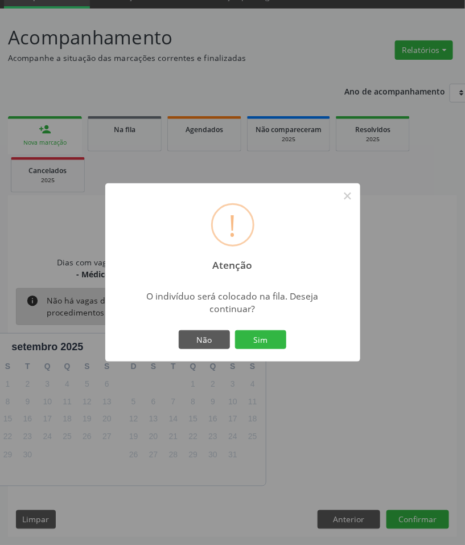
click at [235, 330] on button "Sim" at bounding box center [260, 339] width 51 height 19
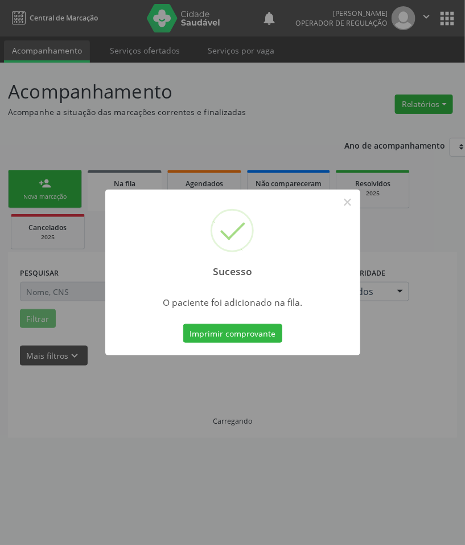
scroll to position [0, 0]
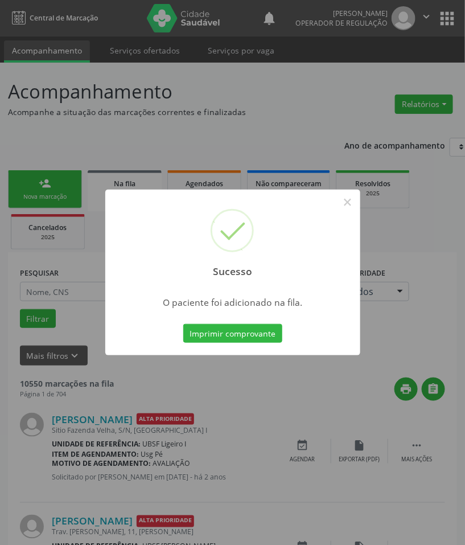
click at [371, 356] on div "Sucesso × O paciente foi adicionado na fila. Imprimir comprovante Cancel" at bounding box center [232, 272] width 465 height 545
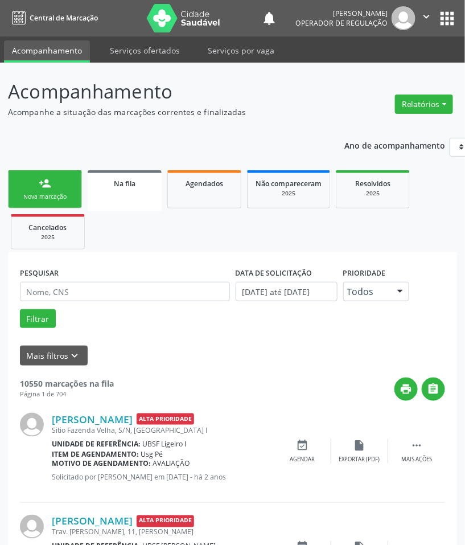
click at [61, 191] on link "person_add Nova marcação" at bounding box center [45, 189] width 74 height 38
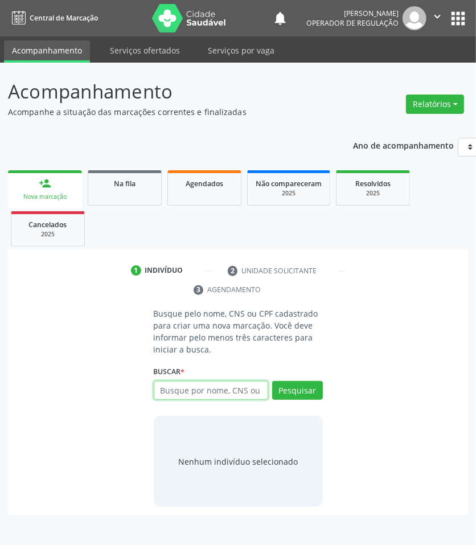
click at [223, 388] on input "text" at bounding box center [211, 390] width 114 height 19
type input "704000392374460"
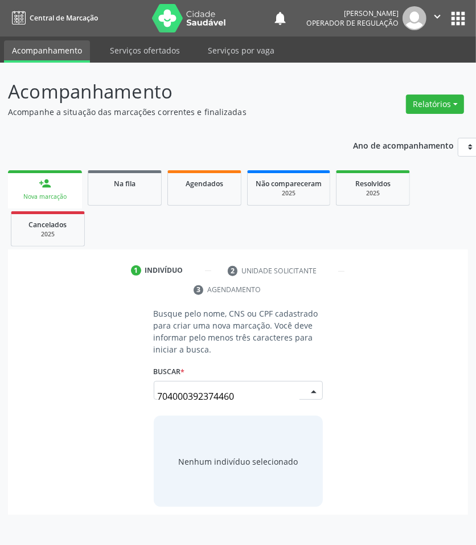
drag, startPoint x: 234, startPoint y: 394, endPoint x: 225, endPoint y: 396, distance: 9.5
click at [234, 394] on input "704000392374460" at bounding box center [229, 396] width 142 height 23
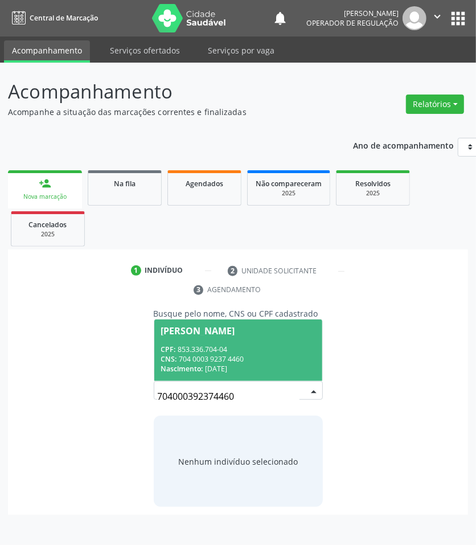
click at [211, 351] on div "CPF: 853.336.704-04" at bounding box center [238, 350] width 154 height 10
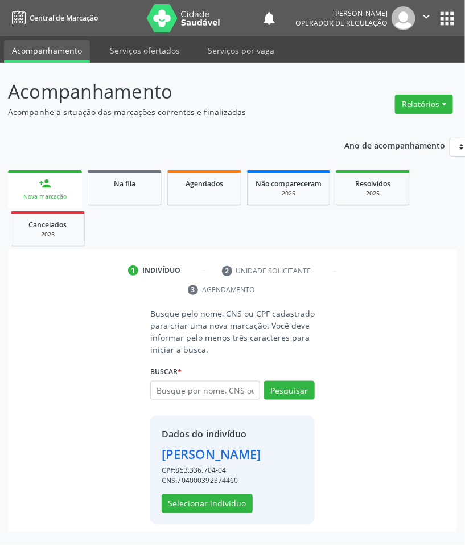
scroll to position [14, 0]
click at [215, 509] on button "Selecionar indivíduo" at bounding box center [207, 503] width 91 height 19
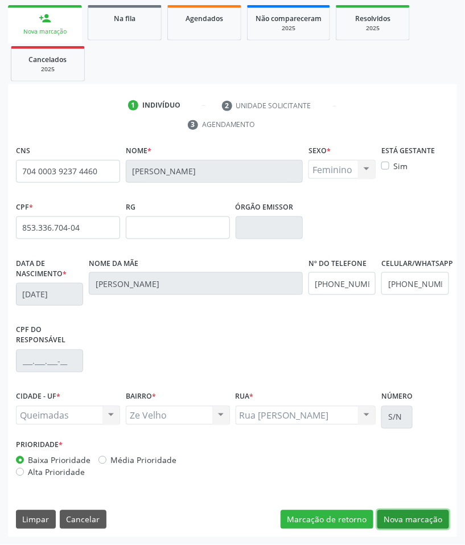
drag, startPoint x: 399, startPoint y: 519, endPoint x: 297, endPoint y: 476, distance: 110.5
click at [396, 518] on button "Nova marcação" at bounding box center [414, 519] width 72 height 19
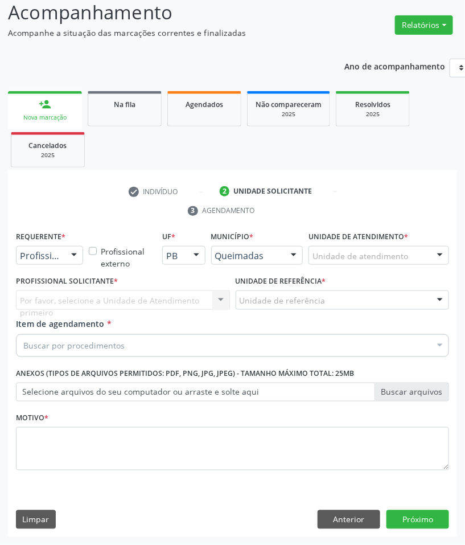
scroll to position [80, 0]
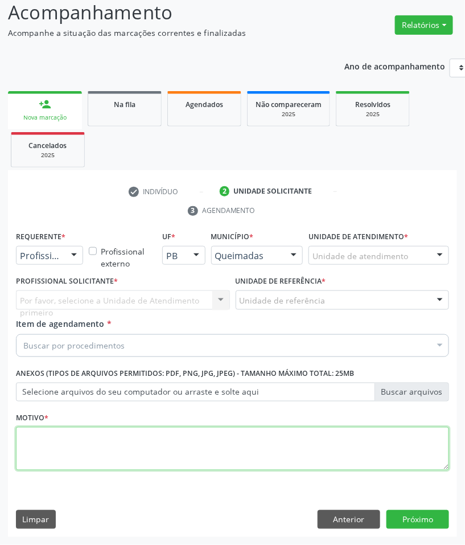
click at [60, 460] on textarea at bounding box center [232, 448] width 433 height 43
paste textarea "CARDIOLOGISTA"
type textarea "CARDIOLOGISTA"
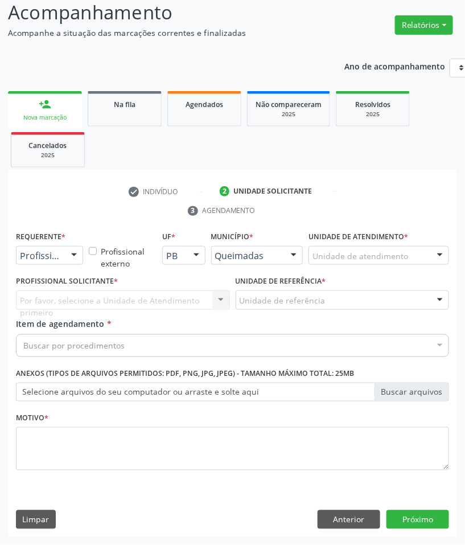
click at [80, 351] on div "Buscar por procedimentos" at bounding box center [232, 345] width 433 height 23
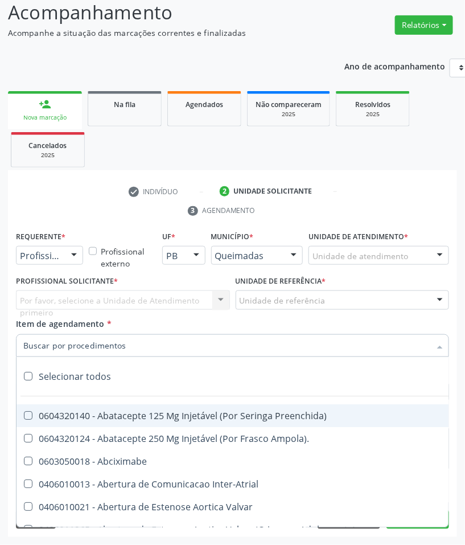
paste input "CARDIOLOGISTA"
type input "CARDIOLOGISTA"
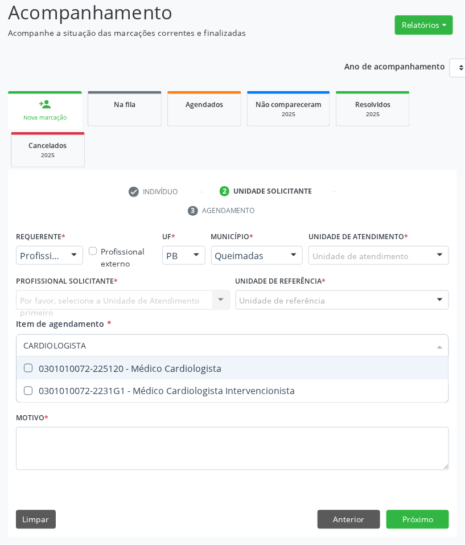
click at [87, 375] on span "0301010072-225120 - Médico Cardiologista" at bounding box center [233, 368] width 432 height 23
checkbox Cardiologista "true"
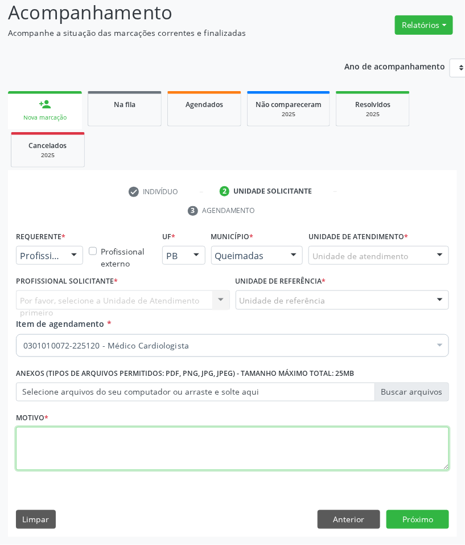
click at [100, 440] on textarea at bounding box center [232, 448] width 433 height 43
paste textarea "RETORNO PEDROSA (07/2025)"
type textarea "RETORNO PEDROSA (07/2025)"
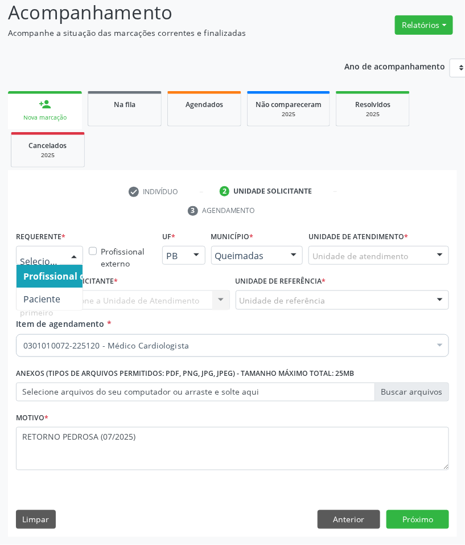
drag, startPoint x: 74, startPoint y: 255, endPoint x: 57, endPoint y: 302, distance: 49.7
click at [73, 255] on div at bounding box center [73, 256] width 17 height 19
click at [60, 304] on span "Paciente" at bounding box center [72, 299] width 111 height 23
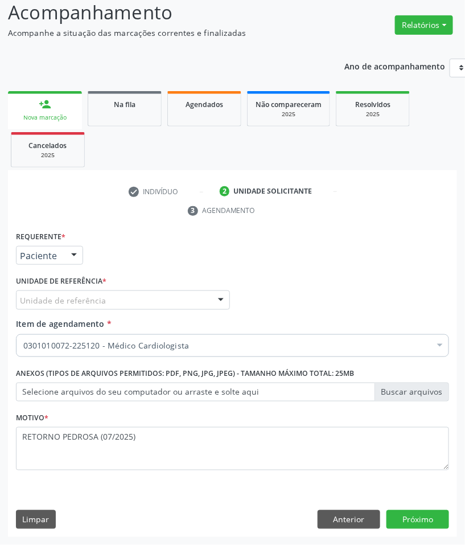
click at [124, 303] on div "Unidade de referência" at bounding box center [123, 299] width 214 height 19
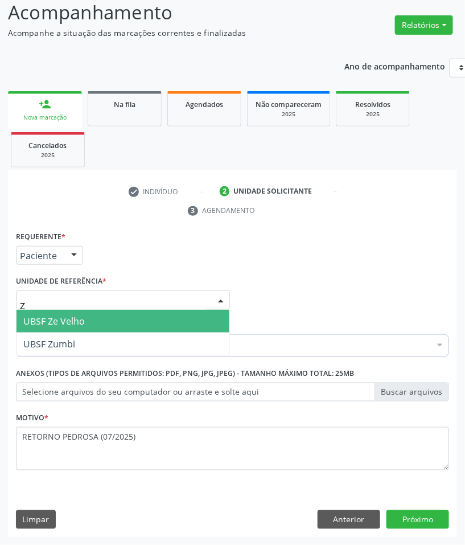
type input "ZE"
click at [132, 323] on span "UBSF Ze Velho" at bounding box center [123, 321] width 213 height 23
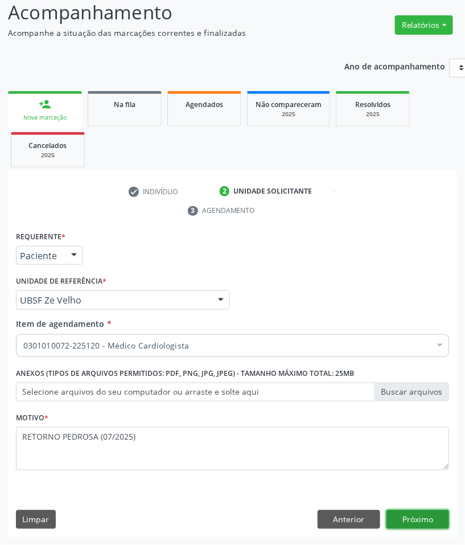
click at [413, 514] on button "Próximo" at bounding box center [418, 519] width 63 height 19
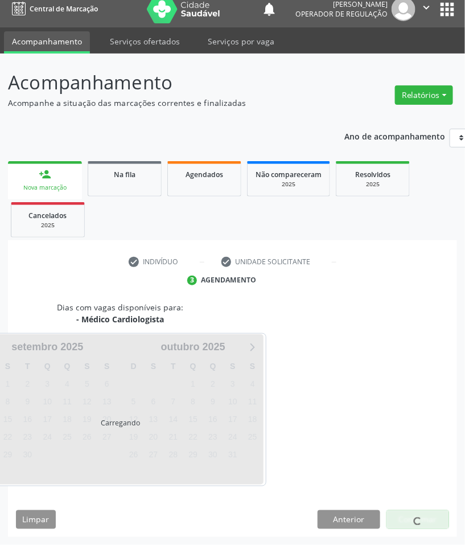
scroll to position [55, 0]
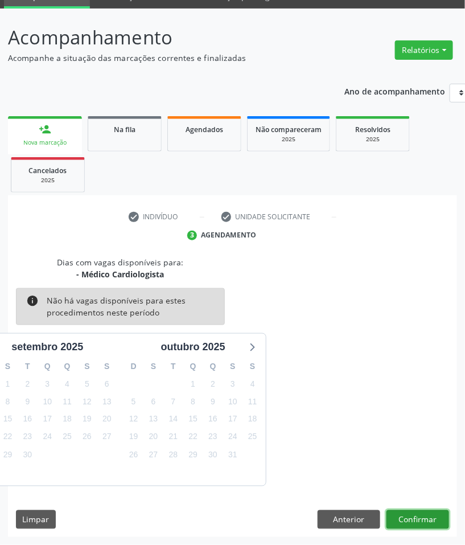
click at [413, 514] on button "Confirmar" at bounding box center [418, 519] width 63 height 19
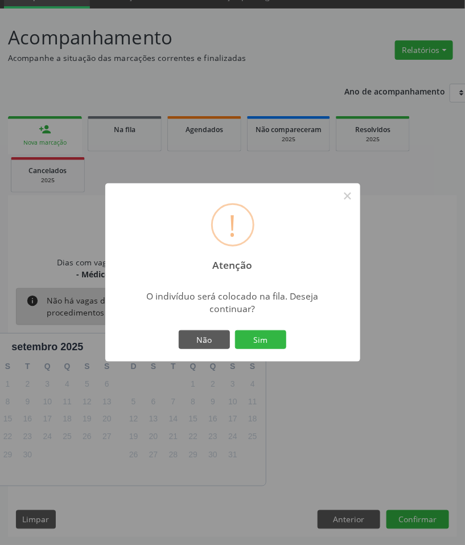
click at [235, 330] on button "Sim" at bounding box center [260, 339] width 51 height 19
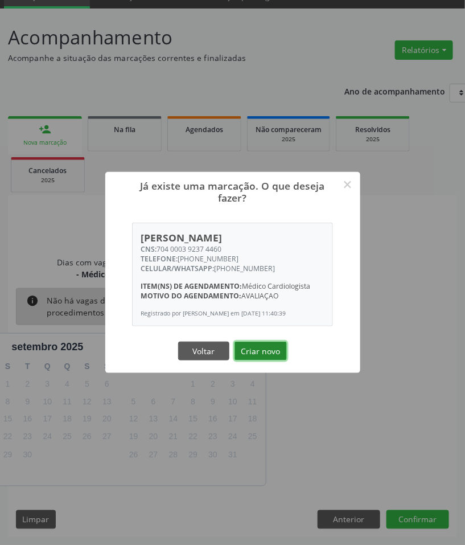
click at [253, 360] on button "Criar novo" at bounding box center [261, 351] width 52 height 19
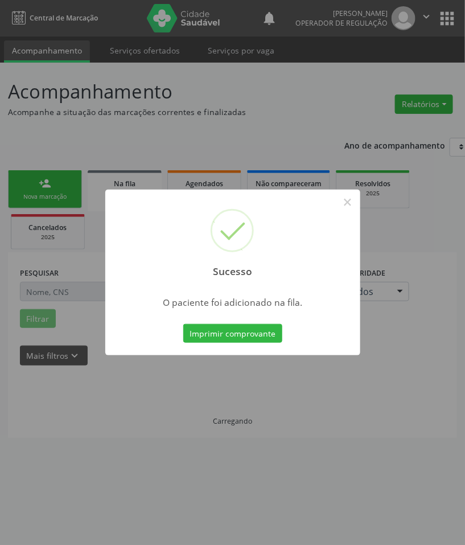
scroll to position [0, 0]
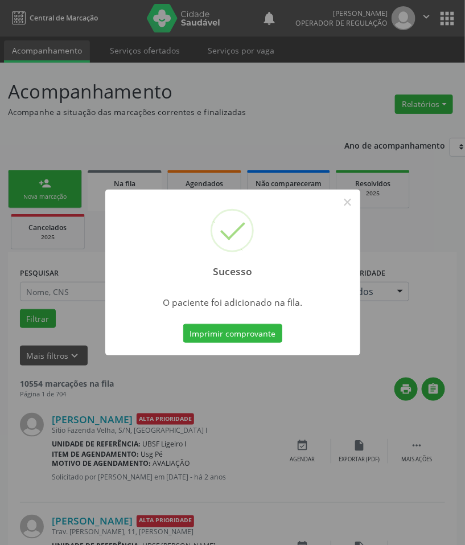
click at [14, 346] on div "Sucesso × O paciente foi adicionado na fila. Imprimir comprovante Cancel" at bounding box center [232, 272] width 465 height 545
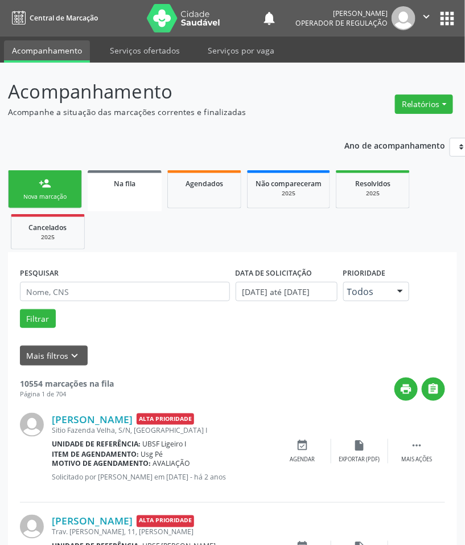
click at [46, 207] on link "person_add Nova marcação" at bounding box center [45, 189] width 74 height 38
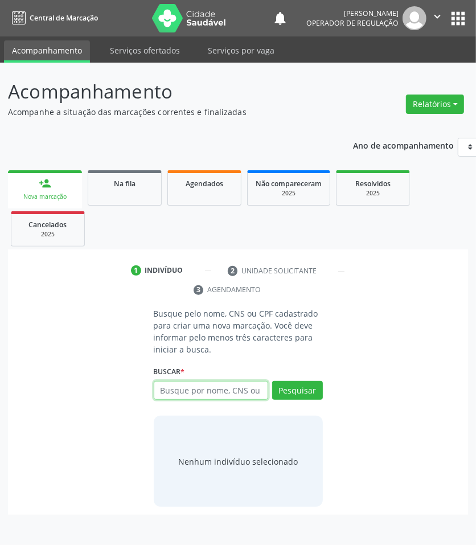
click at [195, 387] on input "text" at bounding box center [211, 390] width 114 height 19
type input "703202661426695"
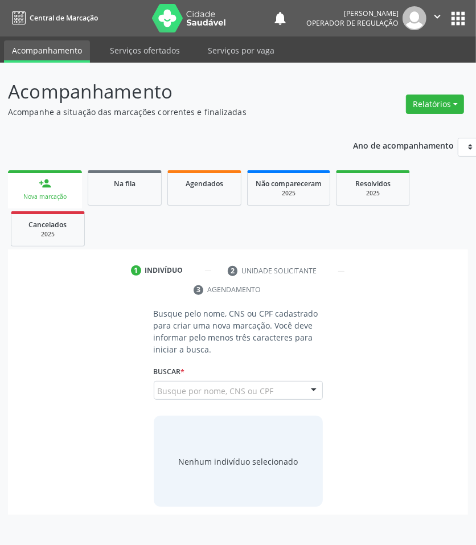
drag, startPoint x: 266, startPoint y: 388, endPoint x: 254, endPoint y: 392, distance: 12.6
click at [158, 388] on input "703202661426695" at bounding box center [158, 396] width 0 height 23
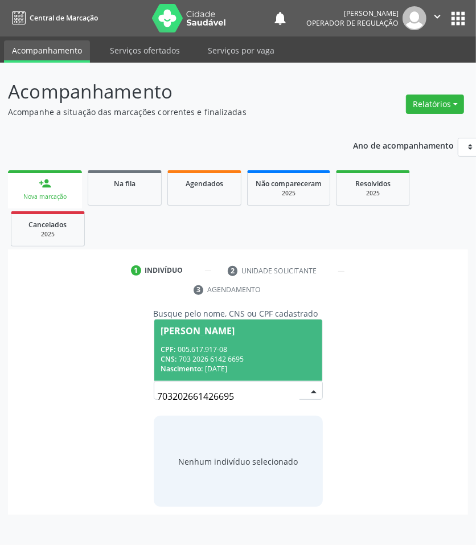
click at [218, 354] on div "CPF: 005.617.917-08" at bounding box center [238, 350] width 154 height 10
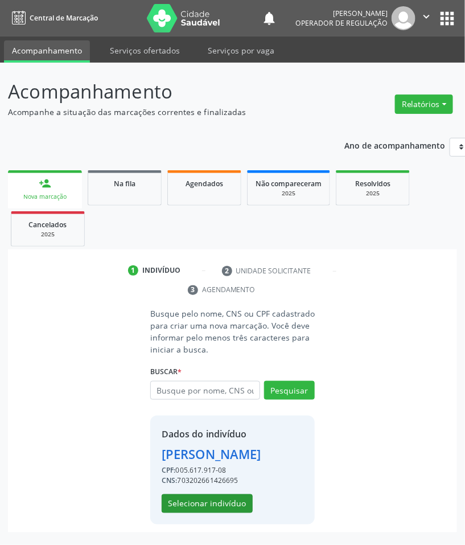
scroll to position [14, 0]
click at [218, 504] on button "Selecionar indivíduo" at bounding box center [207, 503] width 91 height 19
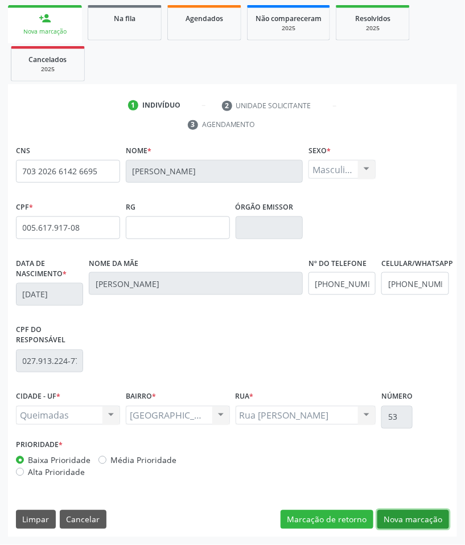
drag, startPoint x: 420, startPoint y: 523, endPoint x: 339, endPoint y: 505, distance: 82.9
click at [419, 524] on button "Nova marcação" at bounding box center [414, 519] width 72 height 19
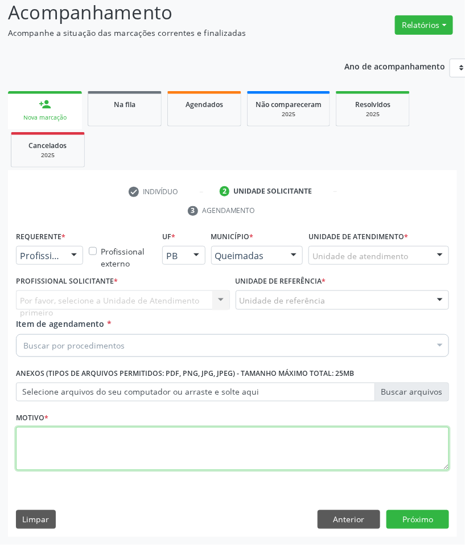
click at [231, 464] on textarea at bounding box center [232, 448] width 433 height 43
paste textarea "RETORNO PEDROSA (08/2025)"
type textarea "RETORNO PEDROSA (08/2025)"
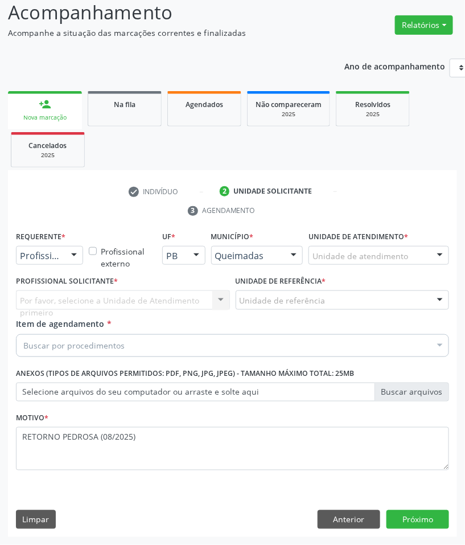
drag, startPoint x: 55, startPoint y: 253, endPoint x: 47, endPoint y: 278, distance: 25.6
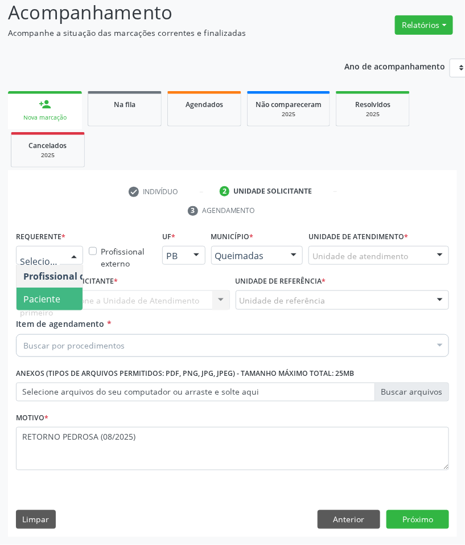
click at [51, 293] on span "Paciente" at bounding box center [41, 299] width 37 height 13
paste input "CARDIOLOGISTA"
type input "CARDIOLOGISTA"
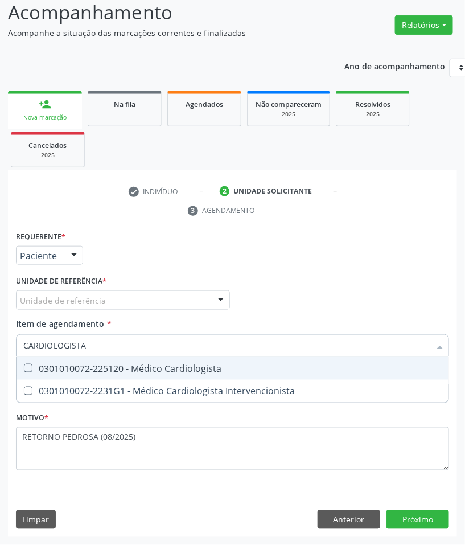
click at [110, 365] on div "0301010072-225120 - Médico Cardiologista" at bounding box center [232, 368] width 419 height 9
checkbox Cardiologista "true"
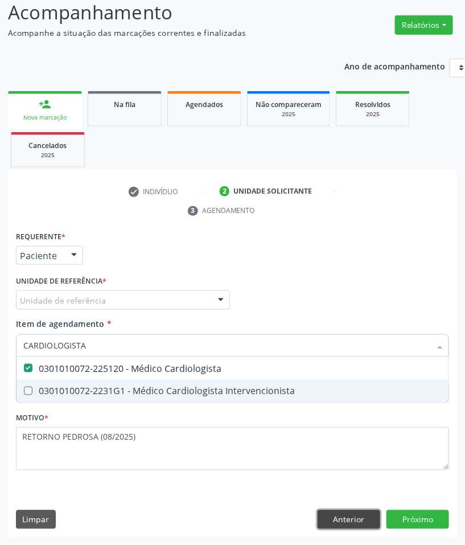
click at [356, 524] on div "Requerente * Paciente Profissional de Saúde Paciente Nenhum resultado encontrad…" at bounding box center [232, 382] width 449 height 309
checkbox Intervencionista "true"
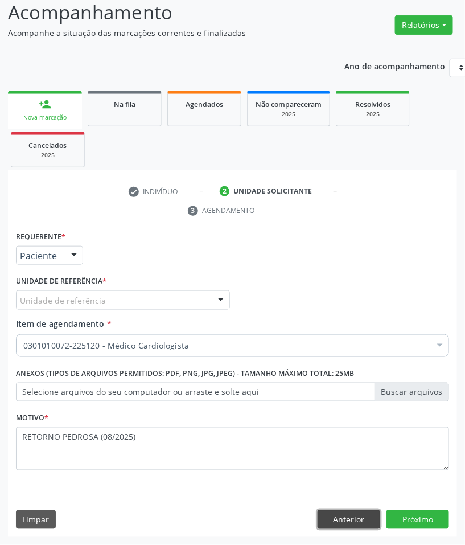
click at [359, 522] on button "Anterior" at bounding box center [349, 519] width 63 height 19
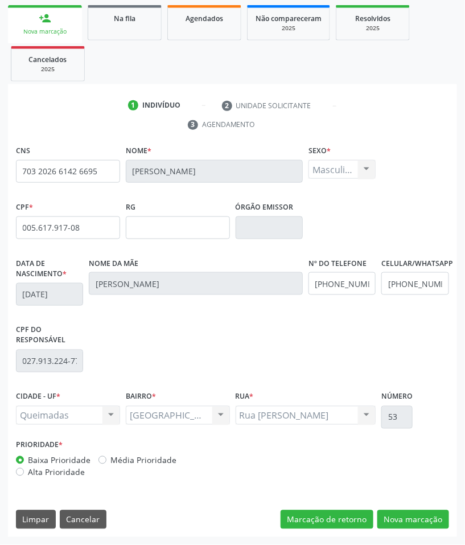
click at [450, 515] on div "CNS 703 2026 6142 6695 Nome * José Agostinho de Souza Sexo * Masculino Masculin…" at bounding box center [232, 339] width 449 height 395
click at [448, 516] on button "Nova marcação" at bounding box center [414, 519] width 72 height 19
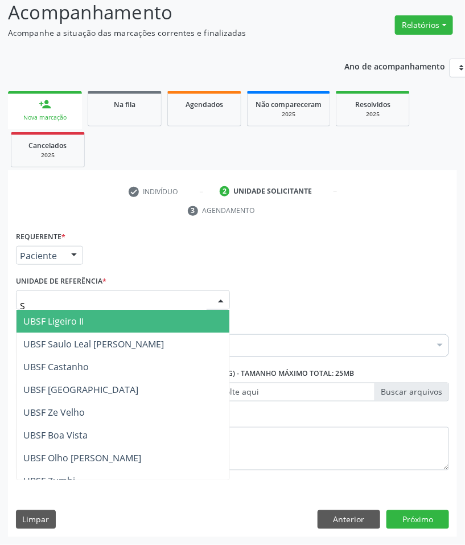
type input "SA"
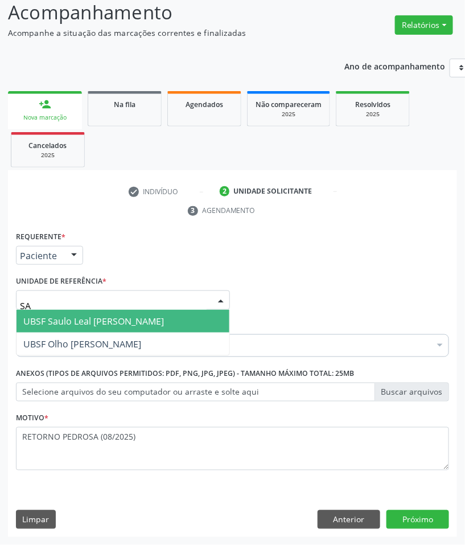
click at [91, 326] on span "UBSF Saulo Leal [PERSON_NAME]" at bounding box center [93, 321] width 141 height 13
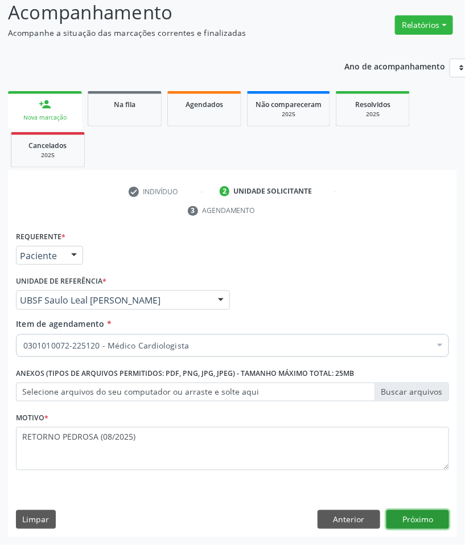
click at [432, 524] on button "Próximo" at bounding box center [418, 519] width 63 height 19
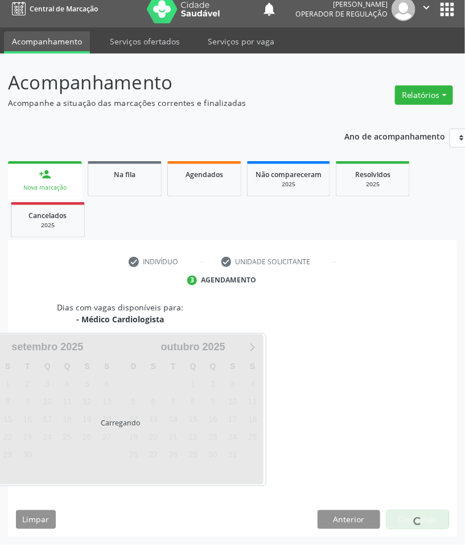
scroll to position [55, 0]
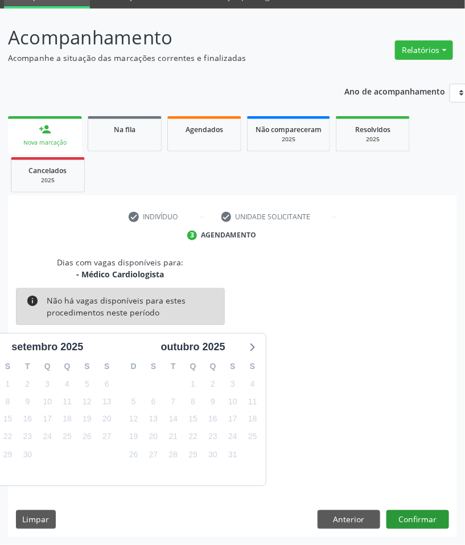
drag, startPoint x: 452, startPoint y: 530, endPoint x: 447, endPoint y: 524, distance: 6.9
click at [451, 530] on div "Dias com vagas disponíveis para: - Médico Cardiologista info Não há vagas dispo…" at bounding box center [232, 396] width 449 height 281
click at [436, 519] on button "Confirmar" at bounding box center [418, 519] width 63 height 19
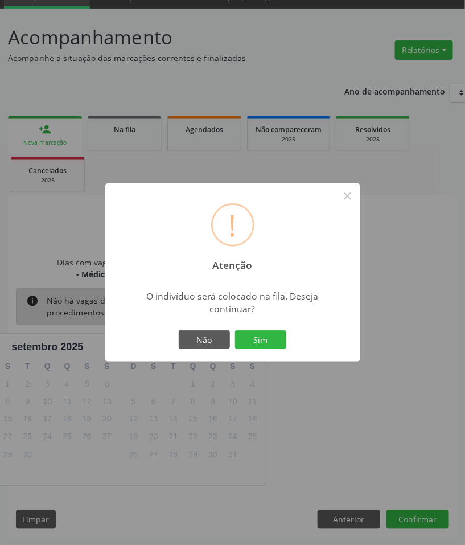
click at [235, 330] on button "Sim" at bounding box center [260, 339] width 51 height 19
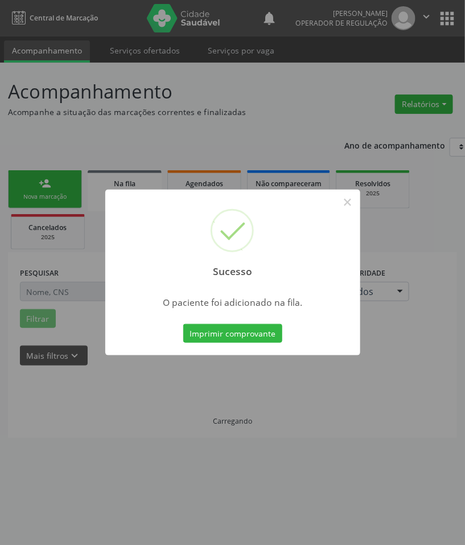
scroll to position [0, 0]
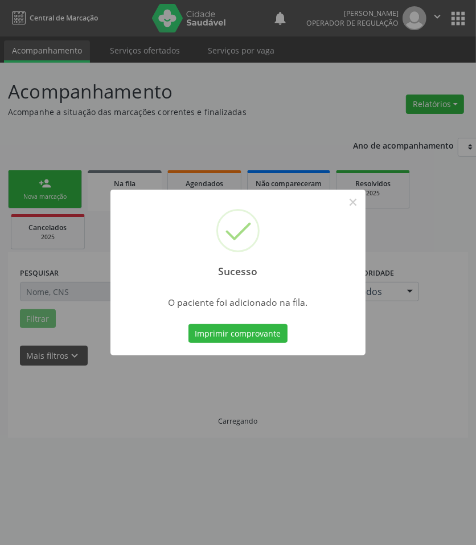
click at [376, 445] on div "Sucesso × O paciente foi adicionado na fila. Imprimir comprovante Cancel" at bounding box center [238, 272] width 476 height 545
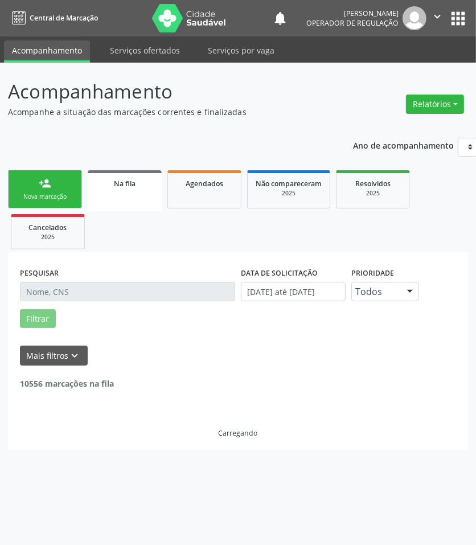
click at [53, 164] on div "Ano de acompanhamento 2025 2024 2023 2022 2021 person_add Nova marcação Na fila…" at bounding box center [238, 290] width 460 height 320
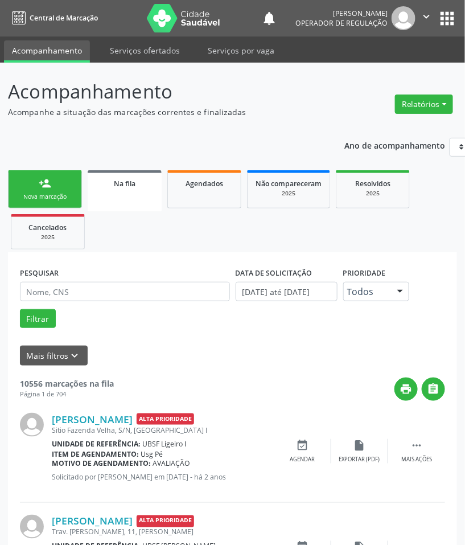
click at [57, 184] on link "person_add Nova marcação" at bounding box center [45, 189] width 74 height 38
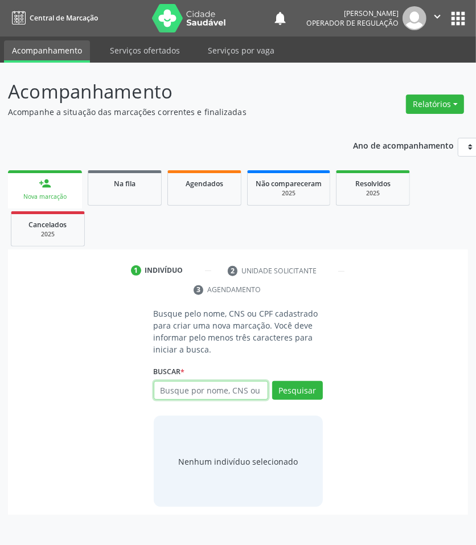
click at [190, 388] on input "text" at bounding box center [211, 390] width 114 height 19
type input "700006916486907"
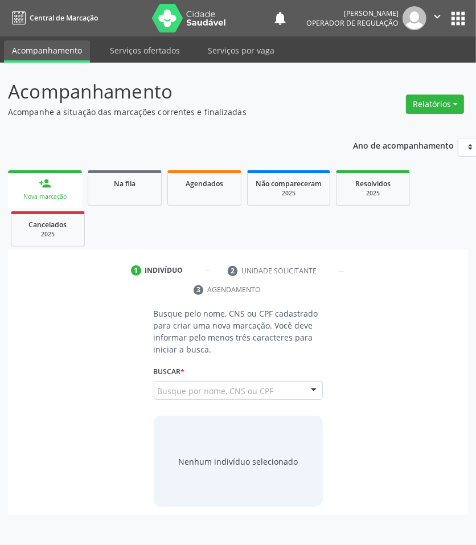
drag, startPoint x: 269, startPoint y: 391, endPoint x: 254, endPoint y: 405, distance: 20.5
click at [158, 391] on input "700006916486907" at bounding box center [158, 396] width 0 height 23
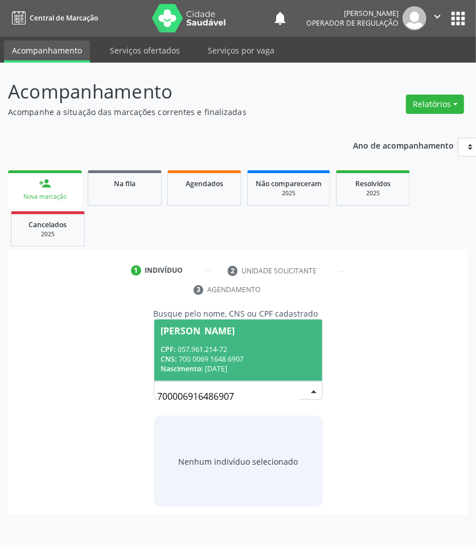
click at [267, 350] on div "CPF: 057.961.214-72" at bounding box center [238, 350] width 154 height 10
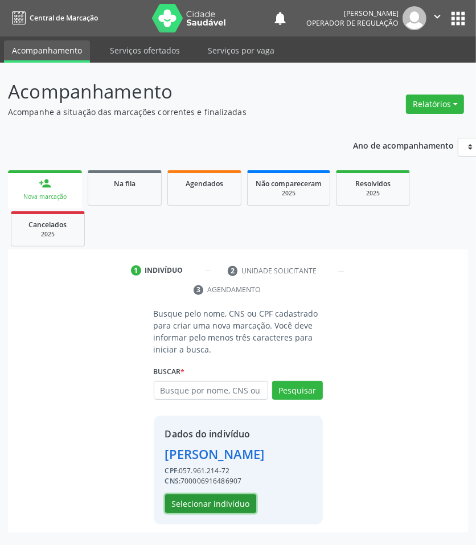
click at [203, 508] on button "Selecionar indivíduo" at bounding box center [210, 503] width 91 height 19
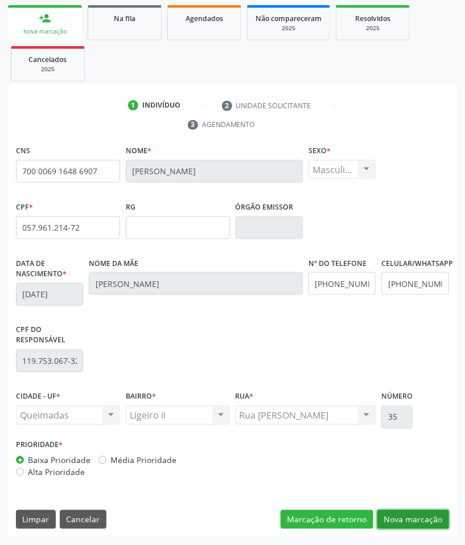
click at [413, 514] on button "Nova marcação" at bounding box center [414, 519] width 72 height 19
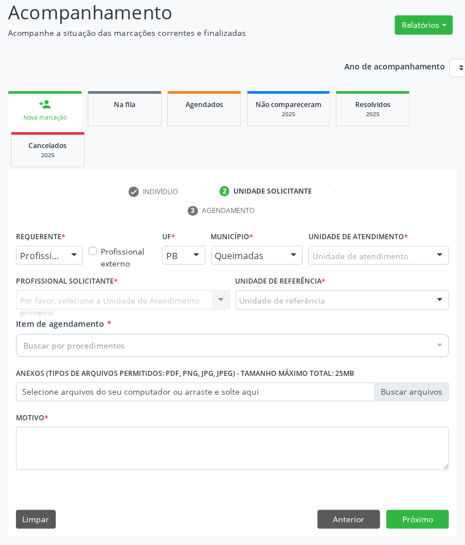
scroll to position [80, 0]
drag, startPoint x: 70, startPoint y: 255, endPoint x: 59, endPoint y: 282, distance: 29.6
click at [70, 256] on div at bounding box center [73, 256] width 17 height 19
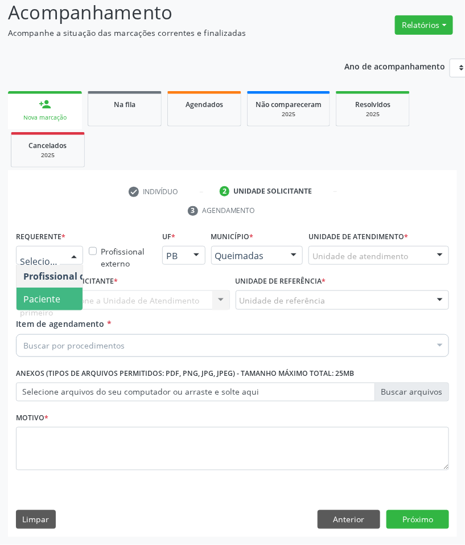
click at [55, 291] on span "Paciente" at bounding box center [72, 299] width 111 height 23
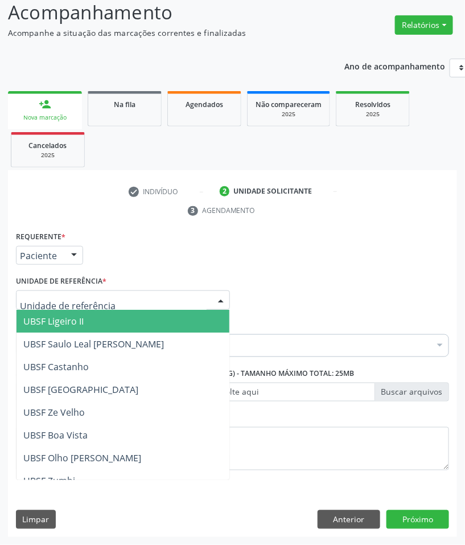
click at [75, 327] on span "UBSF Ligeiro II" at bounding box center [123, 321] width 213 height 23
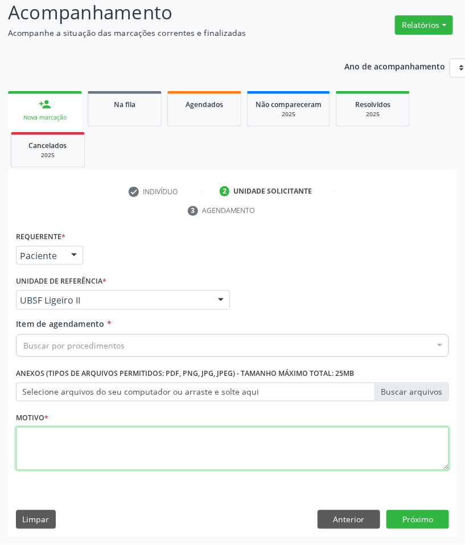
click at [106, 457] on textarea at bounding box center [232, 448] width 433 height 43
paste textarea "RETORNO PEDROSA (08/2025)"
type textarea "RETORNO PEDROSA (08/2025)"
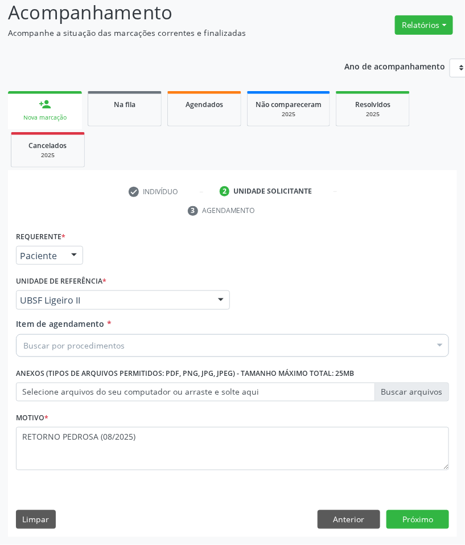
click at [212, 332] on div "Item de agendamento * Buscar por procedimentos Selecionar todos 0604320140 - Ab…" at bounding box center [232, 336] width 433 height 36
paste input "CARDIOLOGISTA"
click at [205, 342] on div "Buscar por procedimentos" at bounding box center [232, 345] width 433 height 23
type input "CARDIOLOGISTA"
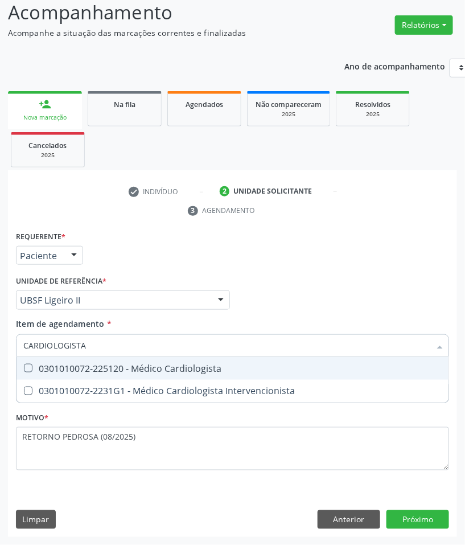
drag, startPoint x: 162, startPoint y: 349, endPoint x: 159, endPoint y: 357, distance: 9.0
click at [159, 351] on input "CARDIOLOGISTA" at bounding box center [226, 345] width 407 height 23
click at [163, 359] on span "0301010072-225120 - Médico Cardiologista" at bounding box center [233, 368] width 432 height 23
checkbox Cardiologista "true"
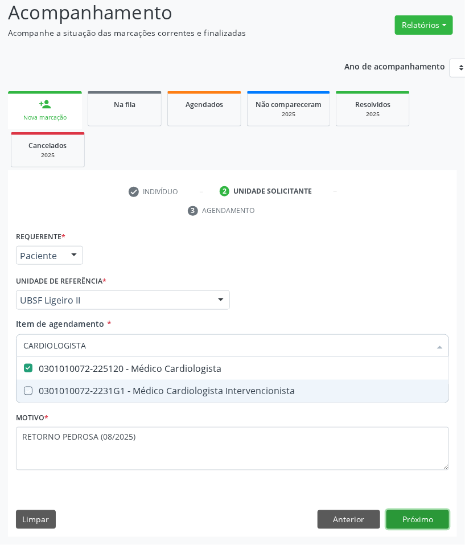
click at [433, 518] on div "Requerente * Paciente Profissional de Saúde Paciente Nenhum resultado encontrad…" at bounding box center [232, 382] width 449 height 309
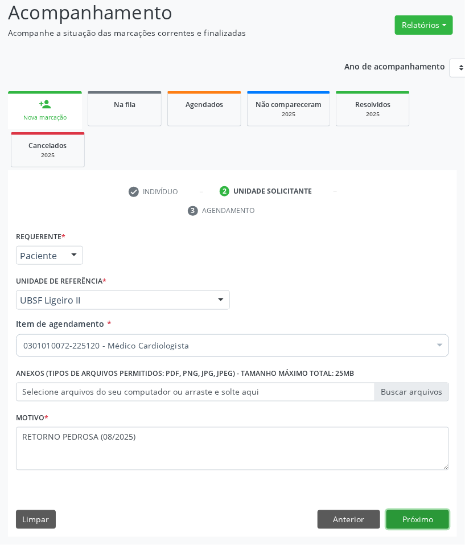
click at [416, 517] on button "Próximo" at bounding box center [418, 519] width 63 height 19
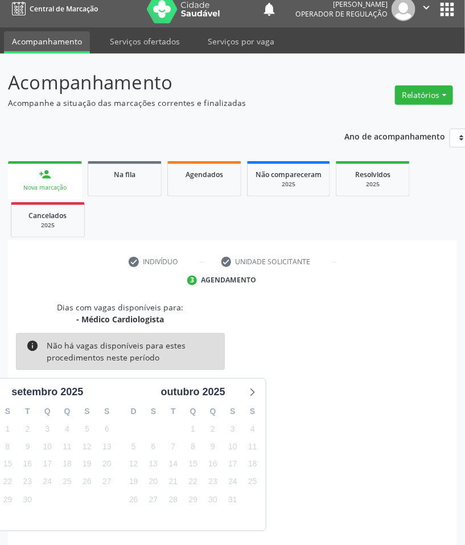
scroll to position [55, 0]
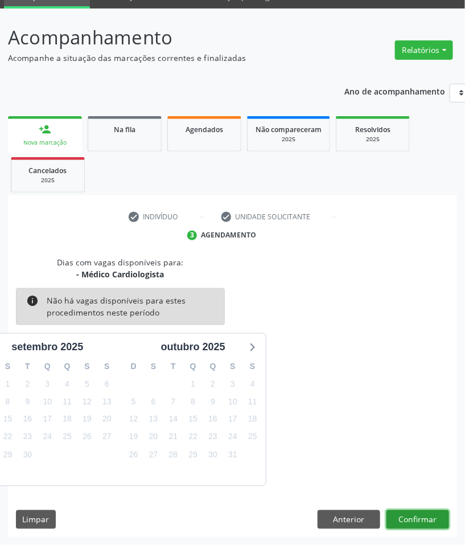
click at [419, 524] on button "Confirmar" at bounding box center [418, 519] width 63 height 19
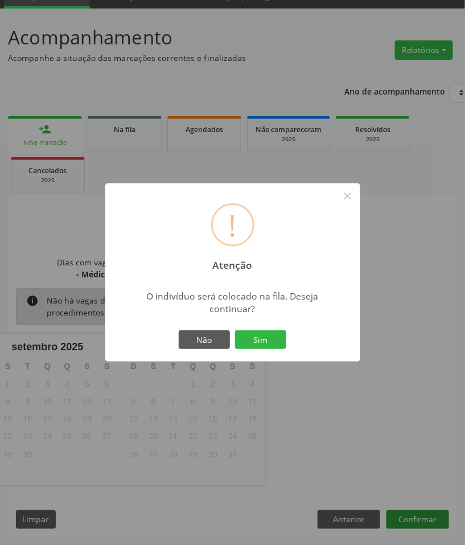
click at [235, 330] on button "Sim" at bounding box center [260, 339] width 51 height 19
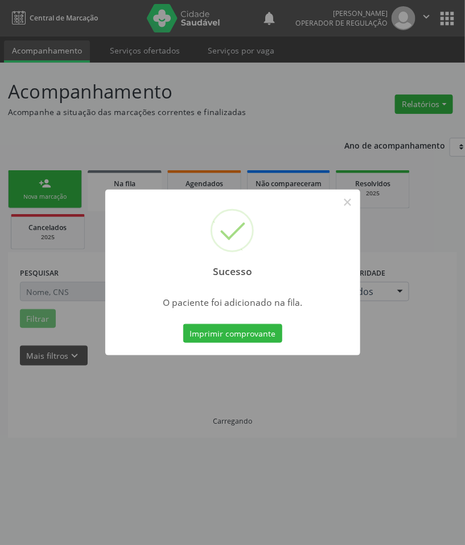
scroll to position [0, 0]
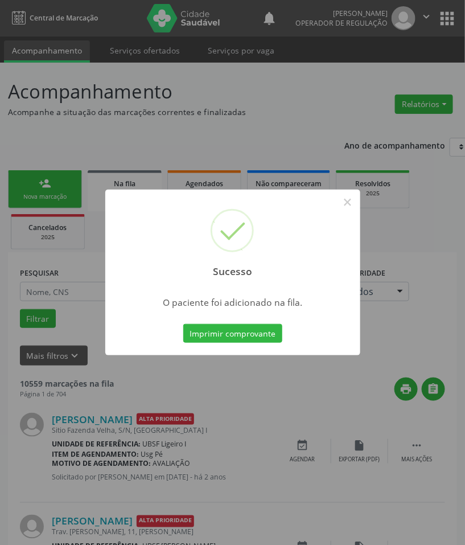
click at [179, 379] on div "Sucesso × O paciente foi adicionado na fila. Imprimir comprovante Cancel" at bounding box center [232, 272] width 465 height 545
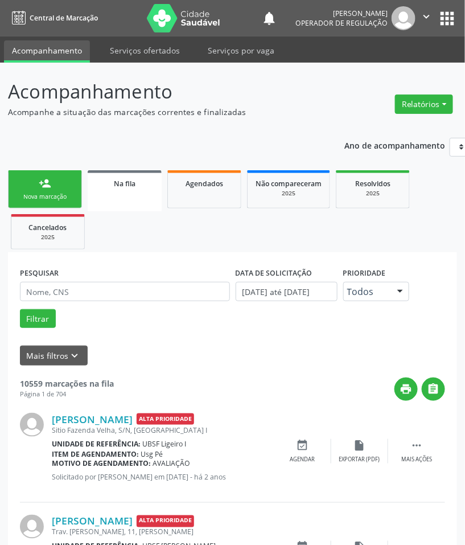
click at [47, 191] on link "person_add Nova marcação" at bounding box center [45, 189] width 74 height 38
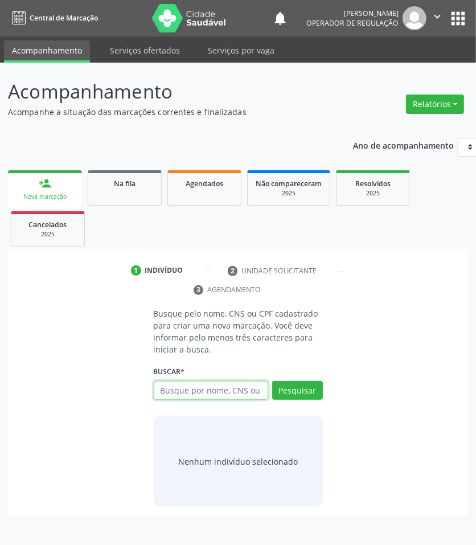
click at [212, 395] on input "text" at bounding box center [211, 390] width 114 height 19
type input "703209646797897"
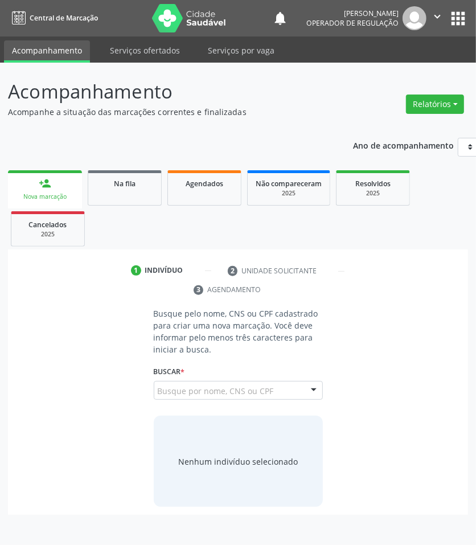
click at [232, 383] on div "703209646797897 Busque por nome, CNS ou CPF Maria de Fátima Aleixo Rocha CPF: 9…" at bounding box center [238, 394] width 169 height 27
click at [288, 388] on button "Pesquisar" at bounding box center [297, 390] width 51 height 19
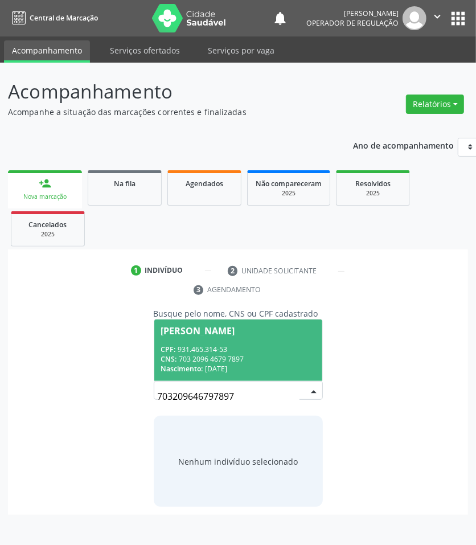
click at [248, 354] on div "CPF: 931.465.314-53" at bounding box center [238, 350] width 154 height 10
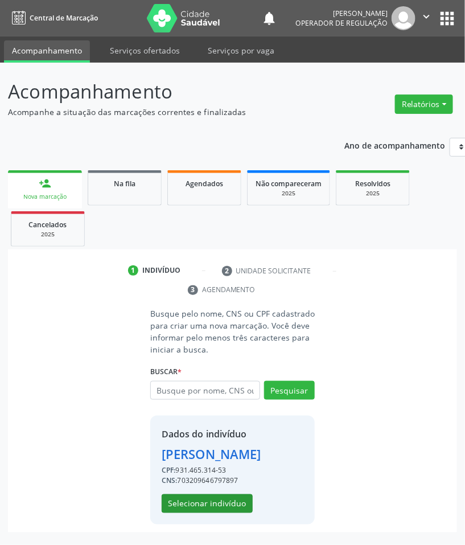
scroll to position [14, 0]
click at [232, 502] on button "Selecionar indivíduo" at bounding box center [207, 503] width 91 height 19
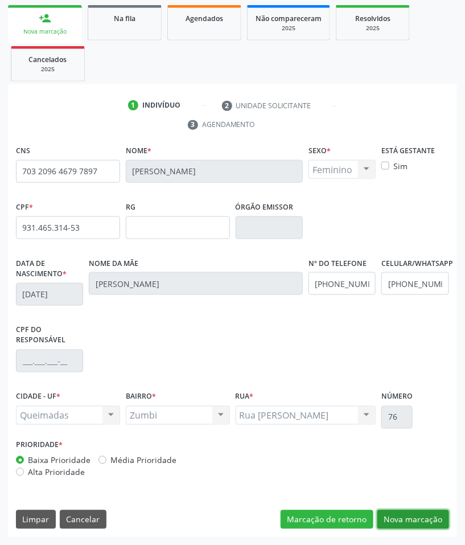
click at [393, 522] on button "Nova marcação" at bounding box center [414, 519] width 72 height 19
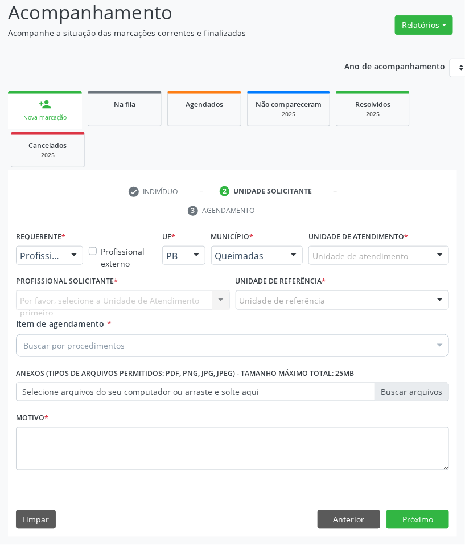
scroll to position [80, 0]
click at [58, 267] on div "Requerente * Profissional de Saúde Profissional de Saúde Paciente Nenhum result…" at bounding box center [49, 250] width 73 height 44
drag, startPoint x: 59, startPoint y: 260, endPoint x: 47, endPoint y: 288, distance: 30.4
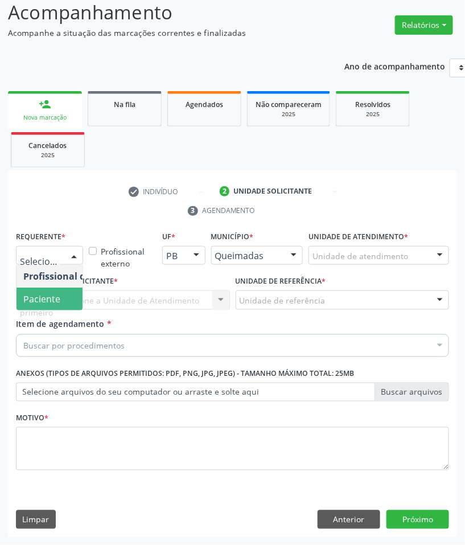
click at [47, 296] on span "Paciente" at bounding box center [41, 299] width 37 height 13
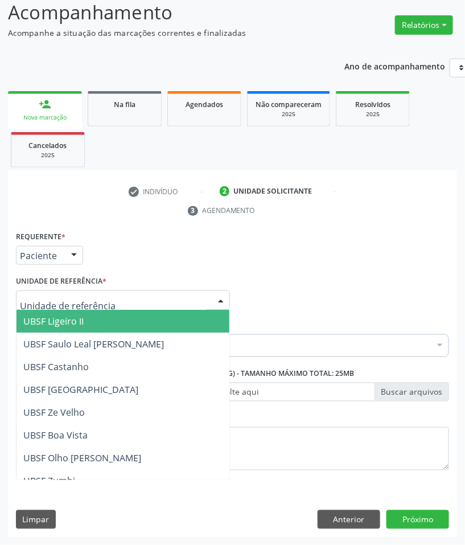
click at [108, 306] on div at bounding box center [123, 299] width 214 height 19
type input "Z"
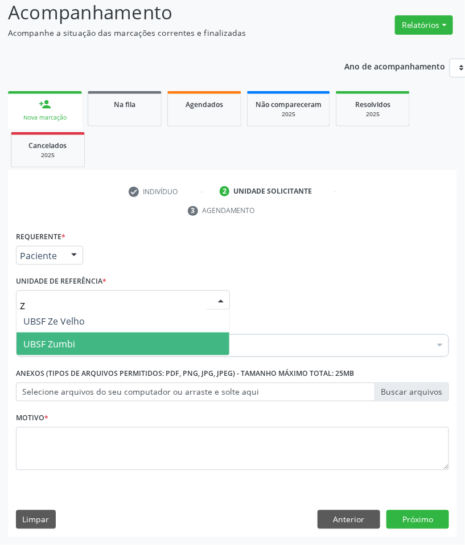
drag, startPoint x: 99, startPoint y: 322, endPoint x: 99, endPoint y: 333, distance: 10.8
click at [99, 333] on ul "UBSF Ze Velho UBSF Zumbi Nenhum resultado encontrado para: " Z " Não há nenhuma…" at bounding box center [123, 333] width 213 height 46
click at [99, 333] on span "UBSF Zumbi" at bounding box center [123, 344] width 213 height 23
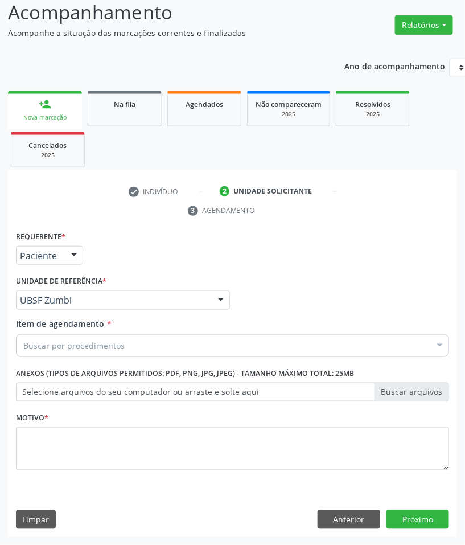
click at [288, 349] on div "Buscar por procedimentos" at bounding box center [232, 345] width 433 height 23
paste input "CARDIOLOGISTA"
type input "CARDIOLOGISTA"
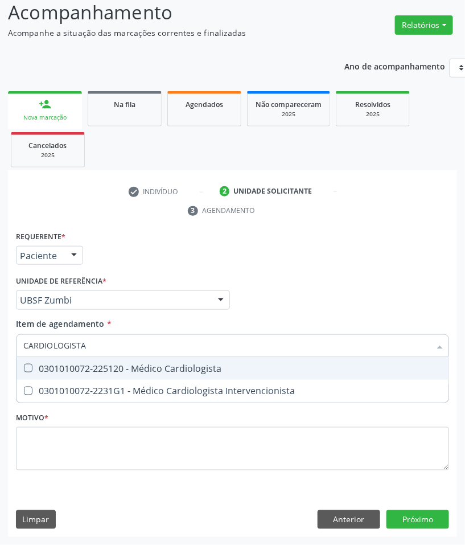
click at [310, 377] on span "0301010072-225120 - Médico Cardiologista" at bounding box center [233, 368] width 432 height 23
checkbox Cardiologista "true"
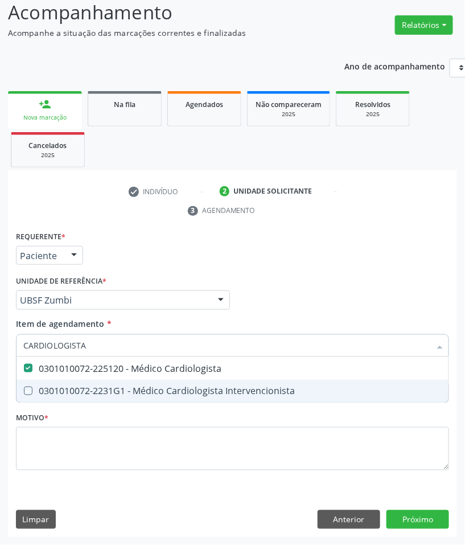
checkbox Intervencionista "true"
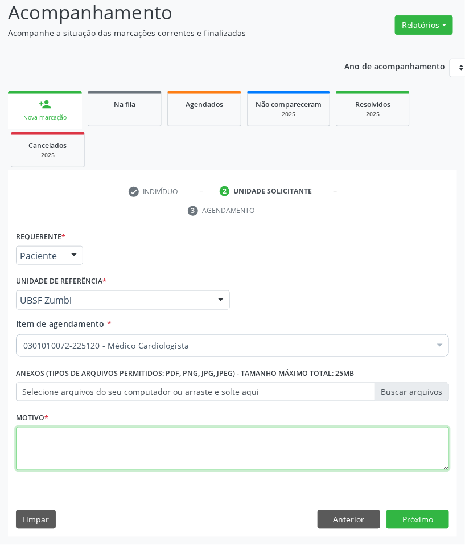
click at [385, 434] on textarea at bounding box center [232, 448] width 433 height 43
paste textarea "RETORNO PEDROSA (08/2025)"
click at [110, 437] on textarea "RETORNO PEDROSA (08/2025)" at bounding box center [232, 448] width 433 height 43
type textarea "RETORNO PEDROSA (09/2025)"
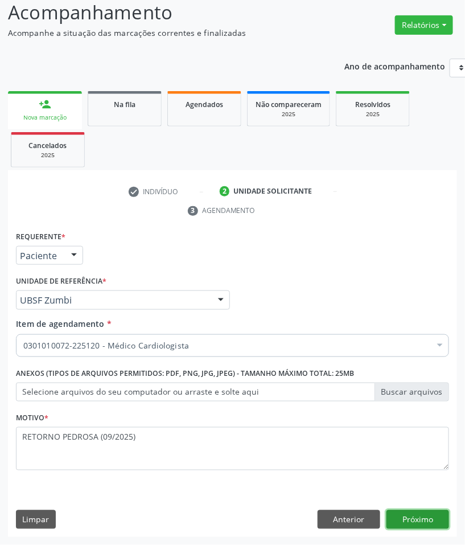
click at [425, 524] on button "Próximo" at bounding box center [418, 519] width 63 height 19
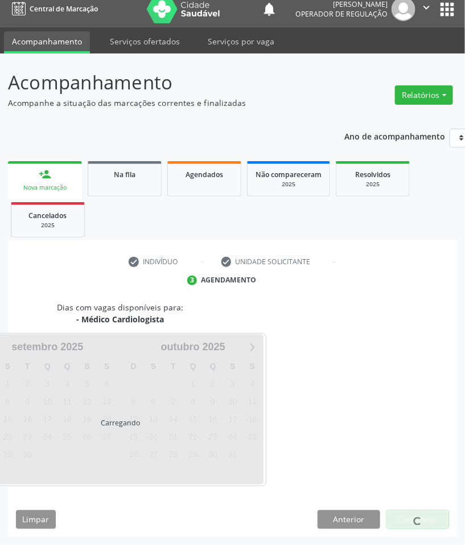
scroll to position [55, 0]
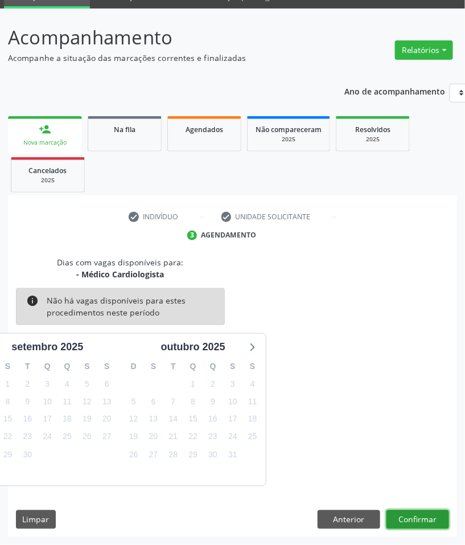
click at [412, 518] on button "Confirmar" at bounding box center [418, 519] width 63 height 19
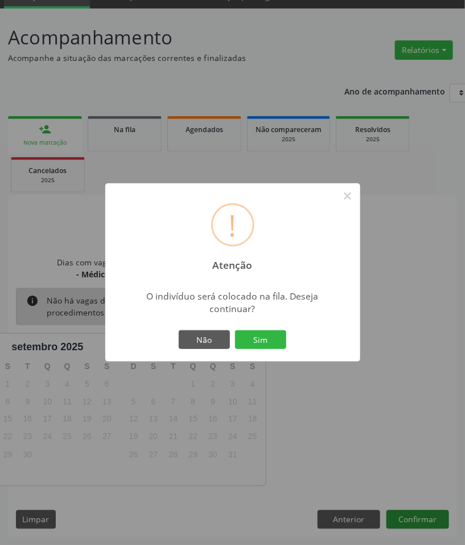
click at [235, 330] on button "Sim" at bounding box center [260, 339] width 51 height 19
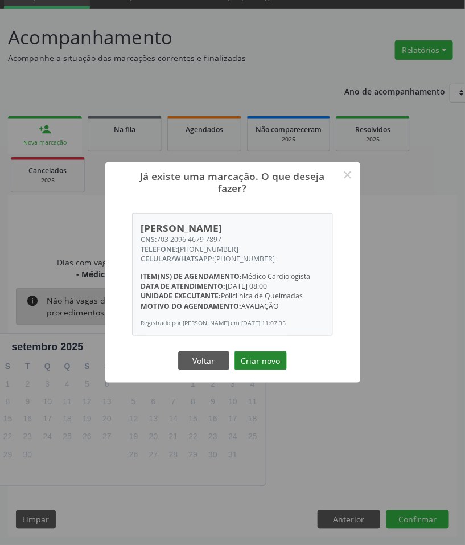
click at [255, 367] on button "Criar novo" at bounding box center [261, 360] width 52 height 19
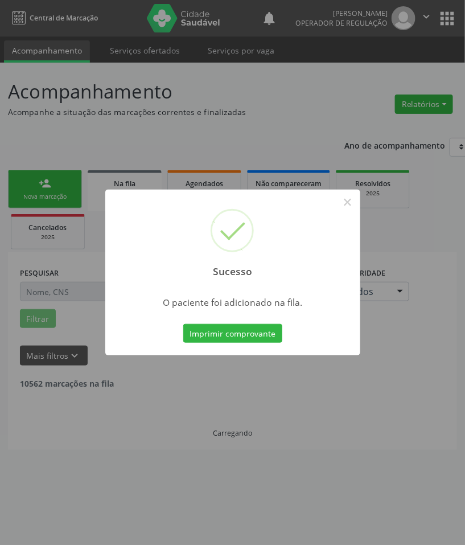
scroll to position [0, 0]
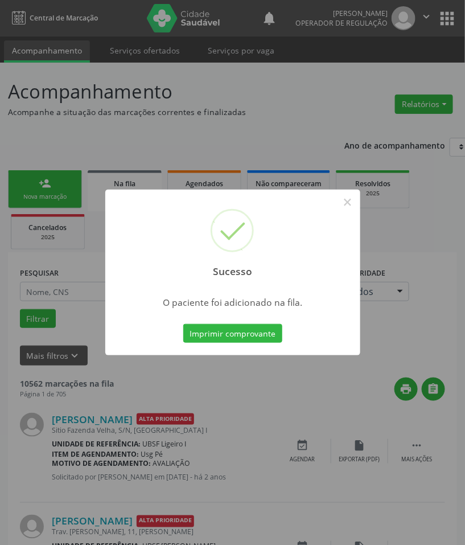
click at [236, 365] on div "Sucesso × O paciente foi adicionado na fila. Imprimir comprovante Cancel" at bounding box center [232, 272] width 465 height 545
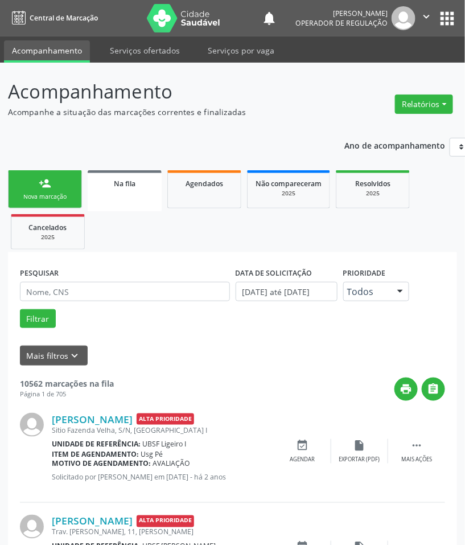
drag, startPoint x: 50, startPoint y: 178, endPoint x: 419, endPoint y: 246, distance: 375.7
click at [50, 178] on div "person_add" at bounding box center [45, 183] width 13 height 13
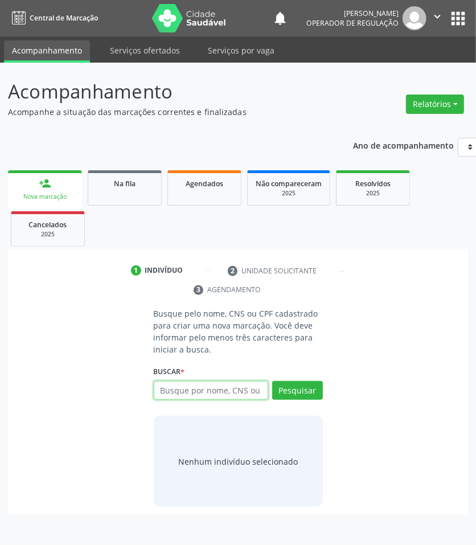
click at [183, 392] on input "text" at bounding box center [211, 390] width 114 height 19
type input "702803179073660"
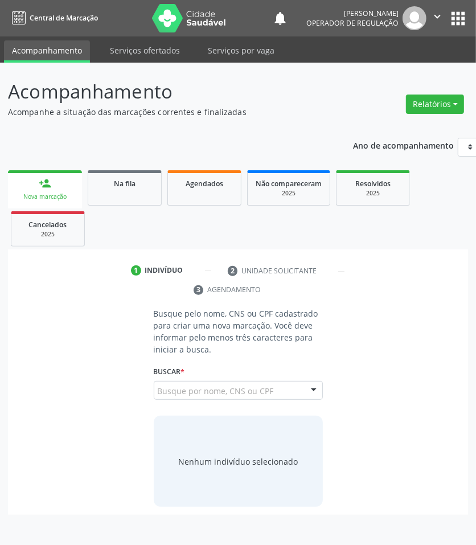
click at [243, 384] on div "702803179073660 Busque por nome, CNS ou CPF Ronaldo Verissimo da Silva CPF: -- …" at bounding box center [238, 394] width 169 height 27
click at [297, 387] on button "Pesquisar" at bounding box center [297, 390] width 51 height 19
click at [158, 392] on input "702803179073660" at bounding box center [158, 396] width 0 height 23
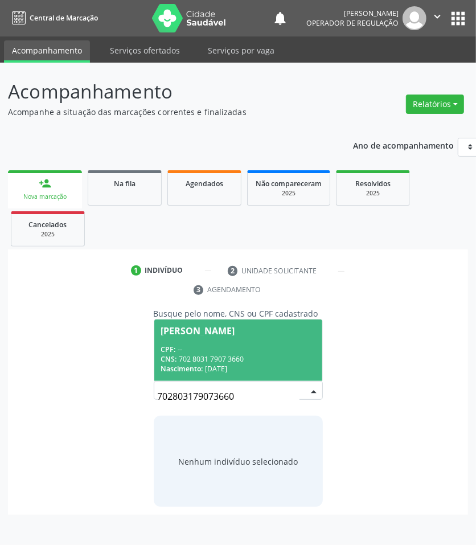
click at [245, 349] on div "CPF: --" at bounding box center [238, 350] width 154 height 10
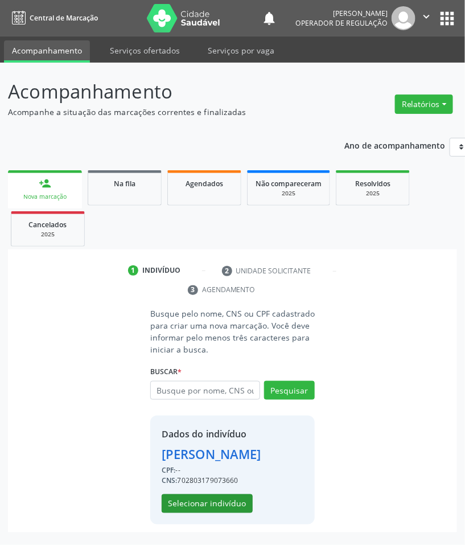
scroll to position [14, 0]
click at [214, 511] on button "Selecionar indivíduo" at bounding box center [207, 503] width 91 height 19
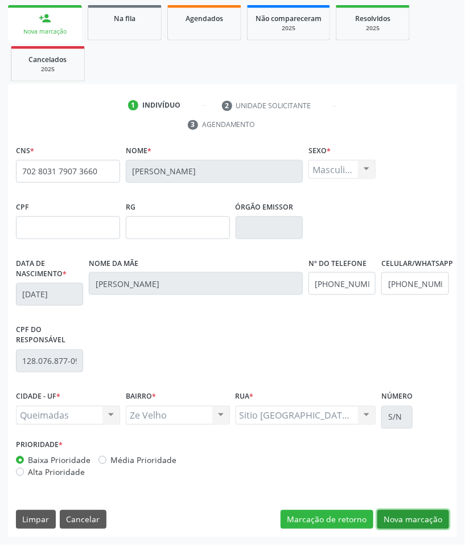
click at [412, 510] on button "Nova marcação" at bounding box center [414, 519] width 72 height 19
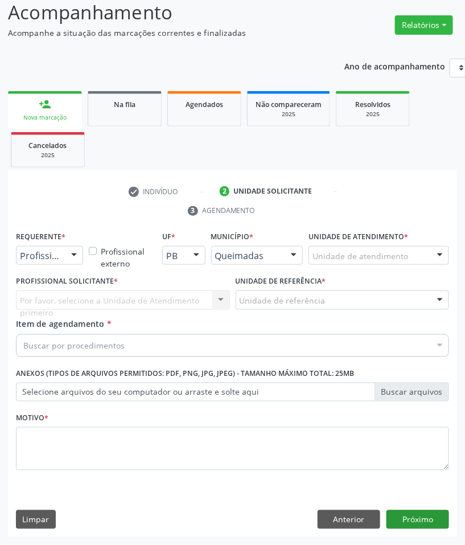
scroll to position [80, 0]
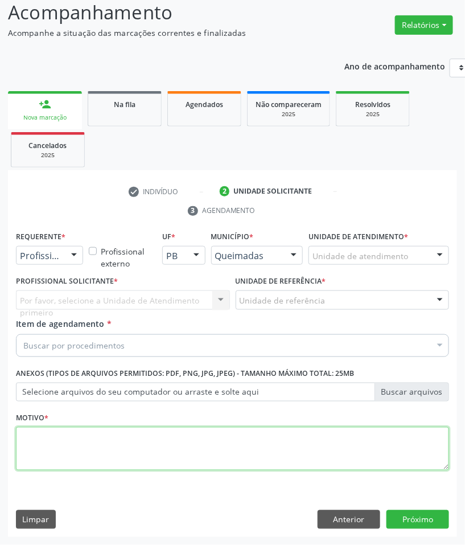
click at [326, 438] on textarea at bounding box center [232, 448] width 433 height 43
paste textarea "CARDIOLOGISTA"
type textarea "CARDIOLOGISTA"
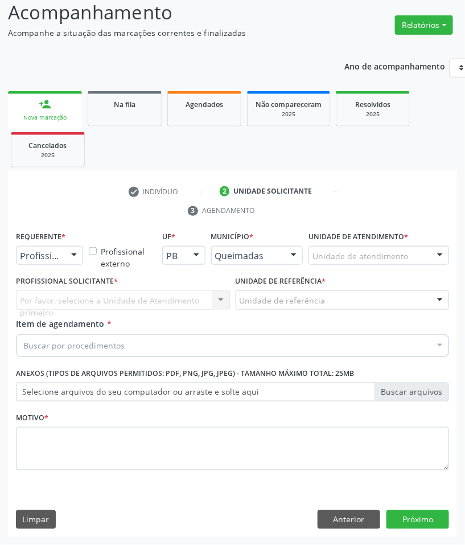
click at [218, 342] on div "Buscar por procedimentos" at bounding box center [232, 345] width 433 height 23
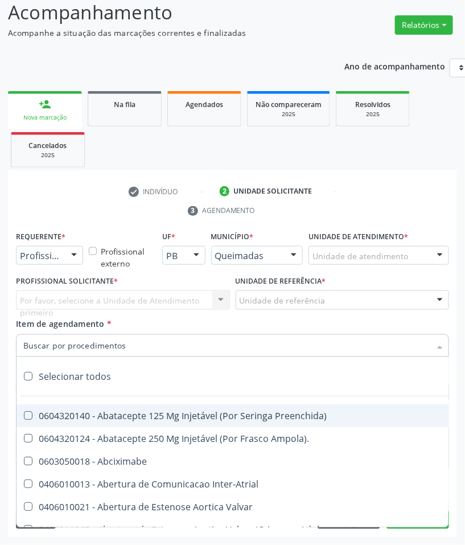
paste input "CARDIOLOGISTA"
type input "CARDIOLOGISTA"
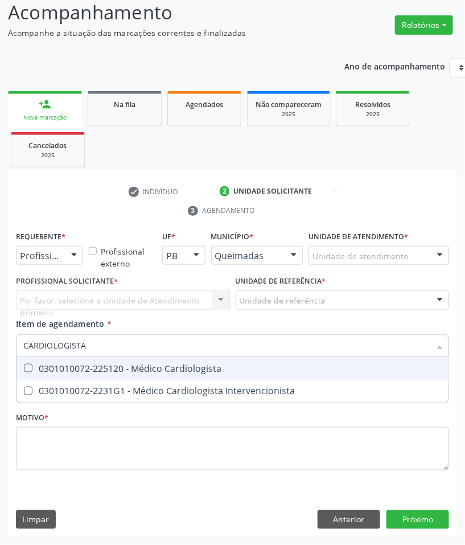
click at [187, 364] on div "0301010072-225120 - Médico Cardiologista" at bounding box center [232, 368] width 419 height 9
checkbox Cardiologista "true"
checkbox Intervencionista "true"
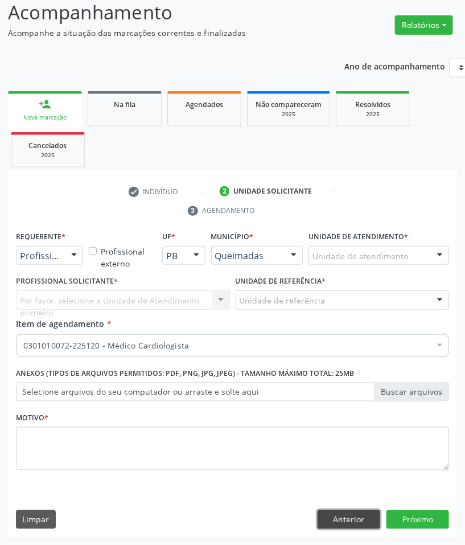
click at [369, 515] on button "Anterior" at bounding box center [349, 519] width 63 height 19
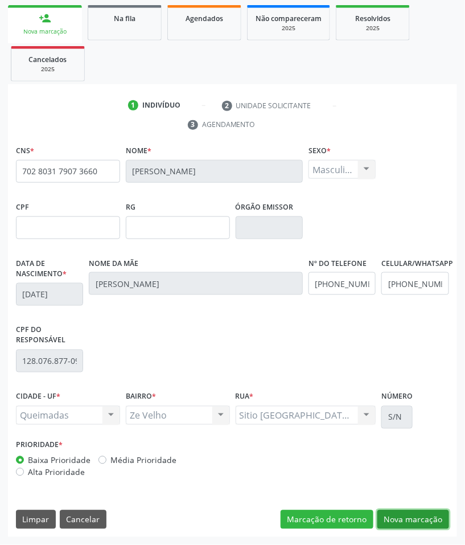
click at [420, 522] on button "Nova marcação" at bounding box center [414, 519] width 72 height 19
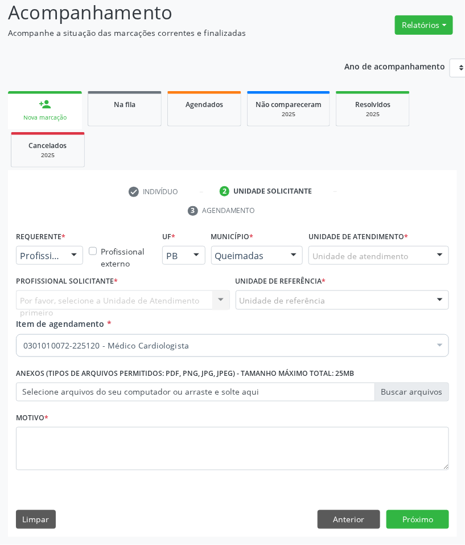
click at [57, 300] on div "Por favor, selecione a Unidade de Atendimento primeiro Nenhum resultado encontr…" at bounding box center [123, 299] width 214 height 19
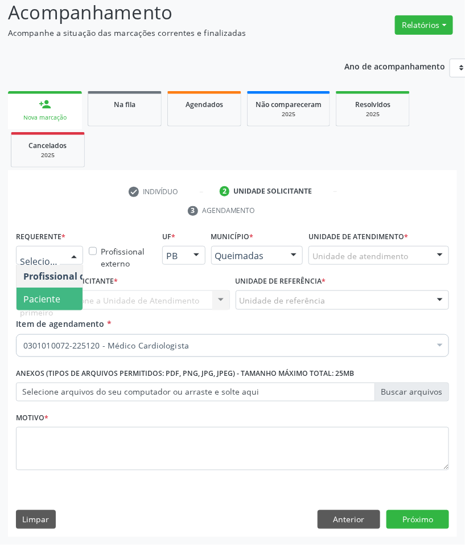
click at [51, 294] on span "Paciente" at bounding box center [41, 299] width 37 height 13
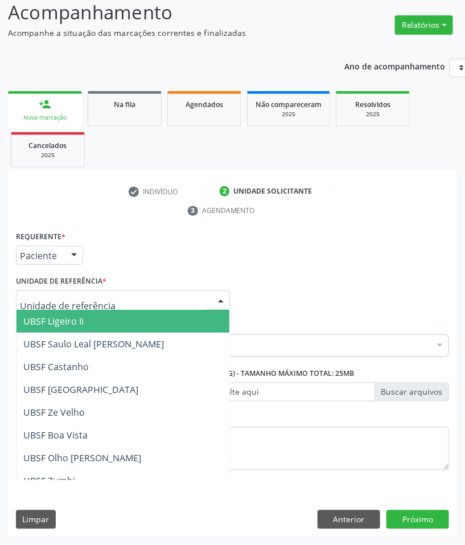
click at [121, 300] on div at bounding box center [123, 299] width 214 height 19
type input "Z"
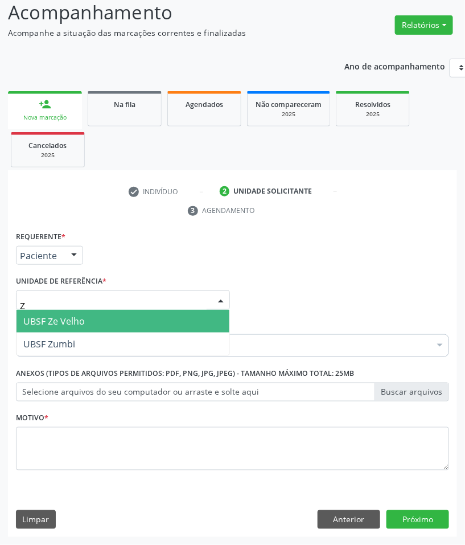
click at [121, 317] on span "UBSF Ze Velho" at bounding box center [123, 321] width 213 height 23
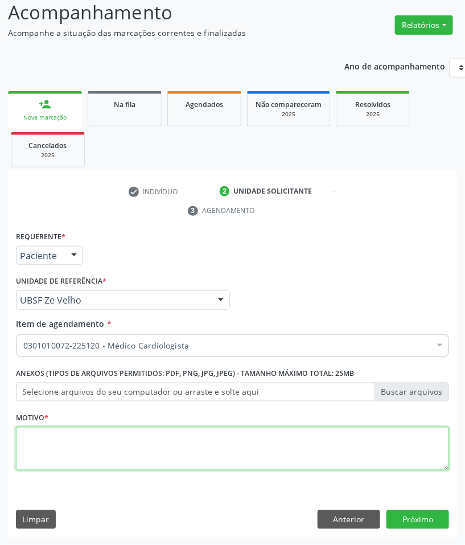
click at [370, 435] on textarea at bounding box center [232, 448] width 433 height 43
paste textarea "RETORNO PEDROSA (09/2025)"
type textarea "RETORNO PEDROSA (09/2025)"
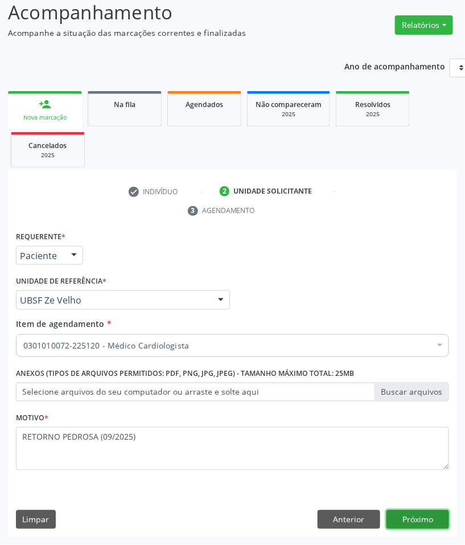
click at [425, 523] on button "Próximo" at bounding box center [418, 519] width 63 height 19
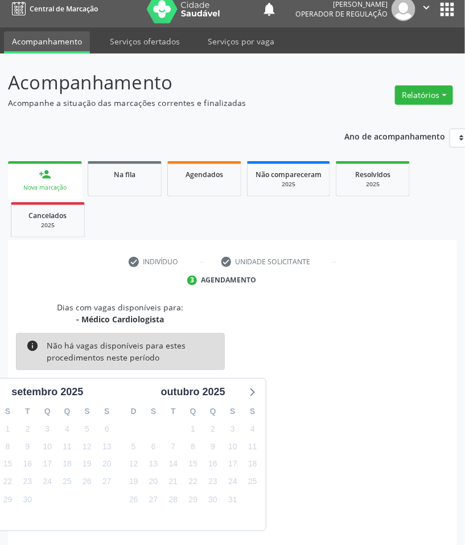
scroll to position [55, 0]
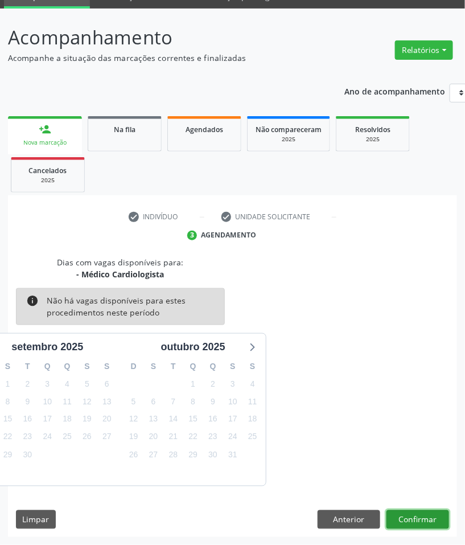
click at [409, 514] on button "Confirmar" at bounding box center [418, 519] width 63 height 19
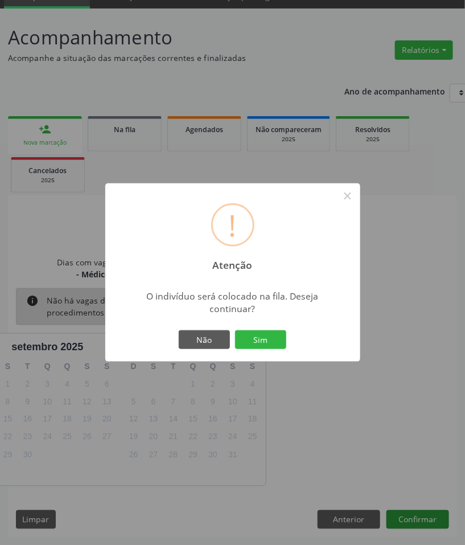
click at [235, 330] on button "Sim" at bounding box center [260, 339] width 51 height 19
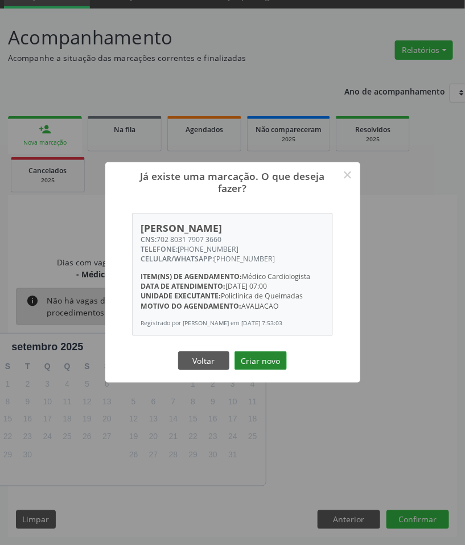
drag, startPoint x: 251, startPoint y: 346, endPoint x: 253, endPoint y: 352, distance: 6.9
click at [251, 347] on div "Já existe uma marcação. O que deseja fazer? × Ronaldo Verissimo da Silva CNS: 7…" at bounding box center [232, 272] width 255 height 220
click at [257, 356] on button "Criar novo" at bounding box center [261, 360] width 52 height 19
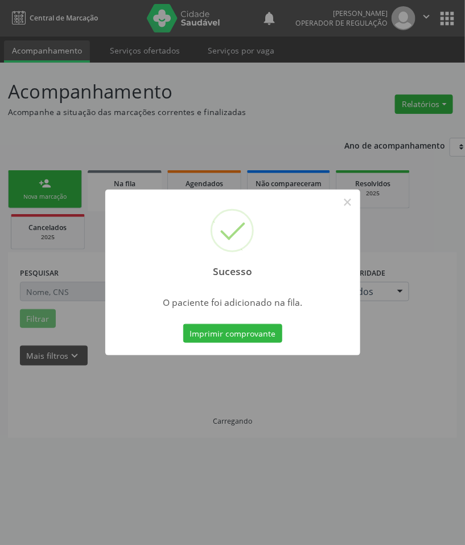
scroll to position [0, 0]
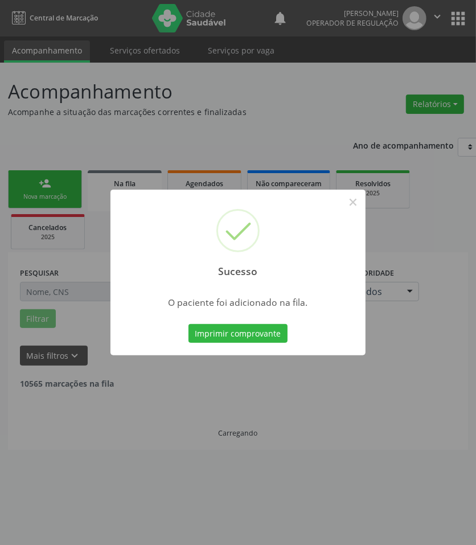
click at [214, 383] on div "Sucesso × O paciente foi adicionado na fila. Imprimir comprovante Cancel" at bounding box center [238, 272] width 476 height 545
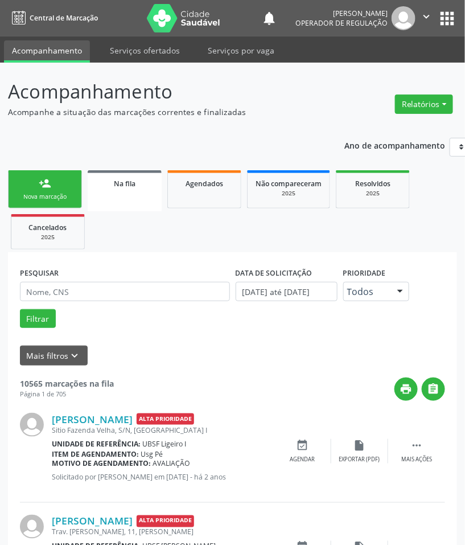
click at [62, 177] on link "person_add Nova marcação" at bounding box center [45, 189] width 74 height 38
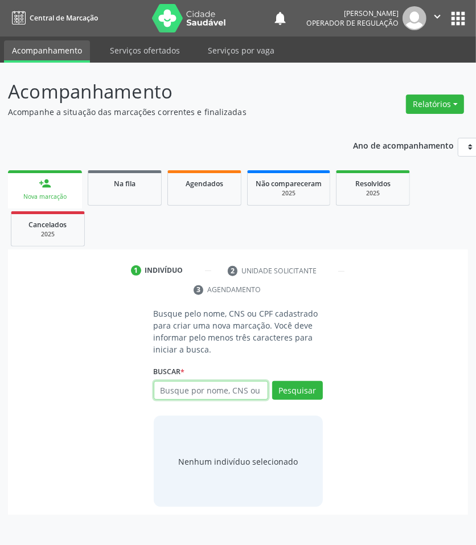
click at [242, 391] on input "text" at bounding box center [211, 390] width 114 height 19
type input "704807060256741"
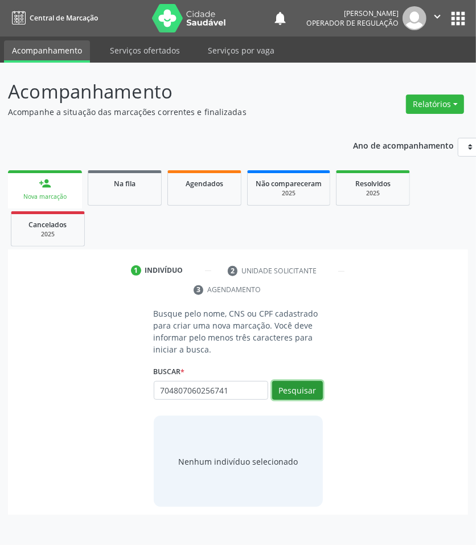
click at [291, 383] on button "Pesquisar" at bounding box center [297, 390] width 51 height 19
click at [294, 391] on button "Pesquisar" at bounding box center [297, 390] width 51 height 19
click at [158, 389] on input "704807060256741" at bounding box center [158, 396] width 0 height 23
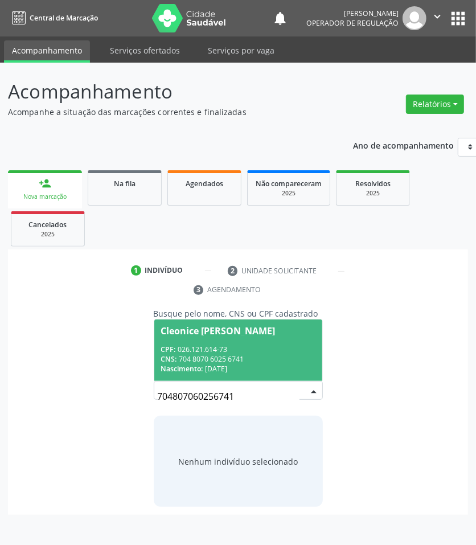
click at [235, 345] on div "CPF: 026.121.614-73" at bounding box center [238, 350] width 154 height 10
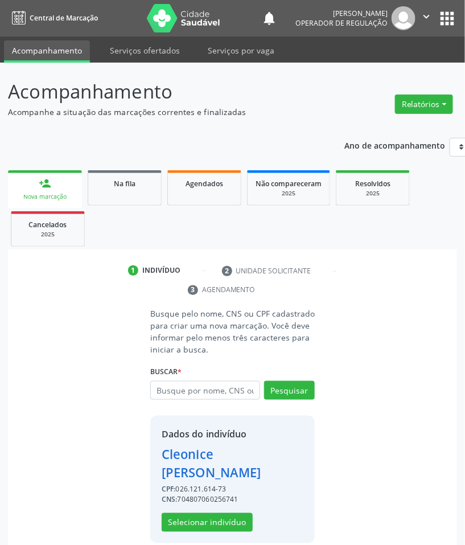
click at [240, 510] on div "Dados do indivíduo Cleonice Vicente da Silva Albuquerque CPF: 026.121.614-73 CN…" at bounding box center [233, 479] width 142 height 105
click at [242, 524] on button "Selecionar indivíduo" at bounding box center [207, 522] width 91 height 19
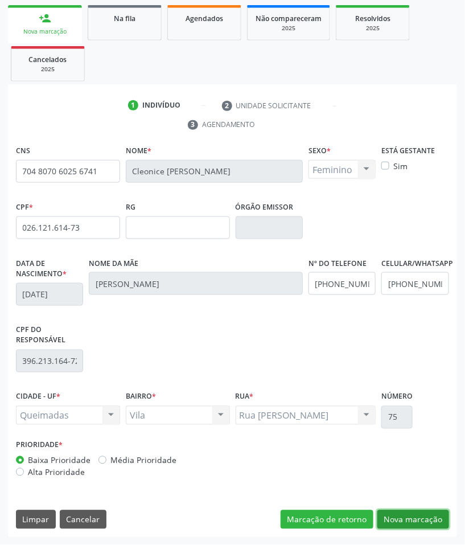
drag, startPoint x: 436, startPoint y: 523, endPoint x: 435, endPoint y: 517, distance: 5.9
click at [437, 523] on button "Nova marcação" at bounding box center [414, 519] width 72 height 19
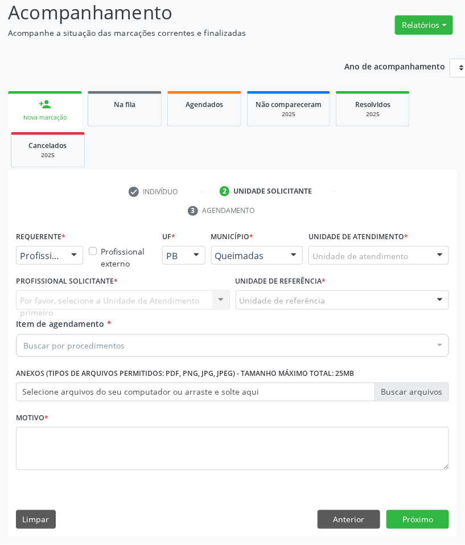
scroll to position [80, 0]
click at [77, 257] on div at bounding box center [73, 256] width 17 height 19
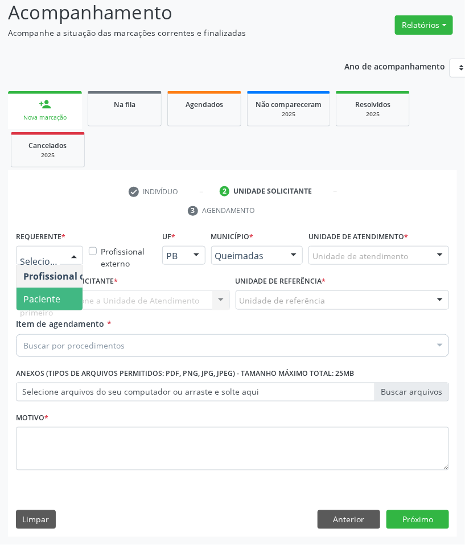
click at [76, 305] on span "Paciente" at bounding box center [72, 299] width 111 height 23
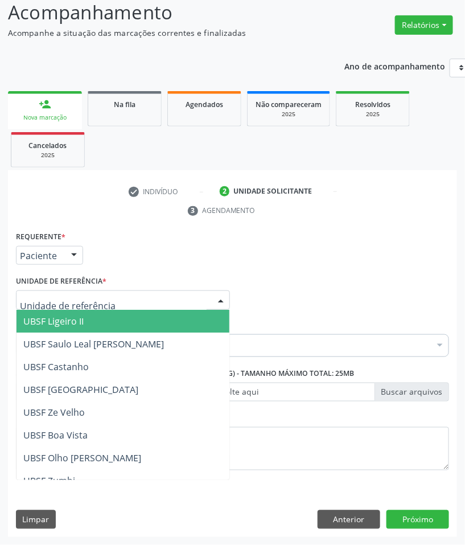
type input "V"
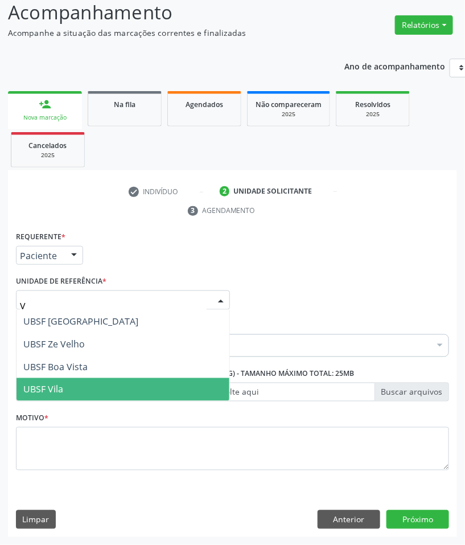
click at [92, 383] on span "UBSF Vila" at bounding box center [123, 389] width 213 height 23
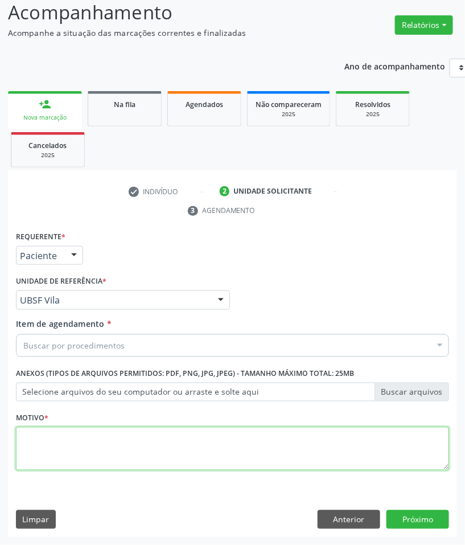
click at [97, 440] on textarea at bounding box center [232, 448] width 433 height 43
paste textarea "CARDIOLOGISTA"
type textarea "CARDIOLOGISTA"
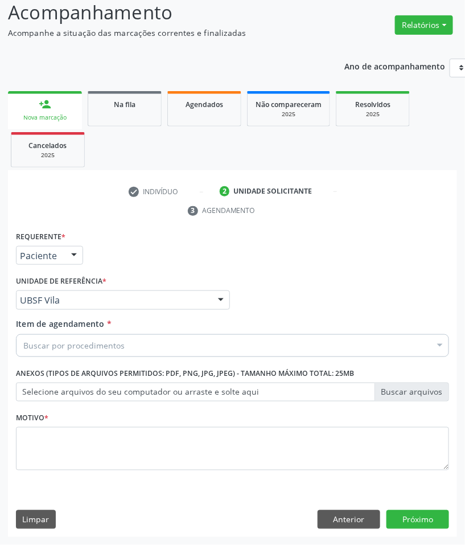
click at [129, 356] on div "Item de agendamento * Buscar por procedimentos Selecionar todos 0604320140 - Ab…" at bounding box center [232, 340] width 439 height 44
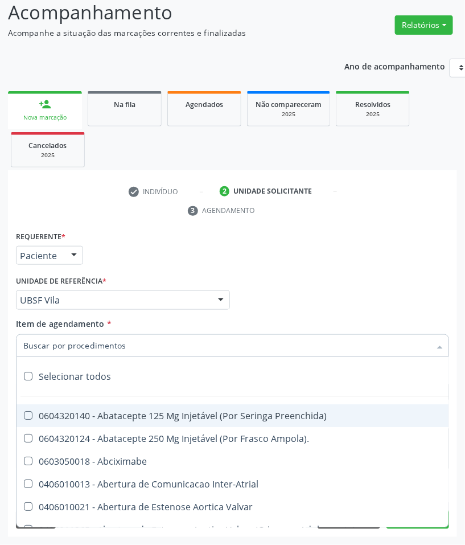
paste input "CARDIOLOGISTA"
type input "CARDIOLOGISTA"
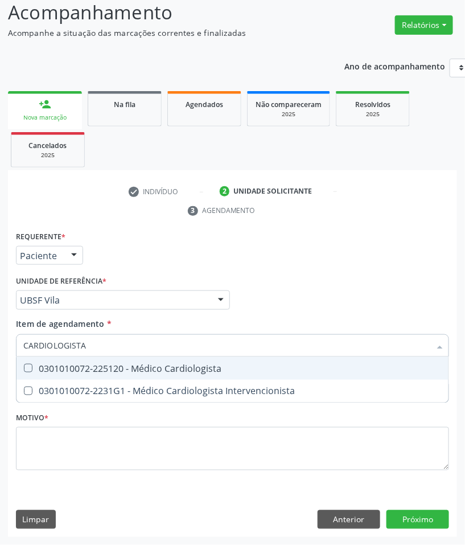
click at [118, 380] on span "0301010072-2231G1 - Médico Cardiologista Intervencionista" at bounding box center [233, 391] width 432 height 23
checkbox Intervencionista "true"
click at [118, 378] on span "0301010072-225120 - Médico Cardiologista" at bounding box center [233, 368] width 432 height 23
checkbox Cardiologista "true"
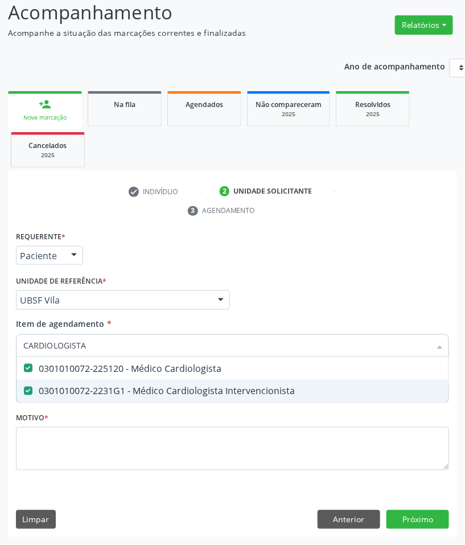
click at [114, 388] on div "0301010072-2231G1 - Médico Cardiologista Intervencionista" at bounding box center [232, 391] width 419 height 9
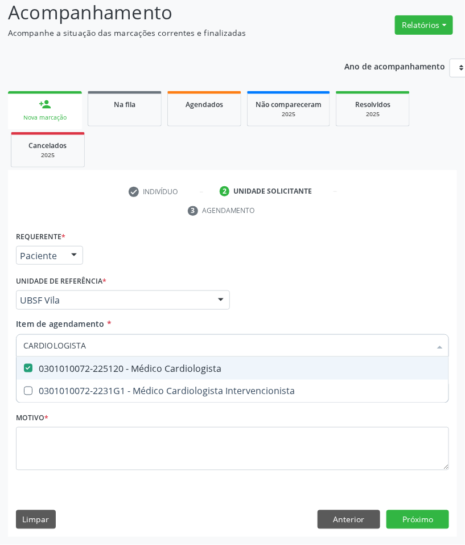
checkbox Intervencionista "true"
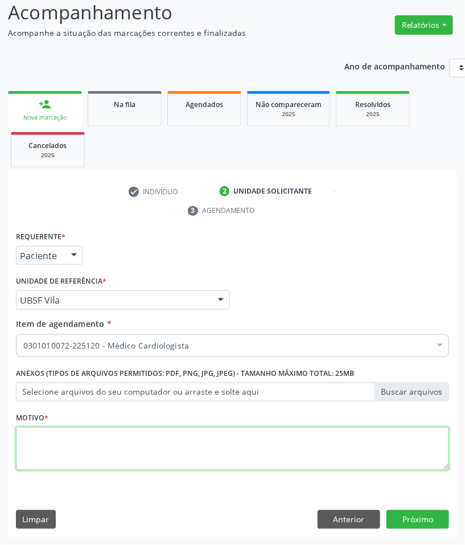
click at [346, 453] on textarea at bounding box center [232, 448] width 433 height 43
paste textarea "RETORNO PEDROSA (09/2025)"
type textarea "RETORNO PEDROSA (09/2025)"
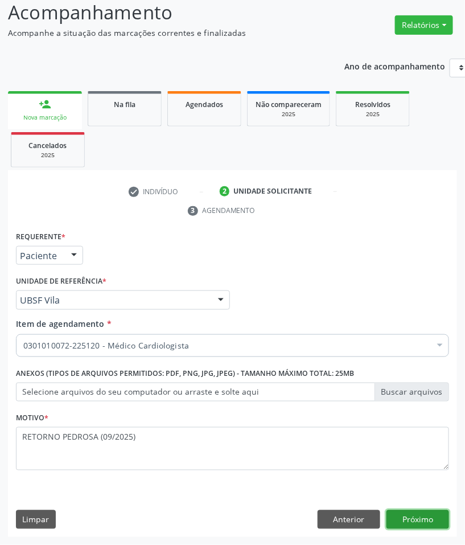
click at [413, 527] on button "Próximo" at bounding box center [418, 519] width 63 height 19
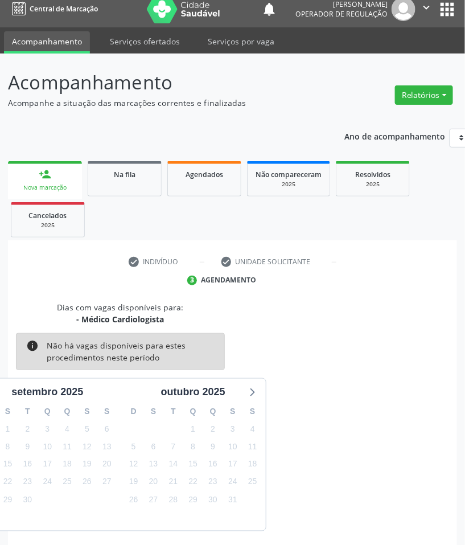
scroll to position [55, 0]
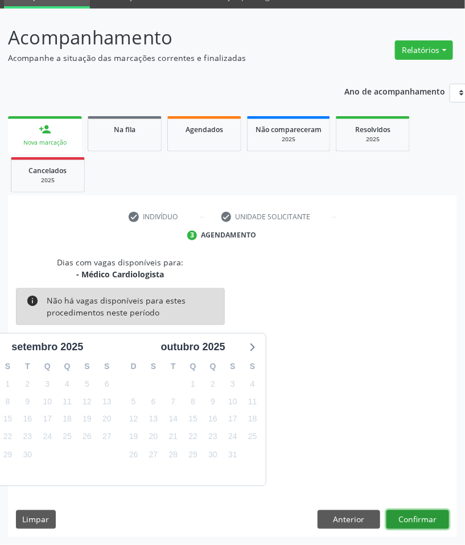
click at [423, 519] on button "Confirmar" at bounding box center [418, 519] width 63 height 19
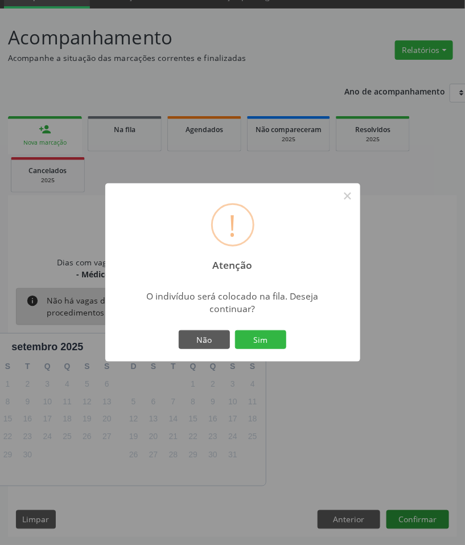
click at [235, 330] on button "Sim" at bounding box center [260, 339] width 51 height 19
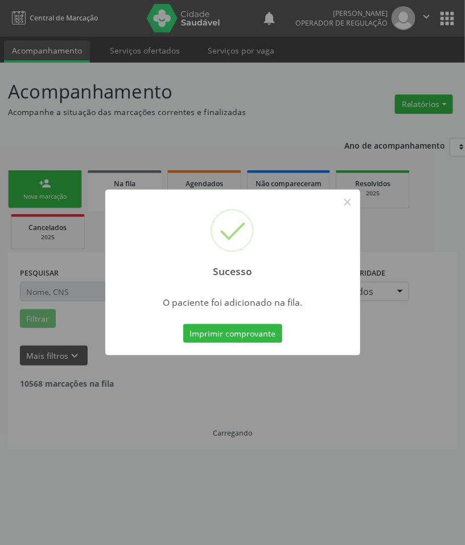
scroll to position [0, 0]
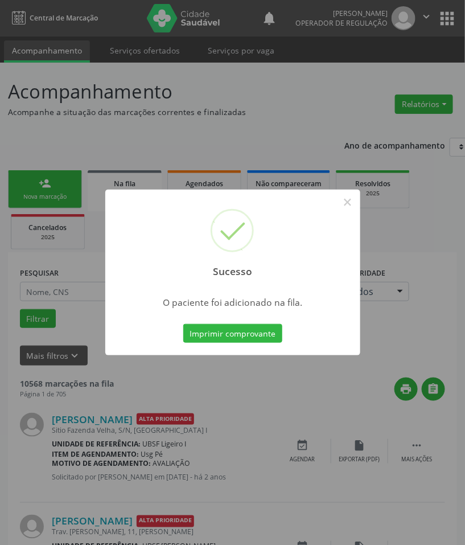
click at [282, 456] on div "Sucesso × O paciente foi adicionado na fila. Imprimir comprovante Cancel" at bounding box center [232, 272] width 465 height 545
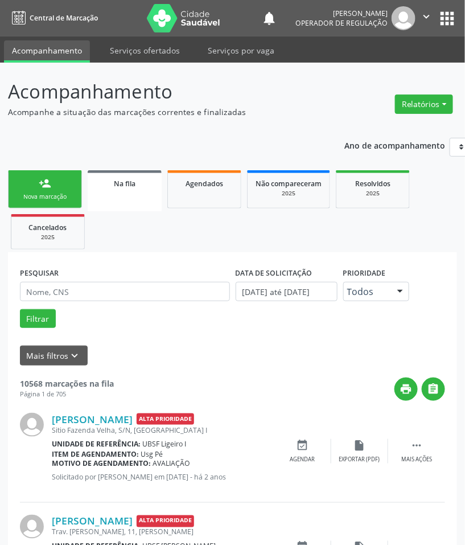
click at [44, 187] on div "person_add" at bounding box center [45, 183] width 13 height 13
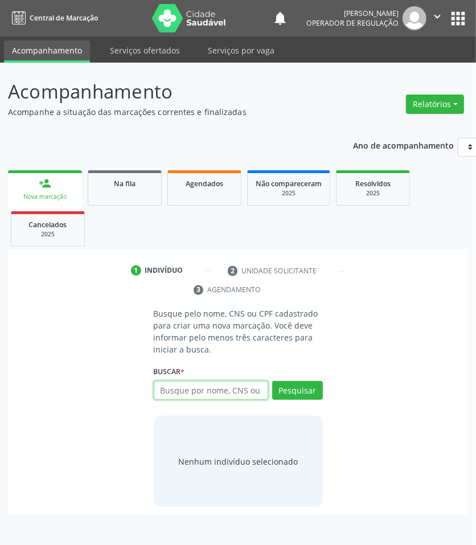
click at [222, 381] on input "text" at bounding box center [211, 390] width 114 height 19
click at [232, 389] on input "text" at bounding box center [211, 390] width 114 height 19
type input "704108097681850"
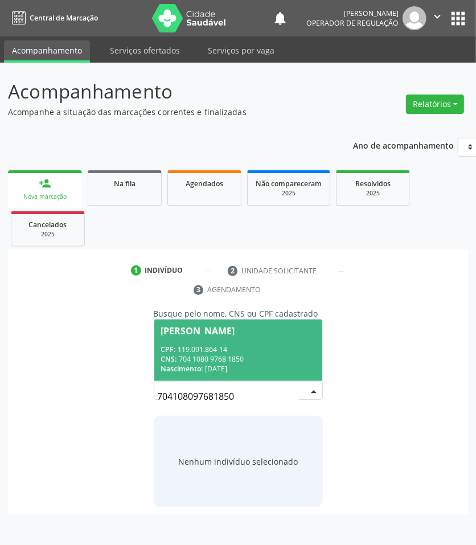
click at [278, 394] on input "704108097681850" at bounding box center [229, 396] width 142 height 23
click at [223, 345] on div "CPF: 119.091.864-14" at bounding box center [238, 350] width 154 height 10
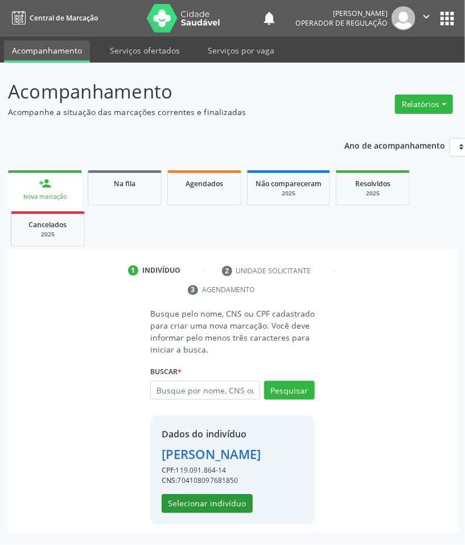
scroll to position [14, 0]
click at [220, 513] on button "Selecionar indivíduo" at bounding box center [207, 503] width 91 height 19
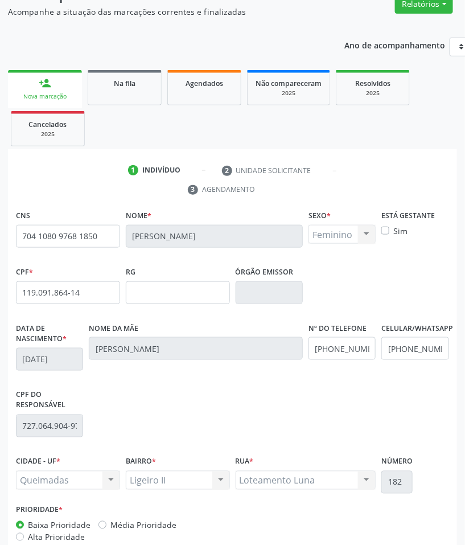
scroll to position [165, 0]
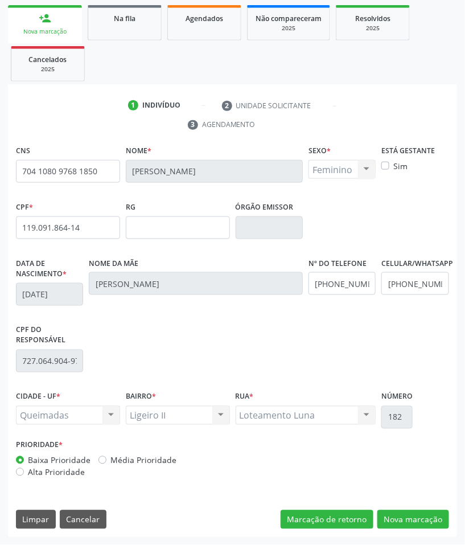
click at [433, 530] on div "CNS 704 1080 9768 1850 Nome * Débora Ranielle Amorim dos Santos Sexo * Feminino…" at bounding box center [232, 339] width 449 height 395
drag, startPoint x: 431, startPoint y: 519, endPoint x: 305, endPoint y: 484, distance: 130.7
click at [430, 519] on button "Nova marcação" at bounding box center [414, 519] width 72 height 19
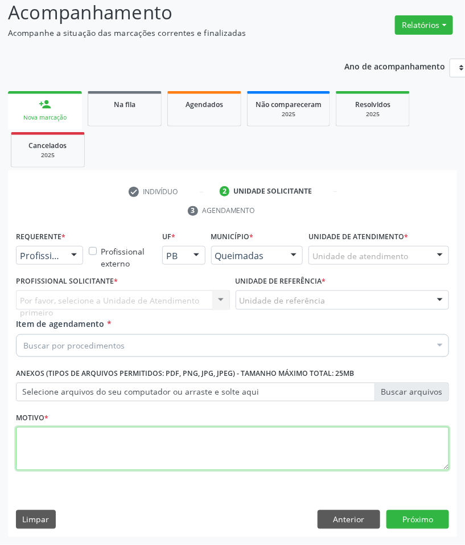
click at [172, 463] on textarea at bounding box center [232, 448] width 433 height 43
paste textarea "RETORNO PEDROSA (09/2025)"
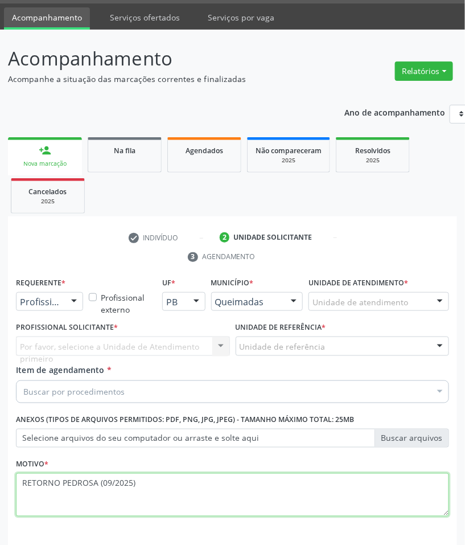
scroll to position [9, 0]
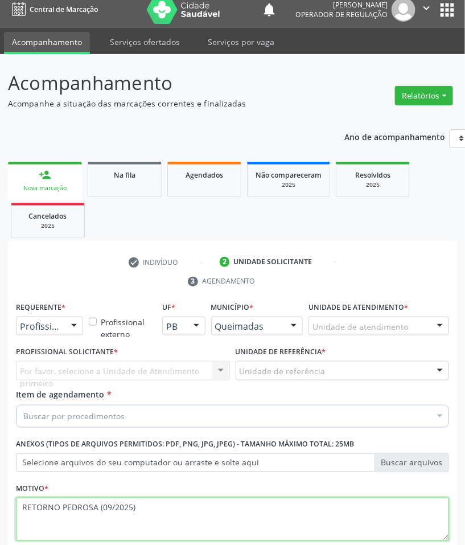
type textarea "RETORNO PEDROSA (09/2025)"
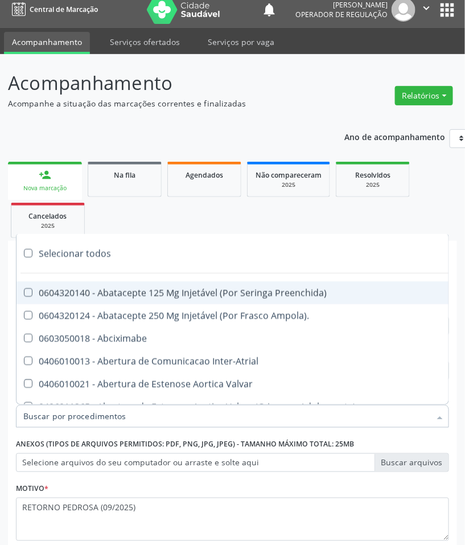
paste input "CARDIOLOGISTA"
type input "CARDIOLOGISTA"
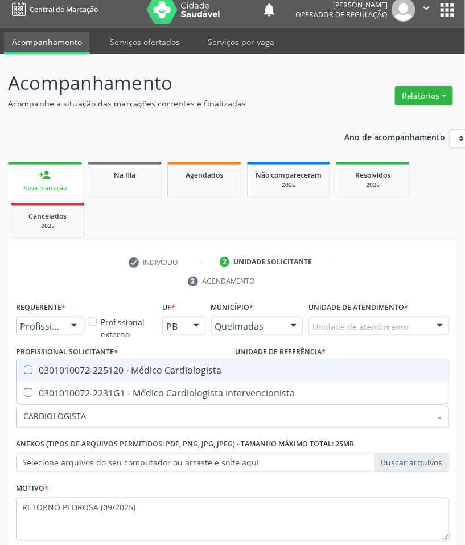
click at [145, 368] on div "0301010072-225120 - Médico Cardiologista" at bounding box center [232, 370] width 419 height 9
checkbox Cardiologista "true"
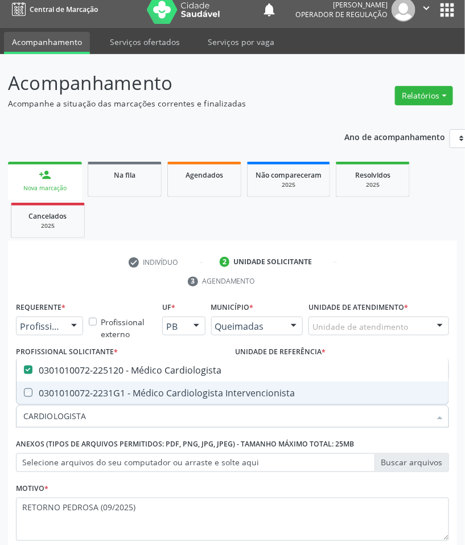
checkbox Intervencionista "true"
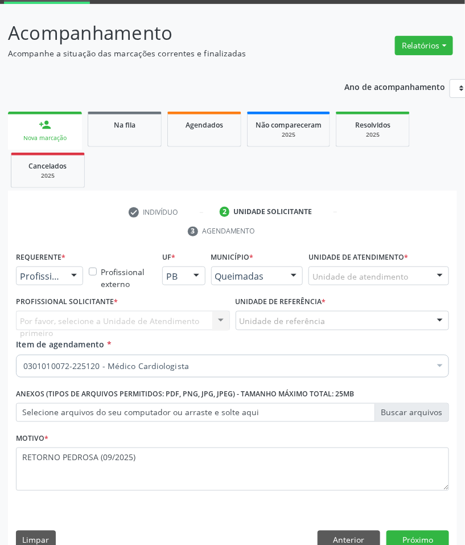
scroll to position [80, 0]
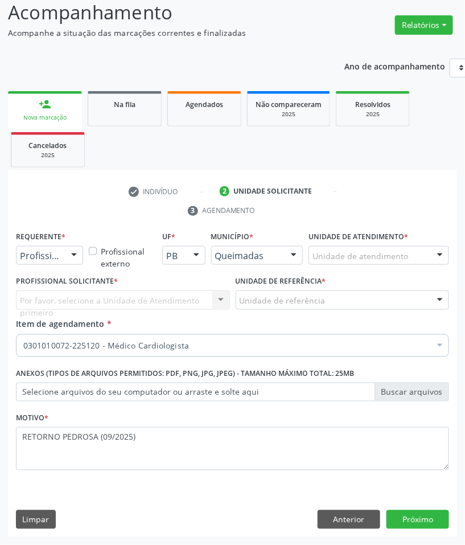
click at [56, 263] on div "Profissional de Saúde" at bounding box center [49, 255] width 67 height 19
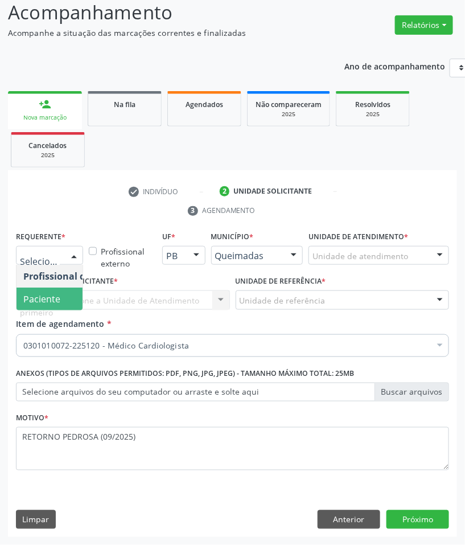
click at [58, 297] on span "Paciente" at bounding box center [41, 299] width 37 height 13
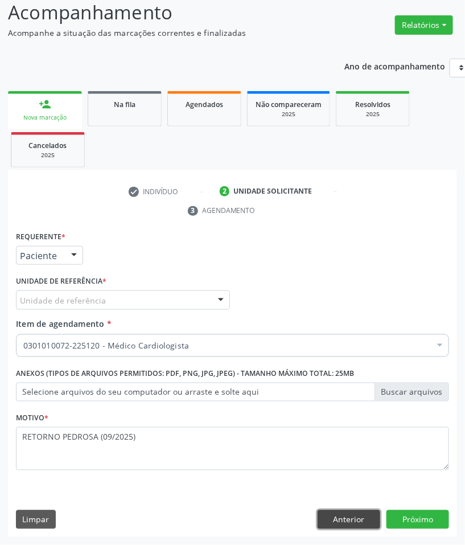
click at [366, 520] on button "Anterior" at bounding box center [349, 519] width 63 height 19
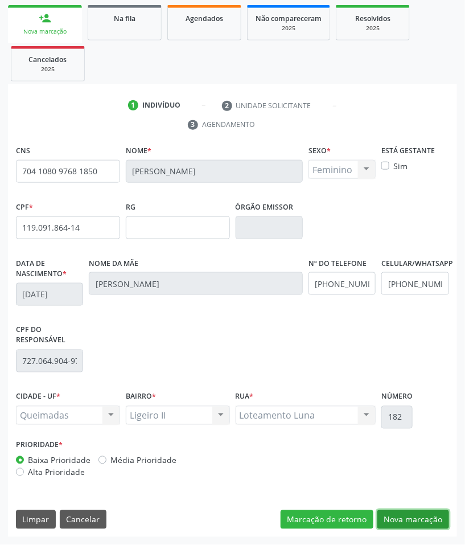
click at [385, 524] on button "Nova marcação" at bounding box center [414, 519] width 72 height 19
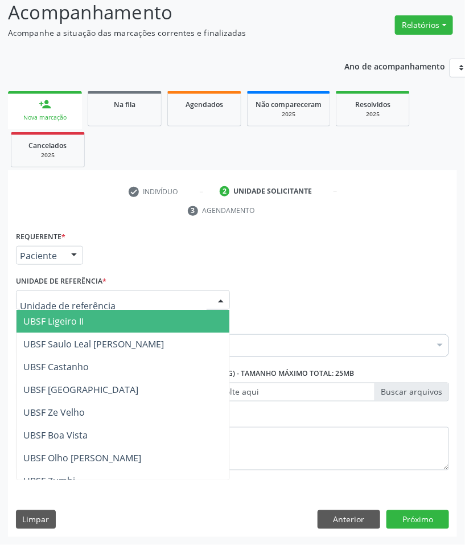
click at [66, 330] on span "UBSF Ligeiro II" at bounding box center [123, 321] width 213 height 23
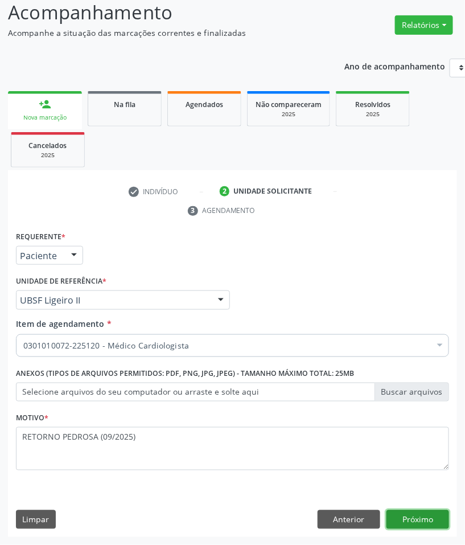
click at [402, 513] on button "Próximo" at bounding box center [418, 519] width 63 height 19
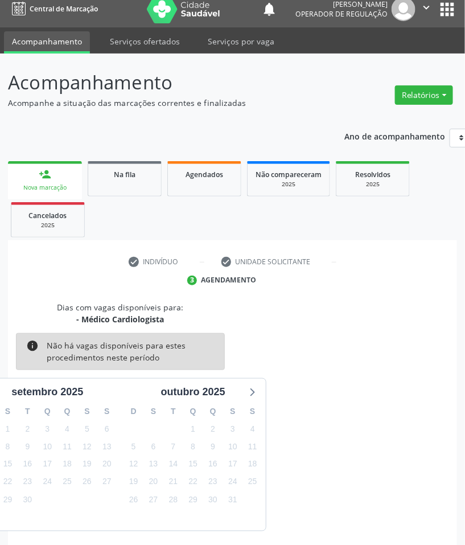
scroll to position [55, 0]
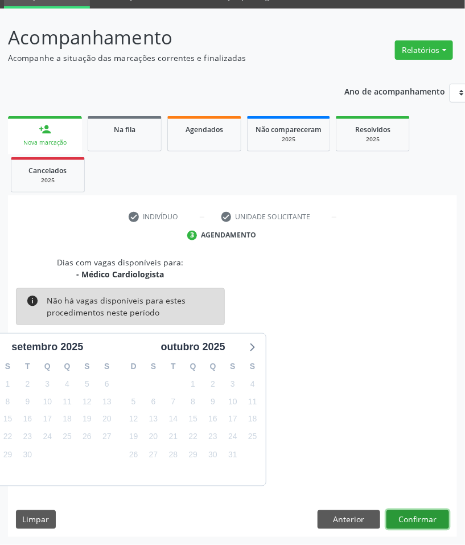
click at [424, 521] on button "Confirmar" at bounding box center [418, 519] width 63 height 19
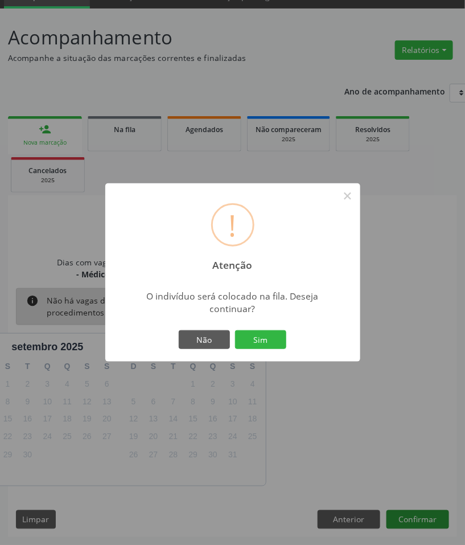
click at [235, 330] on button "Sim" at bounding box center [260, 339] width 51 height 19
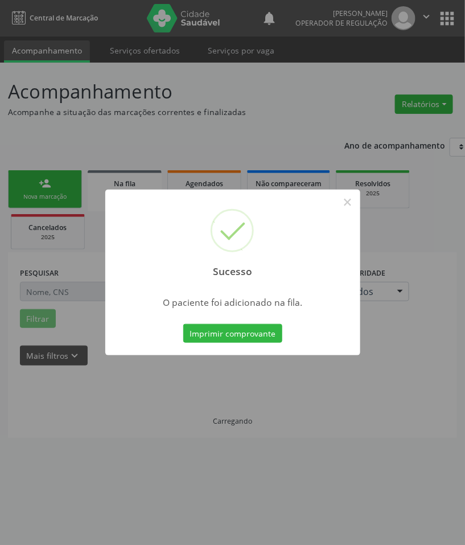
scroll to position [0, 0]
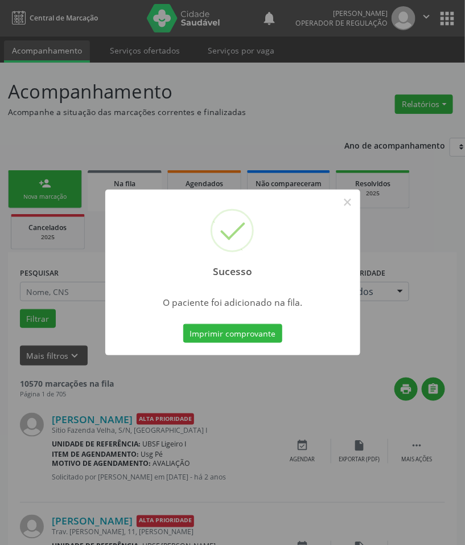
drag, startPoint x: 308, startPoint y: 423, endPoint x: 227, endPoint y: 354, distance: 106.2
click at [304, 420] on div "Sucesso × O paciente foi adicionado na fila. Imprimir comprovante Cancel" at bounding box center [232, 272] width 465 height 545
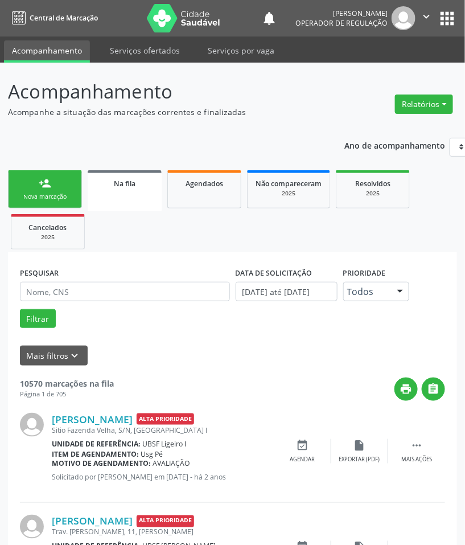
click at [40, 207] on link "person_add Nova marcação" at bounding box center [45, 189] width 74 height 38
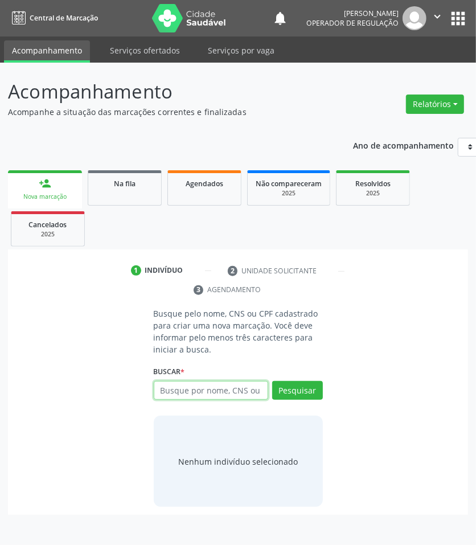
click at [231, 384] on input "text" at bounding box center [211, 390] width 114 height 19
type input "705007260002854"
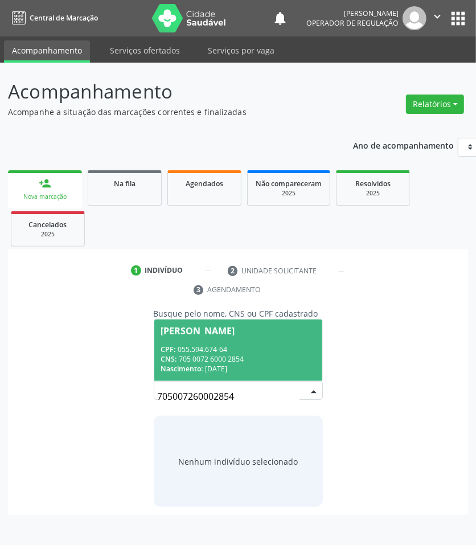
click at [225, 356] on div "CNS: 705 0072 6000 2854" at bounding box center [238, 359] width 154 height 10
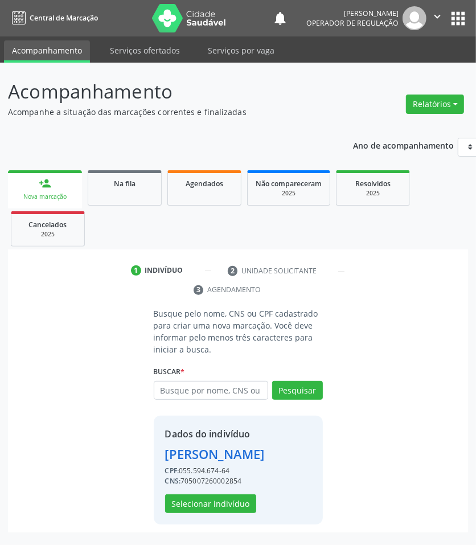
click at [237, 518] on div "Dados do indivíduo Rita Gomes de Lima CPF: 055.594.674-64 CNS: 705007260002854 …" at bounding box center [238, 470] width 169 height 109
click at [235, 507] on button "Selecionar indivíduo" at bounding box center [210, 503] width 91 height 19
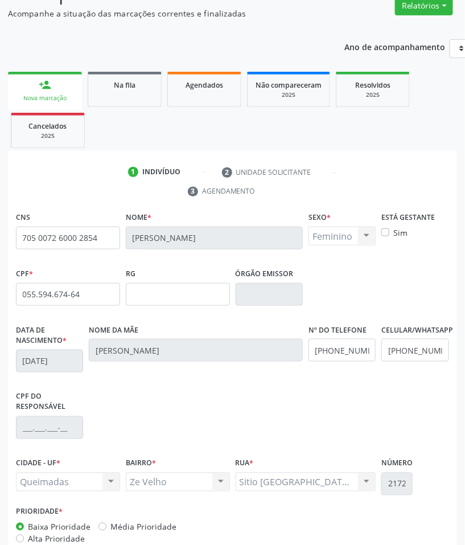
scroll to position [165, 0]
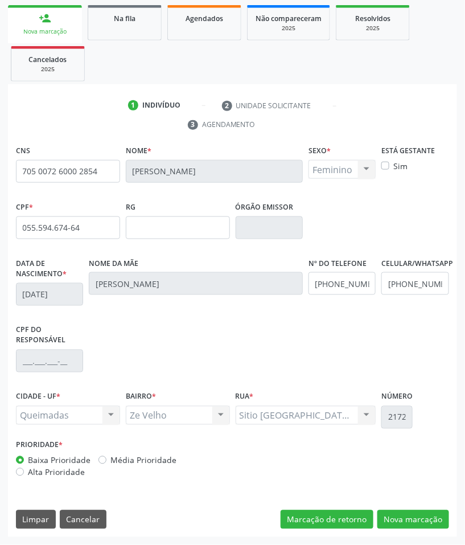
click at [415, 502] on div "CNS 705 0072 6000 2854 Nome * Rita Gomes de Lima Sexo * Feminino Masculino Femi…" at bounding box center [232, 339] width 449 height 395
click at [423, 519] on button "Nova marcação" at bounding box center [414, 519] width 72 height 19
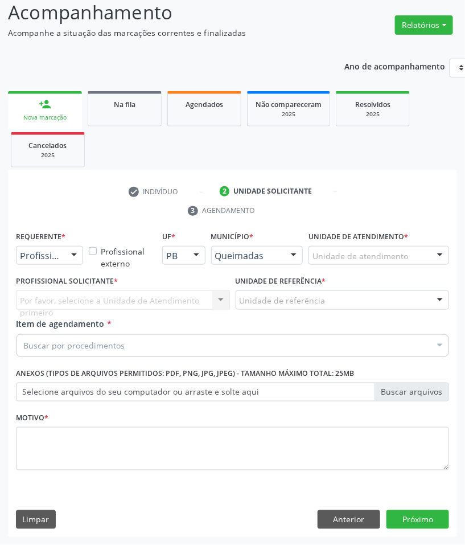
scroll to position [80, 0]
drag, startPoint x: 64, startPoint y: 261, endPoint x: 60, endPoint y: 274, distance: 13.7
click at [64, 263] on div at bounding box center [49, 255] width 67 height 19
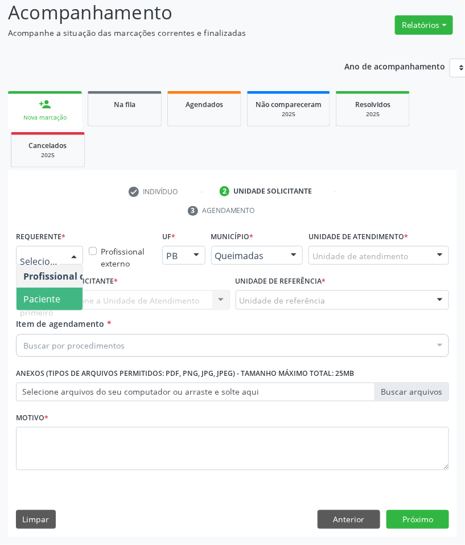
click at [60, 288] on span "Paciente" at bounding box center [72, 299] width 111 height 23
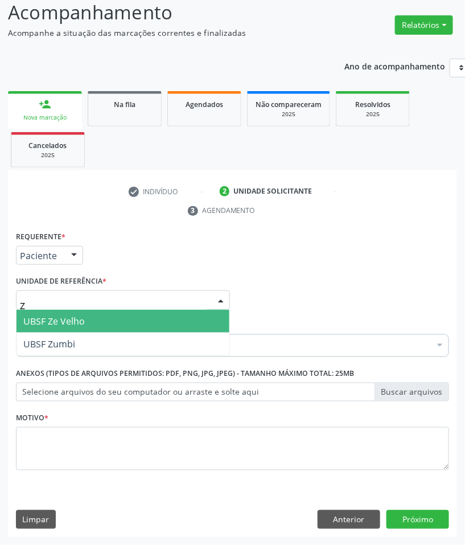
type input "ZE"
click at [80, 329] on span "UBSF Ze Velho" at bounding box center [123, 321] width 213 height 23
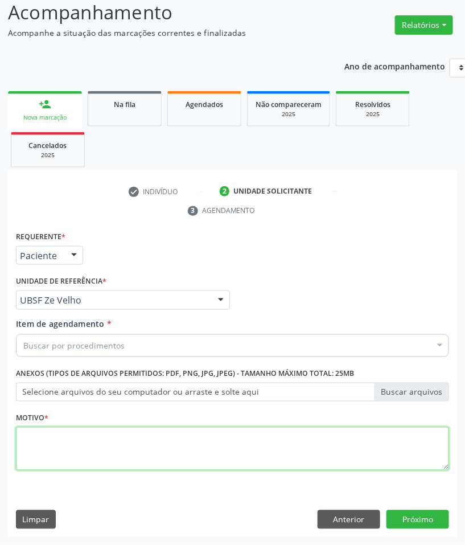
click at [84, 428] on textarea at bounding box center [232, 448] width 433 height 43
paste textarea "CARDIOLOGISTA"
click at [91, 440] on textarea "CARDIOLOGISTA" at bounding box center [232, 448] width 433 height 43
type textarea "CARDIOLOGISTA"
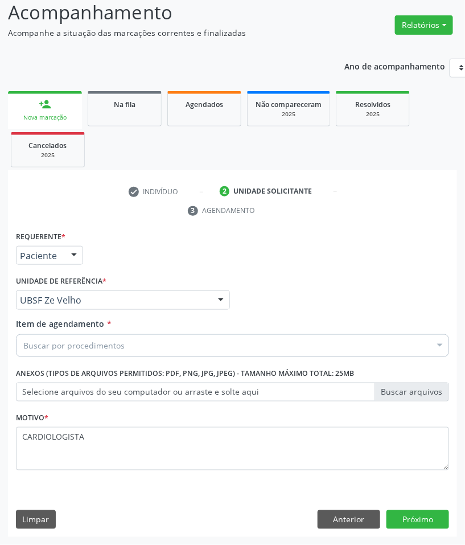
click at [141, 330] on div "Item de agendamento * Buscar por procedimentos Selecionar todos 0604320140 - Ab…" at bounding box center [232, 336] width 433 height 36
click at [141, 345] on div "Buscar por procedimentos" at bounding box center [232, 345] width 433 height 23
paste input "CARDIOLOGISTA"
type input "CARDIOLOGISTA"
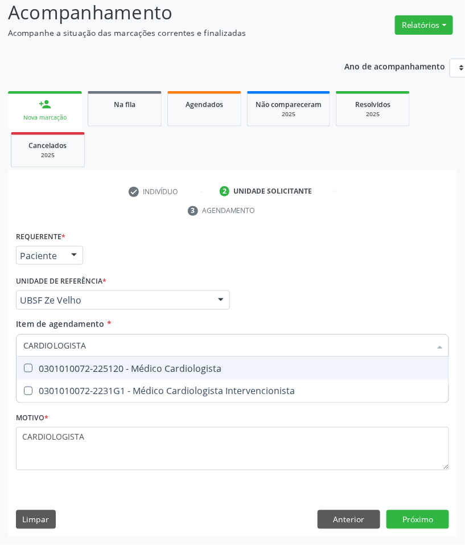
click at [134, 364] on div "0301010072-225120 - Médico Cardiologista" at bounding box center [232, 368] width 419 height 9
checkbox Cardiologista "true"
checkbox Intervencionista "true"
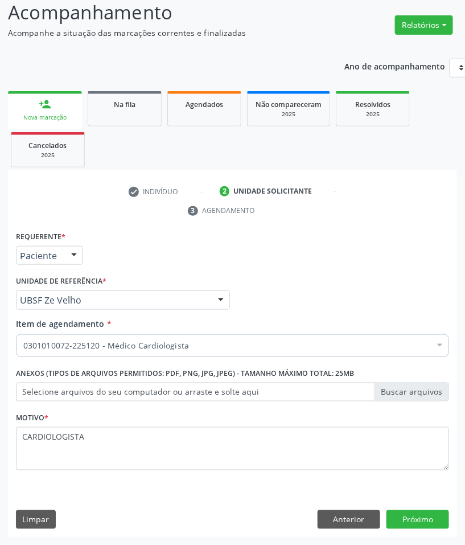
click at [227, 479] on div "Motivo * CARDIOLOGISTA" at bounding box center [232, 447] width 439 height 76
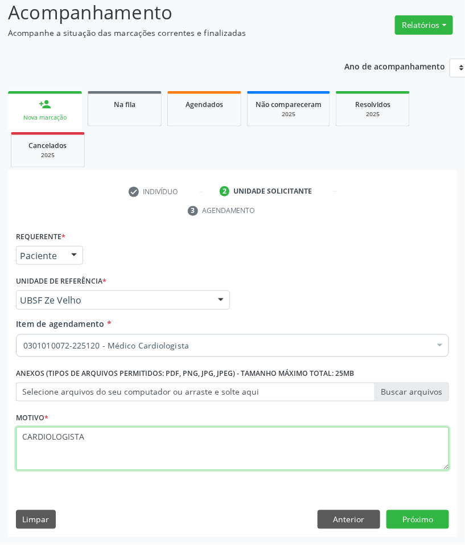
click at [217, 445] on textarea "CARDIOLOGISTA" at bounding box center [232, 448] width 433 height 43
paste textarea "RETORNO PEDROSA (09/2025)"
click at [106, 437] on textarea "RETORNO PEDROSA (09/2025)" at bounding box center [232, 448] width 433 height 43
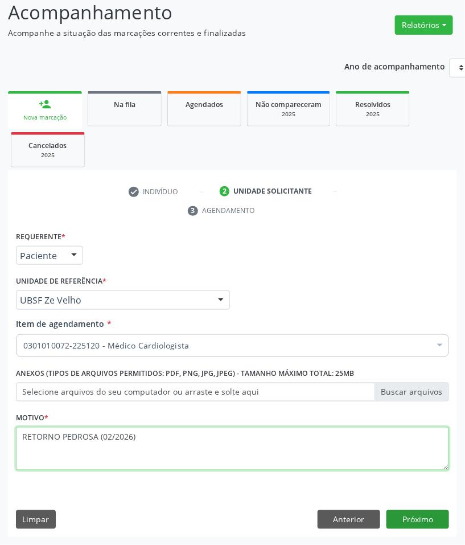
type textarea "RETORNO PEDROSA (02/2026)"
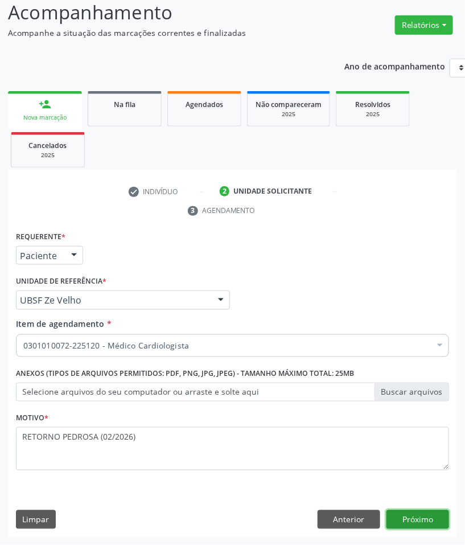
click at [436, 519] on button "Próximo" at bounding box center [418, 519] width 63 height 19
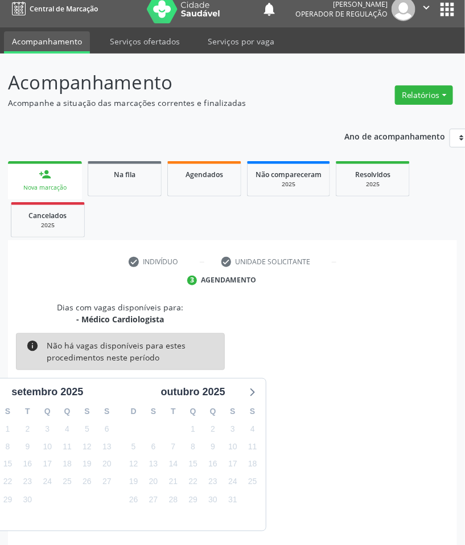
scroll to position [55, 0]
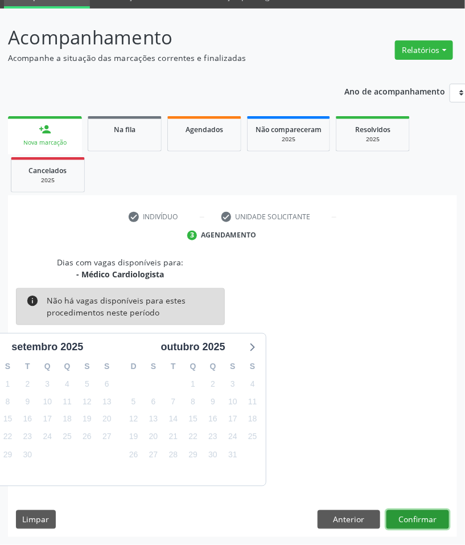
click at [413, 521] on button "Confirmar" at bounding box center [418, 519] width 63 height 19
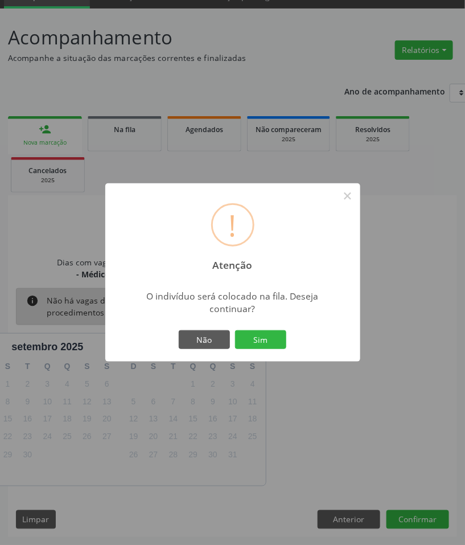
click at [235, 330] on button "Sim" at bounding box center [260, 339] width 51 height 19
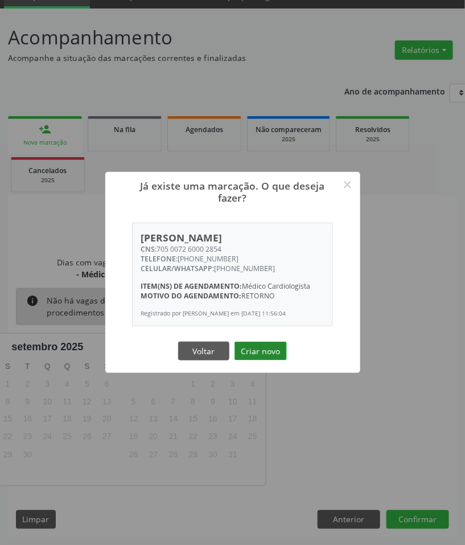
click at [255, 355] on button "Criar novo" at bounding box center [261, 351] width 52 height 19
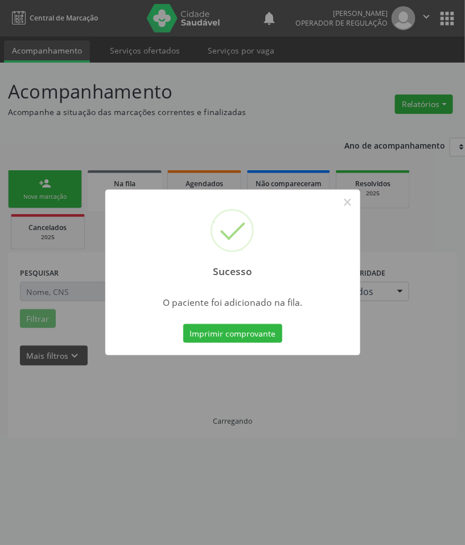
scroll to position [0, 0]
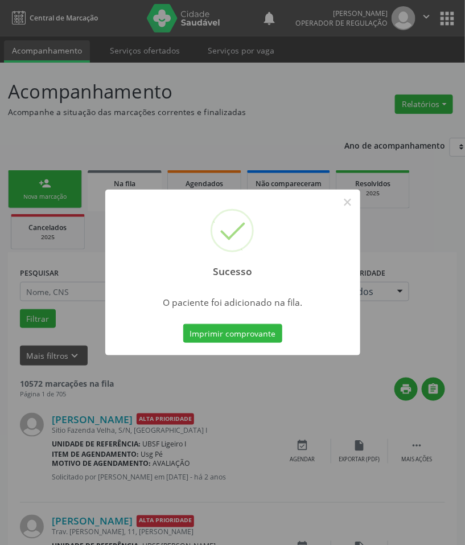
click at [351, 431] on div "Sucesso × O paciente foi adicionado na fila. Imprimir comprovante Cancel" at bounding box center [232, 272] width 465 height 545
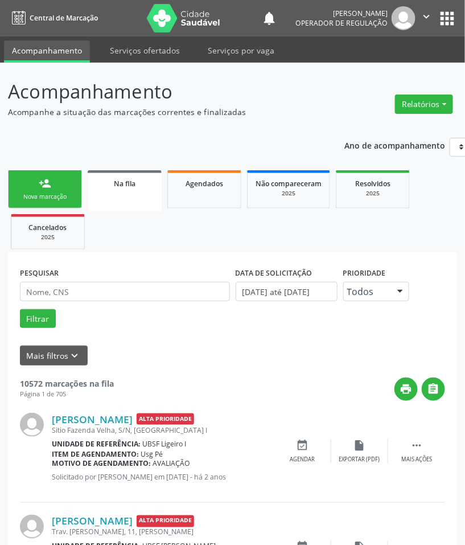
click at [48, 194] on div "Nova marcação" at bounding box center [45, 196] width 57 height 9
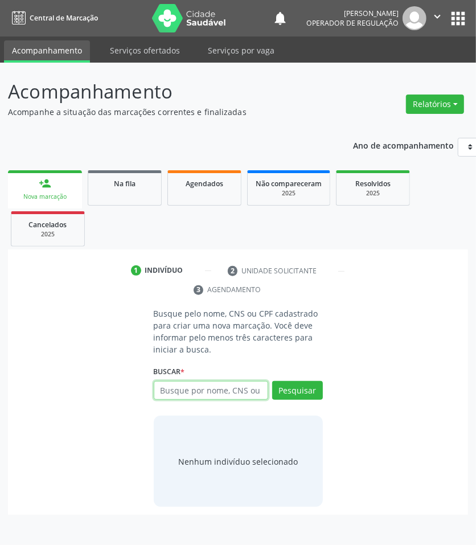
click at [187, 396] on input "text" at bounding box center [211, 390] width 114 height 19
type input "709203258051336"
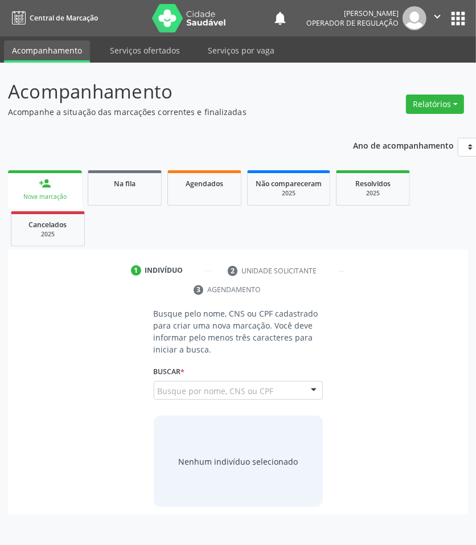
click at [158, 405] on input "709203258051336" at bounding box center [158, 396] width 0 height 23
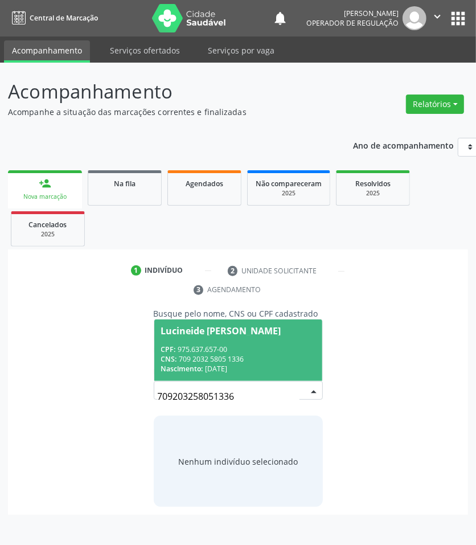
click at [202, 350] on div "CPF: 975.637.657-00" at bounding box center [238, 350] width 154 height 10
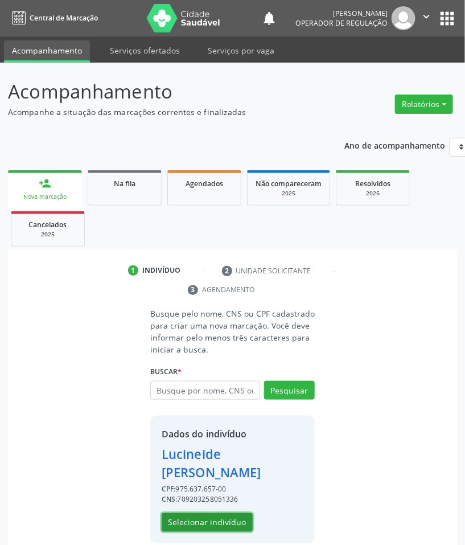
click at [218, 527] on button "Selecionar indivíduo" at bounding box center [207, 522] width 91 height 19
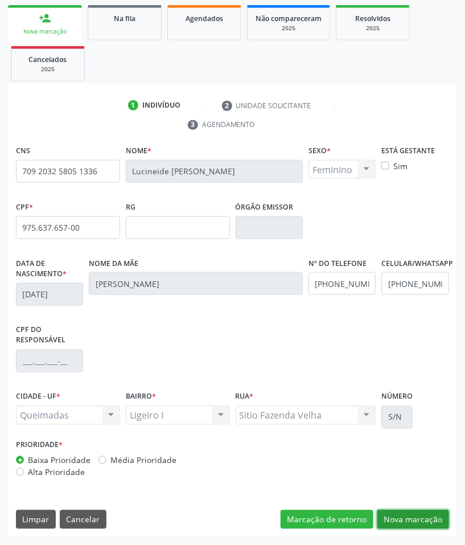
click at [403, 517] on button "Nova marcação" at bounding box center [414, 519] width 72 height 19
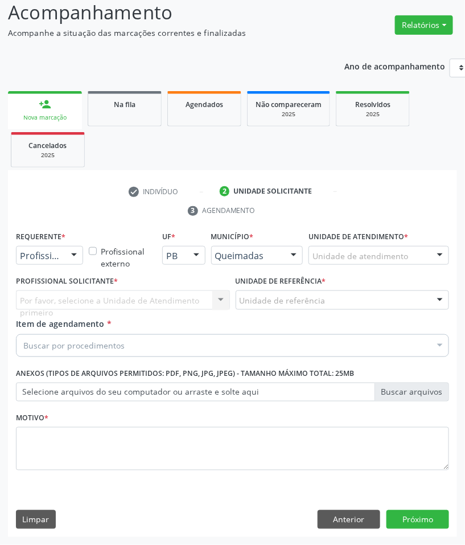
scroll to position [80, 0]
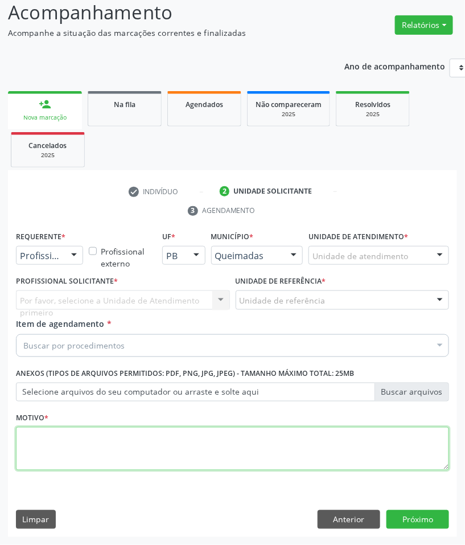
click at [117, 428] on textarea at bounding box center [232, 448] width 433 height 43
paste textarea "RETORNO PEDROSA (10/2025)"
type textarea "RETORNO PEDROSA (10/2025)"
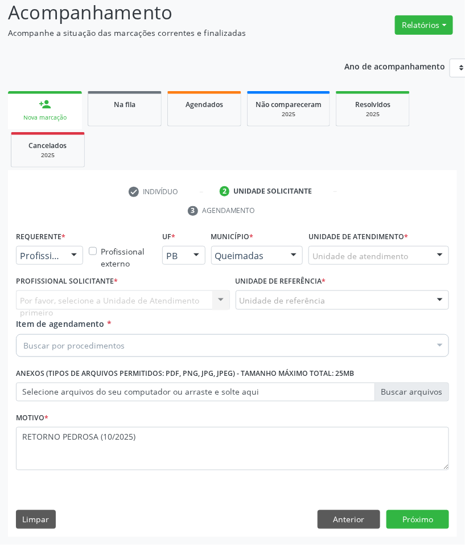
drag, startPoint x: 67, startPoint y: 254, endPoint x: 60, endPoint y: 260, distance: 8.5
click at [65, 257] on div at bounding box center [73, 256] width 17 height 19
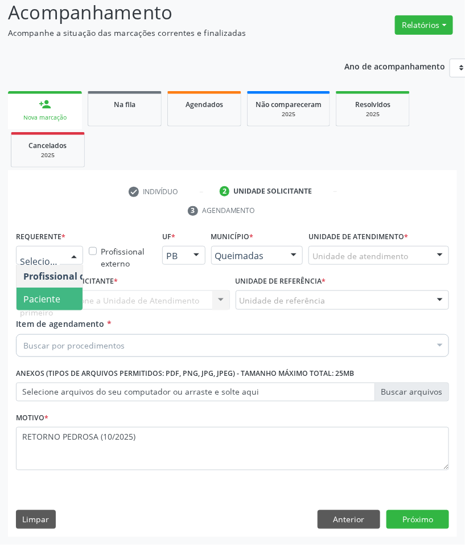
click at [55, 289] on span "Paciente" at bounding box center [72, 299] width 111 height 23
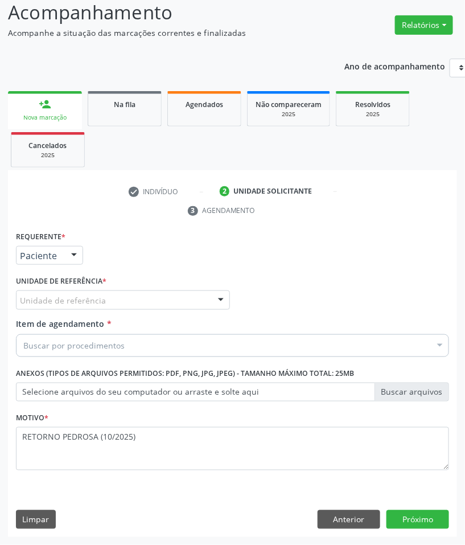
drag, startPoint x: 322, startPoint y: 342, endPoint x: 201, endPoint y: 363, distance: 122.7
click at [323, 343] on div "Buscar por procedimentos" at bounding box center [232, 345] width 433 height 23
paste input "CARDIOLOGISTA"
type input "CARDIOLOGISTA"
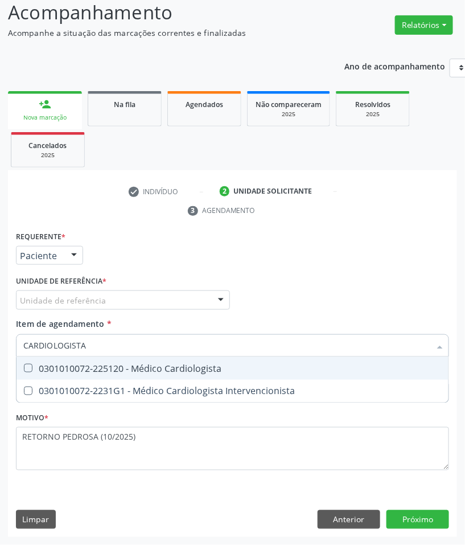
click at [137, 364] on div "0301010072-225120 - Médico Cardiologista" at bounding box center [232, 368] width 419 height 9
checkbox Cardiologista "true"
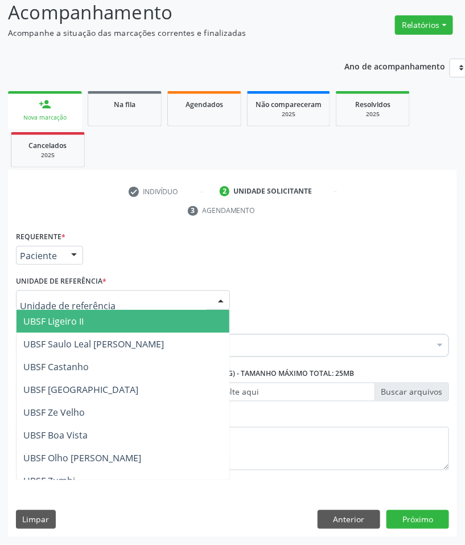
click at [154, 326] on span "UBSF Ligeiro II" at bounding box center [123, 321] width 213 height 23
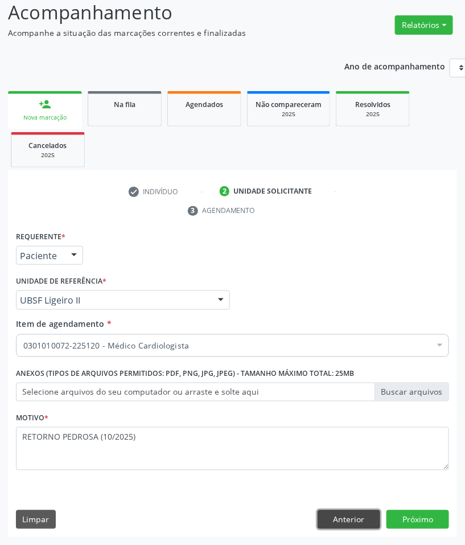
click at [349, 516] on button "Anterior" at bounding box center [349, 519] width 63 height 19
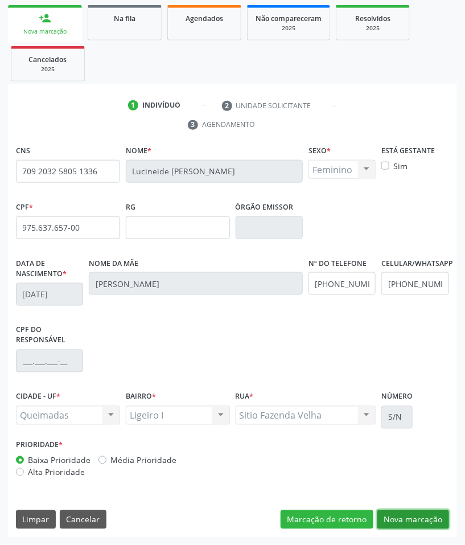
drag, startPoint x: 425, startPoint y: 513, endPoint x: 345, endPoint y: 461, distance: 96.0
click at [425, 511] on button "Nova marcação" at bounding box center [414, 519] width 72 height 19
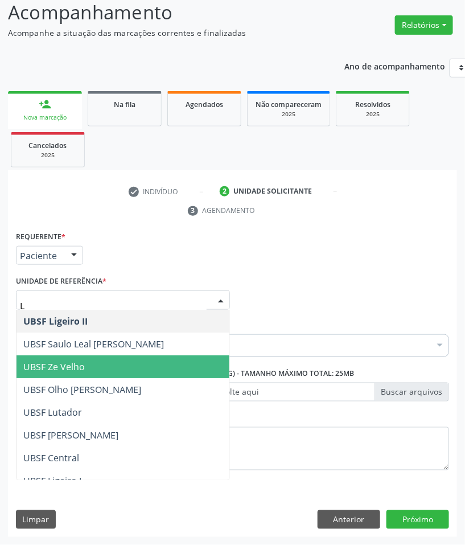
type input "LI"
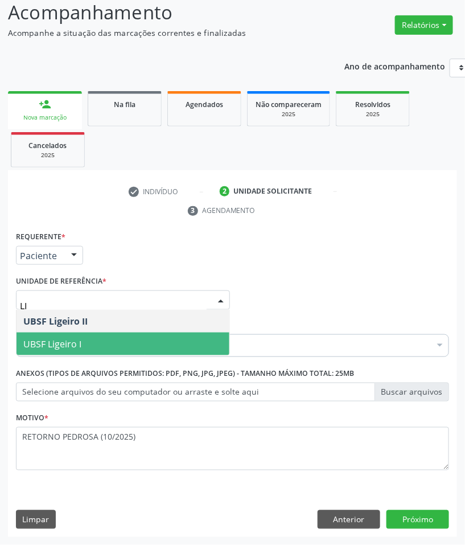
click at [99, 345] on span "UBSF Ligeiro I" at bounding box center [123, 344] width 213 height 23
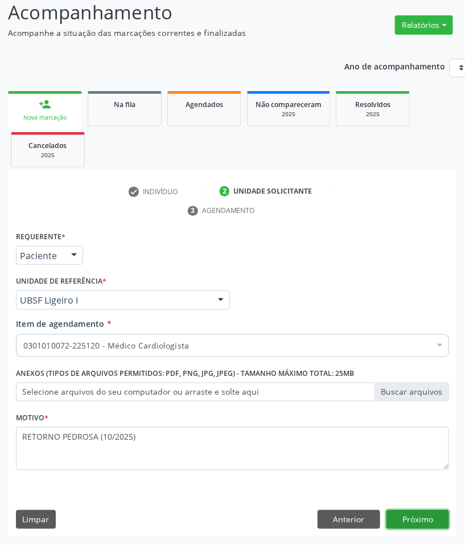
drag, startPoint x: 431, startPoint y: 514, endPoint x: 460, endPoint y: 505, distance: 30.4
click at [431, 514] on button "Próximo" at bounding box center [418, 519] width 63 height 19
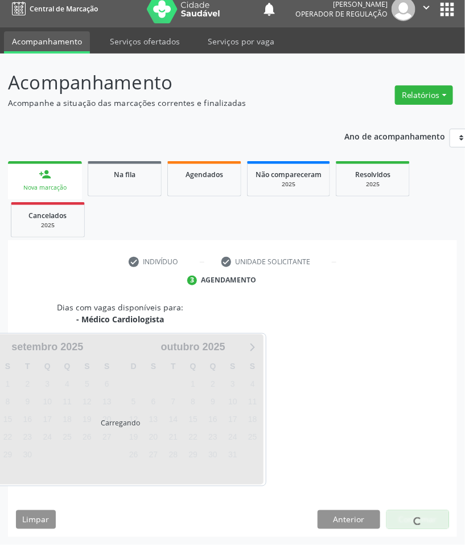
scroll to position [55, 0]
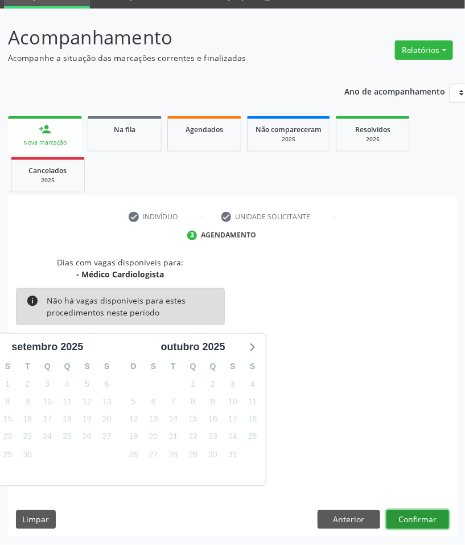
click at [419, 519] on button "Confirmar" at bounding box center [418, 519] width 63 height 19
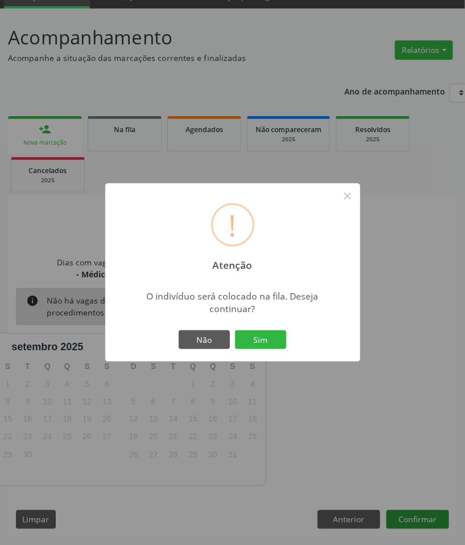
click at [235, 330] on button "Sim" at bounding box center [260, 339] width 51 height 19
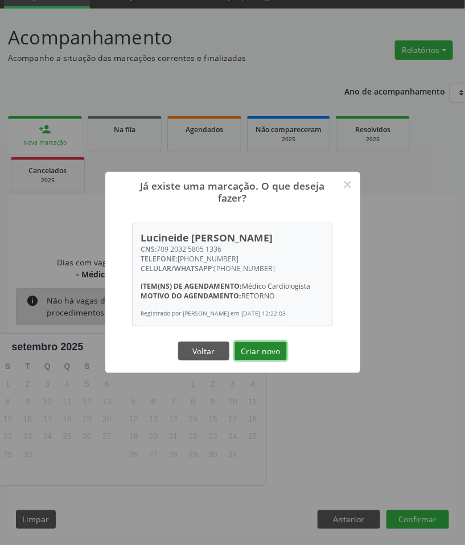
click at [251, 356] on button "Criar novo" at bounding box center [261, 351] width 52 height 19
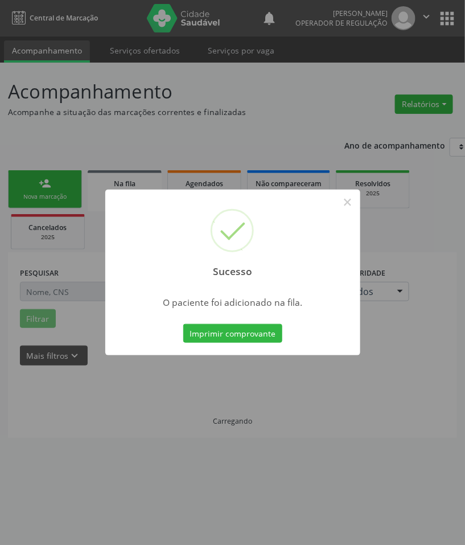
scroll to position [0, 0]
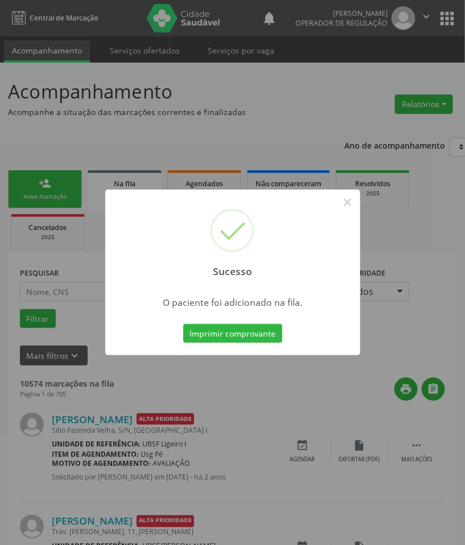
click at [340, 409] on div "Sucesso × O paciente foi adicionado na fila. Imprimir comprovante Cancel" at bounding box center [232, 272] width 465 height 545
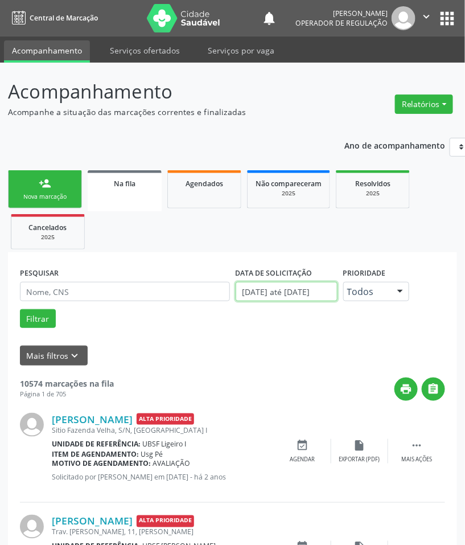
click at [265, 296] on input "[DATE] até [DATE]" at bounding box center [287, 291] width 102 height 19
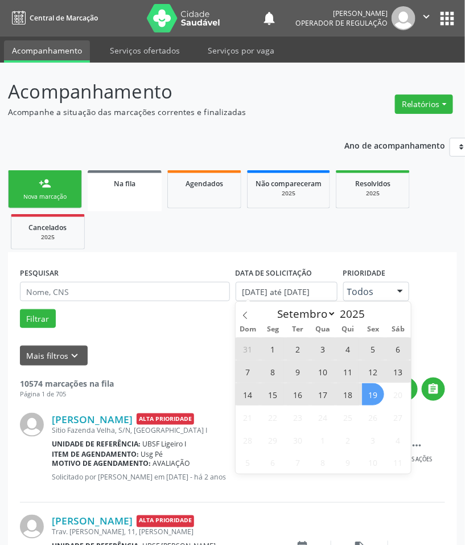
click at [367, 396] on span "19" at bounding box center [373, 394] width 22 height 22
type input "[DATE]"
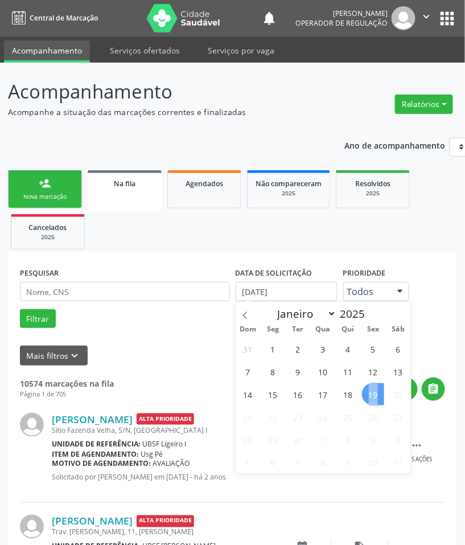
click at [367, 396] on span "19" at bounding box center [373, 394] width 22 height 22
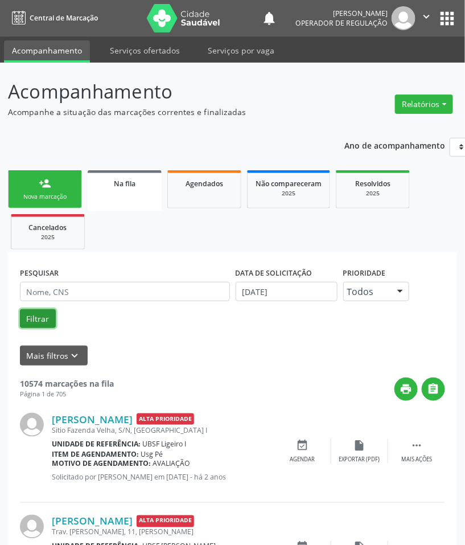
click at [43, 321] on button "Filtrar" at bounding box center [38, 318] width 36 height 19
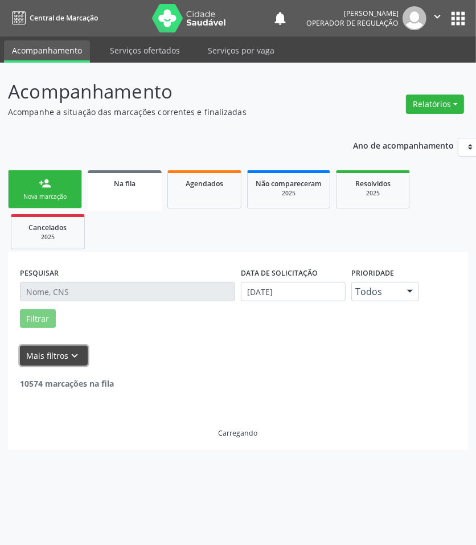
click at [58, 356] on button "Mais filtros keyboard_arrow_down" at bounding box center [54, 356] width 68 height 20
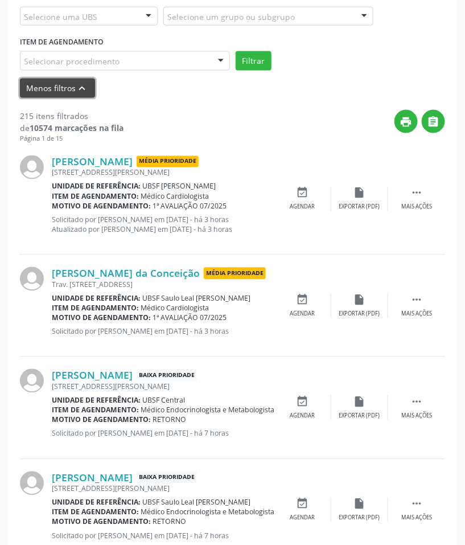
scroll to position [140, 0]
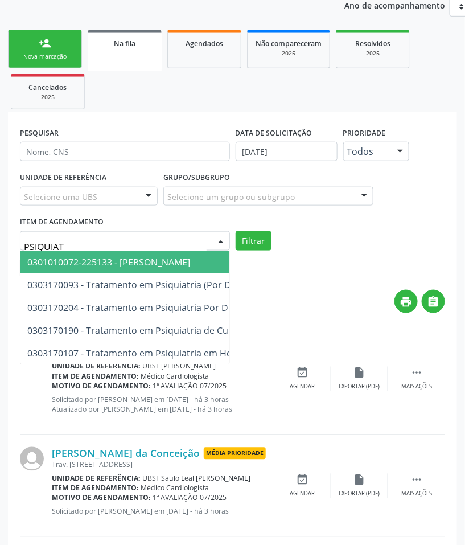
type input "PSIQUIATR"
click at [107, 257] on span "0301010072-225133 - [PERSON_NAME]" at bounding box center [108, 262] width 163 height 13
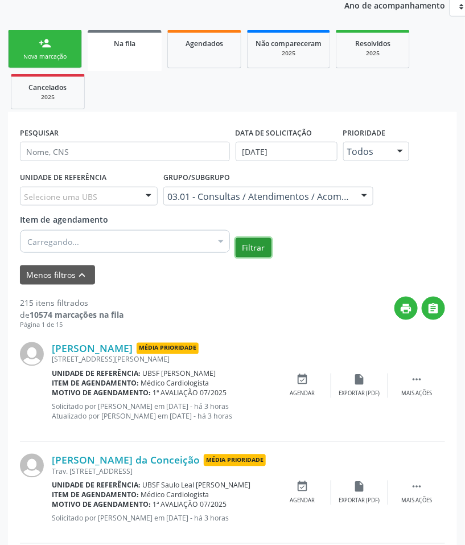
click at [246, 249] on button "Filtrar" at bounding box center [254, 247] width 36 height 19
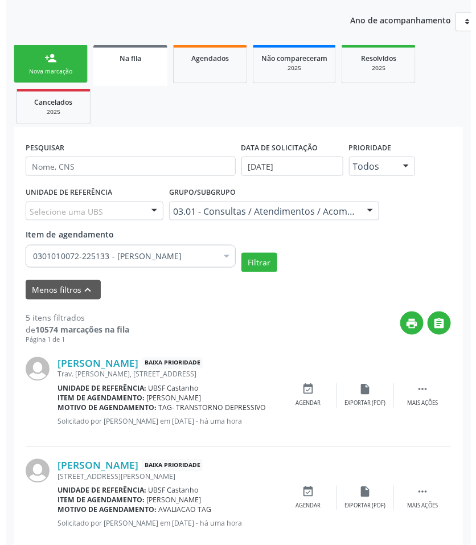
scroll to position [0, 0]
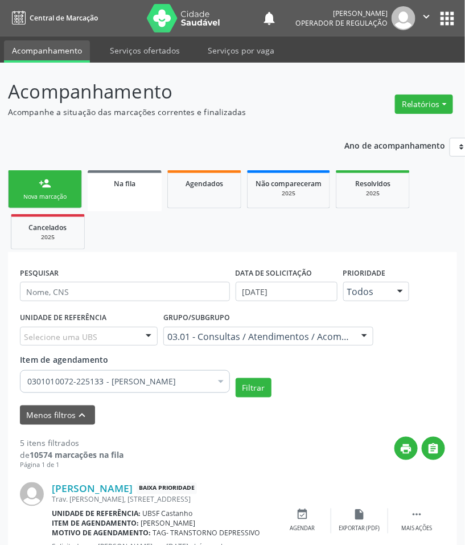
click at [76, 192] on link "person_add Nova marcação" at bounding box center [45, 189] width 74 height 38
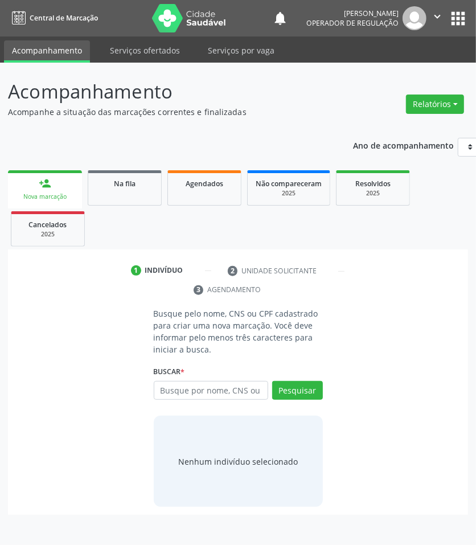
click at [77, 362] on div "Busque pelo nome, CNS ou CPF cadastrado para criar uma nova marcação. Você deve…" at bounding box center [238, 407] width 444 height 199
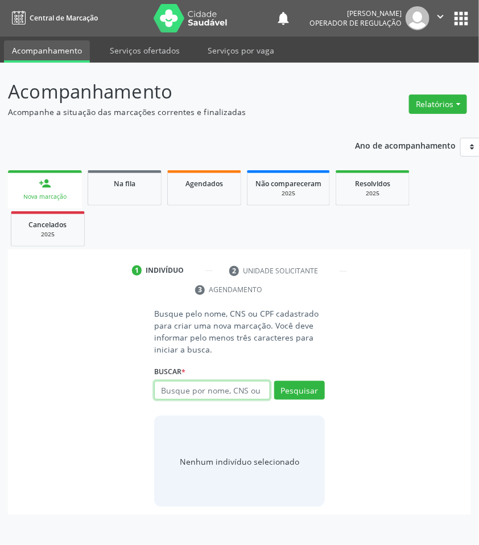
click at [192, 400] on input "text" at bounding box center [212, 390] width 116 height 19
type input "703102830779760"
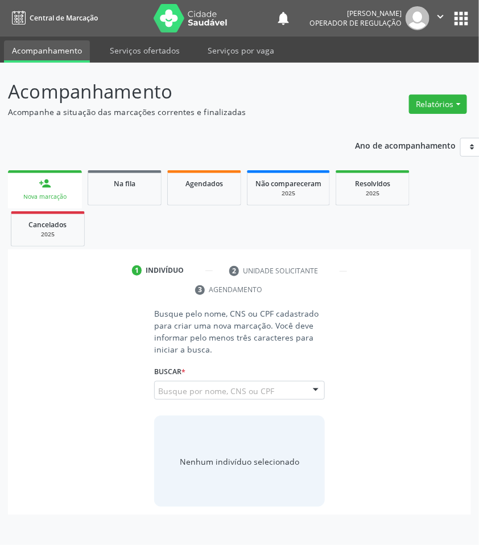
click at [158, 393] on input "703102830779760" at bounding box center [158, 396] width 0 height 23
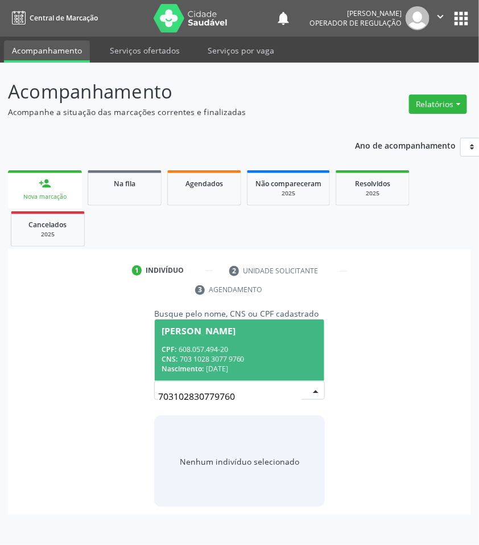
click at [267, 343] on span "Adalgiza Maria da Silva CPF: 608.057.494-20 CNS: 703 1028 3077 9760 Nascimento:…" at bounding box center [240, 349] width 170 height 61
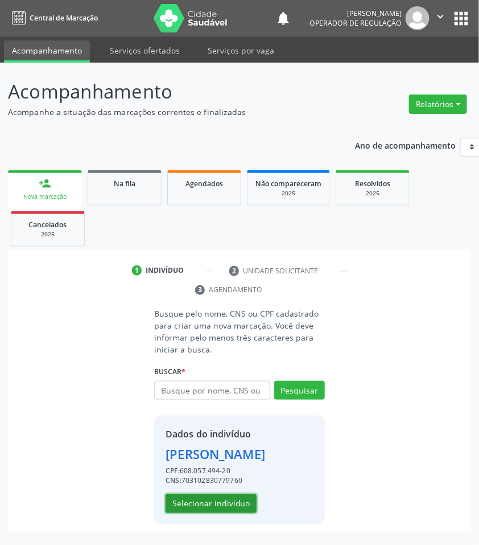
click at [242, 502] on button "Selecionar indivíduo" at bounding box center [211, 503] width 91 height 19
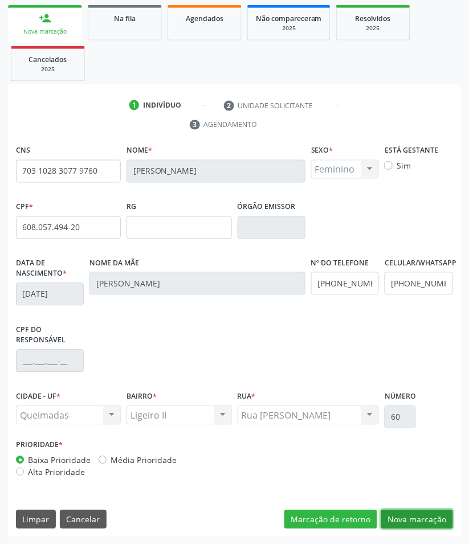
click at [417, 522] on button "Nova marcação" at bounding box center [417, 519] width 72 height 19
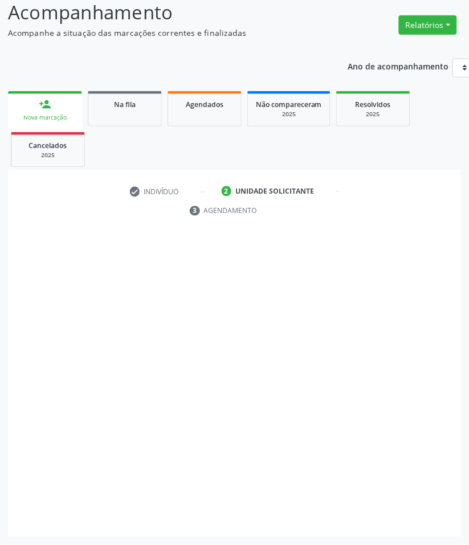
scroll to position [80, 0]
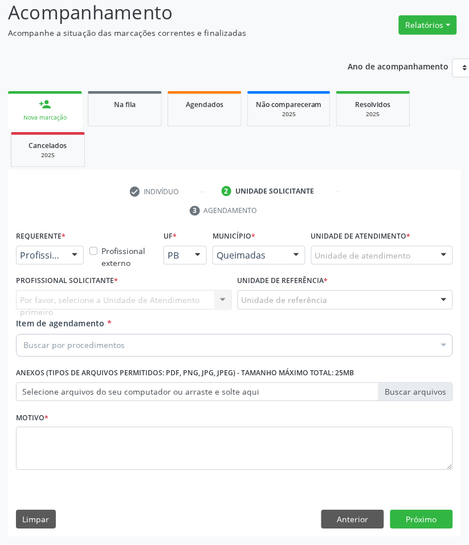
drag, startPoint x: 29, startPoint y: 256, endPoint x: 32, endPoint y: 280, distance: 24.2
click at [38, 291] on span "Paciente" at bounding box center [72, 299] width 111 height 23
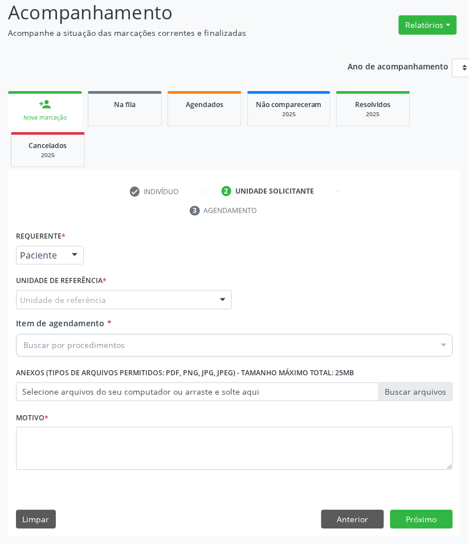
click at [63, 304] on div "Requerente * Paciente Profissional de Saúde Paciente Nenhum resultado encontrad…" at bounding box center [234, 357] width 437 height 258
click at [63, 306] on div "Unidade de referência" at bounding box center [124, 299] width 216 height 19
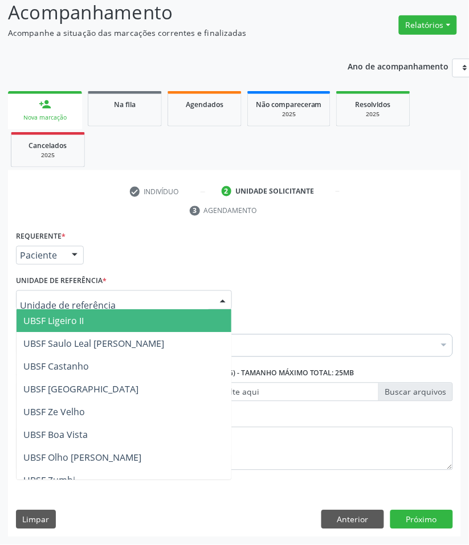
click at [63, 326] on span "UBSF Ligeiro II" at bounding box center [124, 321] width 215 height 23
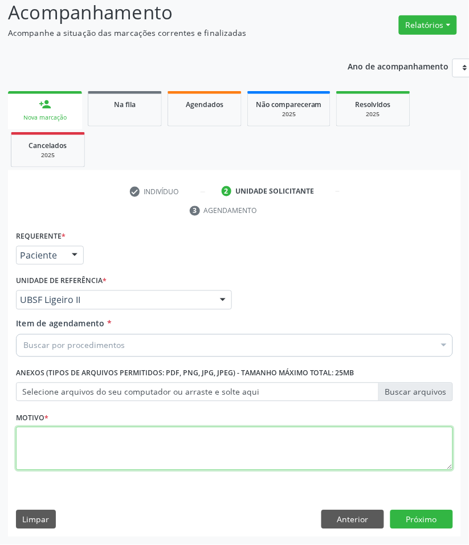
click at [77, 437] on textarea at bounding box center [234, 448] width 437 height 43
paste textarea "RETORNO PEDROSA (09/2025)"
type textarea "RETORNO PEDROSA (09/2025)"
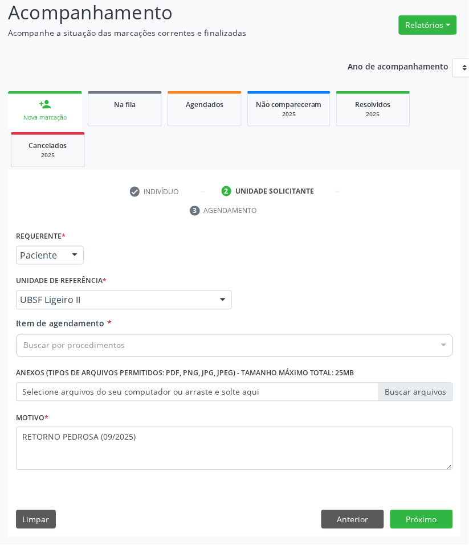
click at [84, 354] on div "Buscar por procedimentos" at bounding box center [234, 345] width 437 height 23
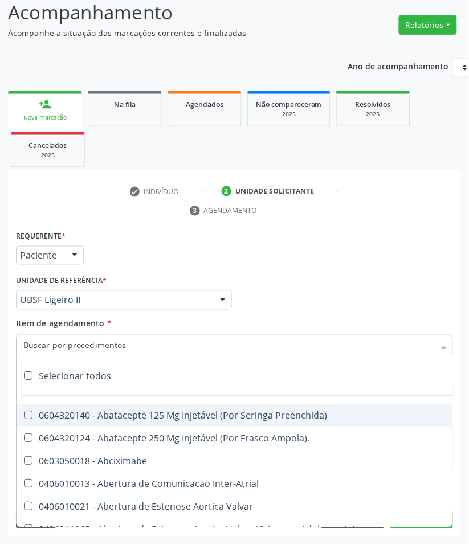
paste input "CARDIOLOGISTA"
type input "CARDIOLOGISTA"
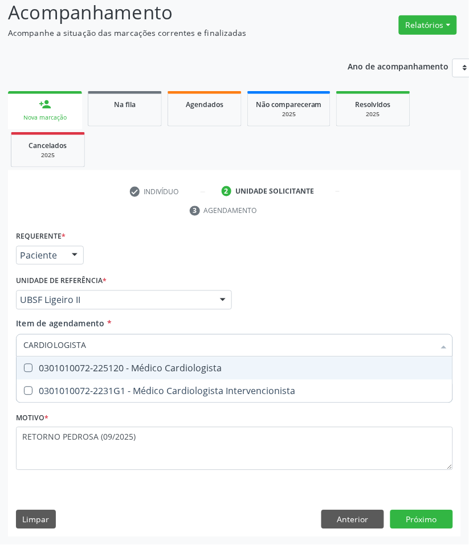
click at [87, 368] on div "0301010072-225120 - Médico Cardiologista" at bounding box center [234, 368] width 422 height 9
checkbox Cardiologista "true"
checkbox Intervencionista "true"
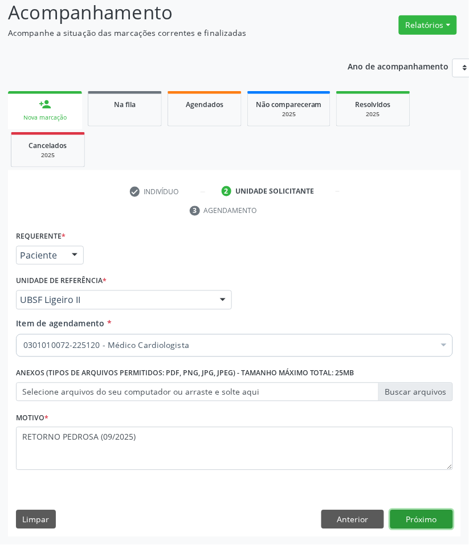
click at [421, 527] on button "Próximo" at bounding box center [421, 519] width 63 height 19
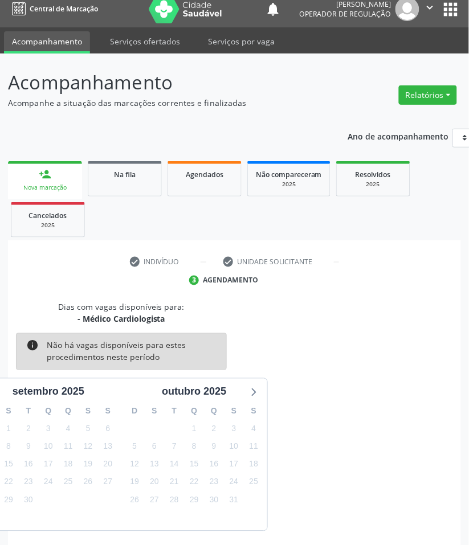
scroll to position [55, 0]
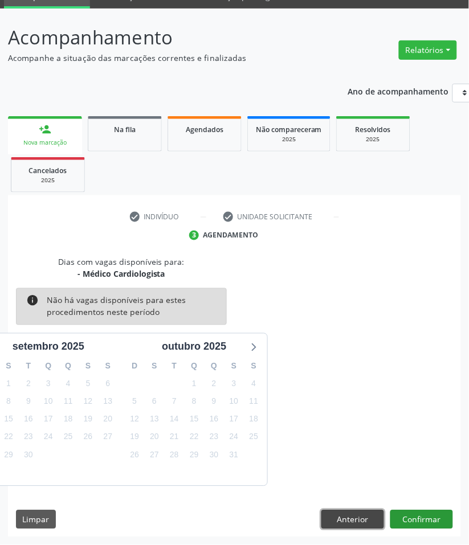
drag, startPoint x: 373, startPoint y: 519, endPoint x: 413, endPoint y: 519, distance: 39.9
click at [413, 519] on div "Anterior Confirmar" at bounding box center [387, 519] width 132 height 19
click at [411, 519] on button "Confirmar" at bounding box center [421, 519] width 63 height 19
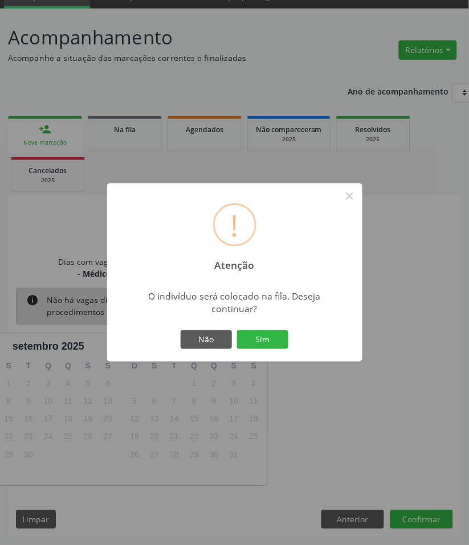
click at [237, 330] on button "Sim" at bounding box center [262, 339] width 51 height 19
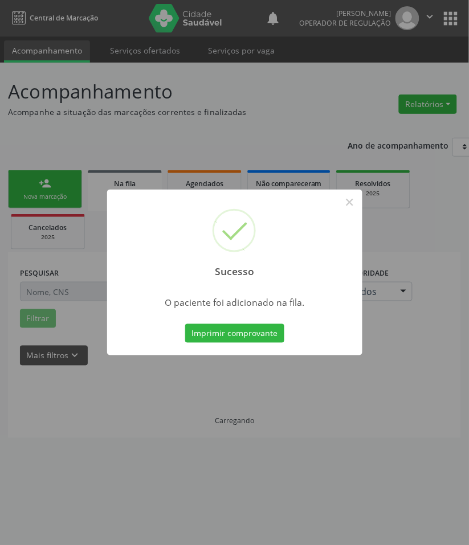
scroll to position [0, 0]
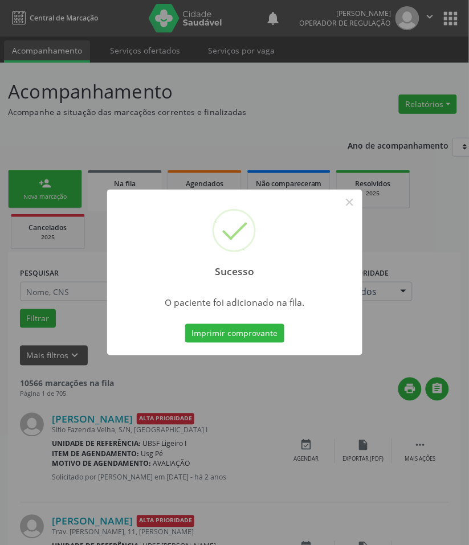
drag, startPoint x: 114, startPoint y: 384, endPoint x: 65, endPoint y: 276, distance: 118.8
click at [112, 382] on div "Sucesso × O paciente foi adicionado na fila. Imprimir comprovante Cancel" at bounding box center [234, 272] width 469 height 545
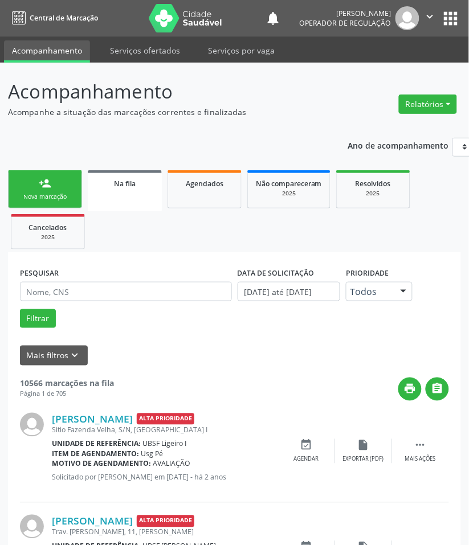
click at [37, 181] on link "person_add Nova marcação" at bounding box center [45, 189] width 74 height 38
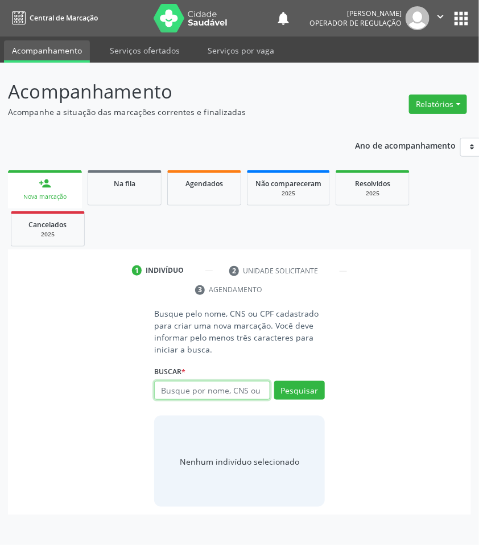
click at [237, 388] on input "text" at bounding box center [212, 390] width 116 height 19
type input "703108384788160"
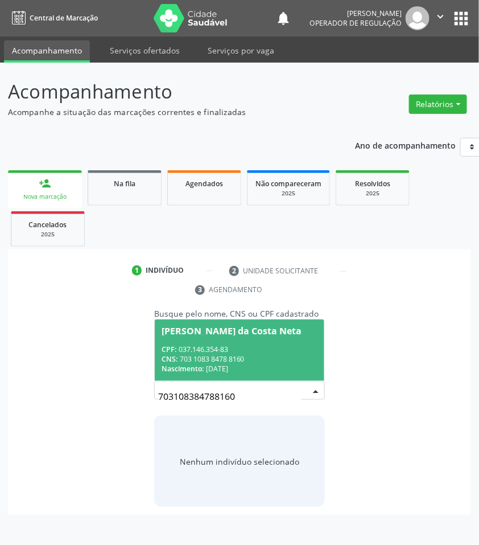
click at [206, 391] on input "703108384788160" at bounding box center [230, 396] width 144 height 23
click at [223, 353] on div "CPF: 037.146.354-83" at bounding box center [240, 350] width 156 height 10
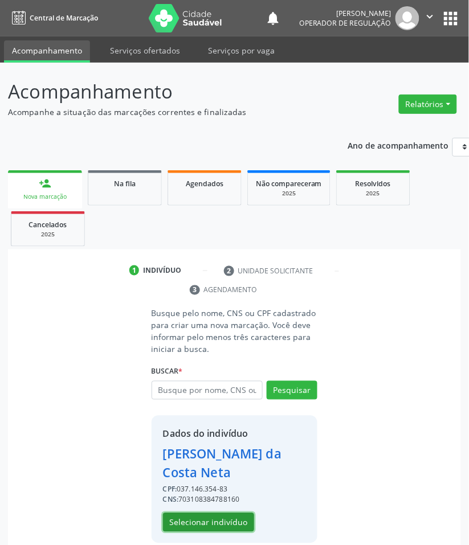
click at [217, 522] on button "Selecionar indivíduo" at bounding box center [208, 522] width 91 height 19
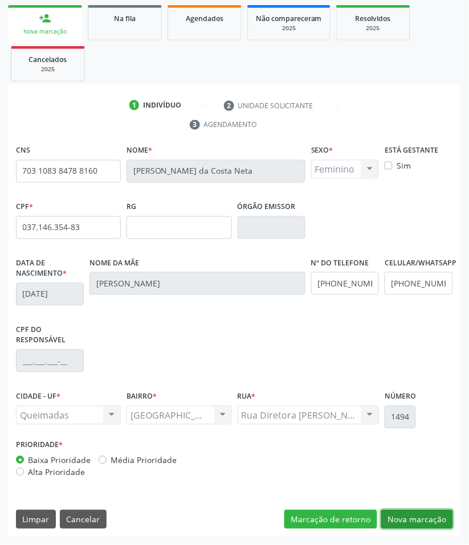
click at [421, 521] on button "Nova marcação" at bounding box center [417, 519] width 72 height 19
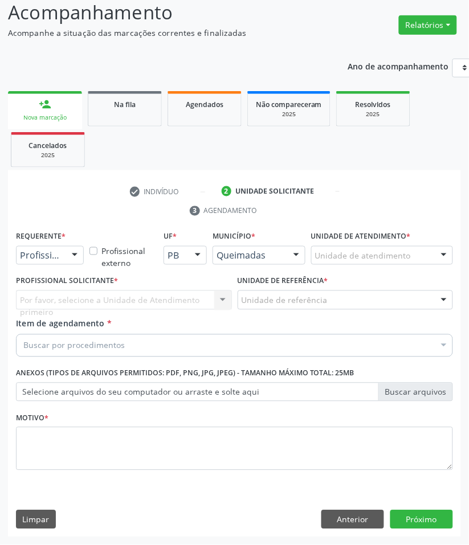
scroll to position [80, 0]
click at [65, 265] on div "Requerente * Profissional de Saúde Profissional de Saúde Paciente Nenhum result…" at bounding box center [49, 250] width 73 height 44
click at [69, 252] on div at bounding box center [74, 256] width 17 height 19
click at [56, 298] on span "Paciente" at bounding box center [41, 299] width 37 height 13
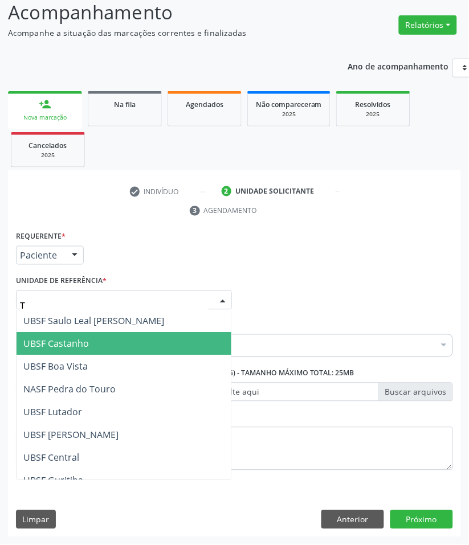
type input "TI"
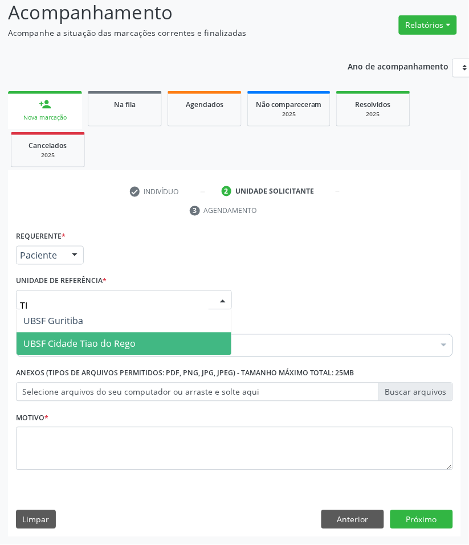
click at [76, 340] on span "UBSF Cidade Tiao do Rego" at bounding box center [79, 344] width 112 height 13
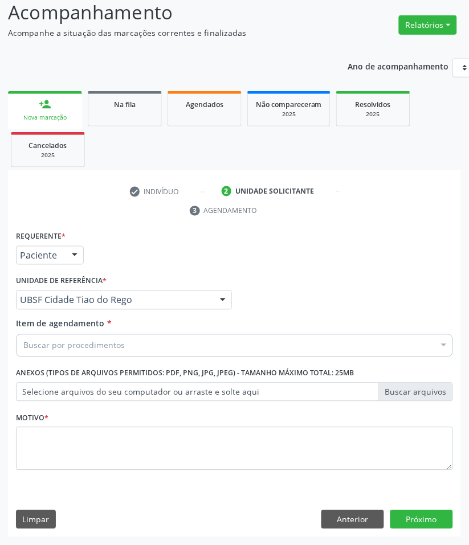
click at [71, 424] on div "Motivo *" at bounding box center [234, 439] width 437 height 60
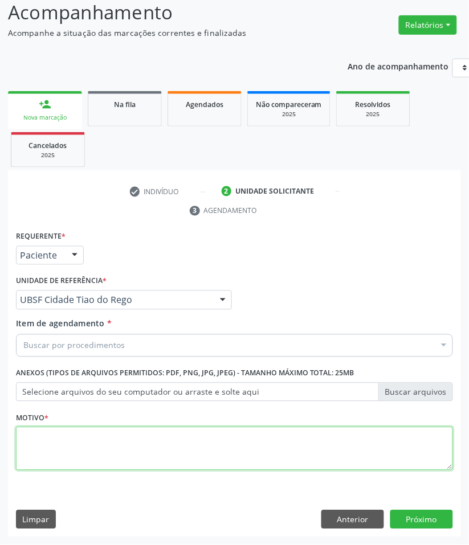
click at [76, 440] on textarea at bounding box center [234, 448] width 437 height 43
paste textarea "RETORNO PEDROSA (09/2025)"
type textarea "RETORNO PEDROSA (09/2025)"
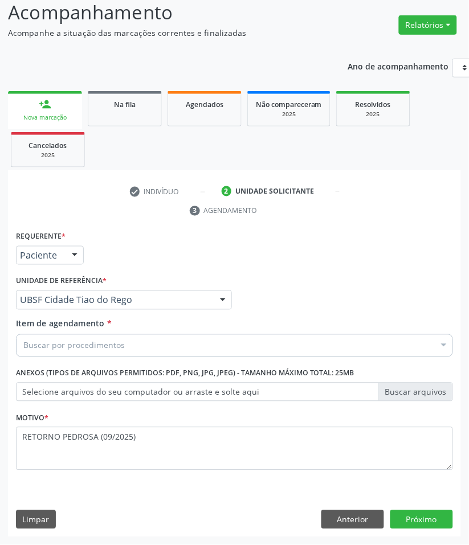
click at [75, 336] on div "Buscar por procedimentos" at bounding box center [234, 345] width 437 height 23
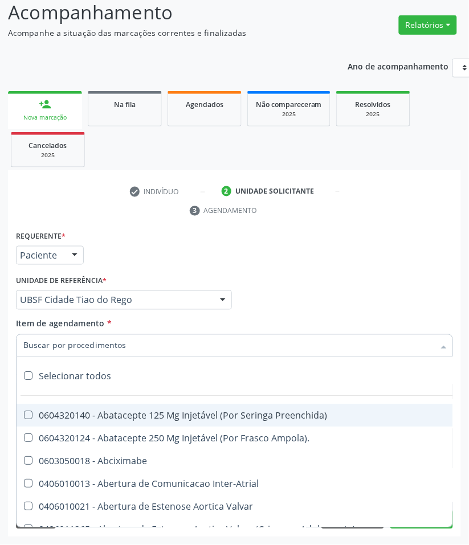
paste input "CARDIOLOGISTA"
type input "CARDIOLOGISTA"
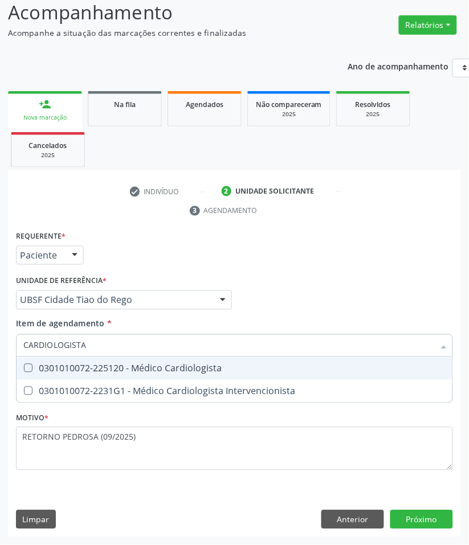
click at [79, 364] on div "0301010072-225120 - Médico Cardiologista" at bounding box center [234, 368] width 422 height 9
checkbox Cardiologista "true"
checkbox Intervencionista "true"
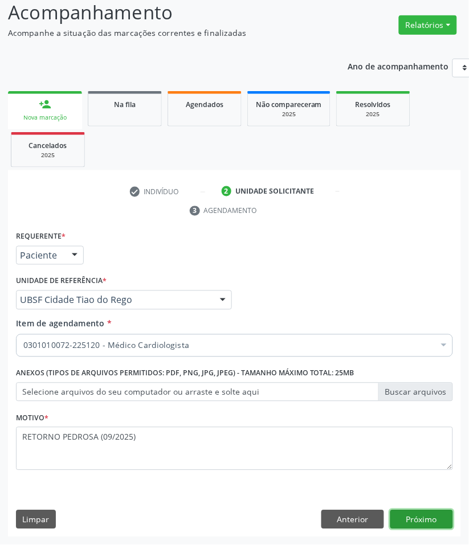
drag, startPoint x: 407, startPoint y: 521, endPoint x: 394, endPoint y: 514, distance: 15.5
click at [394, 514] on button "Próximo" at bounding box center [421, 519] width 63 height 19
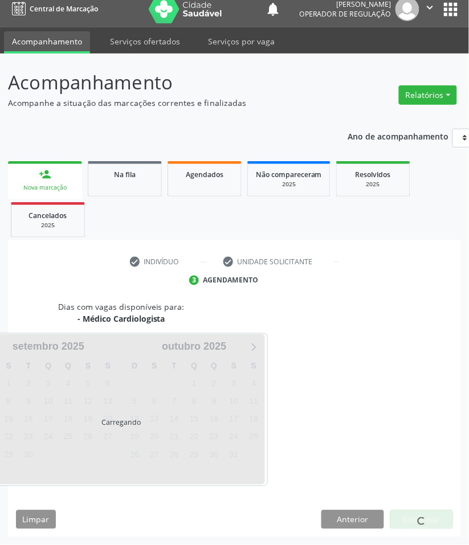
scroll to position [55, 0]
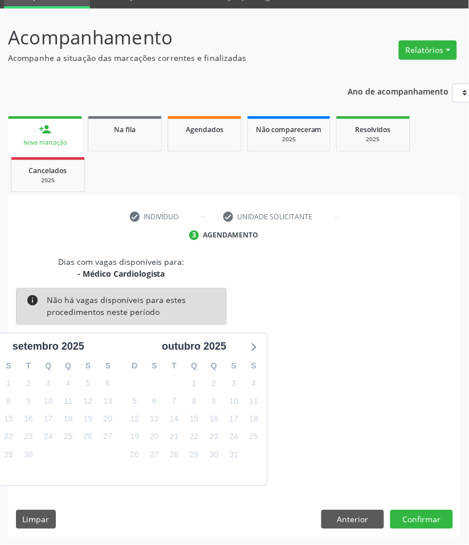
click at [429, 509] on div "Dias com vagas disponíveis para: - Médico Cardiologista info Não há vagas dispo…" at bounding box center [234, 396] width 453 height 281
click at [422, 514] on button "Confirmar" at bounding box center [421, 519] width 63 height 19
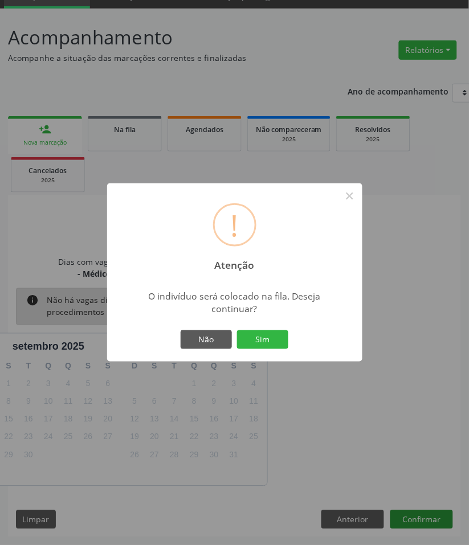
click at [237, 330] on button "Sim" at bounding box center [262, 339] width 51 height 19
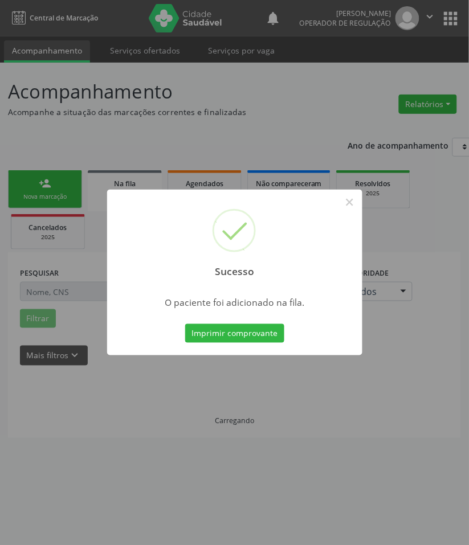
scroll to position [0, 0]
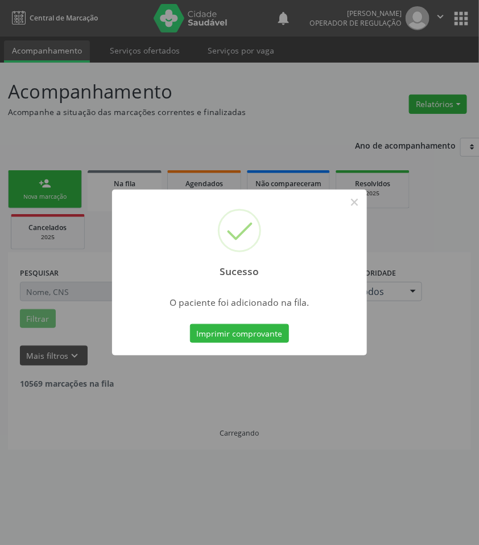
drag, startPoint x: 108, startPoint y: 399, endPoint x: 99, endPoint y: 397, distance: 9.7
click at [108, 399] on div "Sucesso × O paciente foi adicionado na fila. Imprimir comprovante Cancel" at bounding box center [239, 272] width 479 height 545
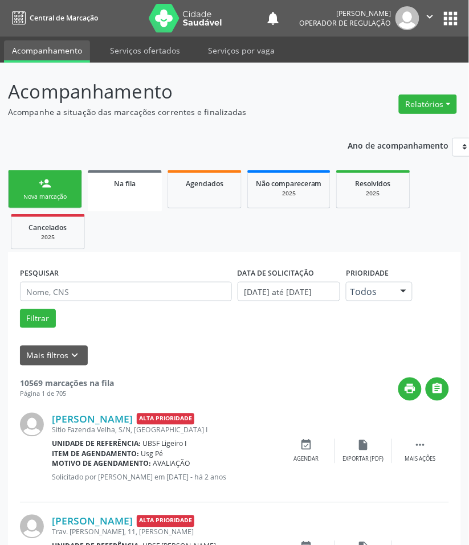
click at [32, 174] on link "person_add Nova marcação" at bounding box center [45, 189] width 74 height 38
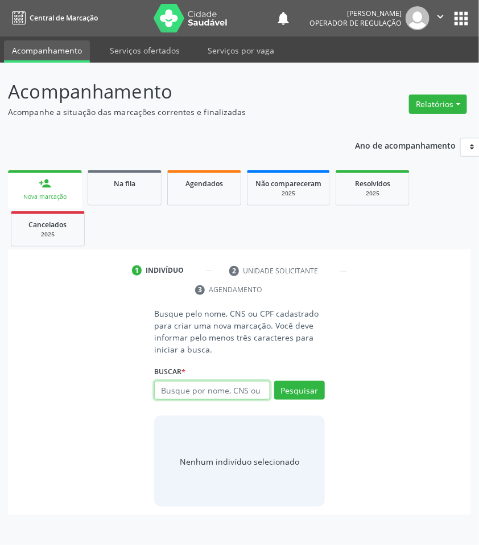
click at [216, 384] on input "text" at bounding box center [212, 390] width 116 height 19
type input "701104355181180"
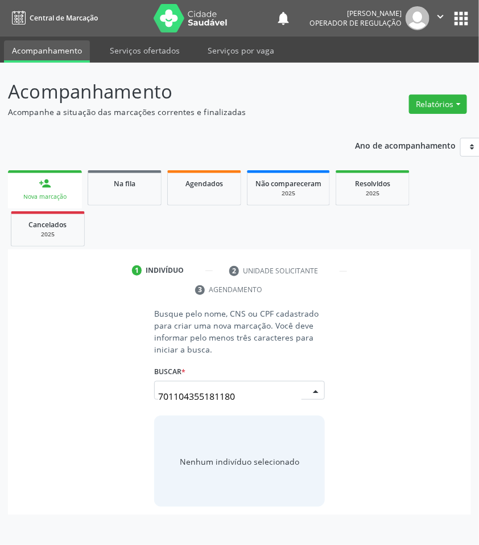
click at [191, 386] on input "701104355181180" at bounding box center [230, 396] width 144 height 23
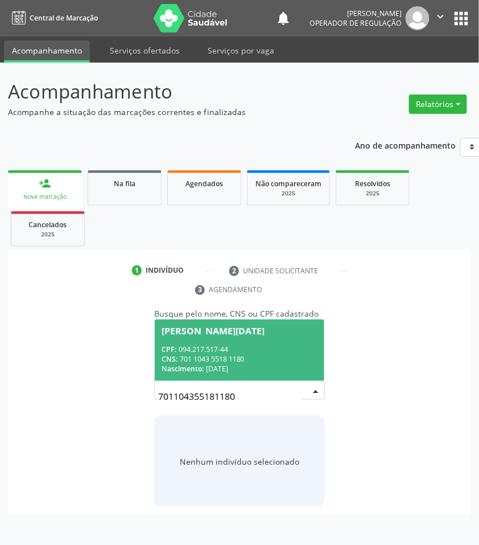
click at [232, 354] on div "CPF: 094.217.517-44" at bounding box center [240, 350] width 156 height 10
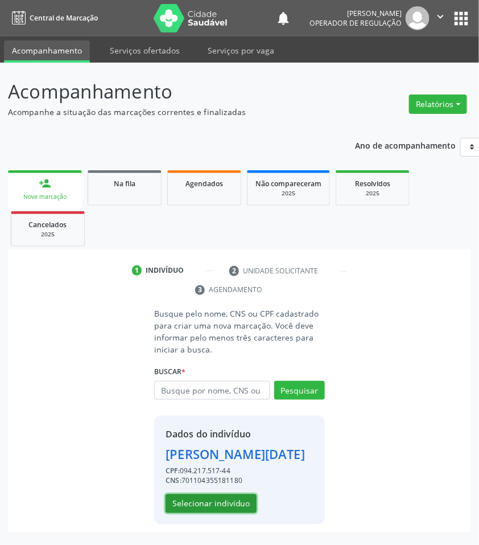
click at [228, 500] on button "Selecionar indivíduo" at bounding box center [211, 503] width 91 height 19
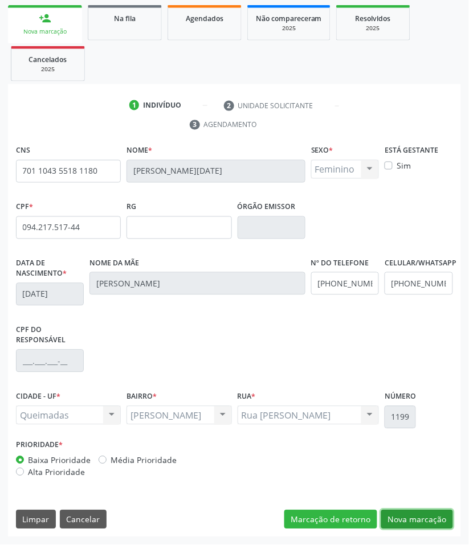
click at [432, 528] on button "Nova marcação" at bounding box center [417, 519] width 72 height 19
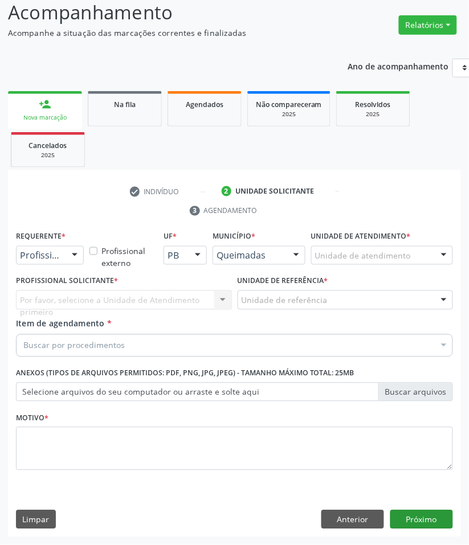
scroll to position [80, 0]
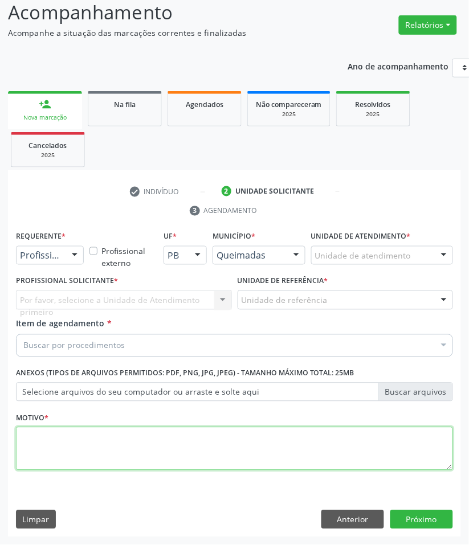
click at [179, 441] on textarea at bounding box center [234, 448] width 437 height 43
paste textarea "RETORNO PEDROSA (10/2025)"
type textarea "RETORNO PEDROSA (10/2025)"
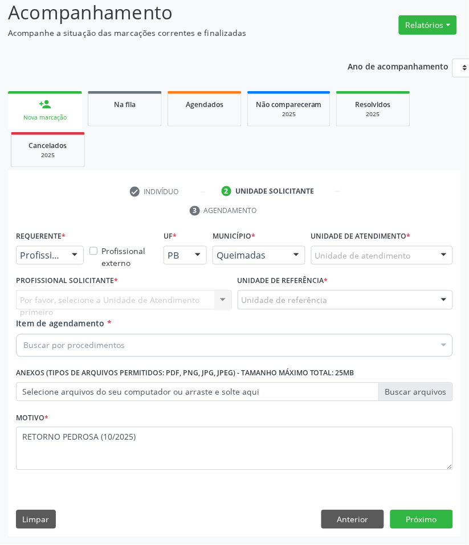
drag, startPoint x: 65, startPoint y: 266, endPoint x: 68, endPoint y: 255, distance: 11.2
click at [65, 265] on div "Requerente * Profissional de Saúde Profissional de Saúde Paciente Nenhum result…" at bounding box center [49, 250] width 73 height 44
drag, startPoint x: 68, startPoint y: 254, endPoint x: 54, endPoint y: 302, distance: 49.9
click at [68, 255] on div at bounding box center [74, 256] width 17 height 19
click at [54, 302] on span "Paciente" at bounding box center [41, 299] width 37 height 13
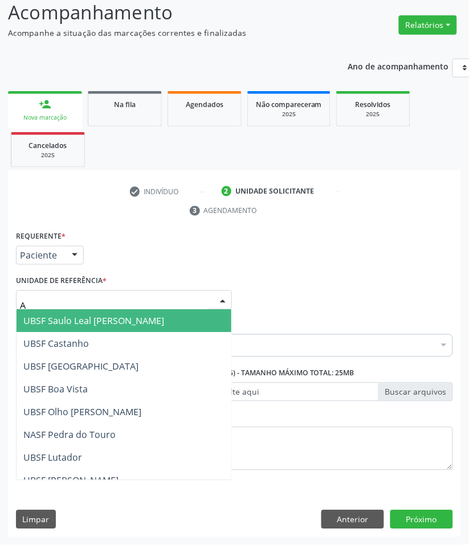
type input "AN"
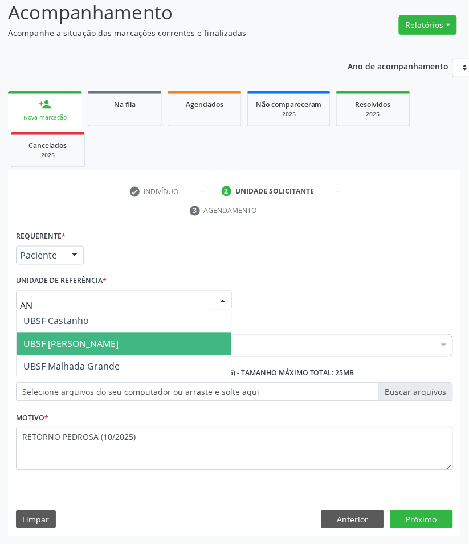
drag, startPoint x: 63, startPoint y: 345, endPoint x: 1, endPoint y: 349, distance: 62.8
click at [63, 345] on span "UBSF [PERSON_NAME]" at bounding box center [70, 344] width 95 height 13
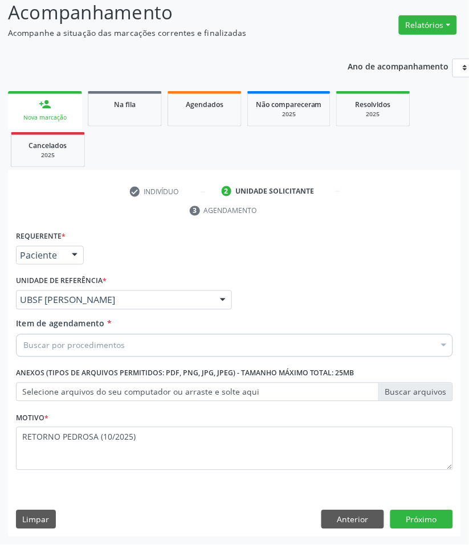
click at [63, 334] on div "Buscar por procedimentos" at bounding box center [234, 345] width 437 height 23
paste input "CARDIOLOGISTA"
type input "CARDIOLOGISTA"
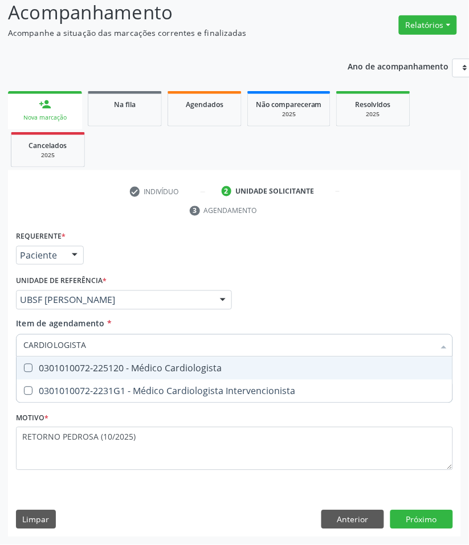
drag, startPoint x: 77, startPoint y: 364, endPoint x: 3, endPoint y: 364, distance: 74.6
click at [75, 364] on div "0301010072-225120 - Médico Cardiologista" at bounding box center [234, 368] width 422 height 9
checkbox Cardiologista "true"
checkbox Intervencionista "true"
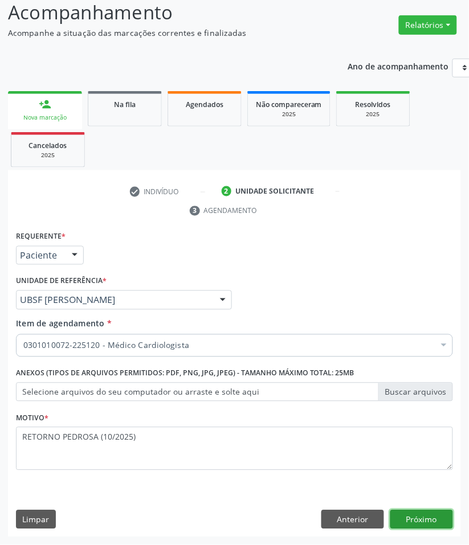
click at [416, 517] on button "Próximo" at bounding box center [421, 519] width 63 height 19
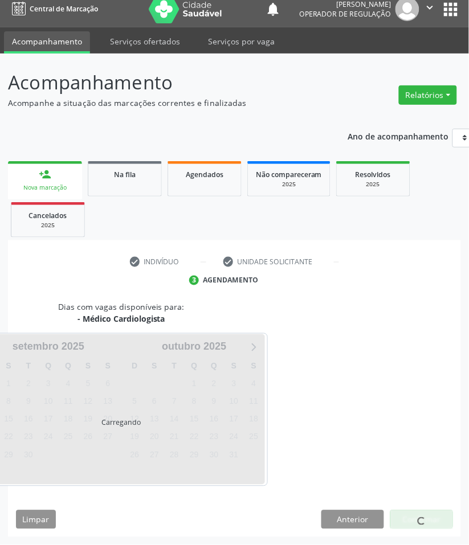
scroll to position [55, 0]
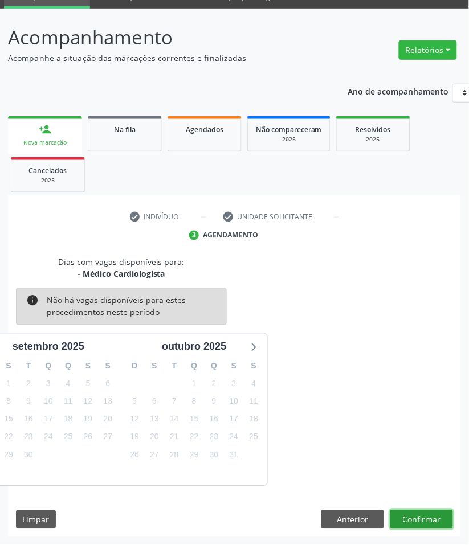
click at [426, 510] on button "Confirmar" at bounding box center [421, 519] width 63 height 19
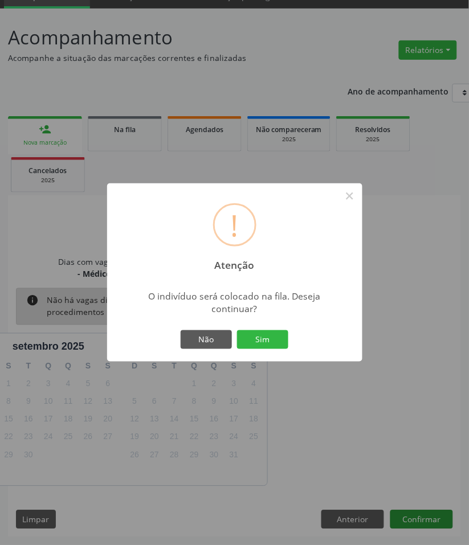
click at [237, 330] on button "Sim" at bounding box center [262, 339] width 51 height 19
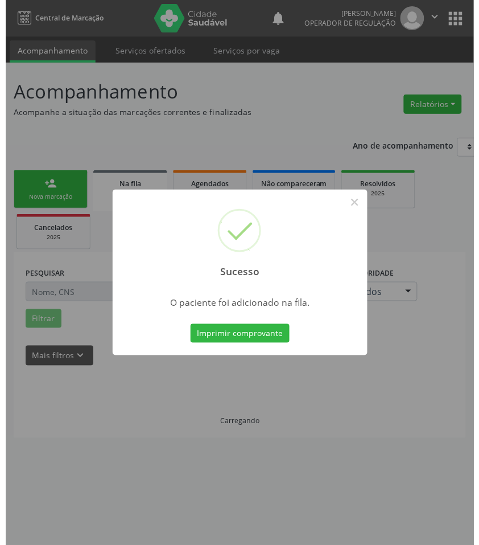
scroll to position [0, 0]
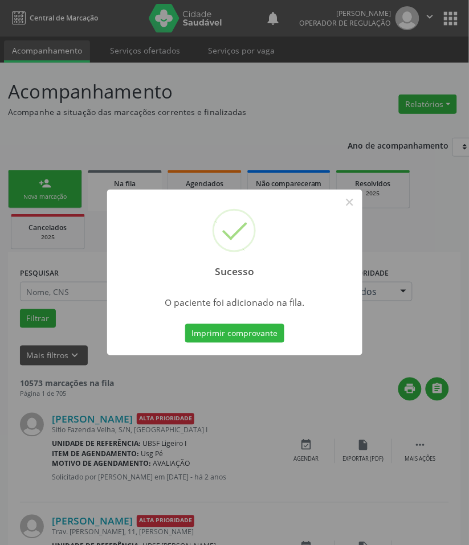
drag, startPoint x: 235, startPoint y: 407, endPoint x: 233, endPoint y: 401, distance: 5.8
click at [235, 405] on div "Sucesso × O paciente foi adicionado na fila. Imprimir comprovante Cancel" at bounding box center [234, 272] width 469 height 545
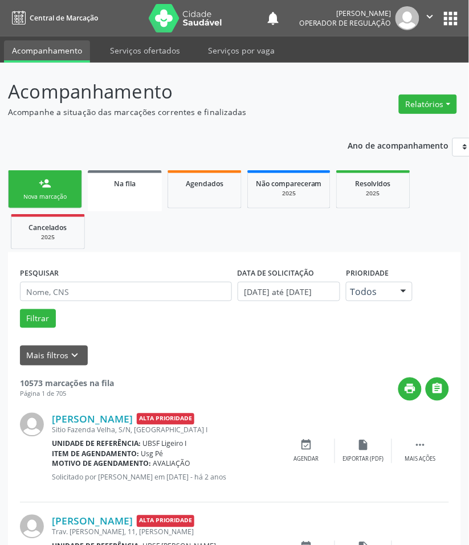
click at [30, 189] on link "person_add Nova marcação" at bounding box center [45, 189] width 74 height 38
